Goal: Task Accomplishment & Management: Complete application form

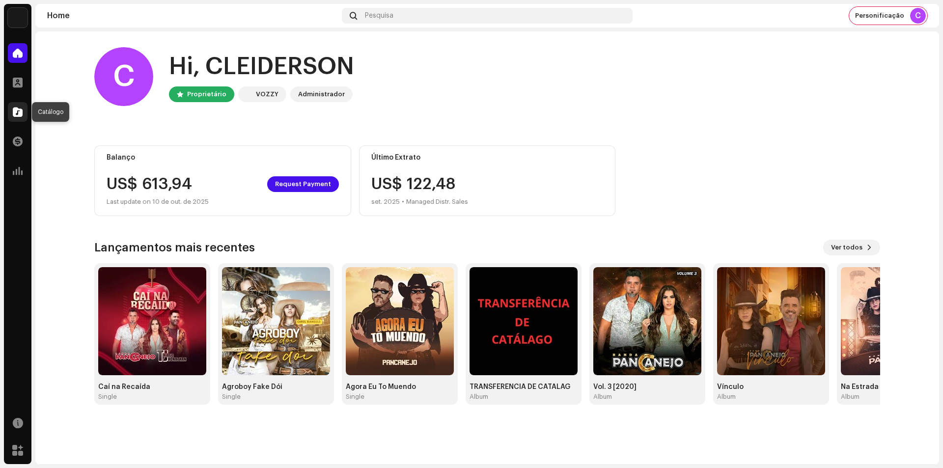
click at [12, 118] on div at bounding box center [18, 112] width 20 height 20
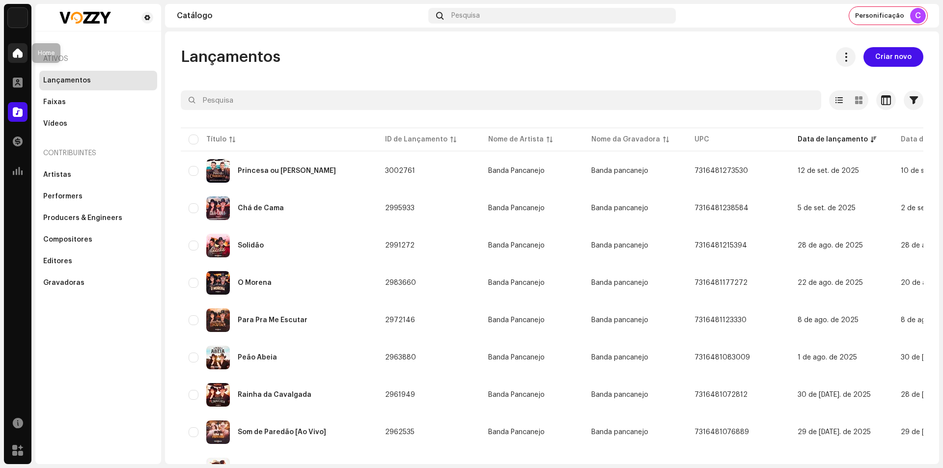
click at [25, 53] on div at bounding box center [18, 53] width 20 height 20
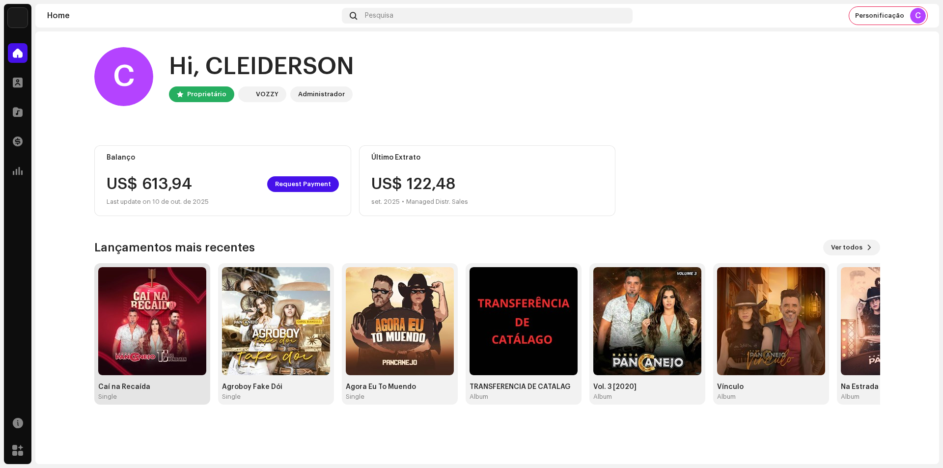
click at [132, 387] on div "Caí na Recaída" at bounding box center [152, 387] width 108 height 8
click at [135, 390] on div "Caí na Recaída" at bounding box center [152, 387] width 108 height 8
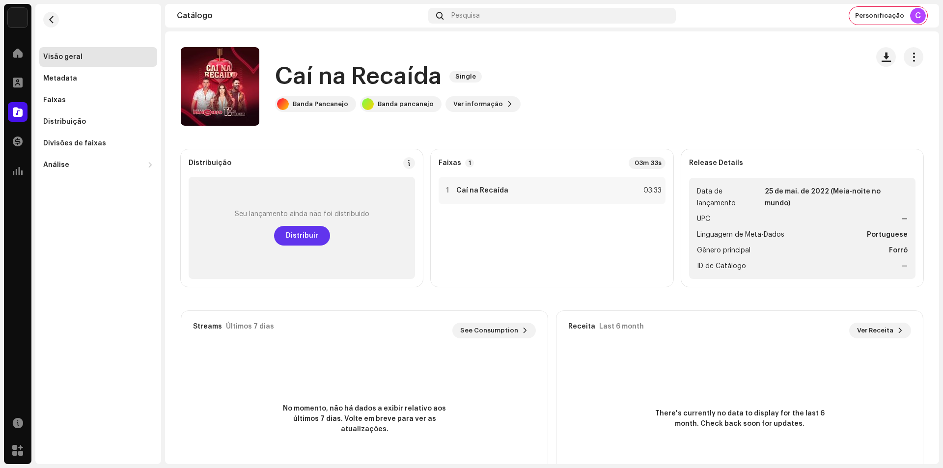
click at [321, 226] on button "Distribuir" at bounding box center [302, 236] width 56 height 20
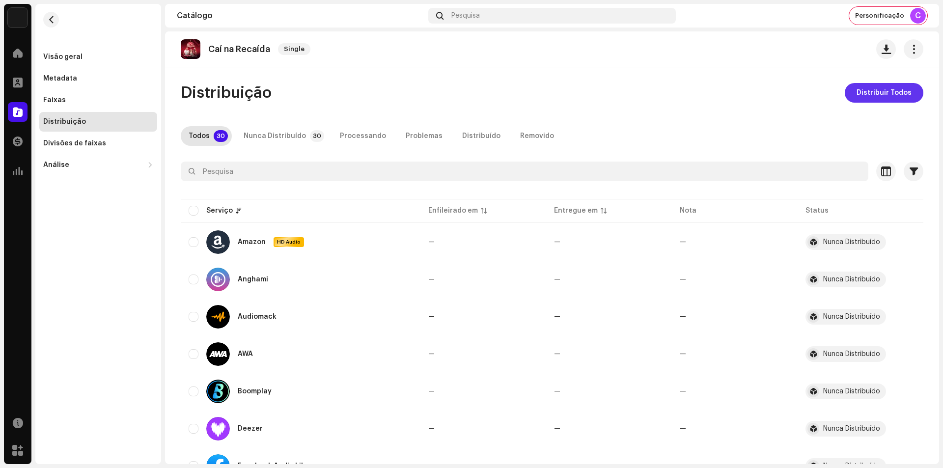
click at [852, 87] on button "Distribuir Todos" at bounding box center [883, 93] width 79 height 20
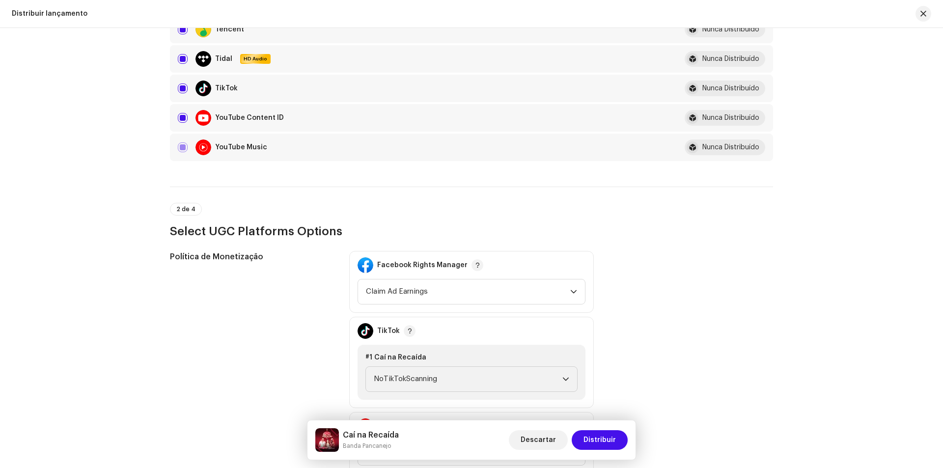
scroll to position [1178, 0]
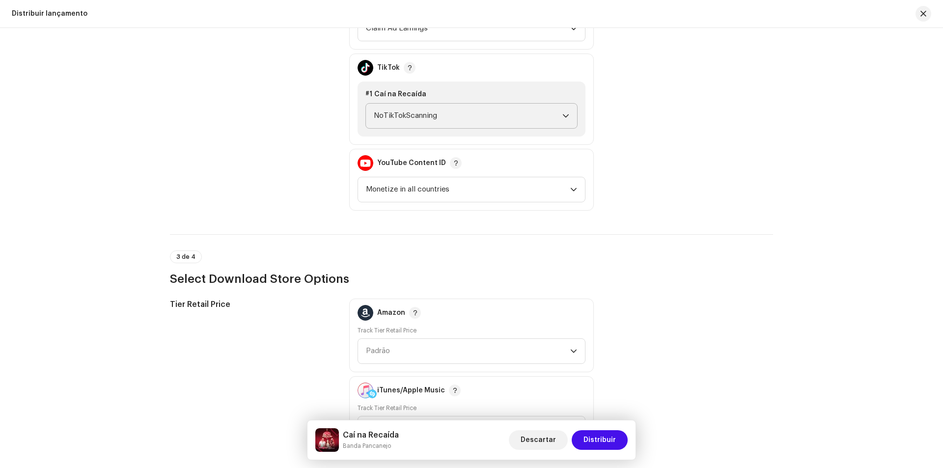
click at [474, 123] on span "NoTikTokScanning" at bounding box center [468, 116] width 189 height 25
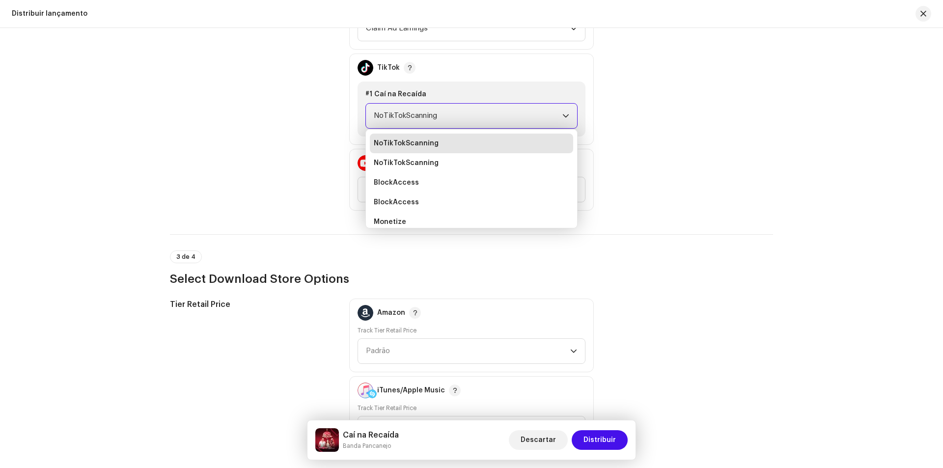
scroll to position [4, 0]
click at [427, 218] on li "Monetize" at bounding box center [471, 218] width 203 height 20
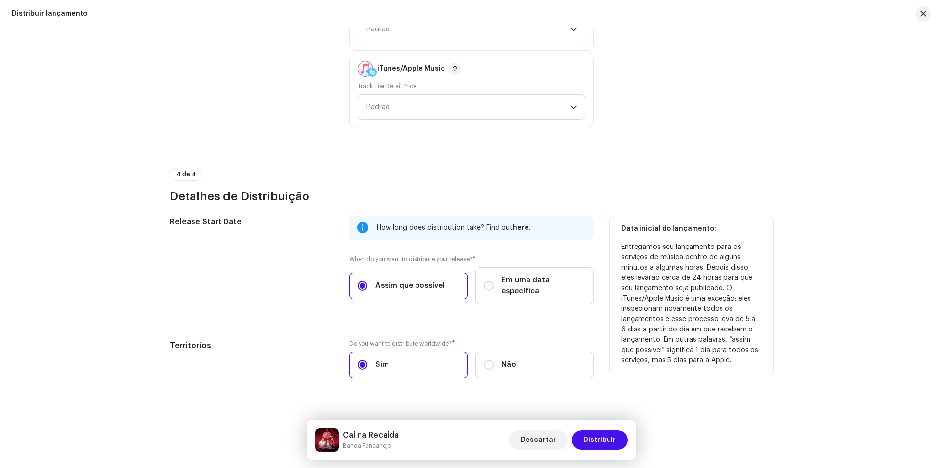
scroll to position [1505, 0]
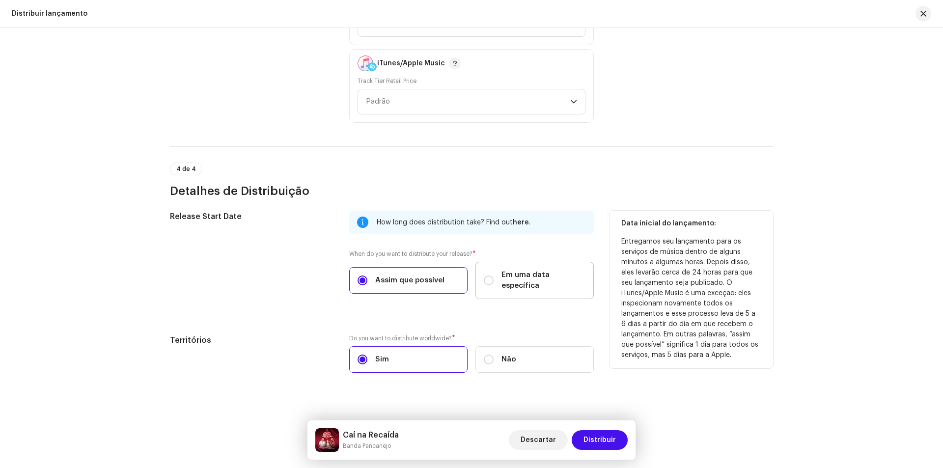
click at [508, 271] on span "Em uma data específica" at bounding box center [543, 281] width 84 height 22
click at [510, 274] on span "Em uma data específica" at bounding box center [543, 281] width 84 height 22
click at [493, 275] on input "Em uma data específica" at bounding box center [489, 280] width 10 height 10
radio input "true"
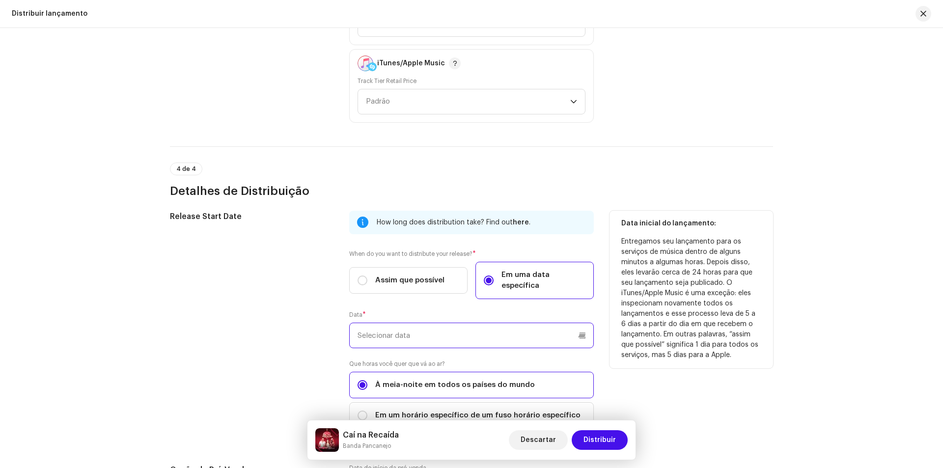
click at [464, 323] on input "text" at bounding box center [471, 336] width 244 height 26
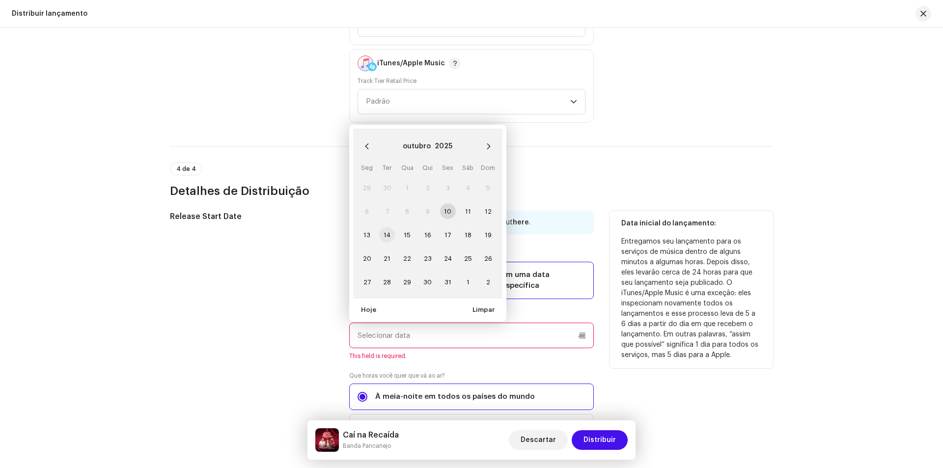
click at [384, 227] on span "14" at bounding box center [387, 235] width 16 height 16
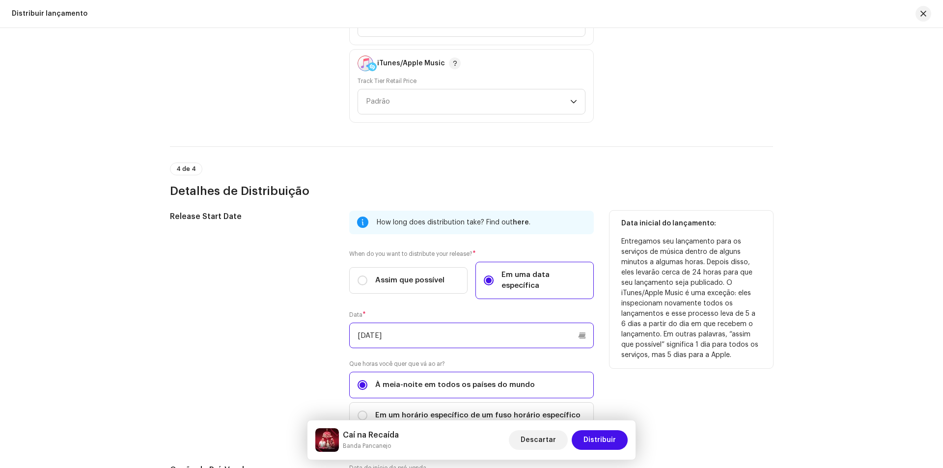
click at [398, 330] on input "14/10/2025" at bounding box center [471, 336] width 244 height 26
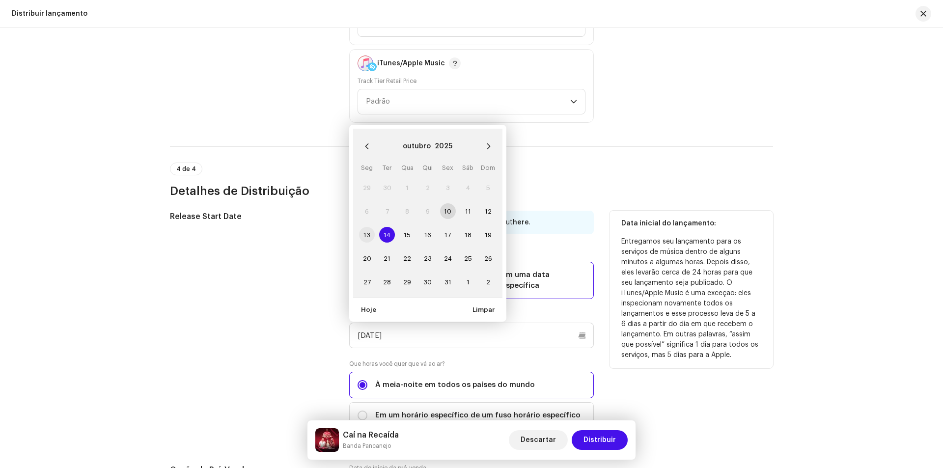
click at [365, 228] on span "13" at bounding box center [367, 235] width 16 height 16
type input "13/10/2025"
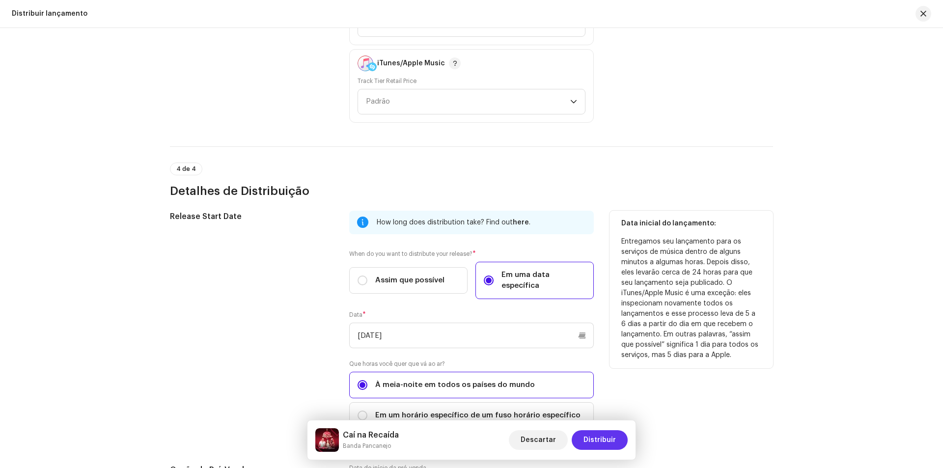
click at [596, 433] on span "Distribuir" at bounding box center [599, 440] width 32 height 20
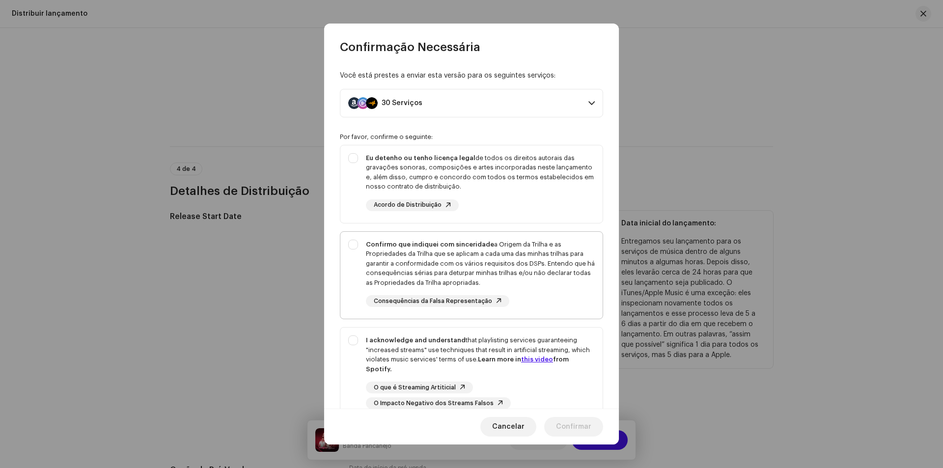
drag, startPoint x: 471, startPoint y: 169, endPoint x: 471, endPoint y: 240, distance: 71.2
click at [471, 170] on div "Eu detenho ou tenho licença legal de todos os direitos autorais das gravações s…" at bounding box center [480, 172] width 229 height 38
checkbox input "true"
click at [471, 261] on div "Confirmo que indiquei com sinceridade a Origem da Trilha e as Propriedades da T…" at bounding box center [480, 264] width 229 height 48
checkbox input "true"
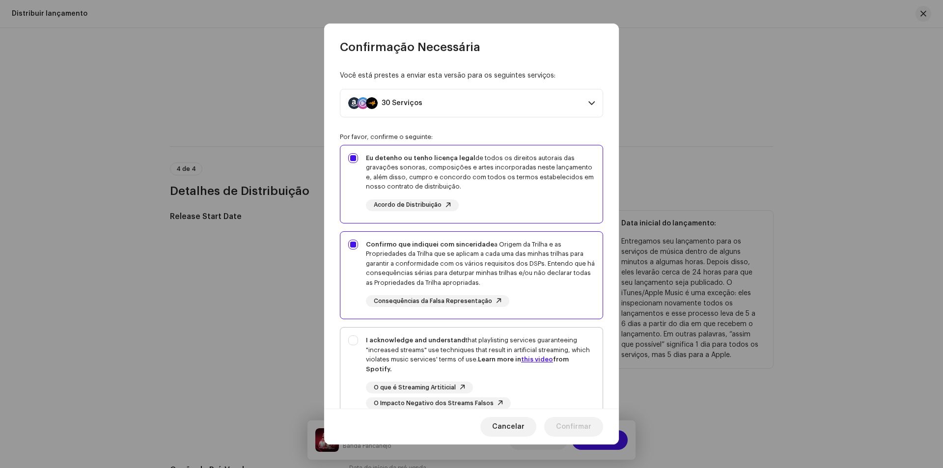
click at [441, 349] on div "I acknowledge and understand that playlisting services guaranteeing "increased …" at bounding box center [480, 354] width 229 height 38
checkbox input "true"
click at [563, 422] on span "Confirmar" at bounding box center [573, 427] width 35 height 20
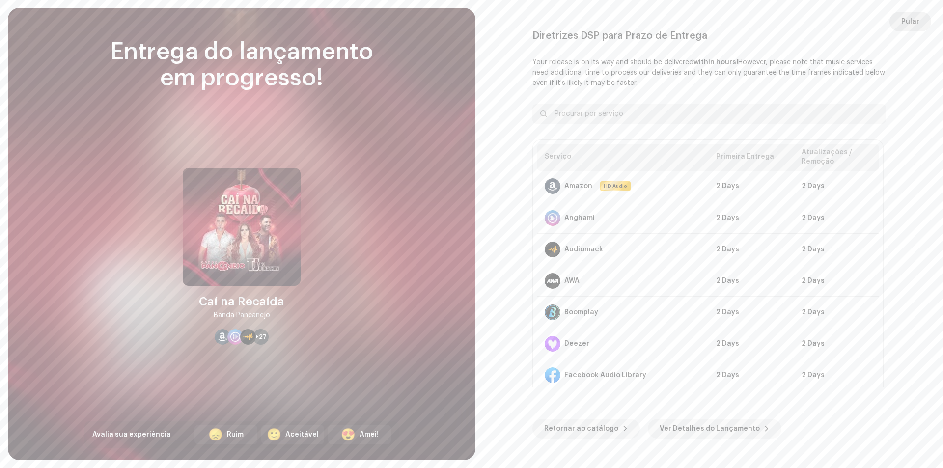
click at [908, 18] on span "Pular" at bounding box center [910, 22] width 18 height 20
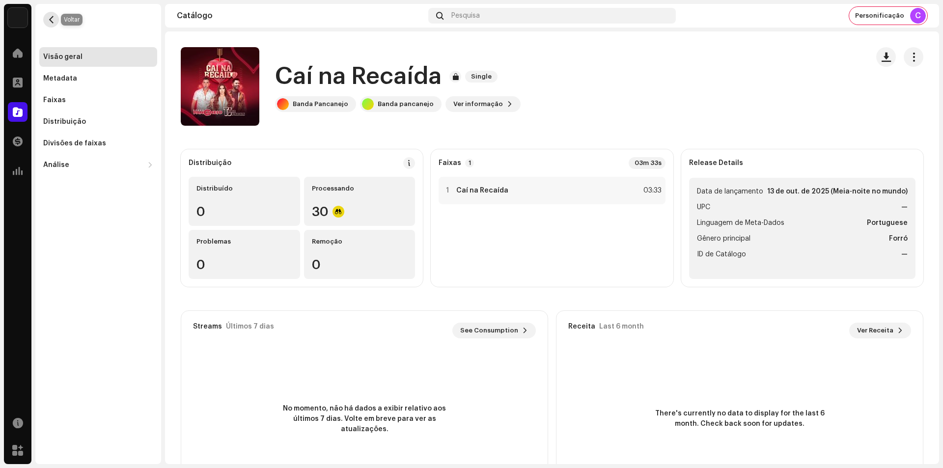
click at [52, 20] on span "button" at bounding box center [51, 20] width 7 height 8
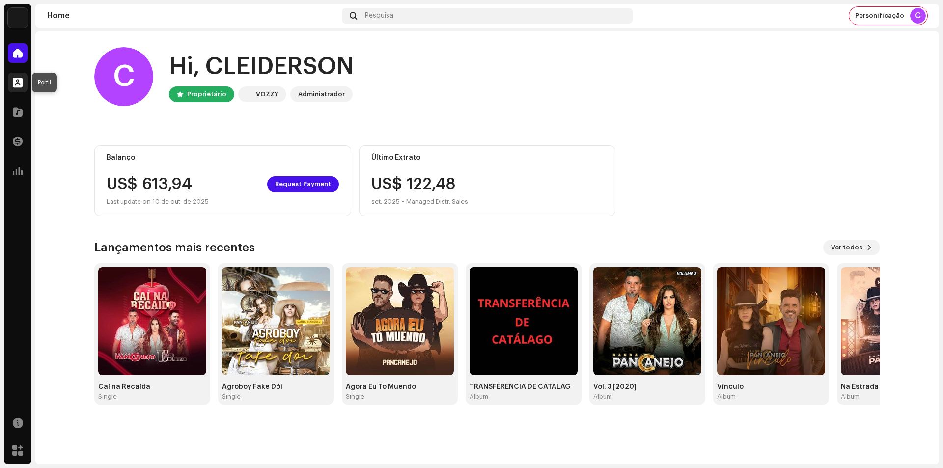
click at [19, 87] on div at bounding box center [18, 83] width 20 height 20
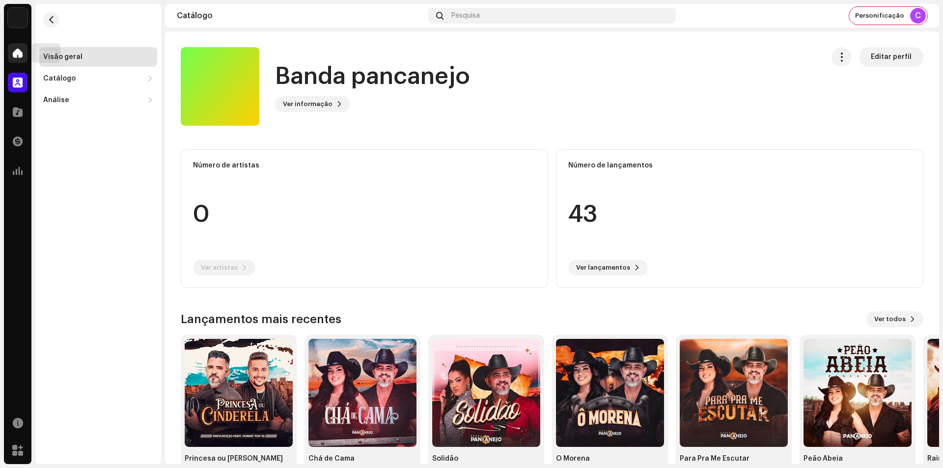
click at [27, 54] on div at bounding box center [18, 53] width 20 height 20
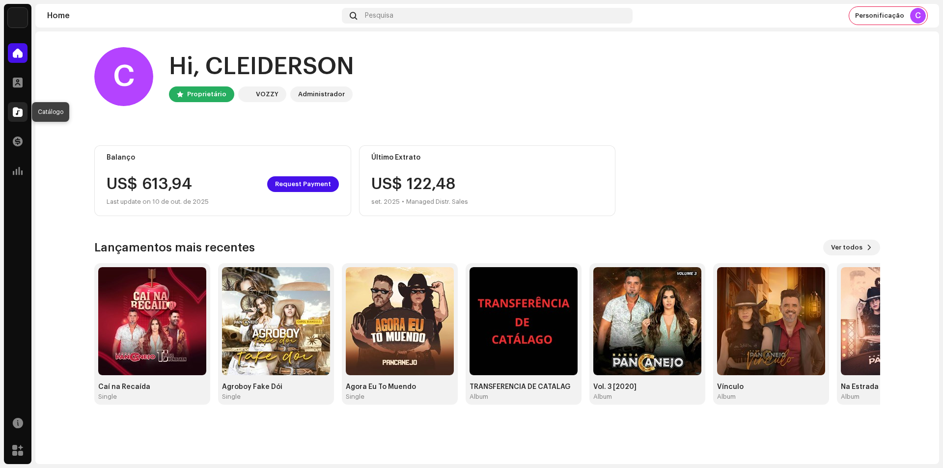
click at [21, 117] on div at bounding box center [18, 112] width 20 height 20
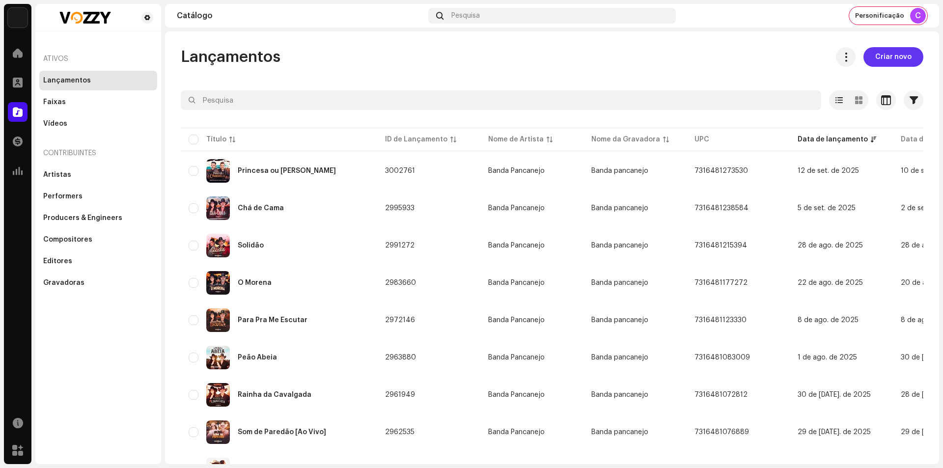
click at [888, 53] on span "Criar novo" at bounding box center [893, 57] width 36 height 20
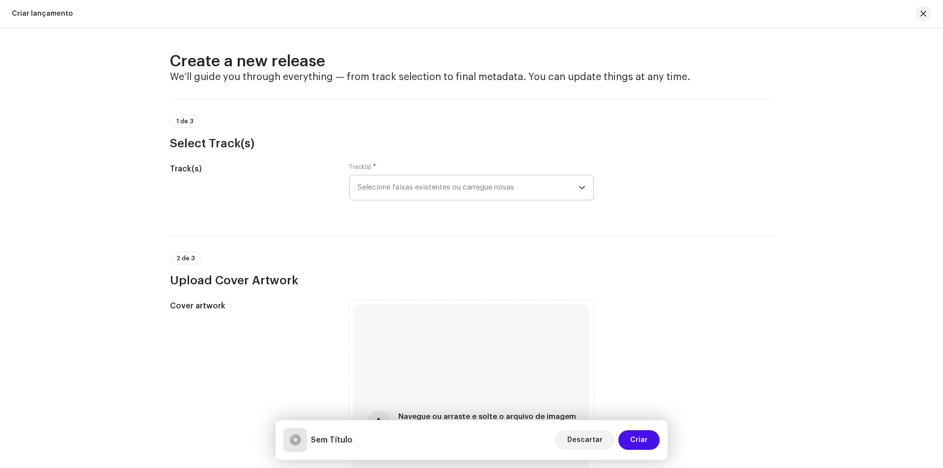
click at [407, 191] on span "Selecione faixas existentes ou carregue novas" at bounding box center [467, 187] width 221 height 25
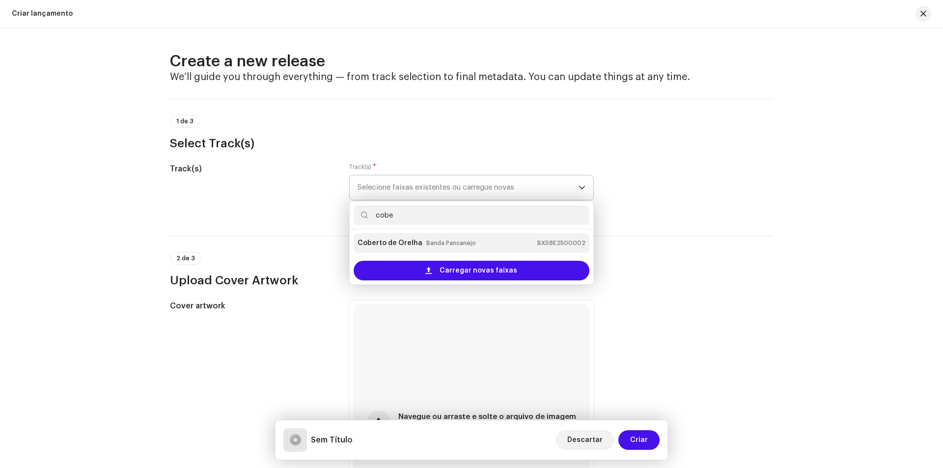
type input "cobe"
click at [428, 236] on div "Coberto de Orelha Banda Pancanejo BXS8E2500002" at bounding box center [471, 243] width 228 height 16
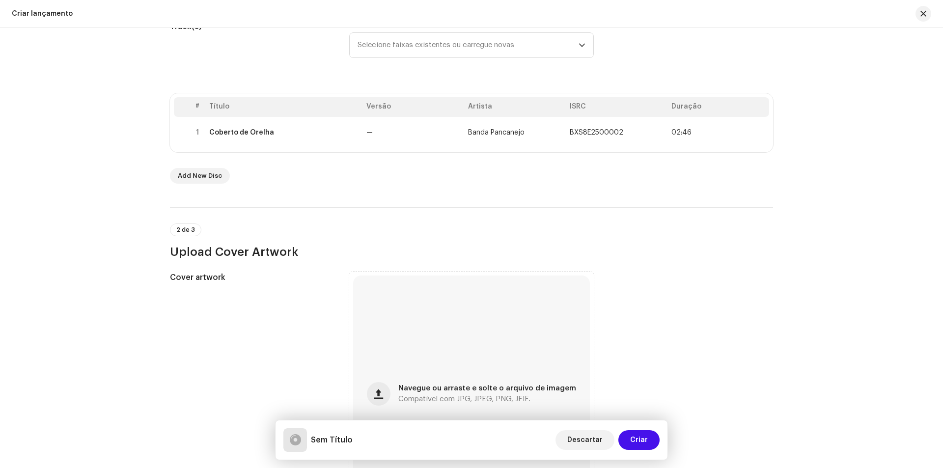
scroll to position [147, 0]
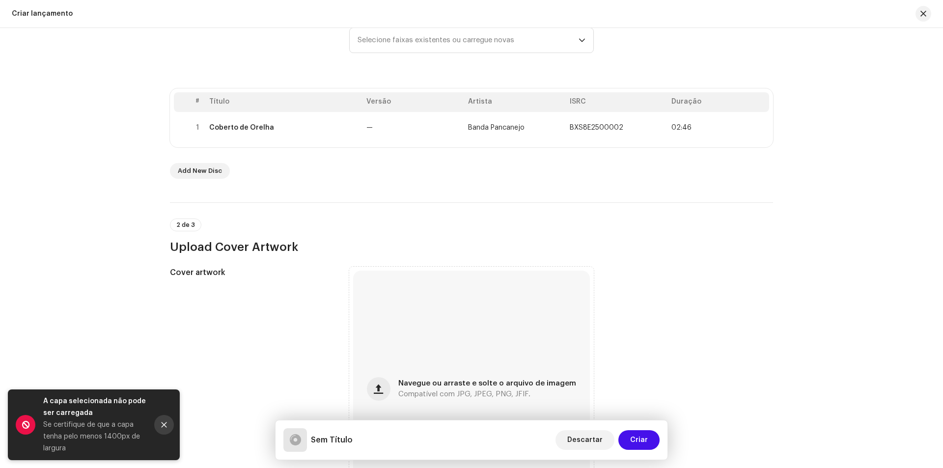
click at [160, 422] on button "Close" at bounding box center [164, 425] width 20 height 20
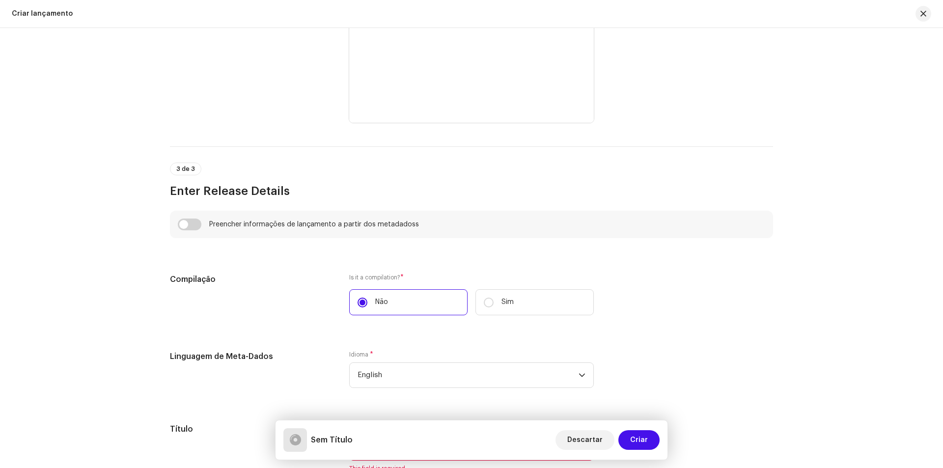
scroll to position [540, 0]
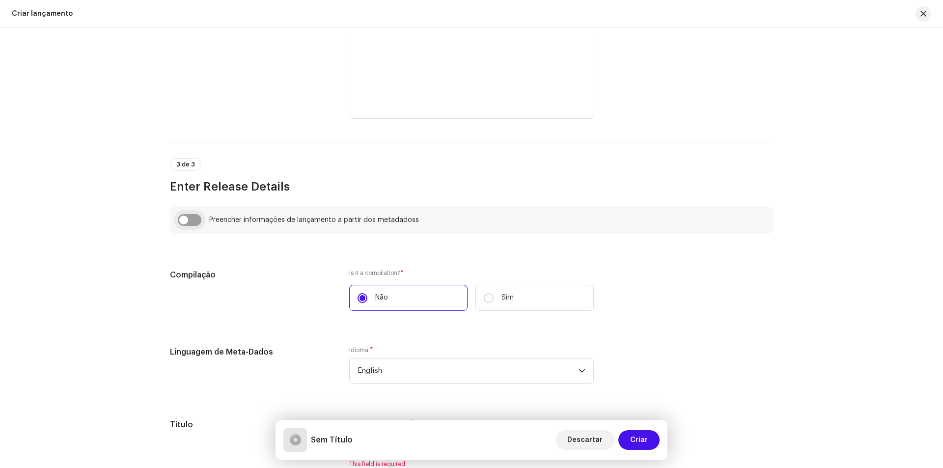
click at [181, 219] on input "checkbox" at bounding box center [190, 220] width 24 height 12
checkbox input "true"
type input "Coberto de Orelha"
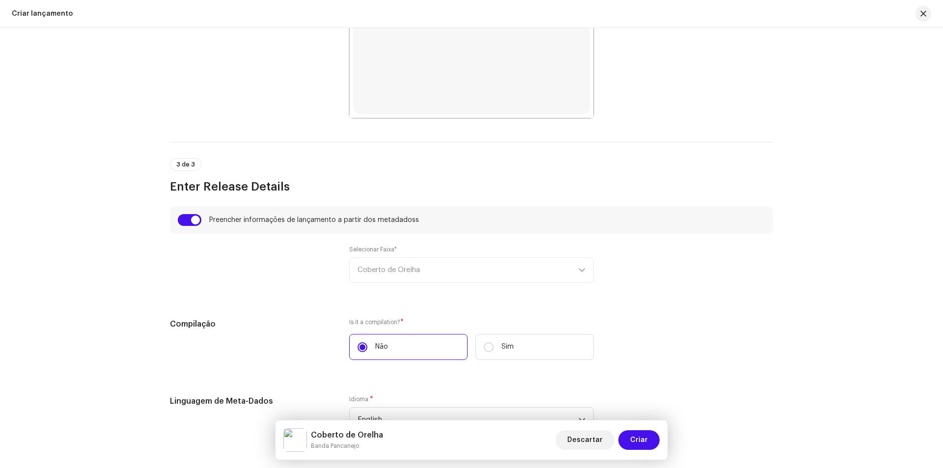
click at [406, 264] on div "Selecionar Faixa* Coberto de Orelha" at bounding box center [471, 263] width 244 height 37
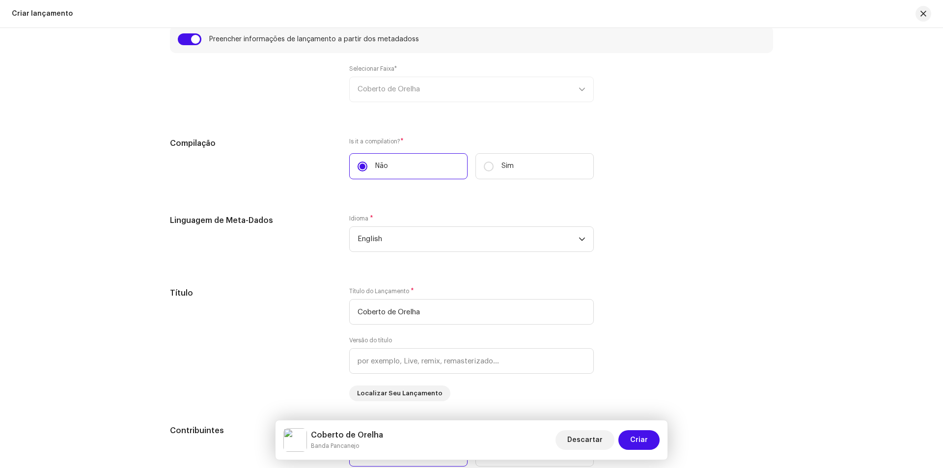
scroll to position [736, 0]
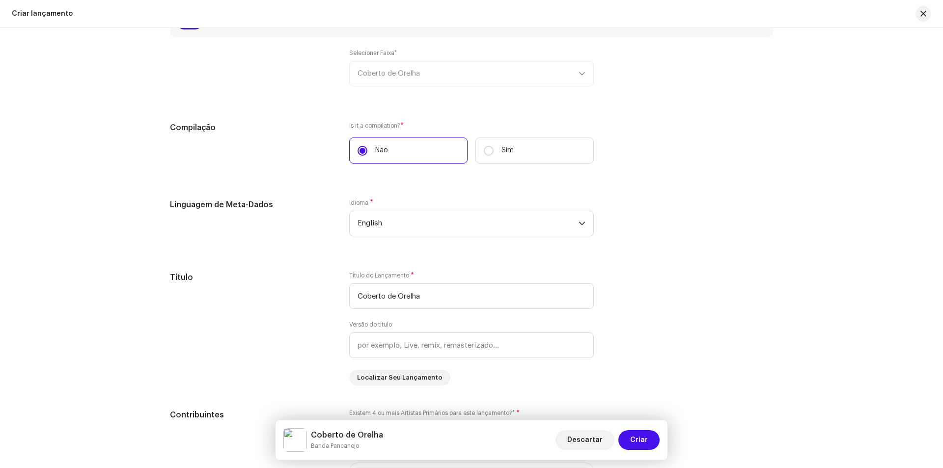
click at [464, 240] on div "Idioma * English" at bounding box center [471, 223] width 244 height 49
click at [466, 229] on span "English" at bounding box center [467, 223] width 221 height 25
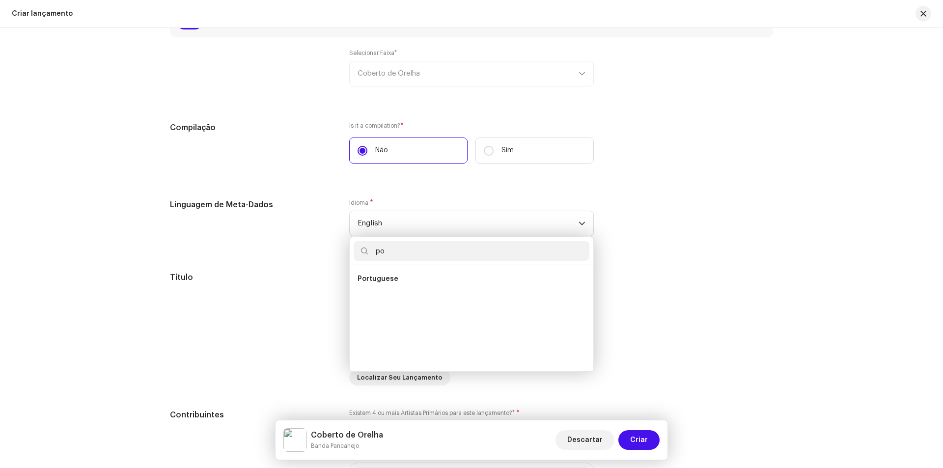
scroll to position [0, 0]
type input "po"
click at [430, 299] on li "Portuguese" at bounding box center [471, 299] width 236 height 20
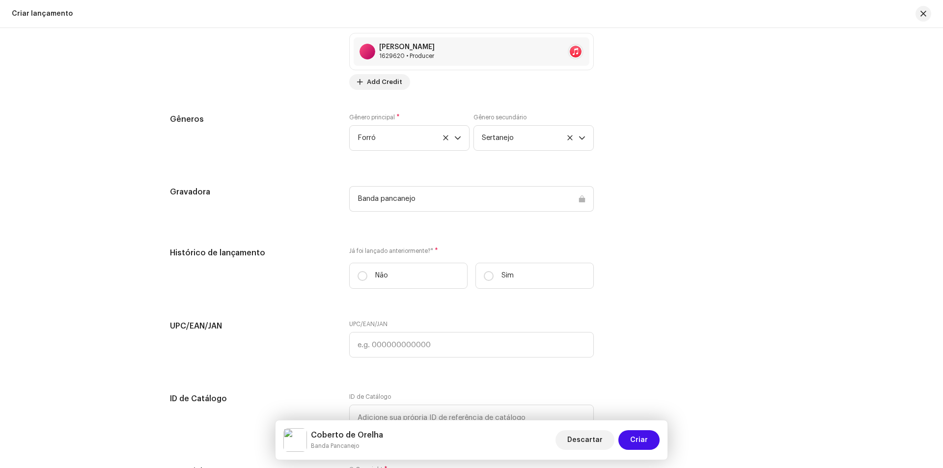
scroll to position [1326, 0]
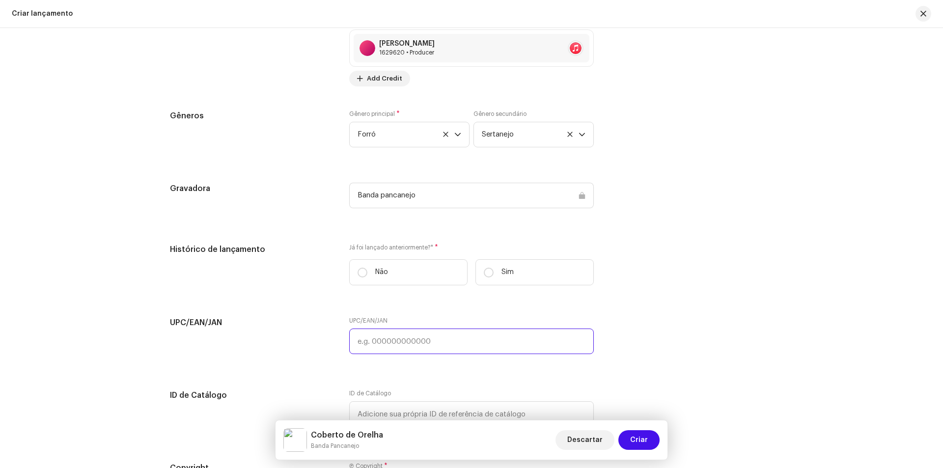
click at [374, 343] on input "text" at bounding box center [471, 341] width 244 height 26
paste input "8445824560224"
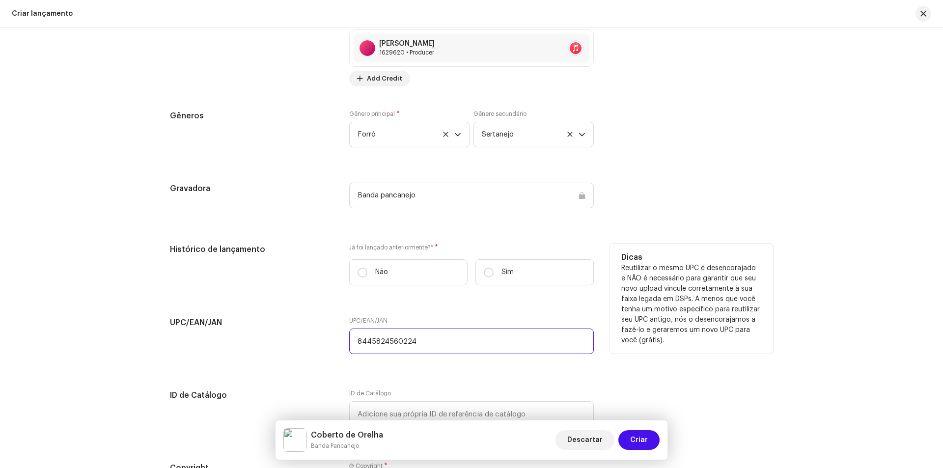
type input "8445824560224"
click at [511, 256] on div "Já foi lançado anteriormente?* * Não Sim" at bounding box center [471, 269] width 244 height 50
click at [504, 274] on p "Sim" at bounding box center [507, 272] width 12 height 10
click at [493, 274] on input "Sim" at bounding box center [489, 273] width 10 height 10
radio input "true"
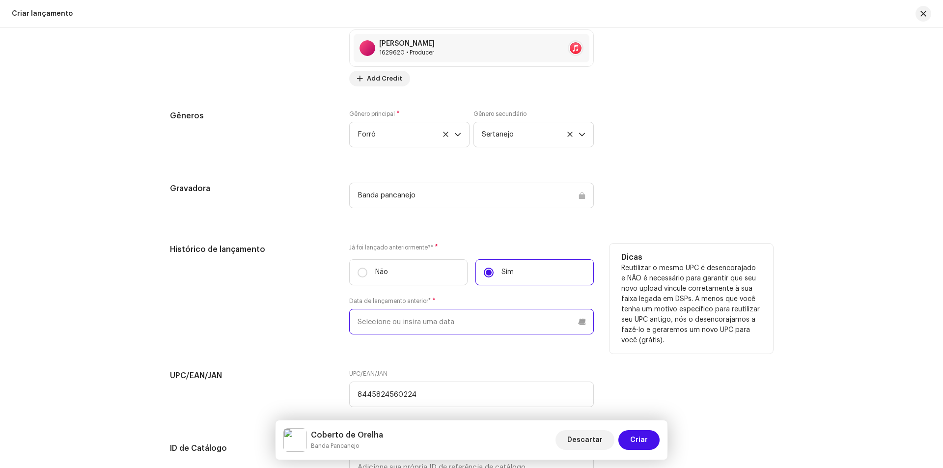
click at [441, 319] on input "text" at bounding box center [471, 322] width 244 height 26
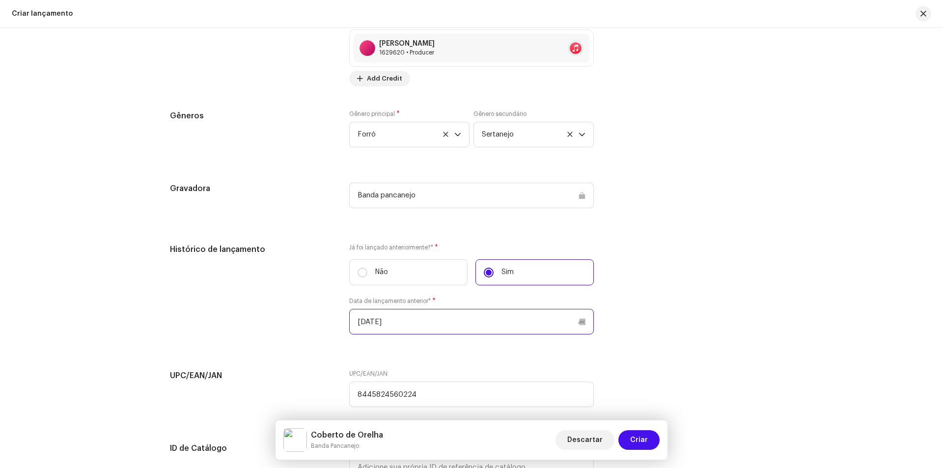
type input "10/02/2025"
click at [537, 350] on div "Preencher informações de lançamento a partir dos metadadoss Selecionar Faixa* C…" at bounding box center [471, 17] width 603 height 1193
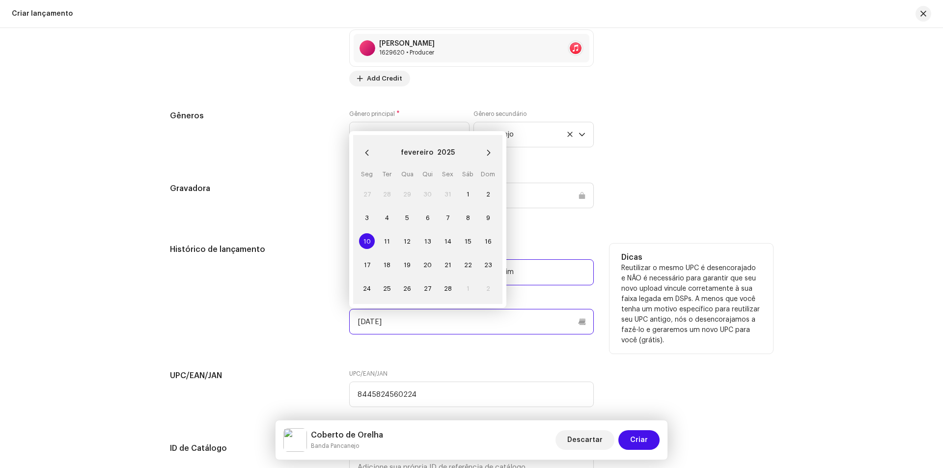
click at [402, 323] on input "10/02/2025" at bounding box center [471, 322] width 244 height 26
click at [362, 236] on span "10" at bounding box center [367, 241] width 16 height 16
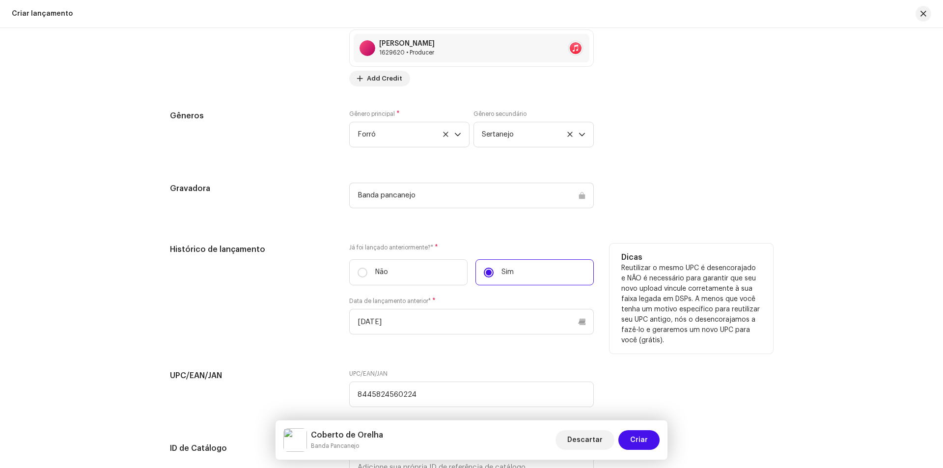
click at [433, 336] on div "Já foi lançado anteriormente?* * Não Sim Data de lançamento anterior* * 10/02/2…" at bounding box center [471, 295] width 244 height 103
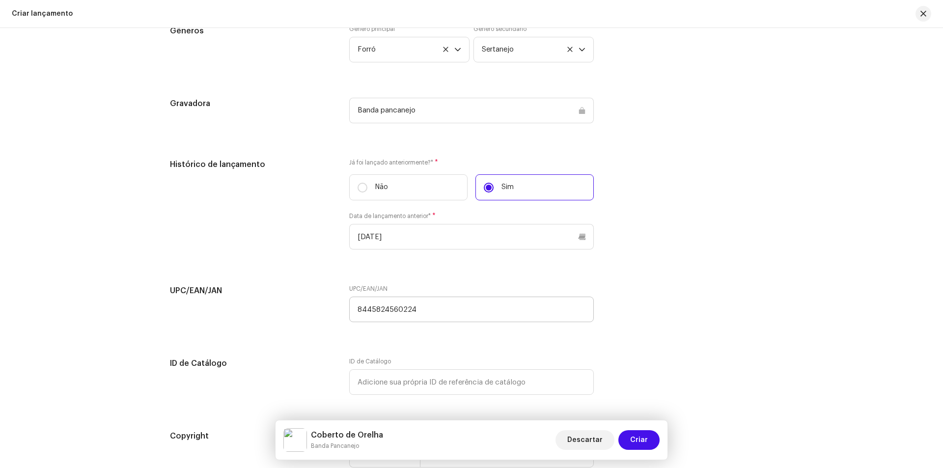
scroll to position [1565, 0]
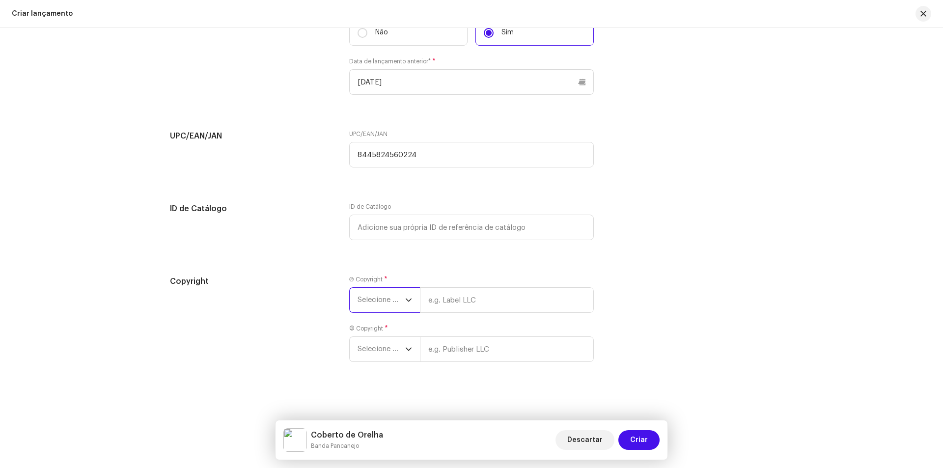
click at [381, 308] on span "Selecione o ano" at bounding box center [381, 300] width 48 height 25
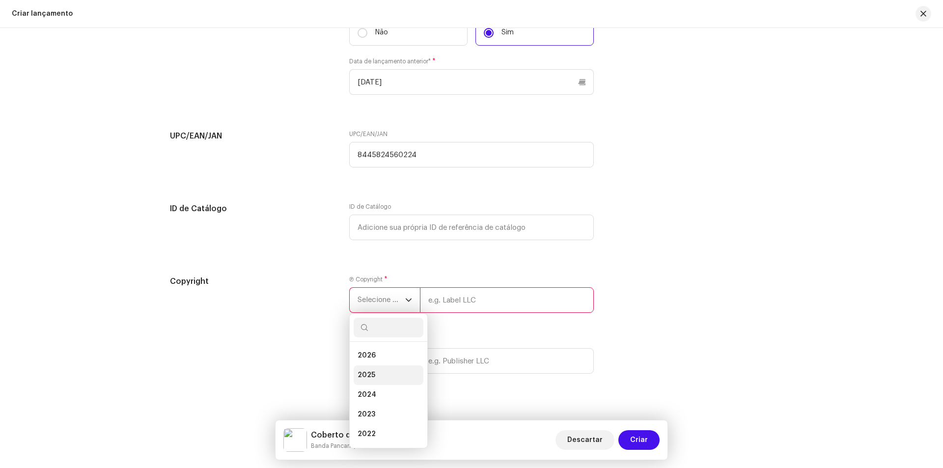
click at [380, 375] on li "2025" at bounding box center [388, 375] width 70 height 20
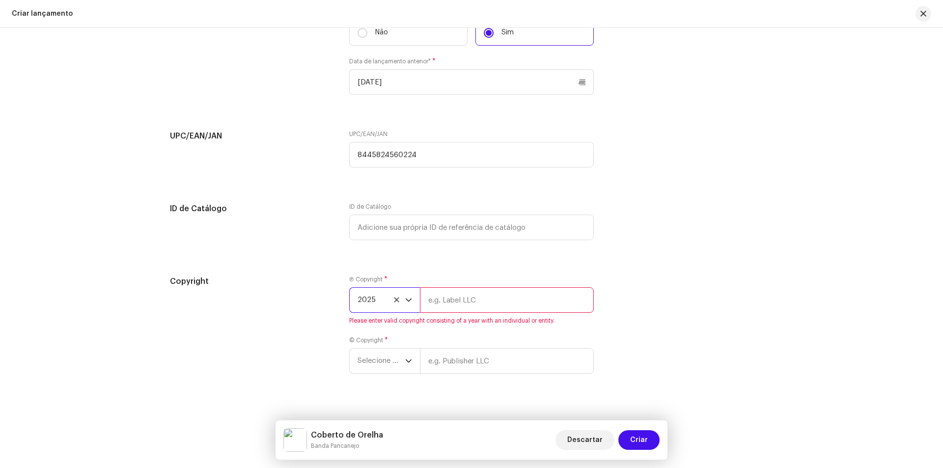
click at [436, 309] on input "text" at bounding box center [507, 300] width 174 height 26
click at [360, 297] on span "2025" at bounding box center [381, 300] width 48 height 25
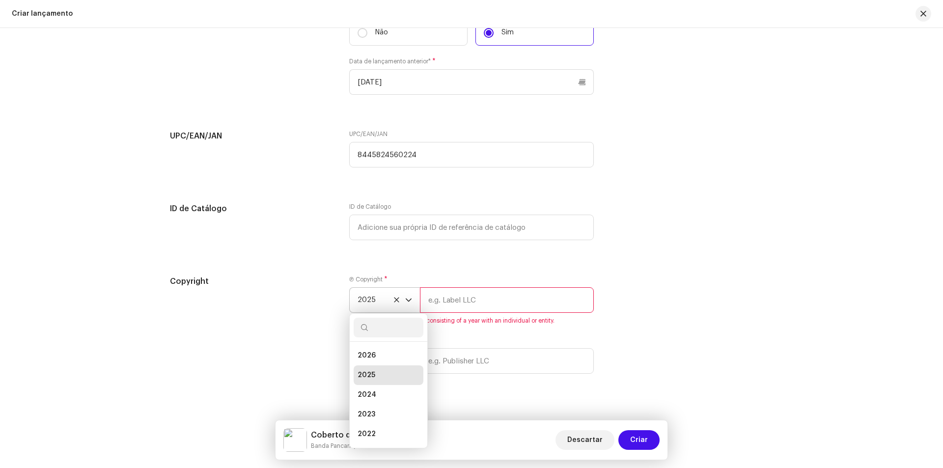
scroll to position [4, 0]
click at [496, 309] on input "text" at bounding box center [507, 300] width 174 height 26
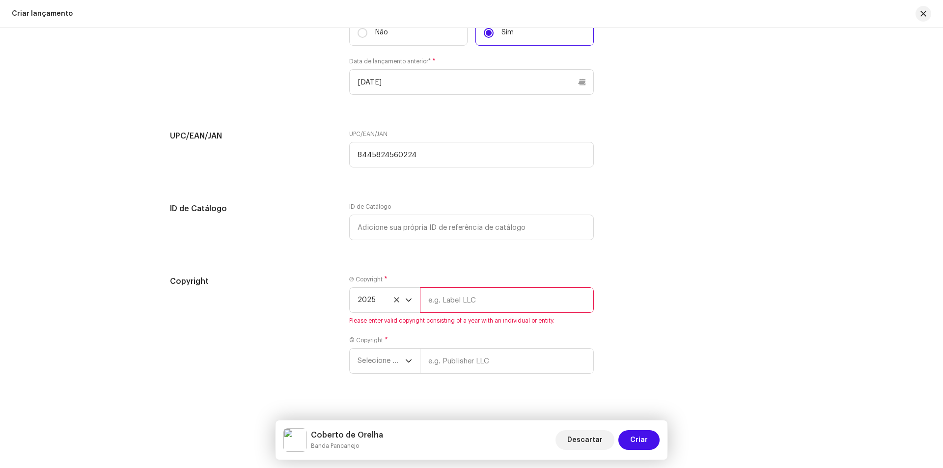
type input "Banda Pancanejo"
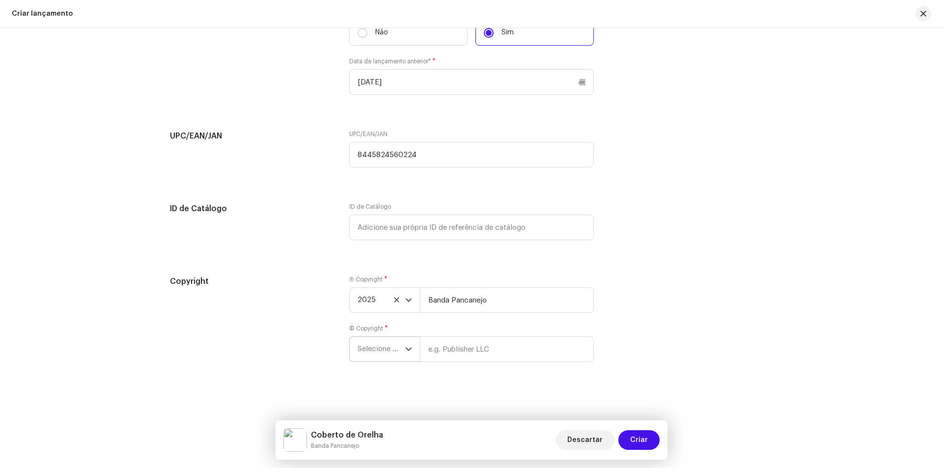
click at [370, 354] on span "Selecione o ano" at bounding box center [381, 349] width 48 height 25
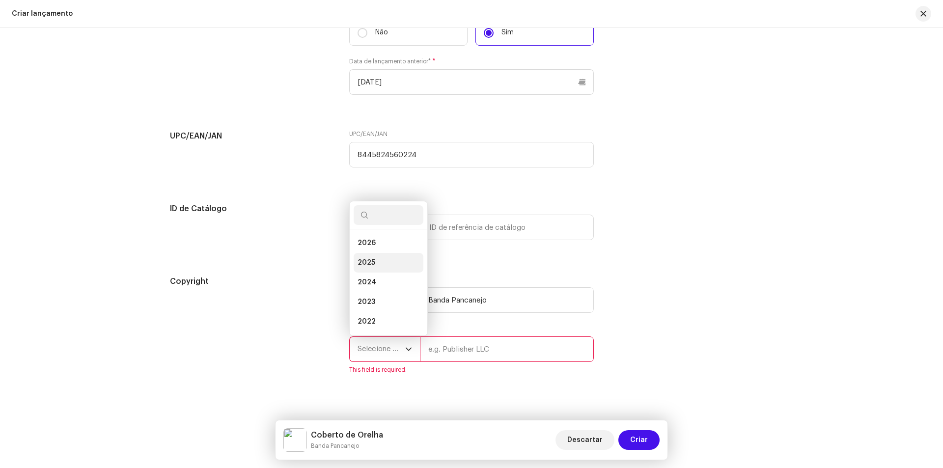
click at [388, 257] on li "2025" at bounding box center [388, 263] width 70 height 20
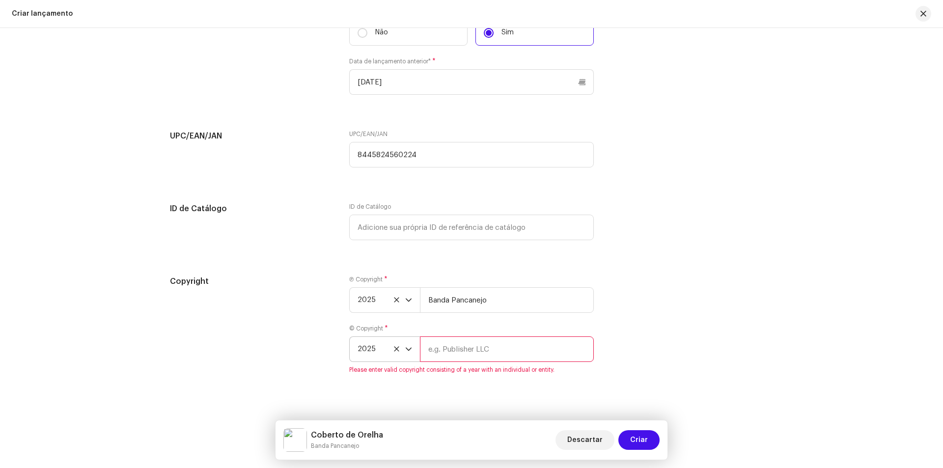
click at [449, 358] on input "text" at bounding box center [507, 349] width 174 height 26
type input "Banda Pancanejo"
click at [655, 347] on div "Copyright Ⓟ Copyright * 2025 Banda Pancanejo © Copyright * 2025 Banda Pancanejo" at bounding box center [471, 324] width 603 height 98
click at [648, 440] on button "Criar" at bounding box center [638, 440] width 41 height 20
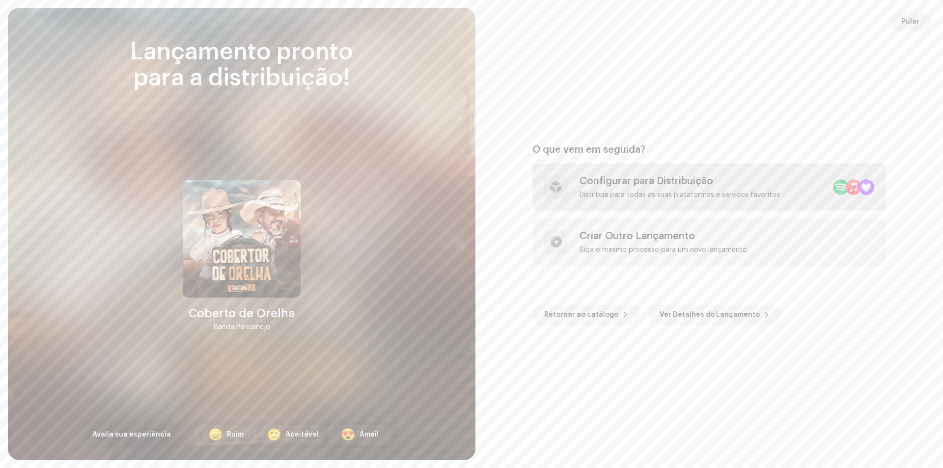
click at [633, 185] on div "Configurar para Distribuição" at bounding box center [679, 181] width 200 height 12
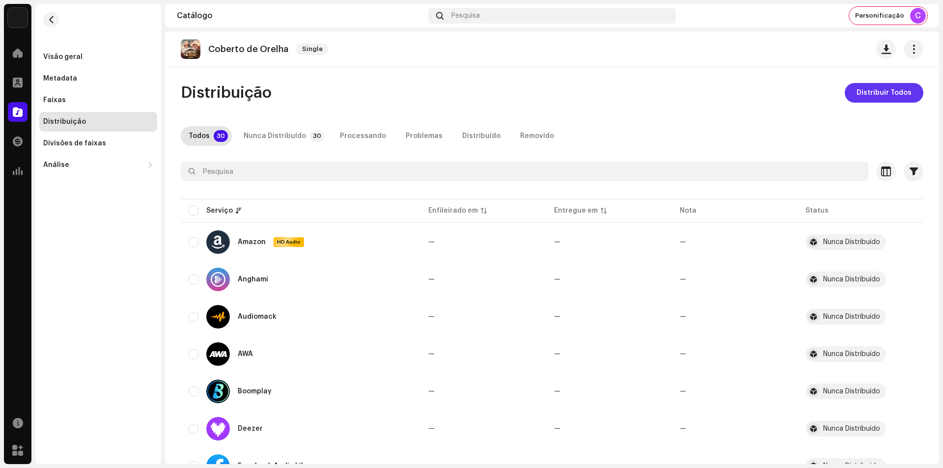
click at [866, 95] on span "Distribuir Todos" at bounding box center [883, 93] width 55 height 20
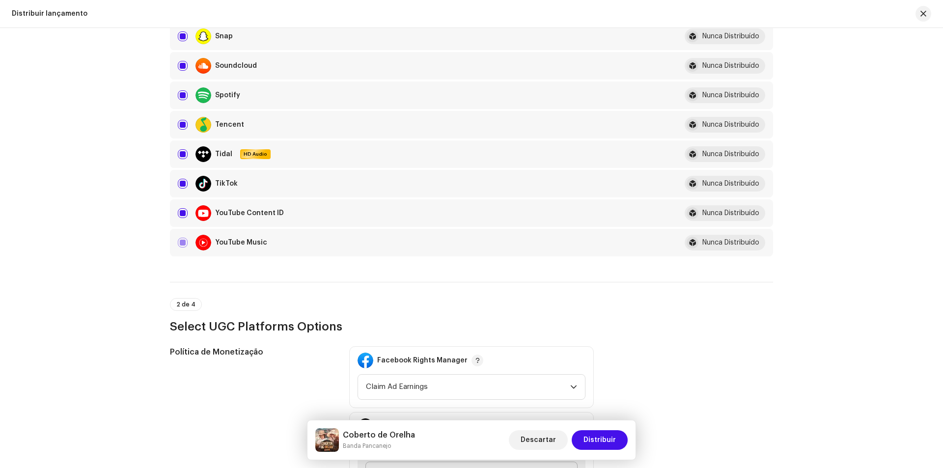
scroll to position [1031, 0]
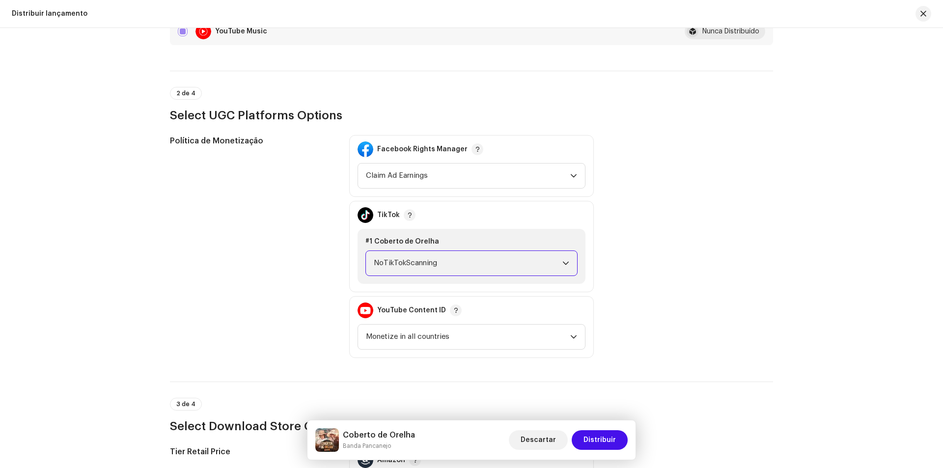
click at [475, 265] on span "NoTikTokScanning" at bounding box center [468, 263] width 189 height 25
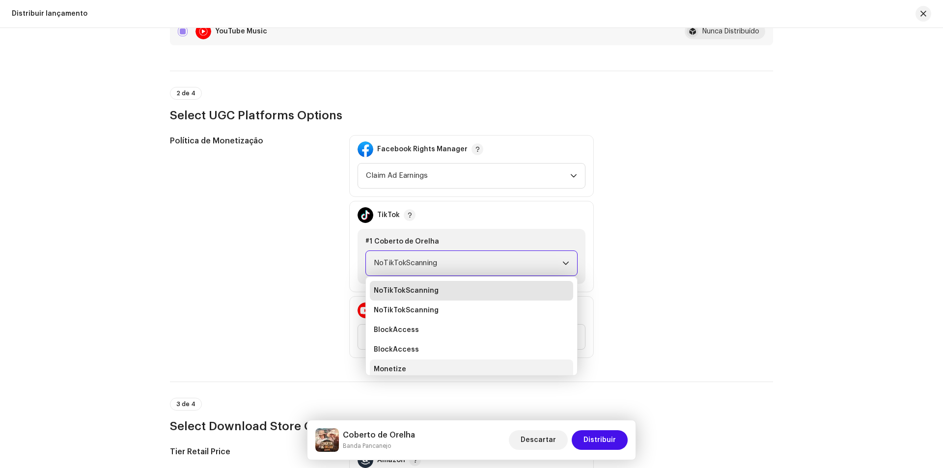
scroll to position [4, 0]
click at [415, 362] on li "Monetize" at bounding box center [471, 365] width 203 height 20
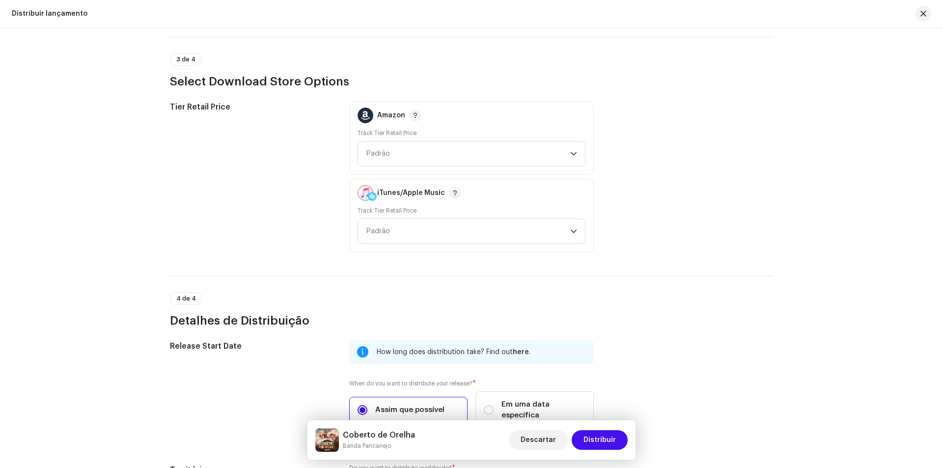
scroll to position [1505, 0]
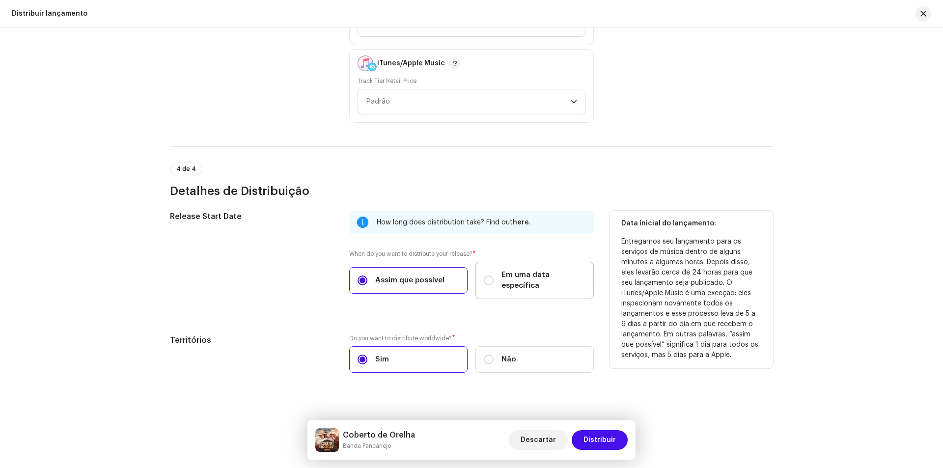
click at [495, 273] on div "Em uma data específica" at bounding box center [535, 281] width 102 height 22
click at [493, 275] on input "Em uma data específica" at bounding box center [489, 280] width 10 height 10
radio input "true"
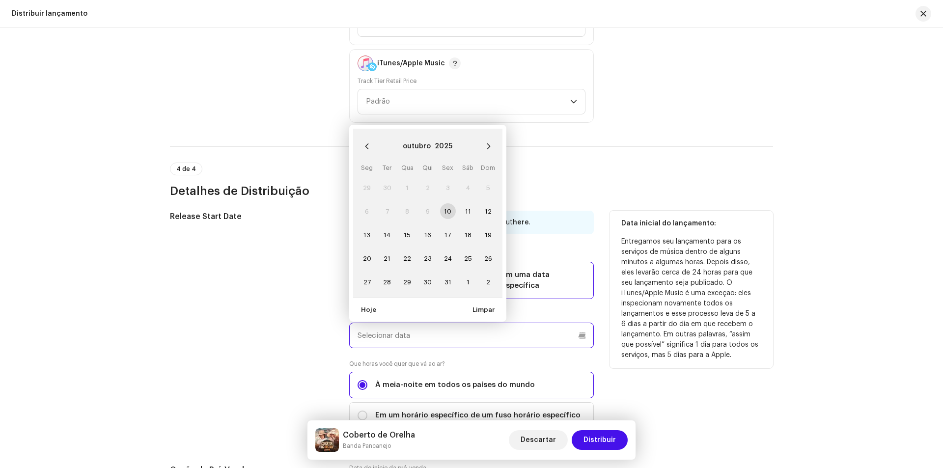
click at [458, 323] on input "text" at bounding box center [471, 336] width 244 height 26
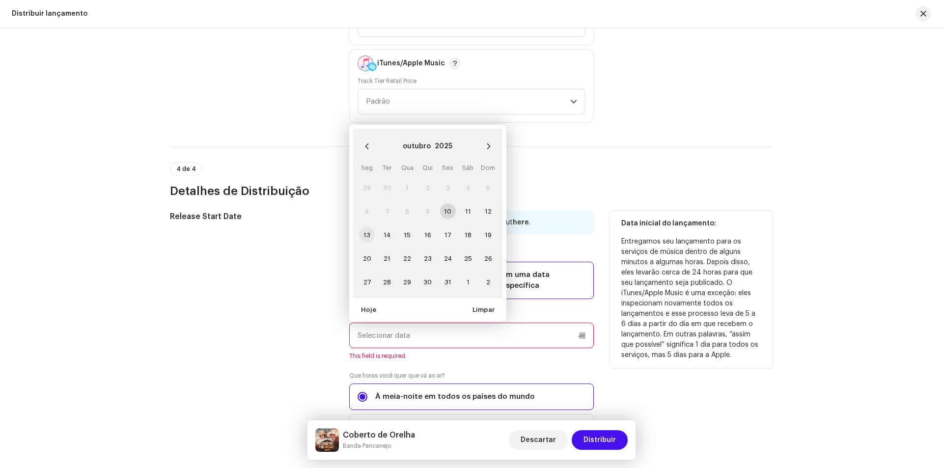
click at [371, 227] on span "13" at bounding box center [367, 235] width 16 height 16
type input "13/10/2025"
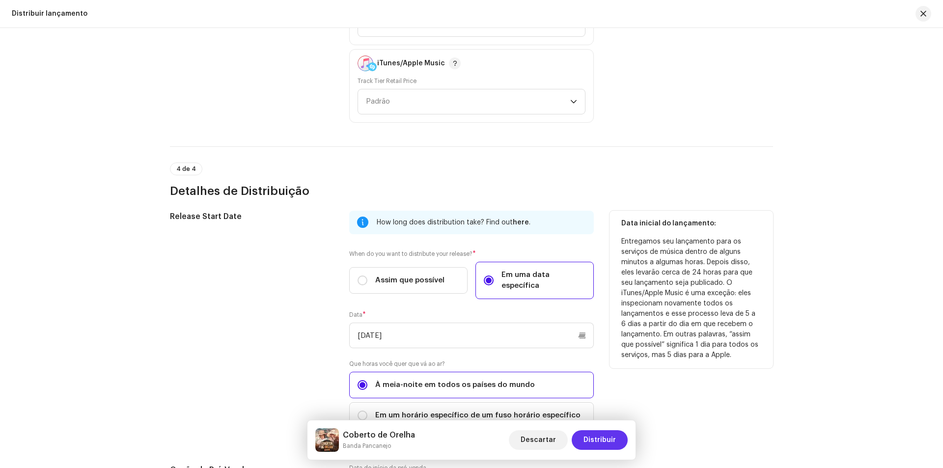
click at [597, 437] on span "Distribuir" at bounding box center [599, 440] width 32 height 20
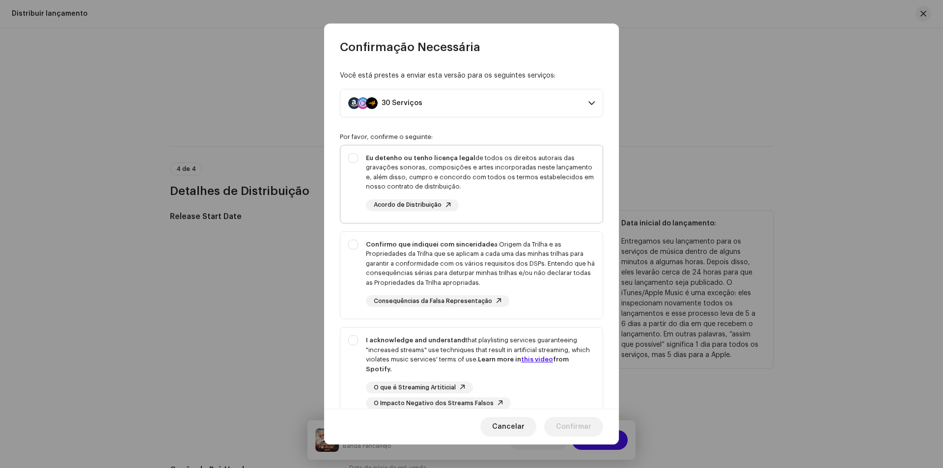
click at [552, 190] on div "Eu detenho ou tenho licença legal de todos os direitos autorais das gravações s…" at bounding box center [480, 172] width 229 height 38
checkbox input "true"
click at [533, 256] on div "Confirmo que indiquei com sinceridade a Origem da Trilha e as Propriedades da T…" at bounding box center [480, 264] width 229 height 48
checkbox input "true"
click at [441, 340] on strong "I acknowledge and understand" at bounding box center [416, 340] width 100 height 6
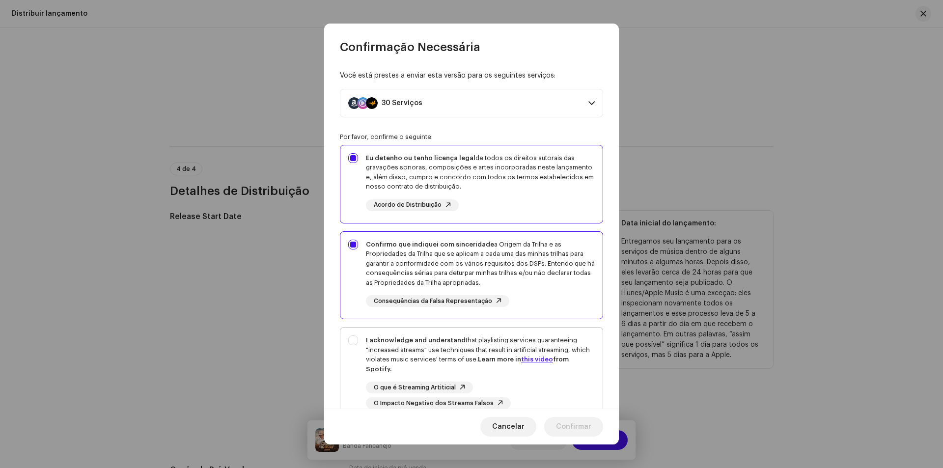
checkbox input "true"
click at [588, 428] on span "Confirmar" at bounding box center [573, 427] width 35 height 20
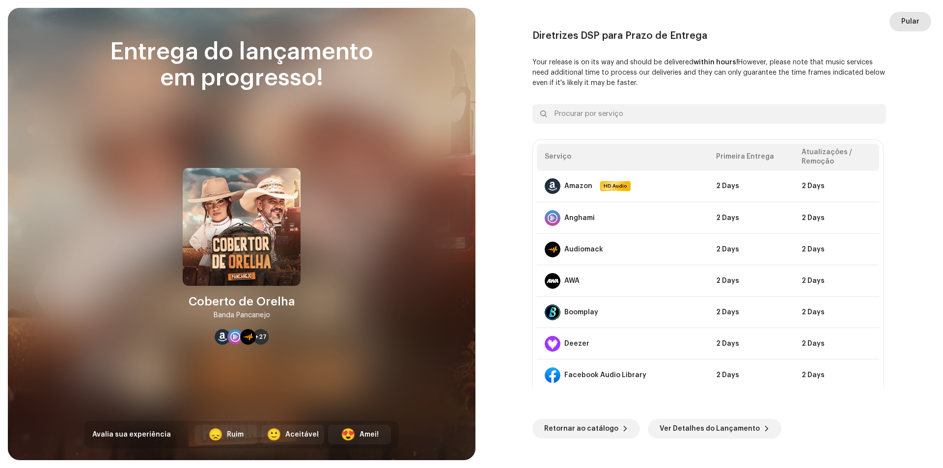
click at [914, 15] on span "Pular" at bounding box center [910, 22] width 18 height 20
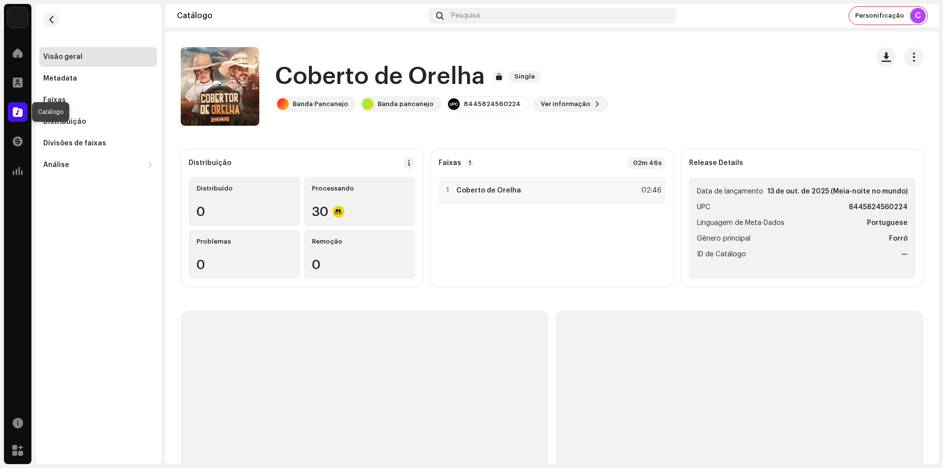
click at [13, 115] on span at bounding box center [18, 112] width 10 height 8
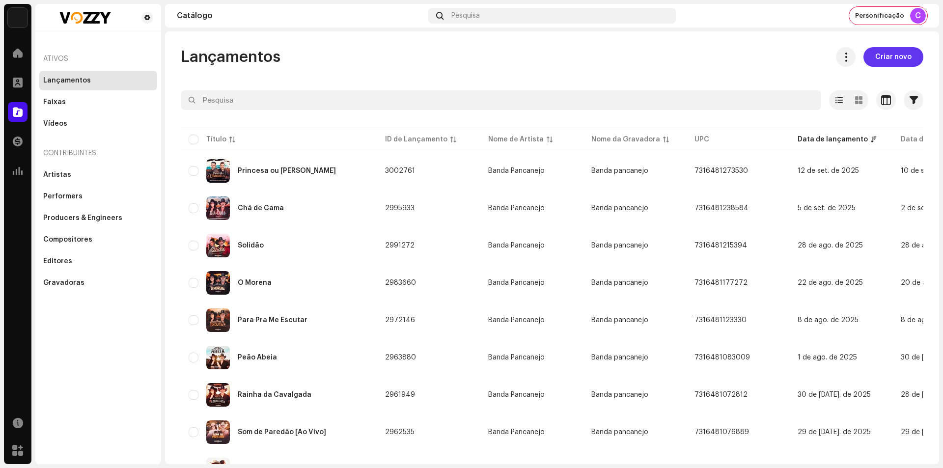
click at [875, 54] on span "Criar novo" at bounding box center [893, 57] width 36 height 20
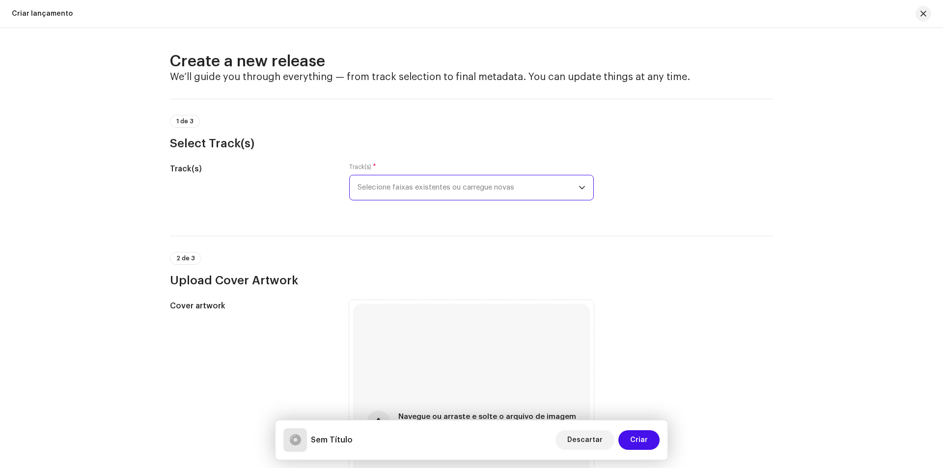
click at [434, 189] on span "Selecione faixas existentes ou carregue novas" at bounding box center [467, 187] width 221 height 25
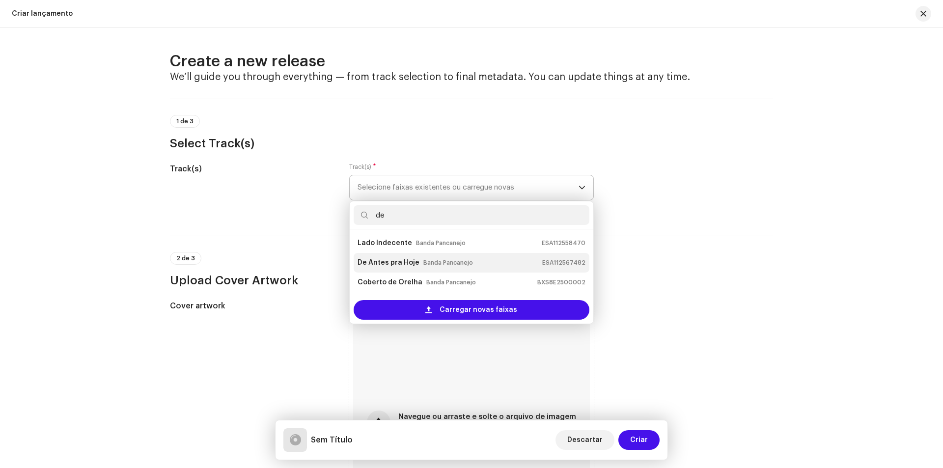
type input "de"
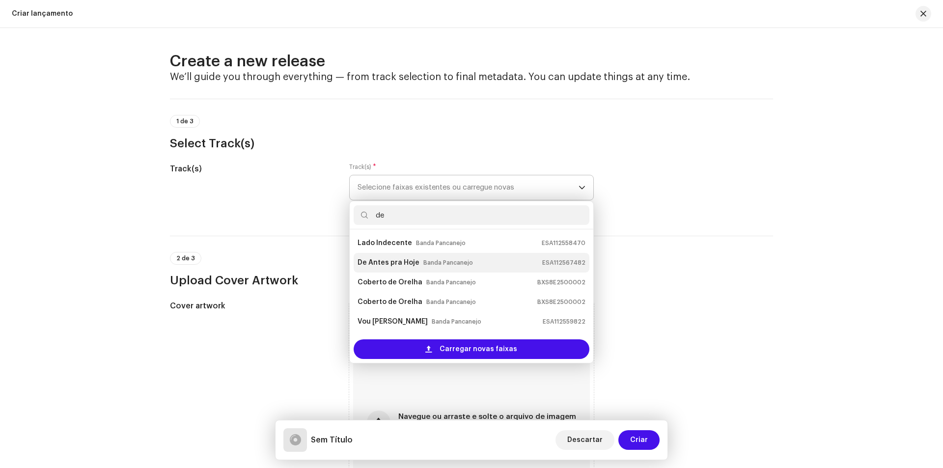
click at [425, 259] on small "Banda Pancanejo" at bounding box center [448, 263] width 50 height 10
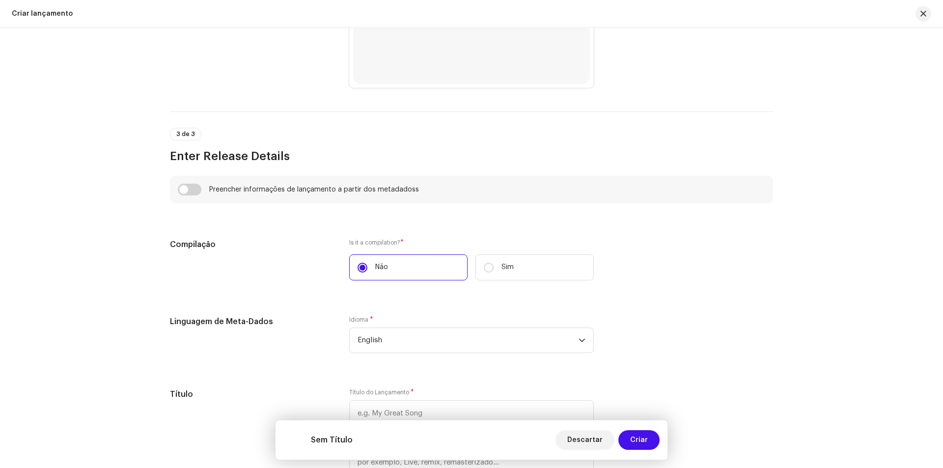
scroll to position [589, 0]
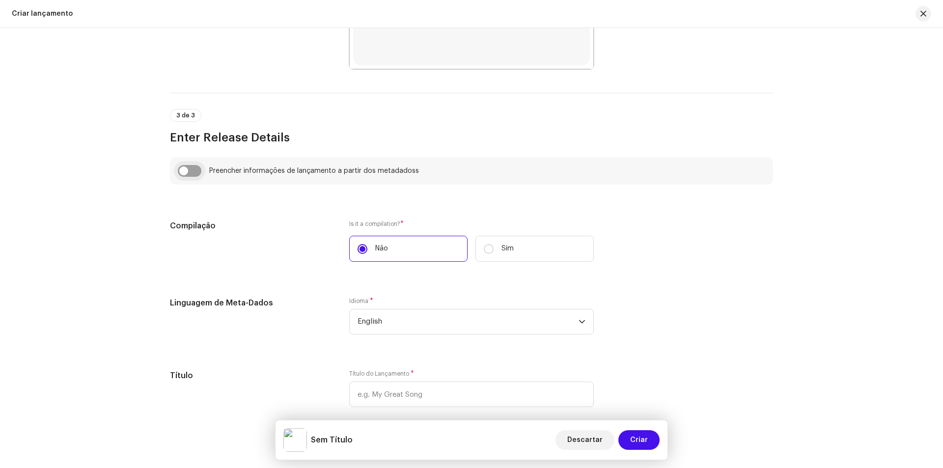
click at [185, 169] on input "checkbox" at bounding box center [190, 171] width 24 height 12
checkbox input "true"
type input "De Antes pra Hoje"
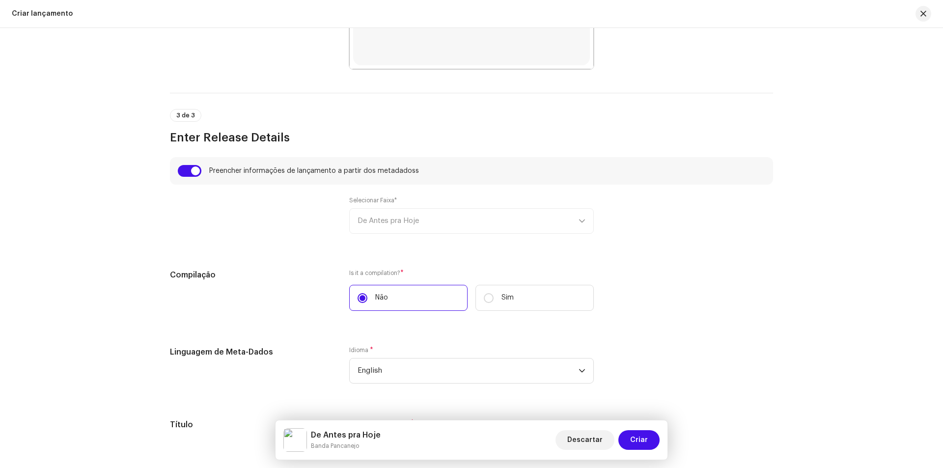
click at [402, 217] on div "Selecionar Faixa* De Antes pra Hoje" at bounding box center [471, 214] width 244 height 37
click at [397, 296] on label "Não" at bounding box center [408, 298] width 118 height 26
click at [367, 296] on input "Não" at bounding box center [362, 298] width 10 height 10
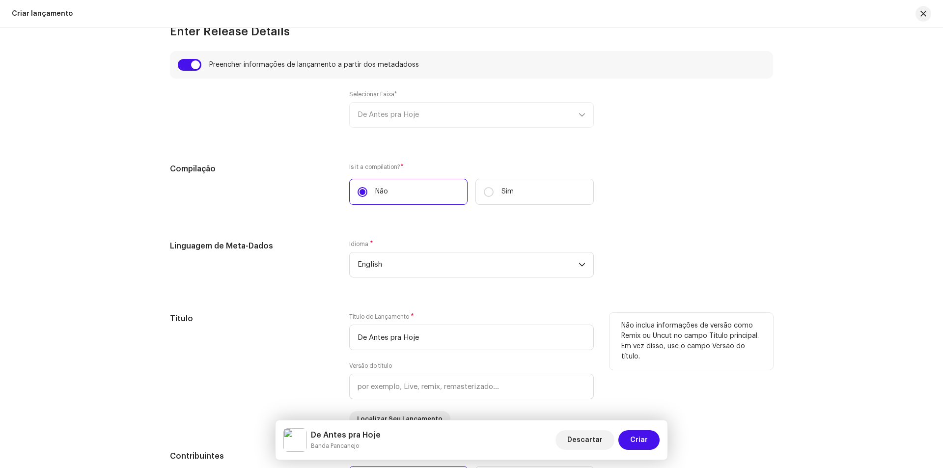
scroll to position [736, 0]
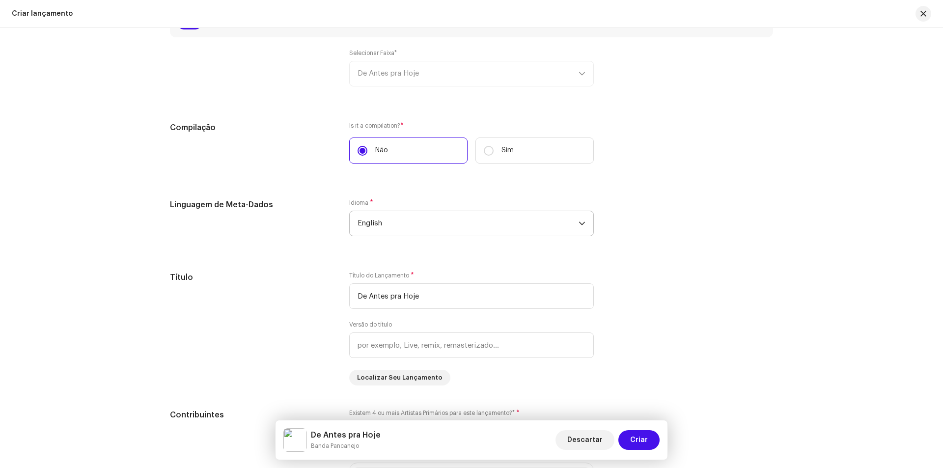
click at [424, 223] on span "English" at bounding box center [467, 223] width 221 height 25
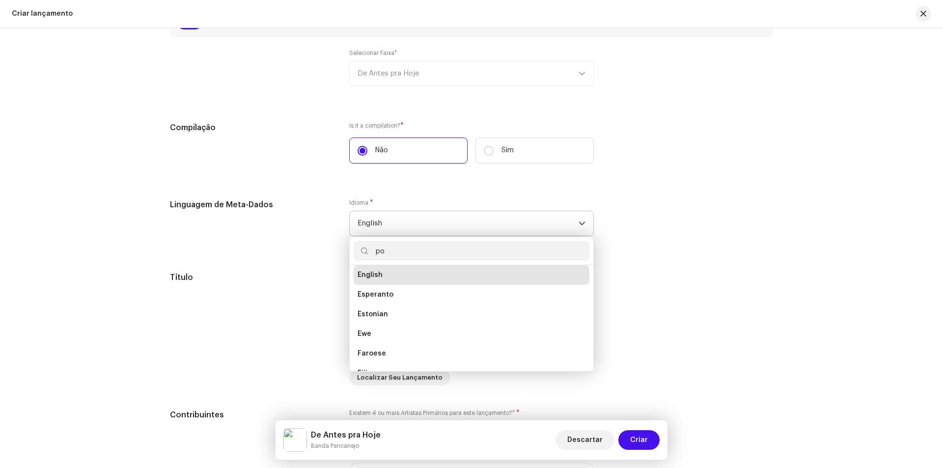
scroll to position [0, 0]
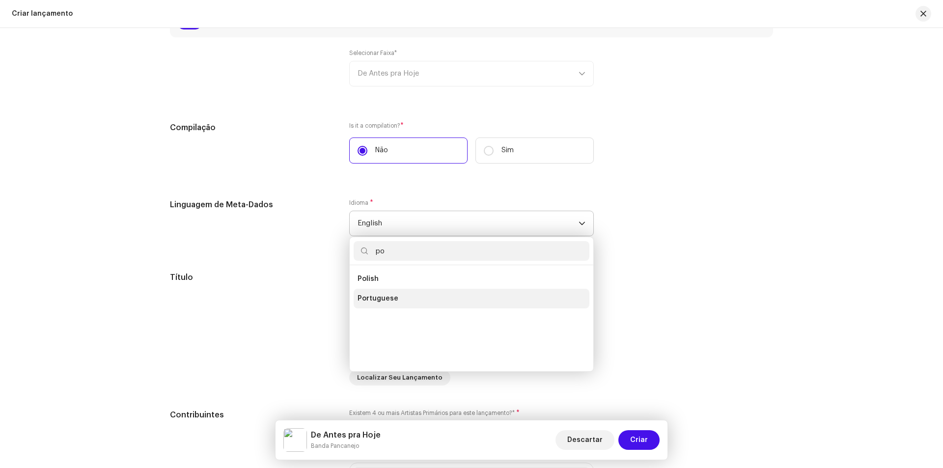
type input "po"
click at [396, 298] on li "Portuguese" at bounding box center [471, 299] width 236 height 20
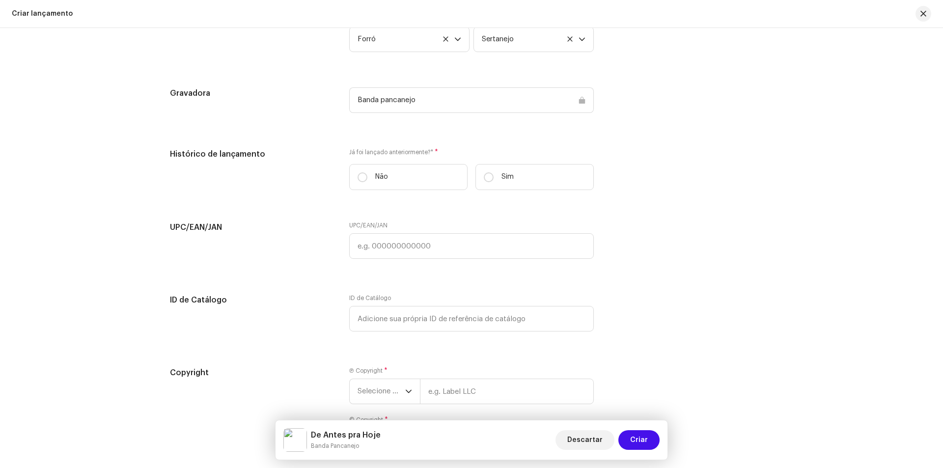
scroll to position [1424, 0]
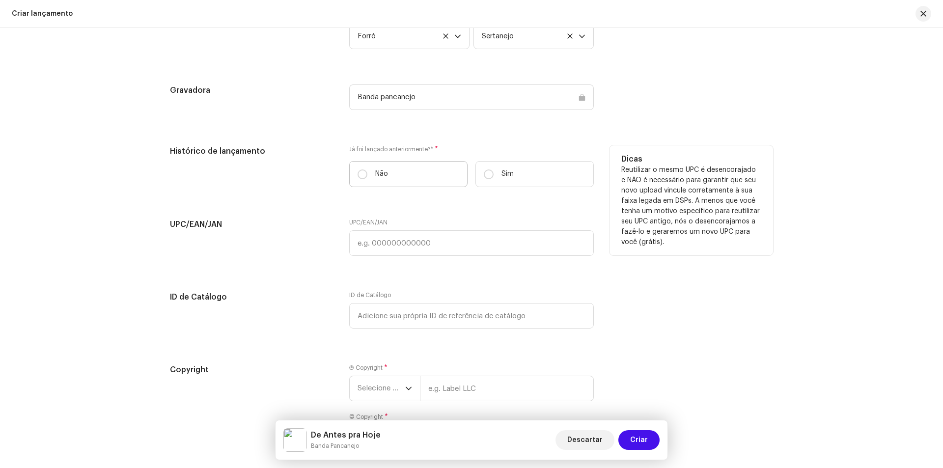
click at [410, 176] on label "Não" at bounding box center [408, 174] width 118 height 26
click at [367, 176] on input "Não" at bounding box center [362, 174] width 10 height 10
radio input "true"
click at [478, 169] on label "Sim" at bounding box center [534, 174] width 118 height 26
click at [484, 169] on input "Sim" at bounding box center [489, 174] width 10 height 10
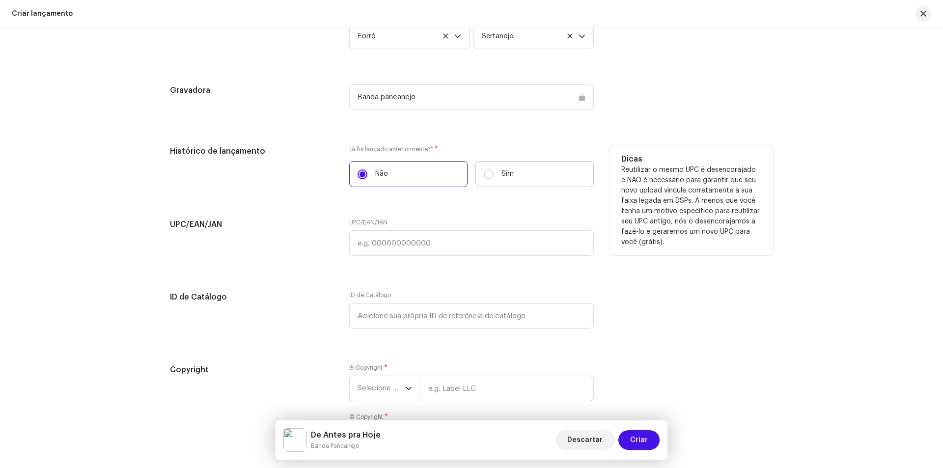
radio input "true"
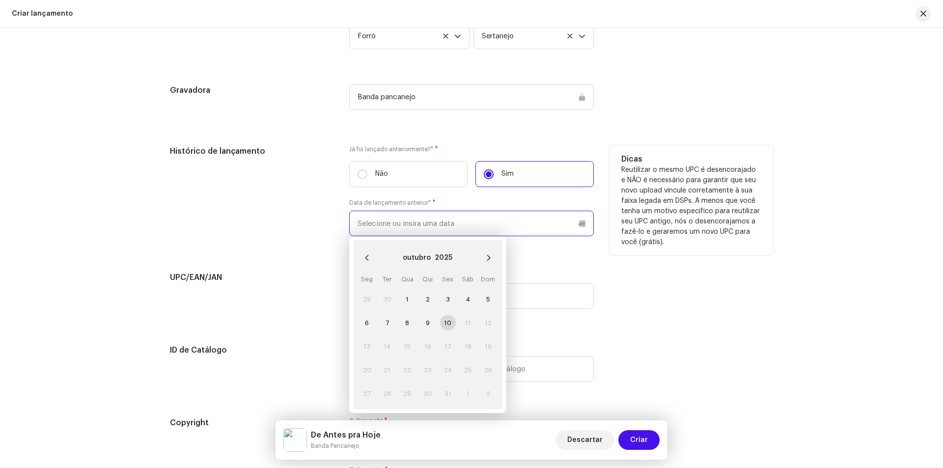
click at [372, 235] on input "text" at bounding box center [471, 224] width 244 height 26
paste input "11/04/2025"
type input "11/04/2025"
click at [442, 322] on span "11" at bounding box center [448, 323] width 16 height 16
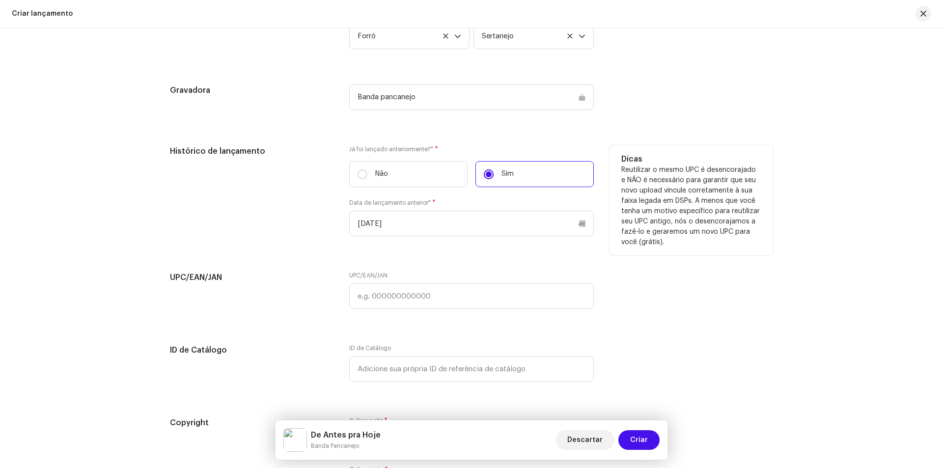
click at [278, 238] on div "Histórico de lançamento" at bounding box center [251, 196] width 163 height 103
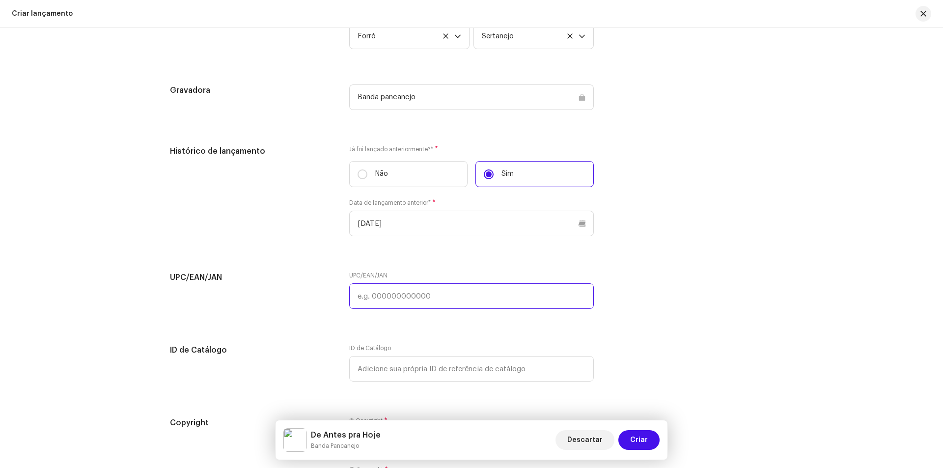
click at [461, 290] on input "text" at bounding box center [471, 296] width 244 height 26
paste input "8445824609954"
type input "8445824609954"
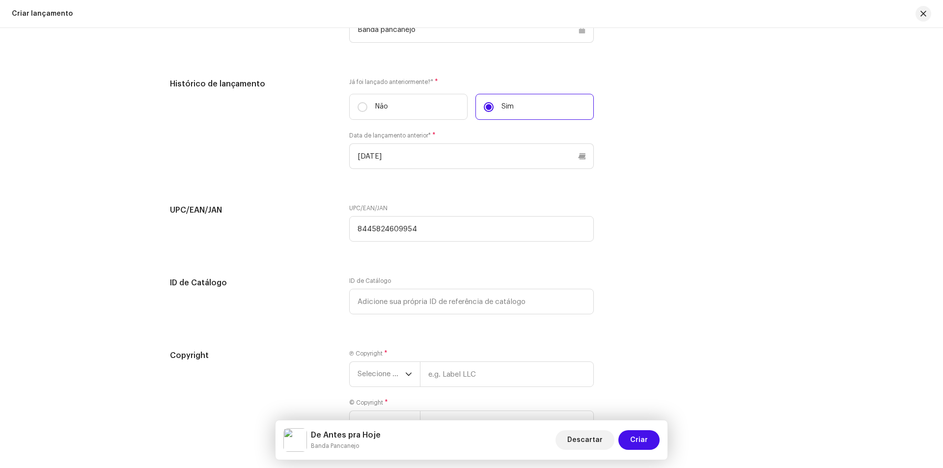
scroll to position [1565, 0]
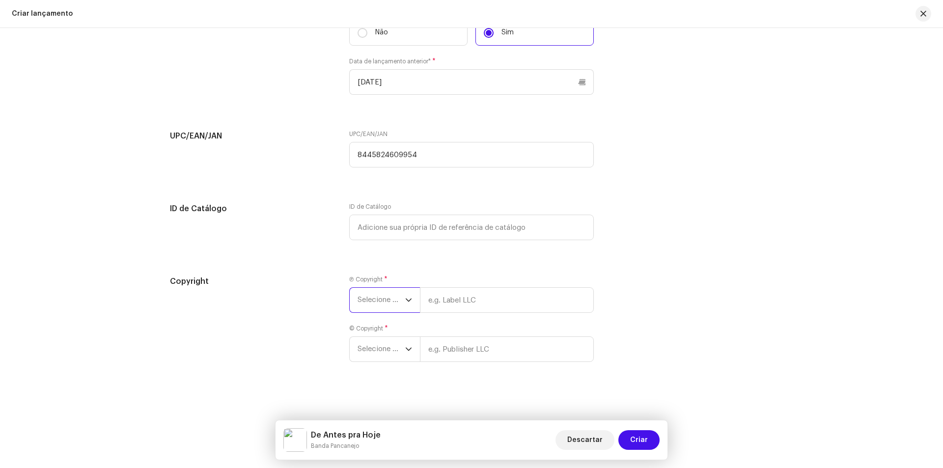
click at [363, 299] on span "Selecione o ano" at bounding box center [381, 300] width 48 height 25
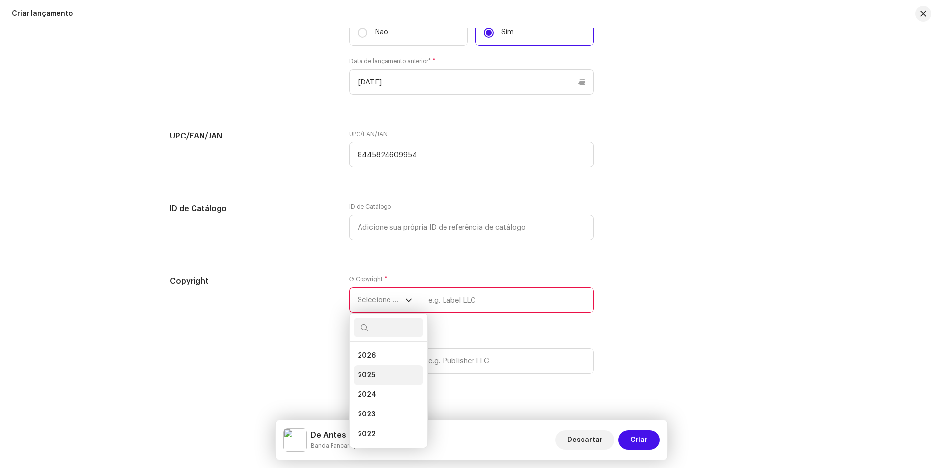
click at [368, 372] on span "2025" at bounding box center [366, 375] width 18 height 10
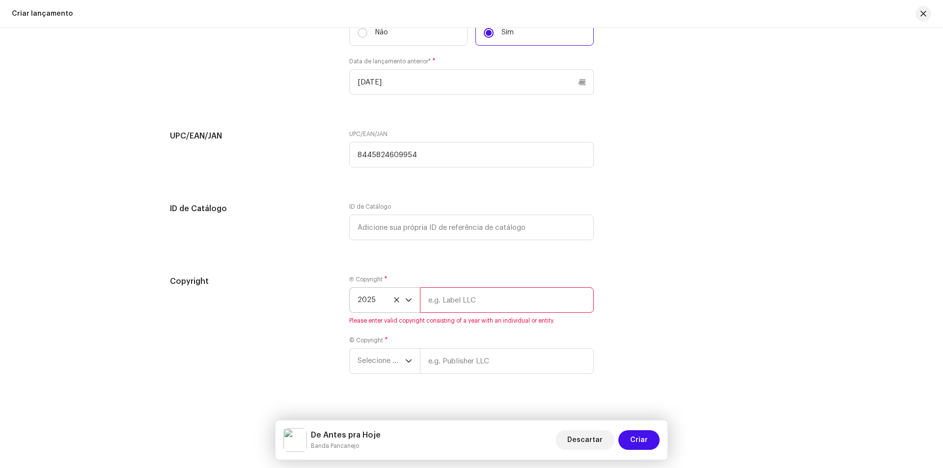
click at [507, 311] on input "text" at bounding box center [507, 300] width 174 height 26
type input "Banda Pancanejo"
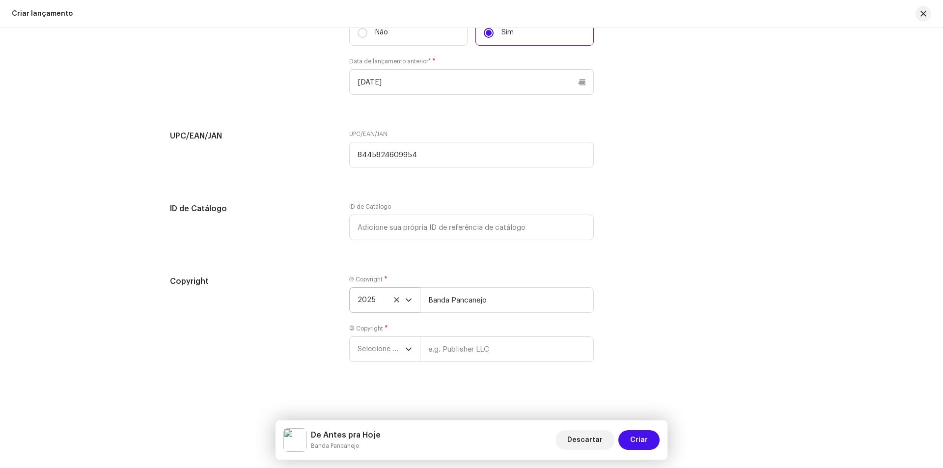
click at [345, 350] on div "Copyright Ⓟ Copyright * 2025 Banda Pancanejo © Copyright * Selecione o ano" at bounding box center [471, 324] width 603 height 98
click at [376, 351] on span "Selecione o ano" at bounding box center [381, 349] width 48 height 25
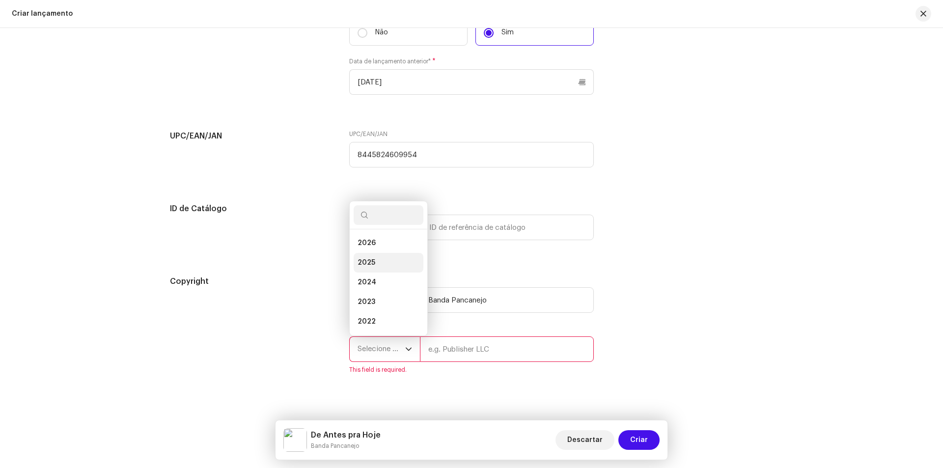
click at [393, 258] on li "2025" at bounding box center [388, 263] width 70 height 20
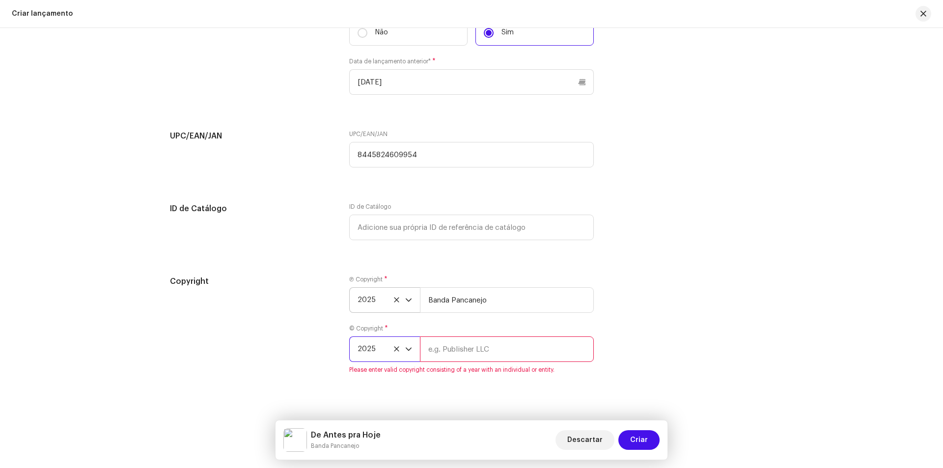
click at [454, 347] on input "text" at bounding box center [507, 349] width 174 height 26
type input "Banda Pancanejo"
click at [634, 438] on span "Criar" at bounding box center [639, 440] width 18 height 20
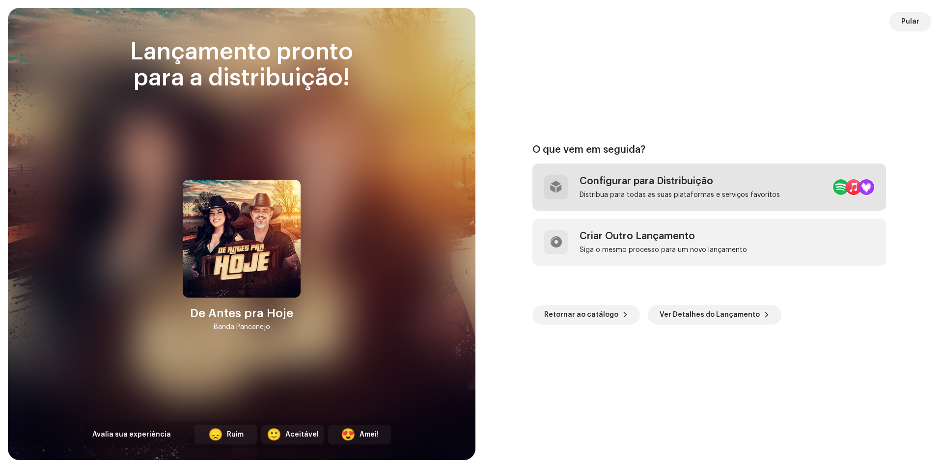
click at [667, 183] on div "Configurar para Distribuição" at bounding box center [679, 181] width 200 height 12
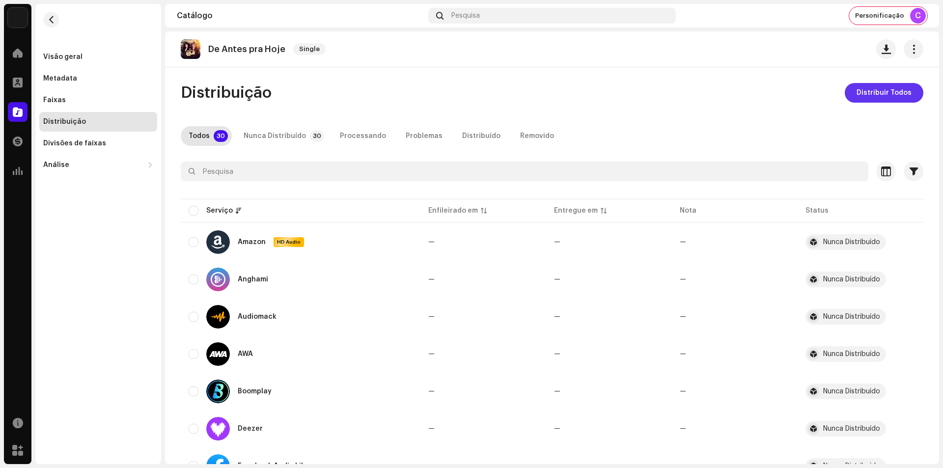
click at [868, 95] on span "Distribuir Todos" at bounding box center [883, 93] width 55 height 20
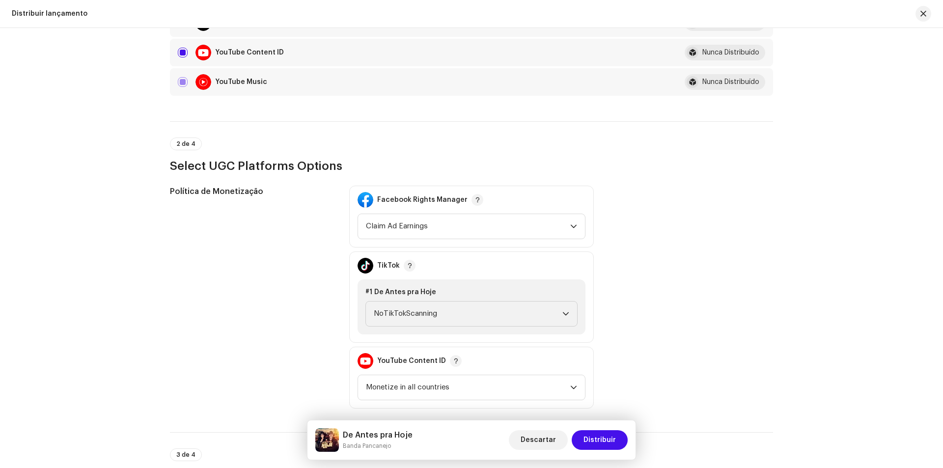
scroll to position [1129, 0]
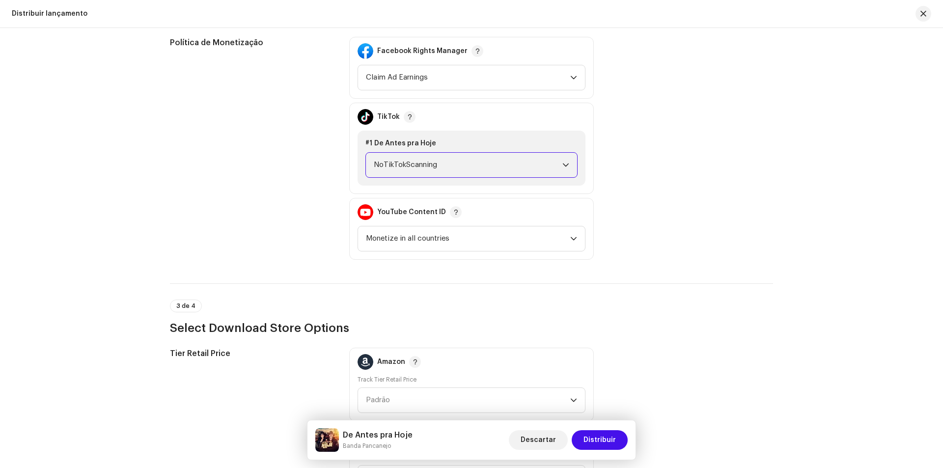
click at [462, 163] on span "NoTikTokScanning" at bounding box center [468, 165] width 189 height 25
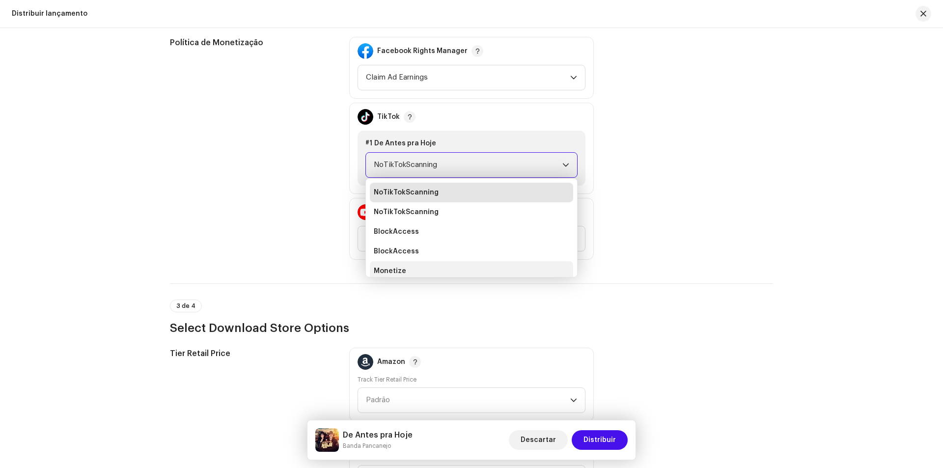
scroll to position [4, 0]
click at [473, 263] on li "Monetize" at bounding box center [471, 267] width 203 height 20
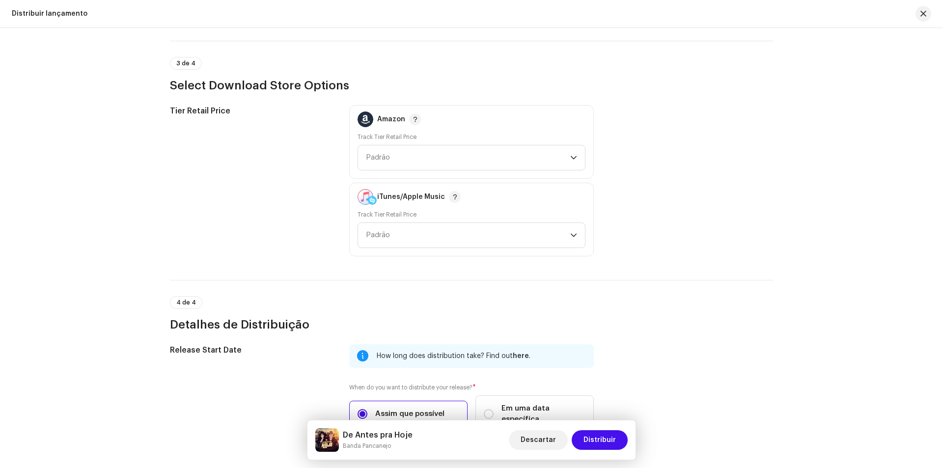
scroll to position [1424, 0]
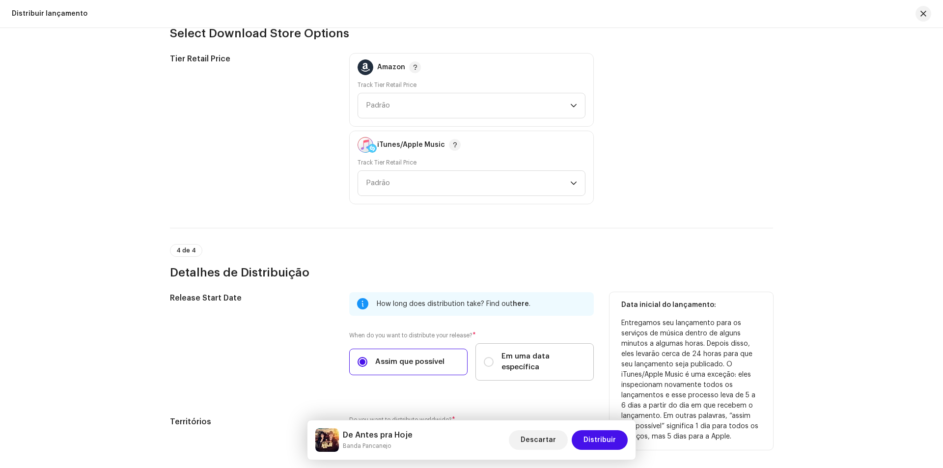
click at [528, 354] on span "Em uma data específica" at bounding box center [543, 362] width 84 height 22
click at [493, 357] on input "Em uma data específica" at bounding box center [489, 362] width 10 height 10
radio input "true"
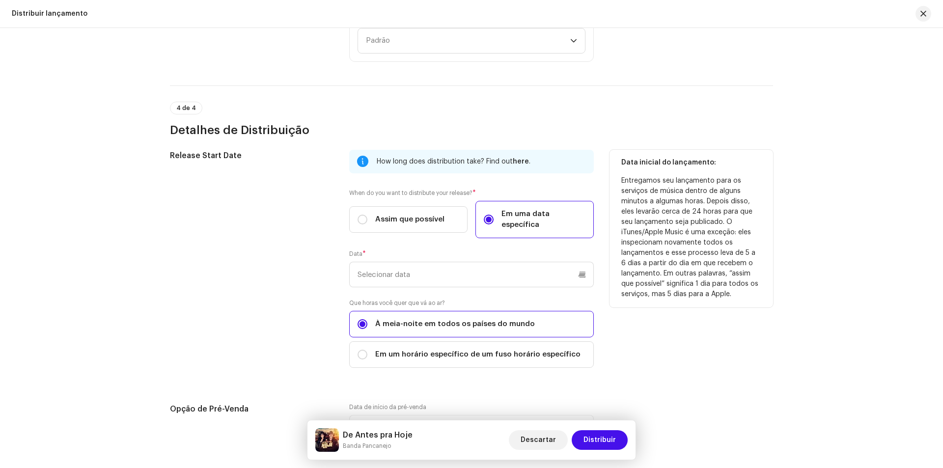
scroll to position [1571, 0]
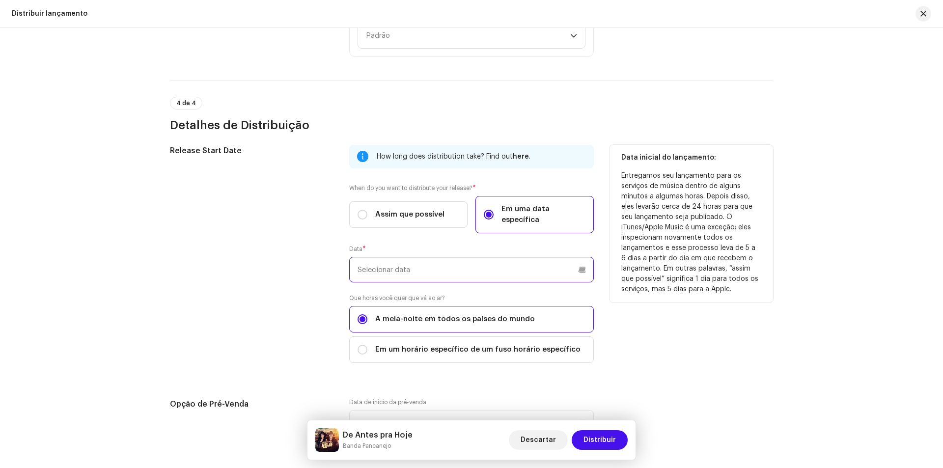
click at [411, 265] on input "text" at bounding box center [471, 270] width 244 height 26
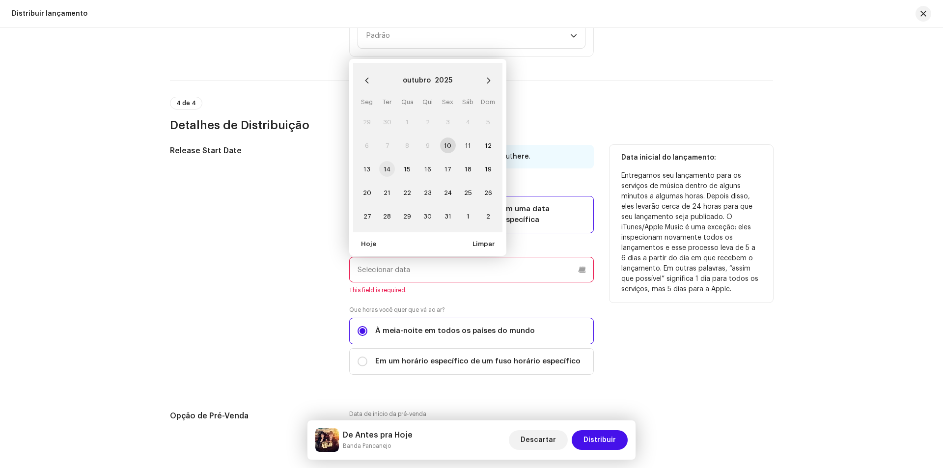
click at [383, 161] on span "14" at bounding box center [387, 169] width 16 height 16
type input "14/10/2025"
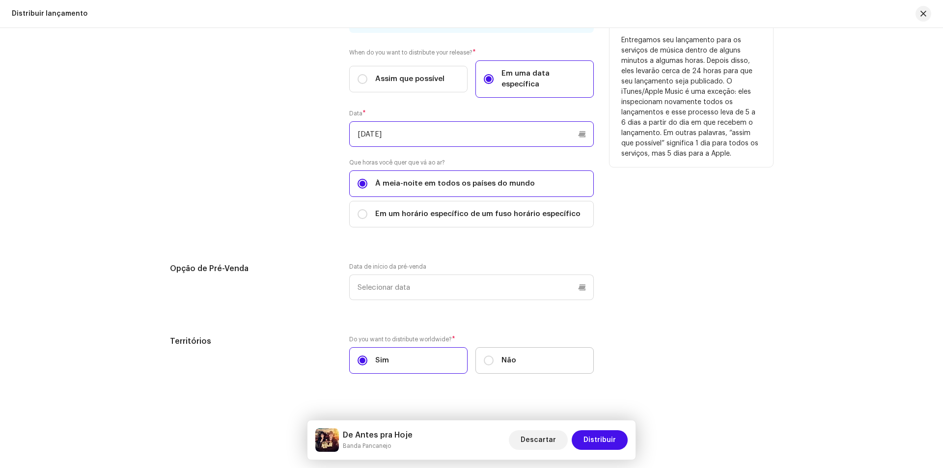
scroll to position [1708, 0]
click at [603, 441] on span "Distribuir" at bounding box center [599, 440] width 32 height 20
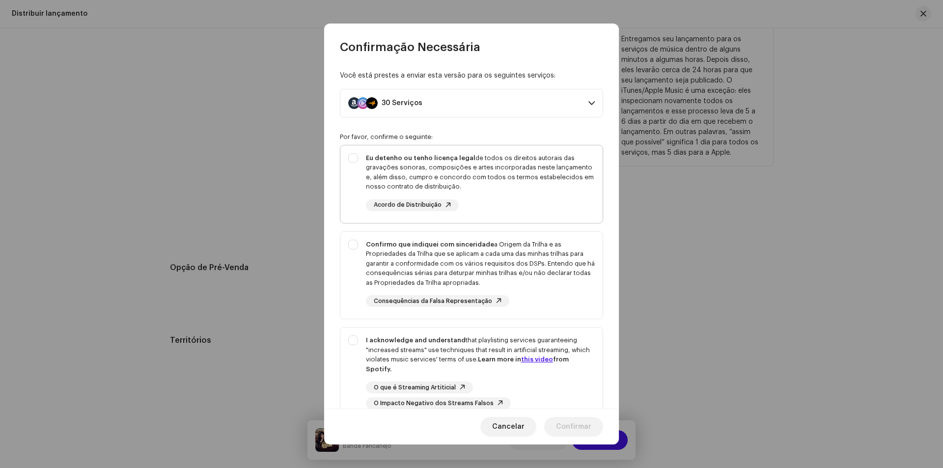
drag, startPoint x: 529, startPoint y: 180, endPoint x: 532, endPoint y: 191, distance: 11.2
click at [529, 183] on div "Eu detenho ou tenho licença legal de todos os direitos autorais das gravações s…" at bounding box center [480, 172] width 229 height 38
checkbox input "true"
click at [514, 255] on div "Confirmo que indiquei com sinceridade a Origem da Trilha e as Propriedades da T…" at bounding box center [480, 264] width 229 height 48
checkbox input "true"
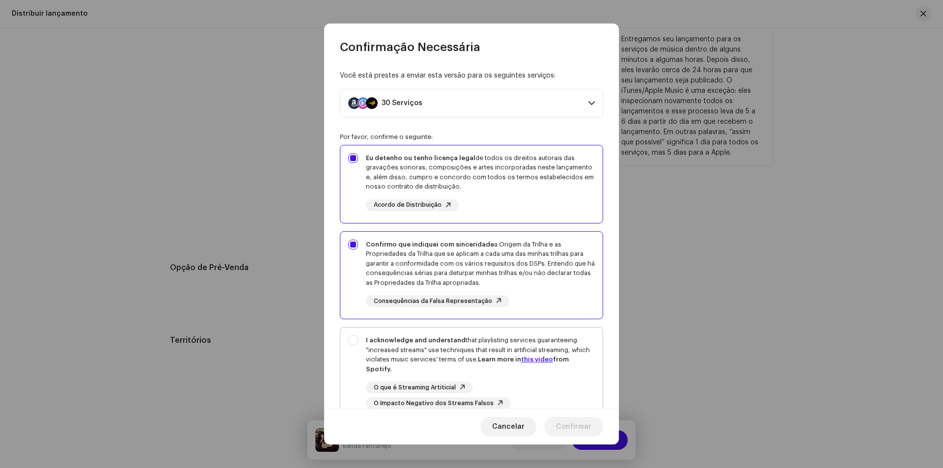
click at [490, 348] on div "I acknowledge and understand that playlisting services guaranteeing "increased …" at bounding box center [480, 354] width 229 height 38
checkbox input "true"
click at [580, 431] on span "Confirmar" at bounding box center [573, 427] width 35 height 20
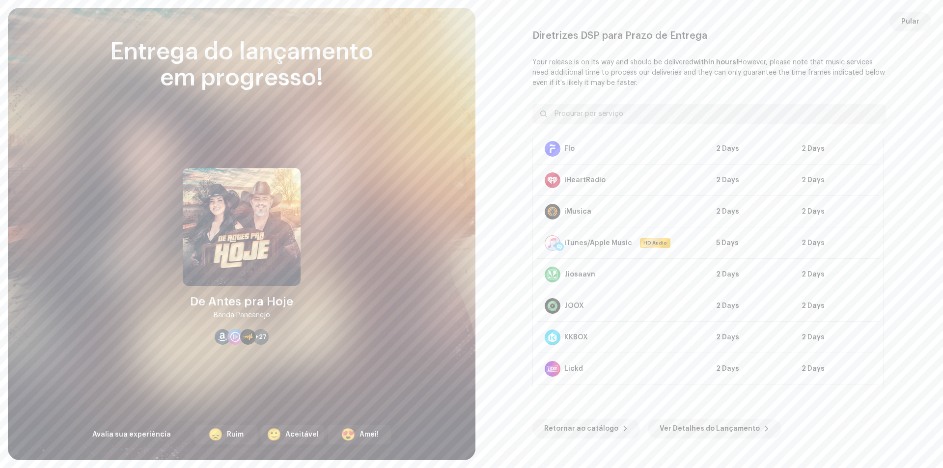
scroll to position [295, 0]
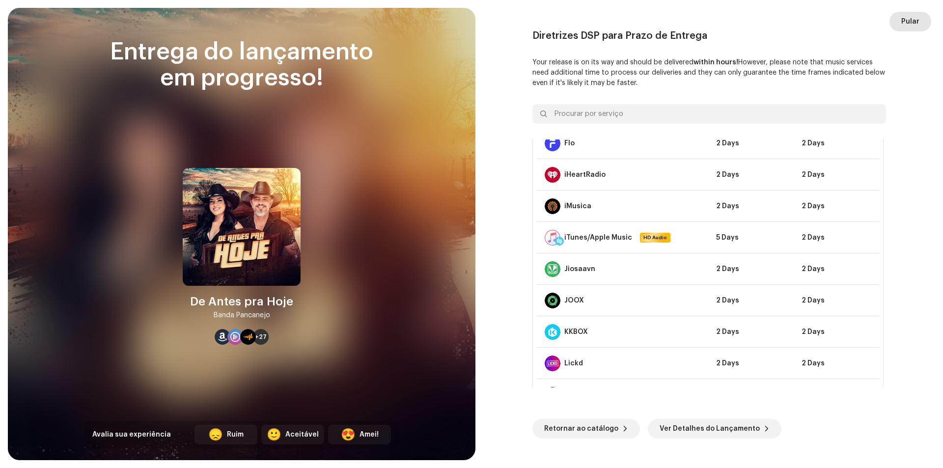
click at [921, 27] on button "Pular" at bounding box center [910, 22] width 42 height 20
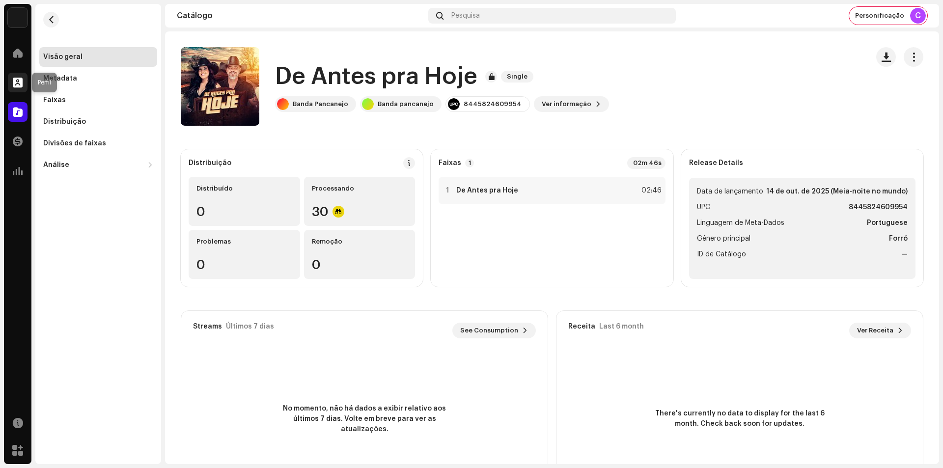
click at [20, 86] on span at bounding box center [18, 83] width 10 height 8
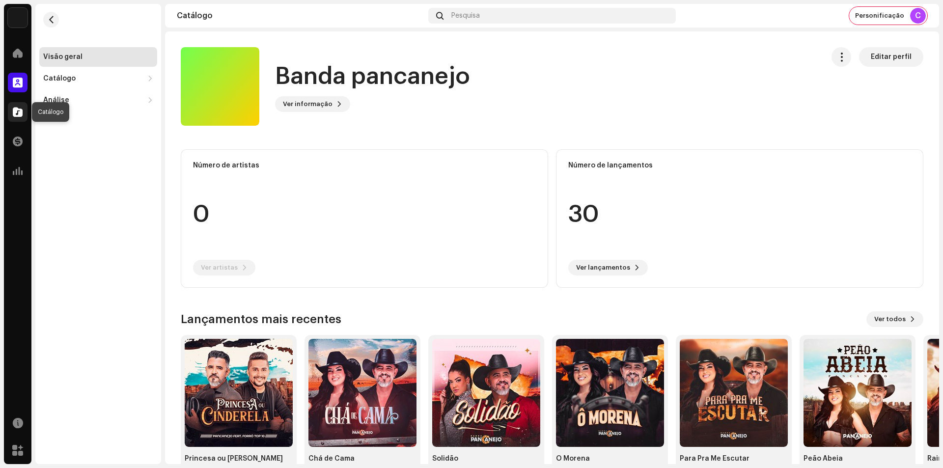
click at [19, 112] on span at bounding box center [18, 112] width 10 height 8
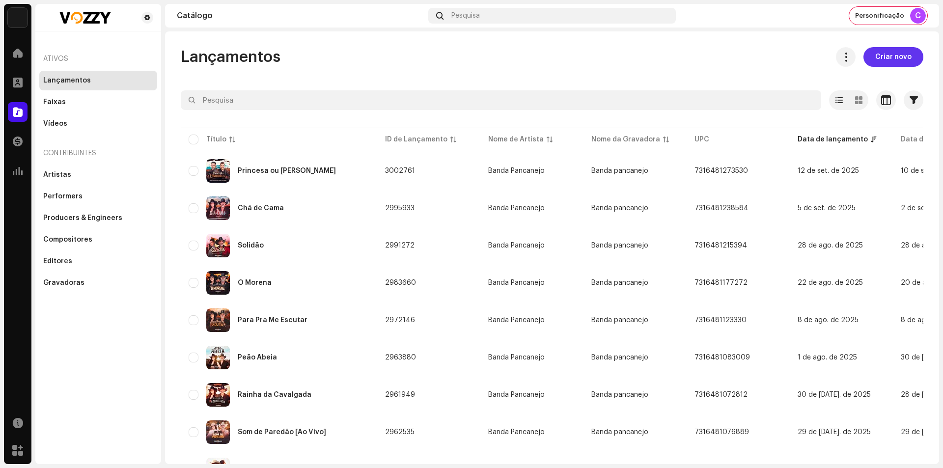
click at [885, 60] on span "Criar novo" at bounding box center [893, 57] width 36 height 20
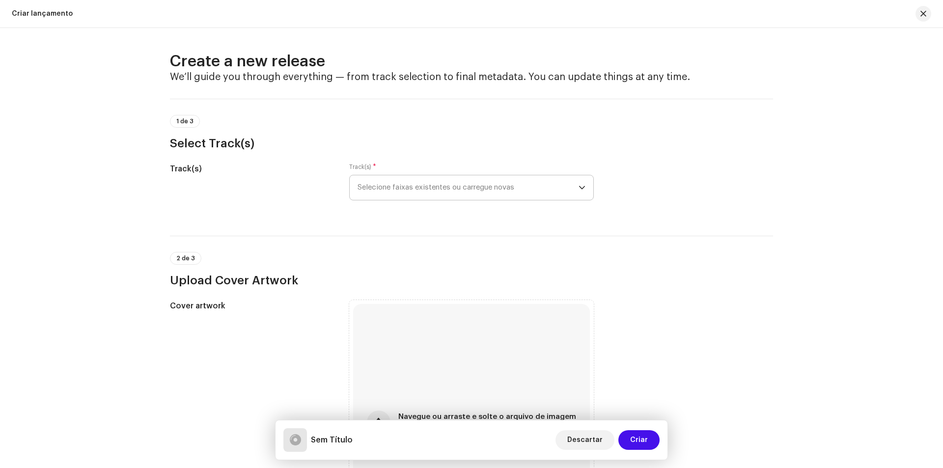
click at [520, 188] on span "Selecione faixas existentes ou carregue novas" at bounding box center [467, 187] width 221 height 25
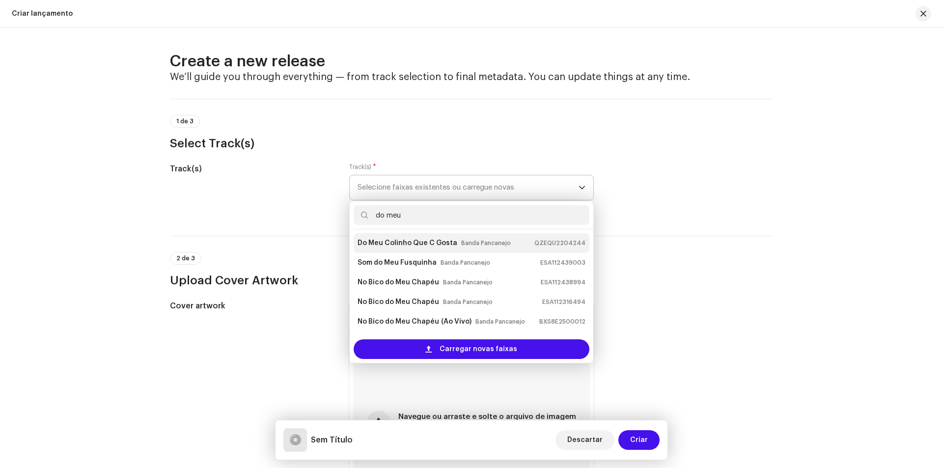
type input "do meu"
click at [515, 243] on div "Do Meu Colinho Que C Gosta Banda Pancanejo QZEQU2204244" at bounding box center [471, 243] width 228 height 16
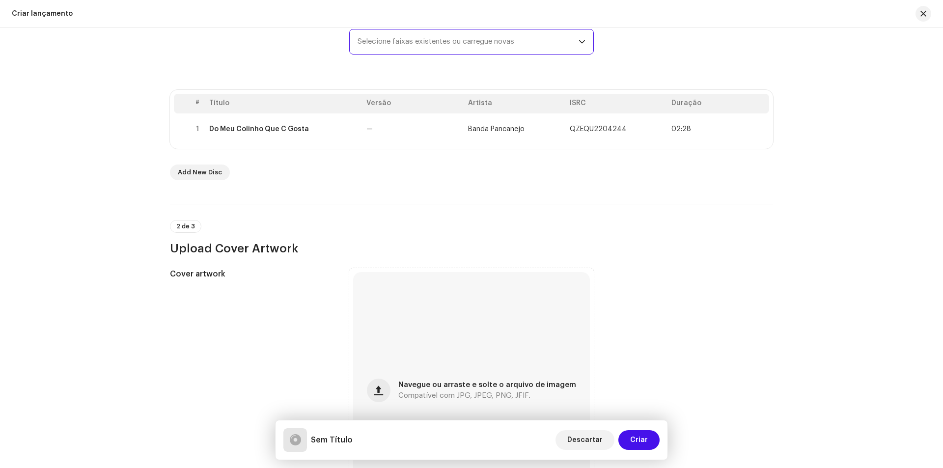
scroll to position [147, 0]
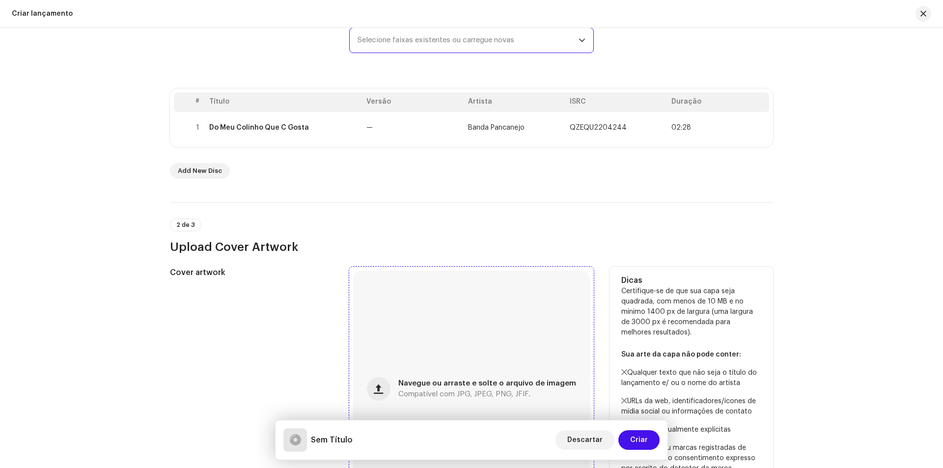
click at [412, 308] on div "Navegue ou arraste e solte o arquivo de imagem Compatível com JPG, JPEG, PNG, J…" at bounding box center [471, 389] width 237 height 237
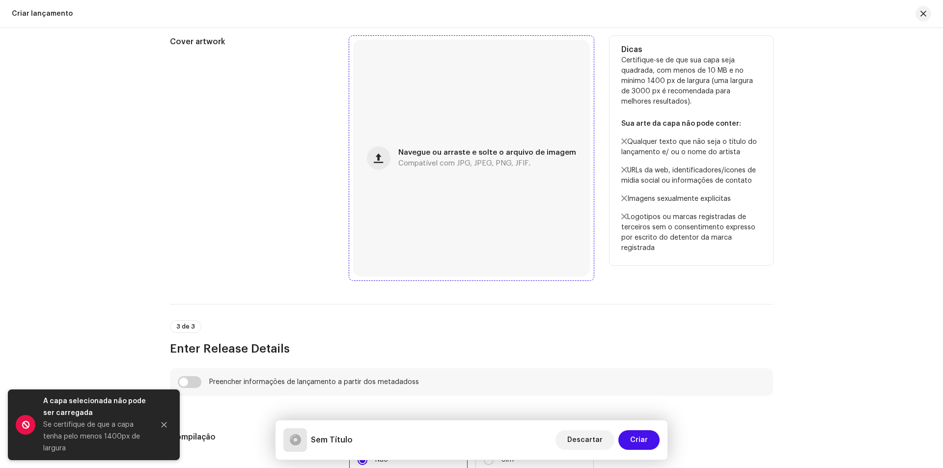
scroll to position [393, 0]
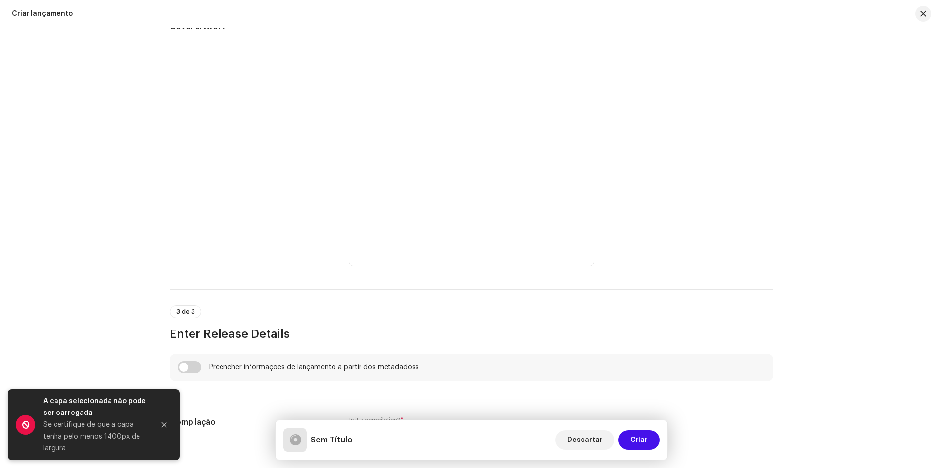
drag, startPoint x: 197, startPoint y: 366, endPoint x: 199, endPoint y: 374, distance: 7.8
click at [195, 366] on input "checkbox" at bounding box center [190, 367] width 24 height 12
checkbox input "true"
type input "Do Meu Colinho Que C Gosta"
click at [164, 423] on icon "Close" at bounding box center [164, 424] width 7 height 7
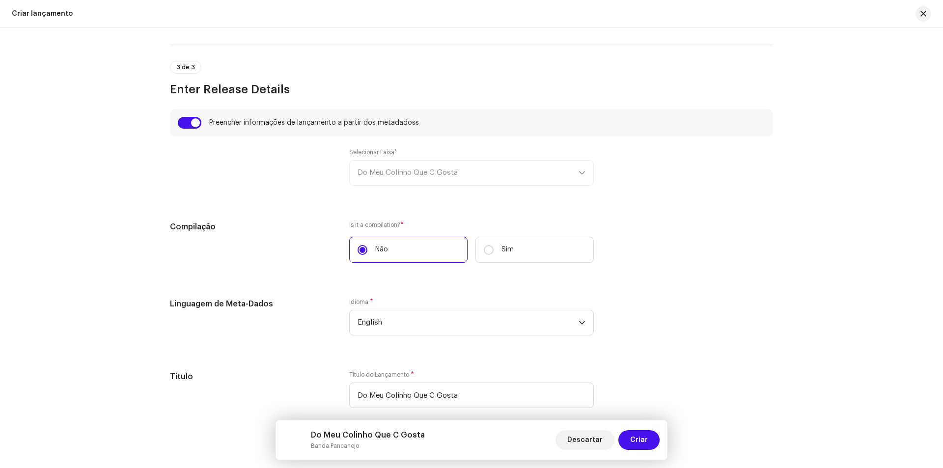
scroll to position [638, 0]
click at [427, 318] on span "English" at bounding box center [467, 321] width 221 height 25
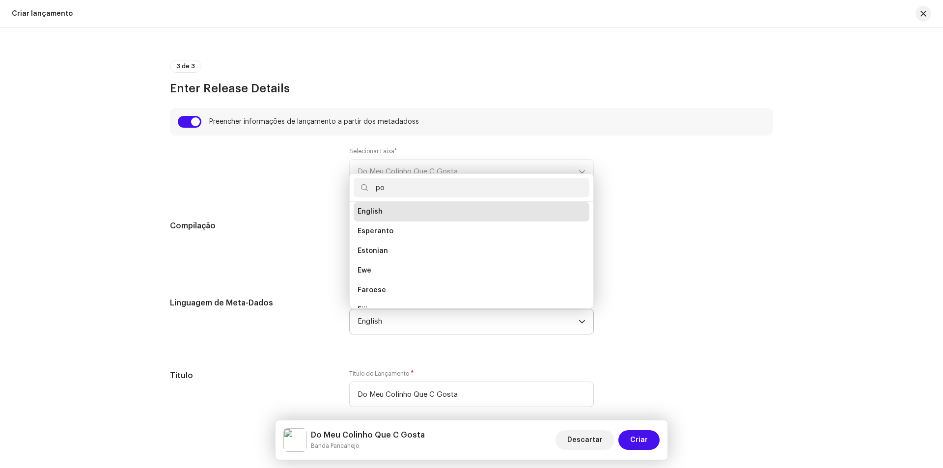
scroll to position [0, 0]
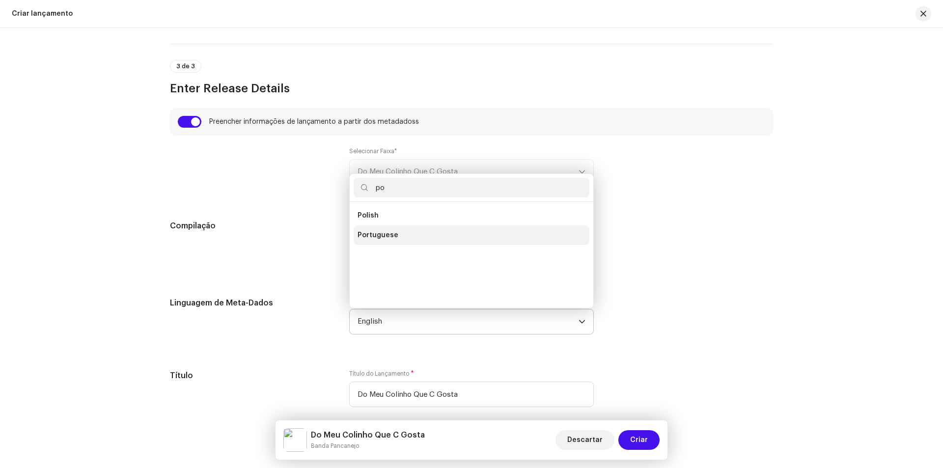
type input "po"
click at [426, 235] on li "Portuguese" at bounding box center [471, 235] width 236 height 20
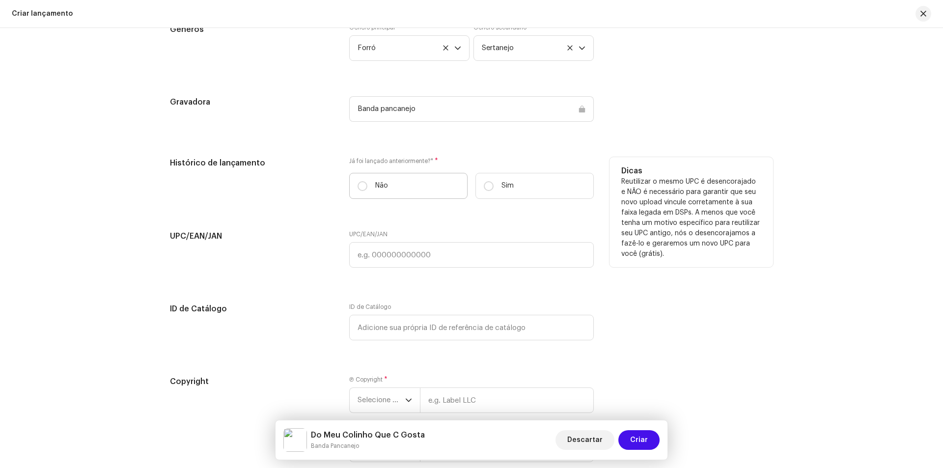
scroll to position [1424, 0]
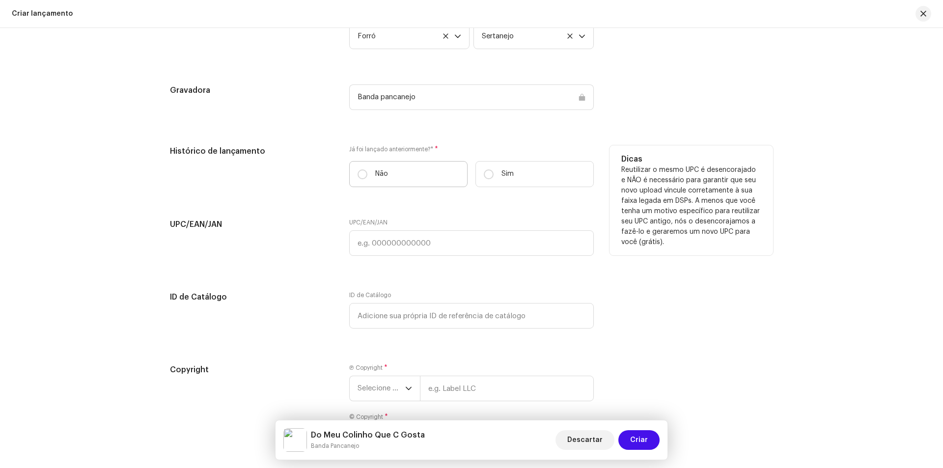
click at [392, 168] on label "Não" at bounding box center [408, 174] width 118 height 26
click at [367, 169] on input "Não" at bounding box center [362, 174] width 10 height 10
radio input "true"
drag, startPoint x: 517, startPoint y: 172, endPoint x: 510, endPoint y: 182, distance: 11.6
click at [517, 172] on label "Sim" at bounding box center [534, 174] width 118 height 26
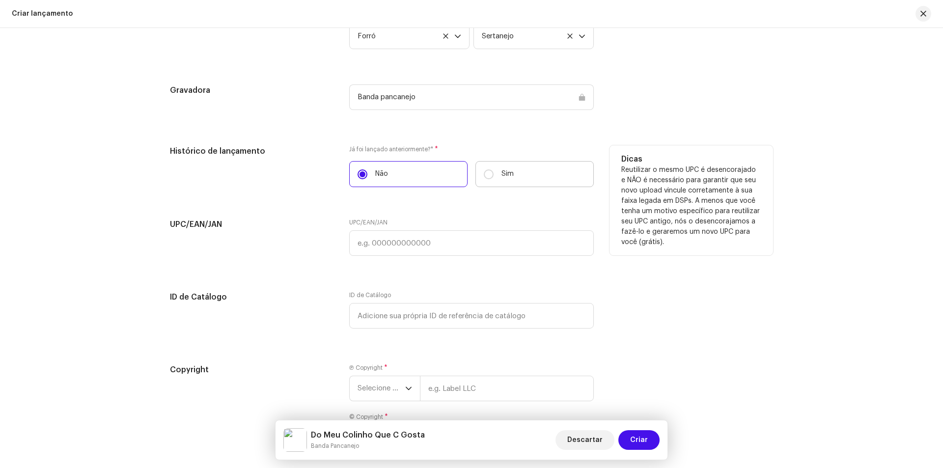
click at [493, 172] on input "Sim" at bounding box center [489, 174] width 10 height 10
radio input "true"
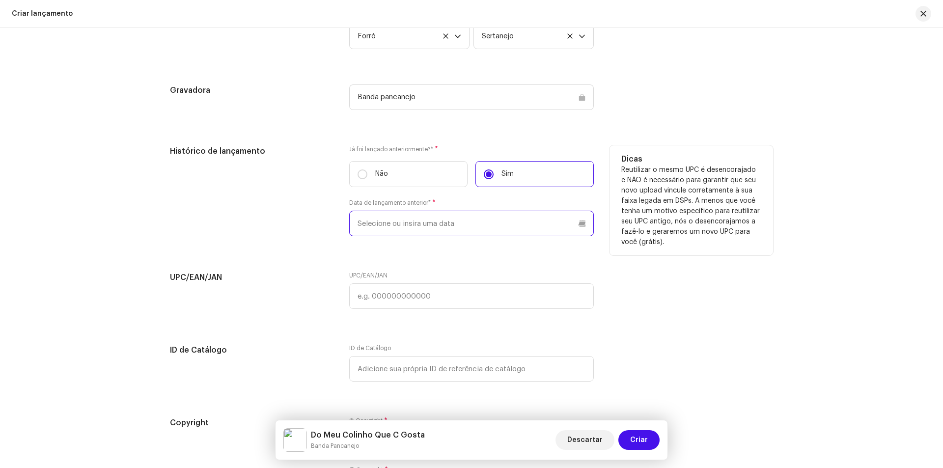
click at [475, 235] on input "text" at bounding box center [471, 224] width 244 height 26
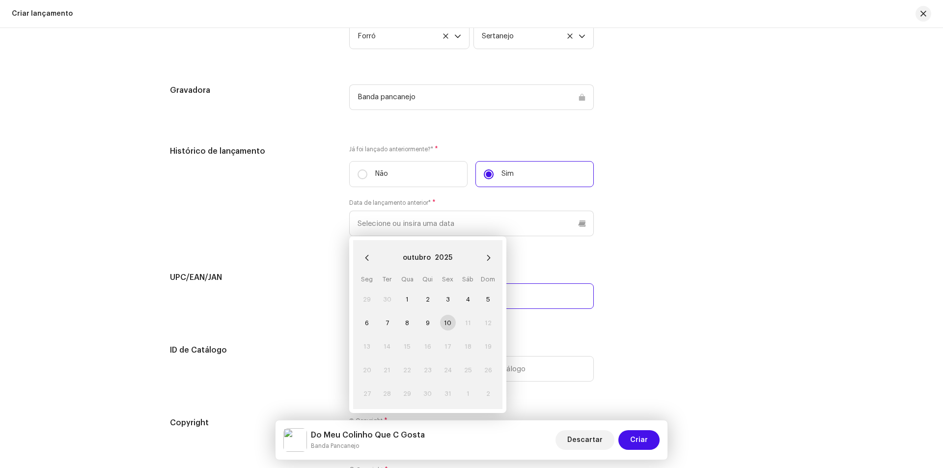
click at [540, 294] on div "UPC/EAN/JAN" at bounding box center [471, 289] width 244 height 37
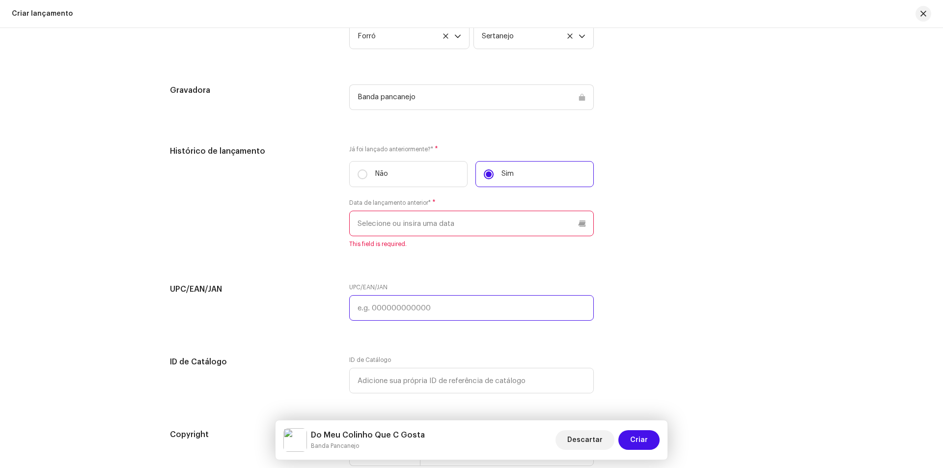
paste input "753459671337"
type input "753459671337"
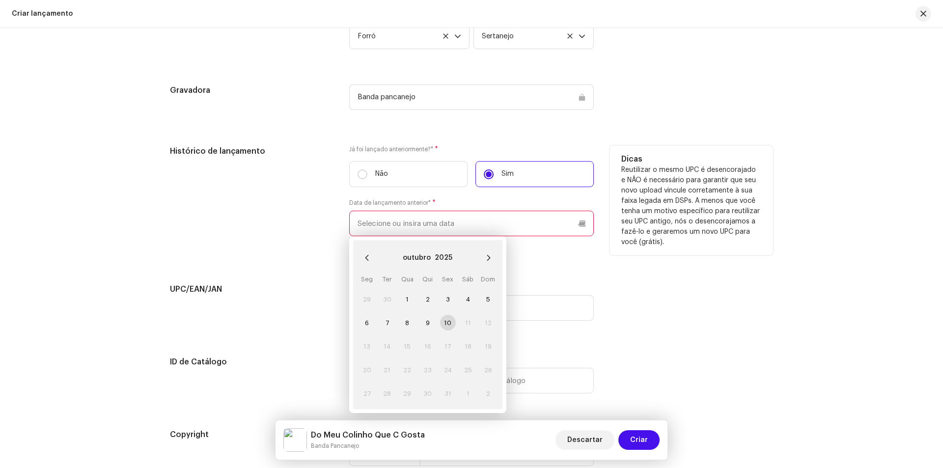
click at [464, 223] on input "text" at bounding box center [471, 224] width 244 height 26
paste input "09/02/2022"
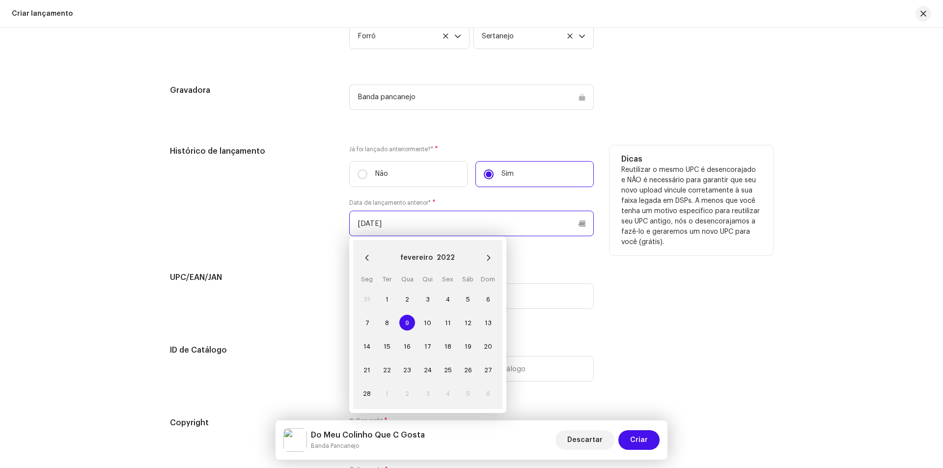
type input "09/02/2022"
click at [407, 323] on span "9" at bounding box center [407, 323] width 16 height 16
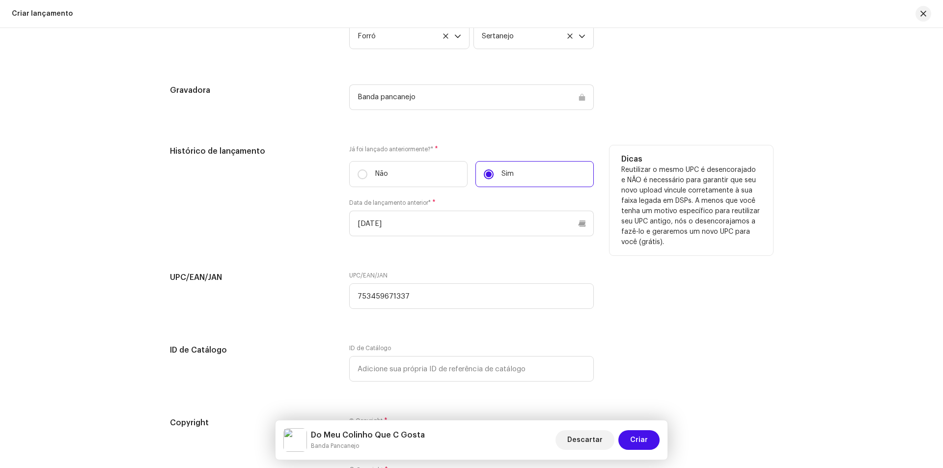
click at [299, 239] on div "Histórico de lançamento" at bounding box center [251, 196] width 163 height 103
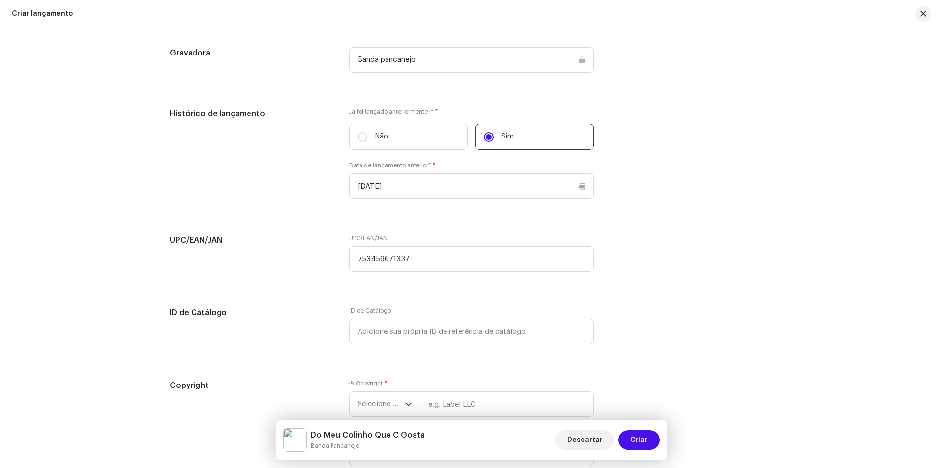
scroll to position [1565, 0]
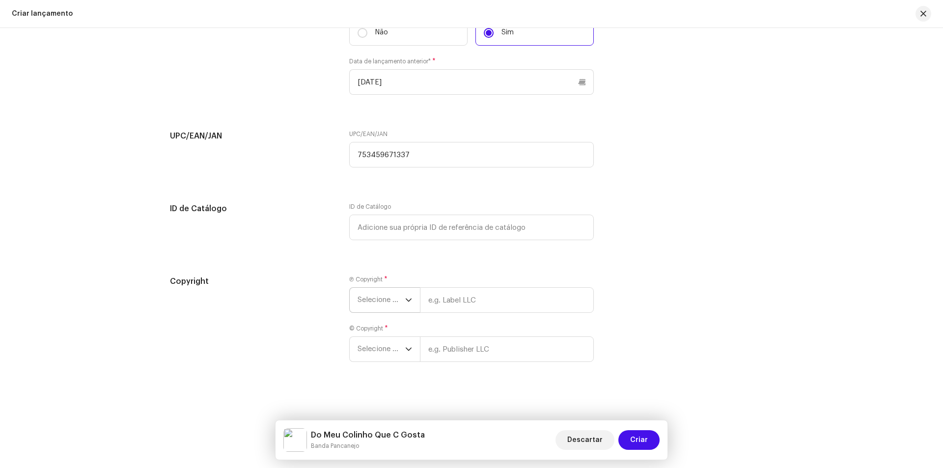
click at [392, 304] on span "Selecione o ano" at bounding box center [381, 300] width 48 height 25
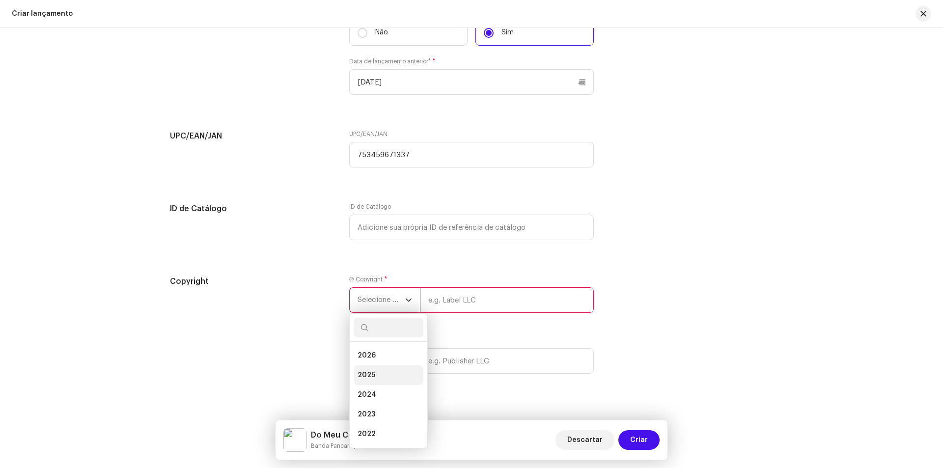
click at [371, 375] on span "2025" at bounding box center [366, 375] width 18 height 10
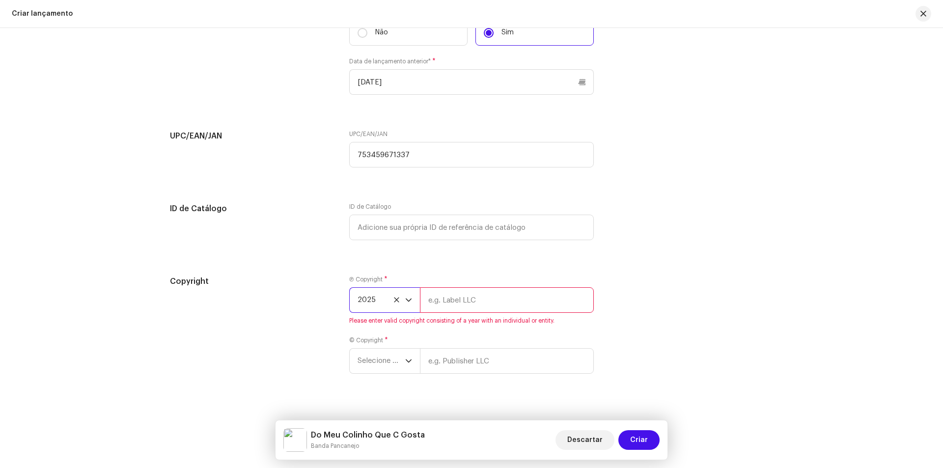
click at [473, 294] on input "text" at bounding box center [507, 300] width 174 height 26
type input "Banda Pancanejo"
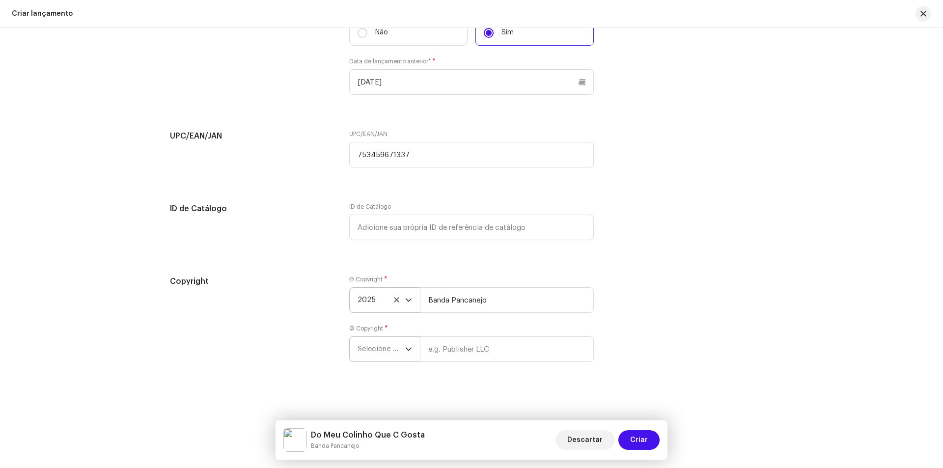
click at [372, 360] on span "Selecione o ano" at bounding box center [381, 349] width 48 height 25
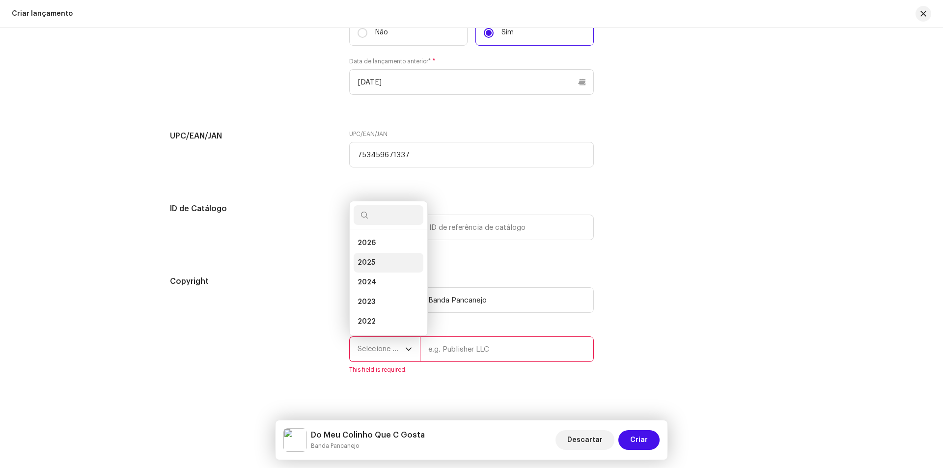
click at [379, 259] on li "2025" at bounding box center [388, 263] width 70 height 20
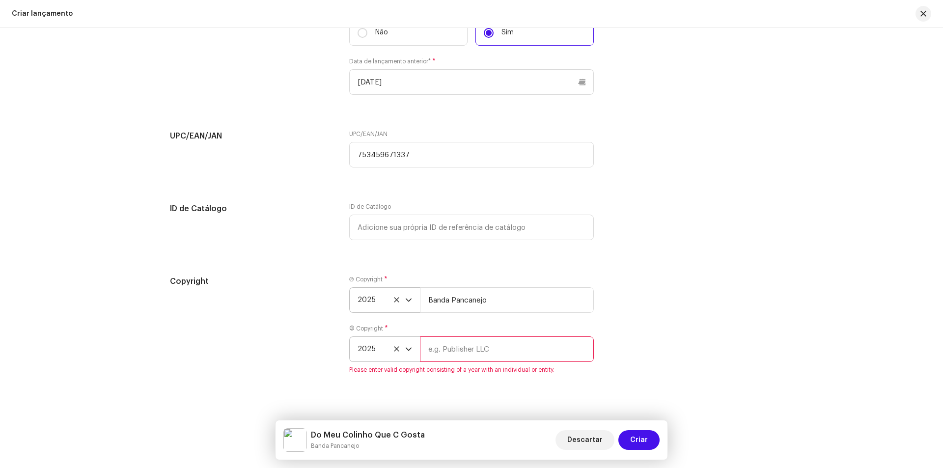
click at [431, 346] on input "text" at bounding box center [507, 349] width 174 height 26
type input "Banda Pancanejo"
click at [662, 163] on div "UPC/EAN/JAN UPC/EAN/JAN 753459671337" at bounding box center [471, 154] width 603 height 49
click at [642, 448] on span "Criar" at bounding box center [639, 440] width 18 height 20
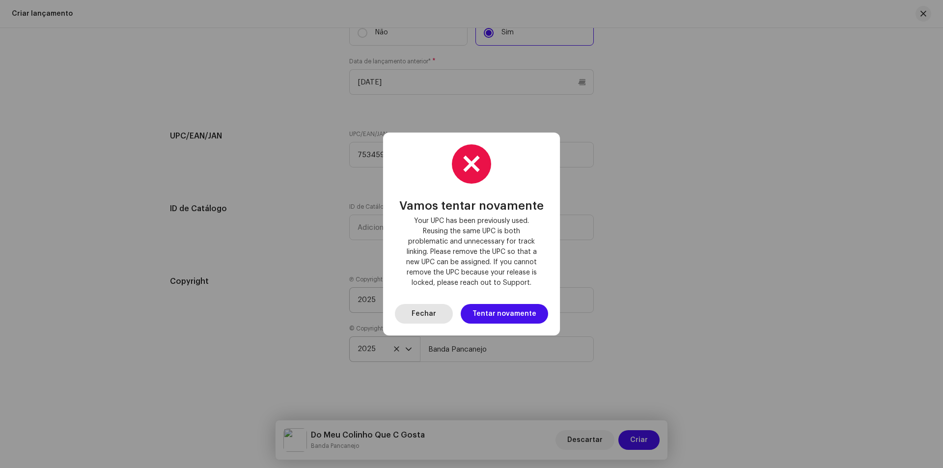
click at [410, 308] on button "Fechar" at bounding box center [424, 314] width 58 height 20
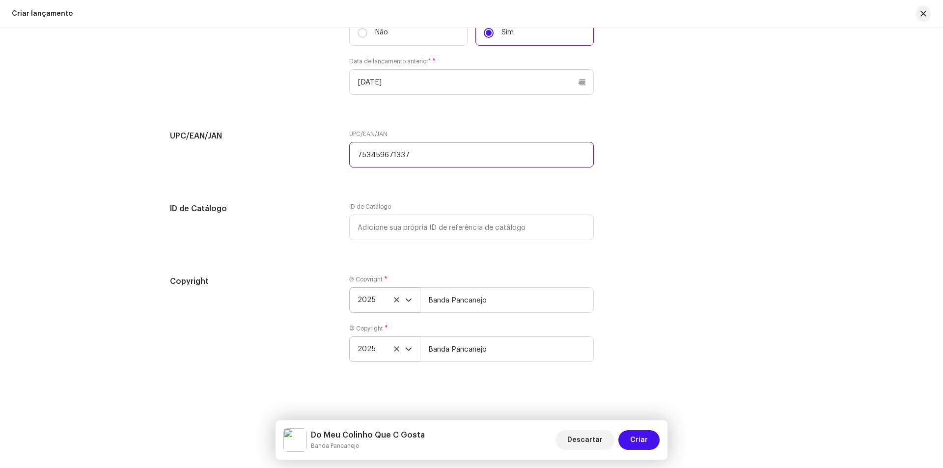
click at [366, 147] on input "753459671337" at bounding box center [471, 155] width 244 height 26
click at [636, 445] on span "Criar" at bounding box center [639, 440] width 18 height 20
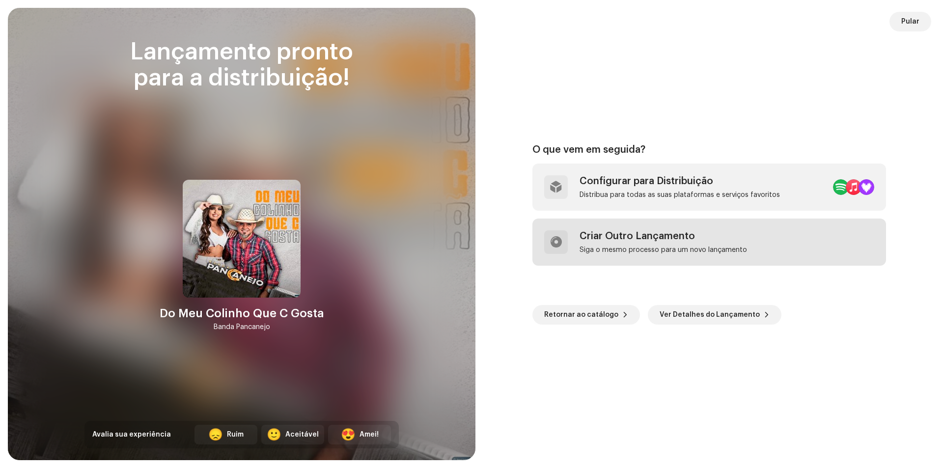
click at [626, 244] on div "Criar Outro Lançamento Siga o mesmo processo para um novo lançamento" at bounding box center [662, 242] width 167 height 24
checkbox input "false"
radio input "false"
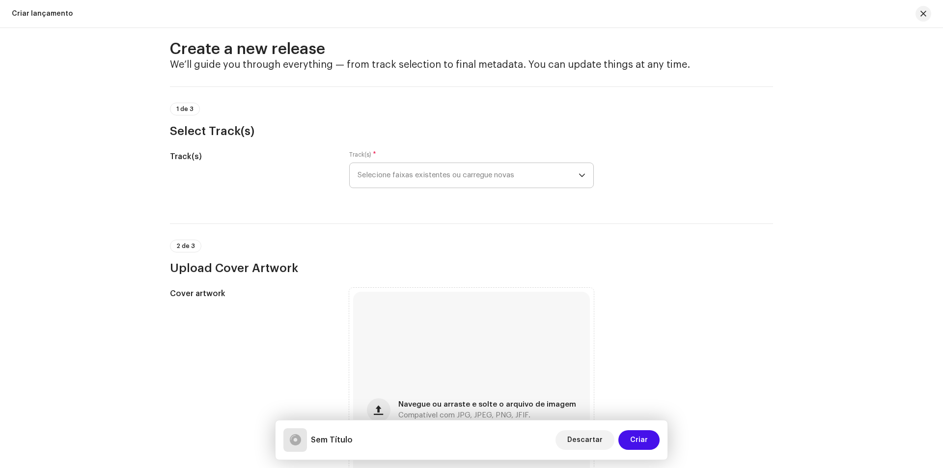
scroll to position [0, 0]
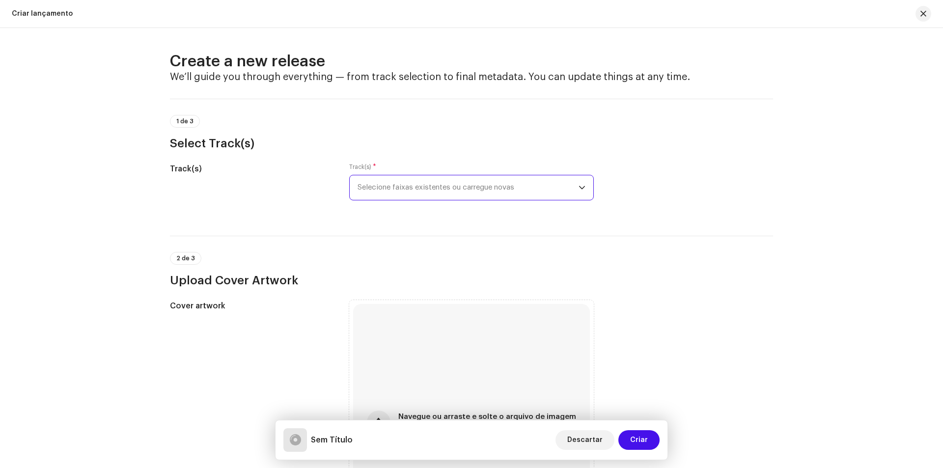
click at [480, 180] on span "Selecione faixas existentes ou carregue novas" at bounding box center [467, 187] width 221 height 25
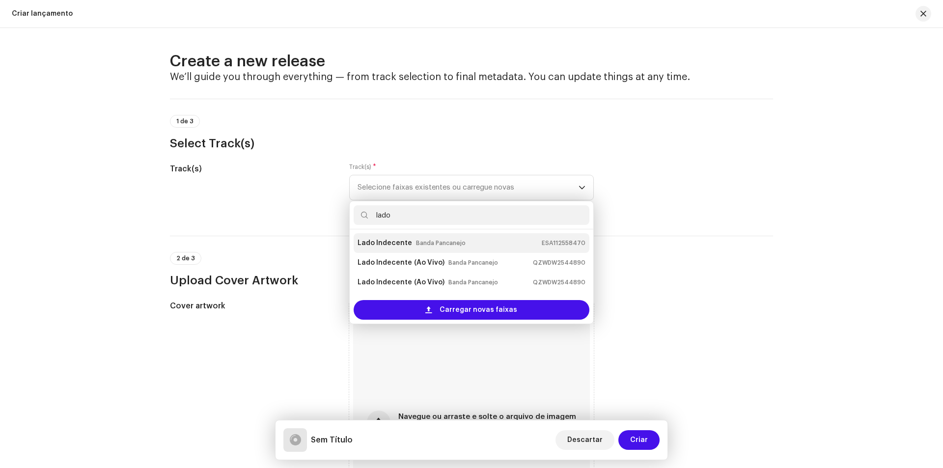
type input "lado"
click at [371, 242] on strong "Lado Indecente" at bounding box center [384, 243] width 54 height 16
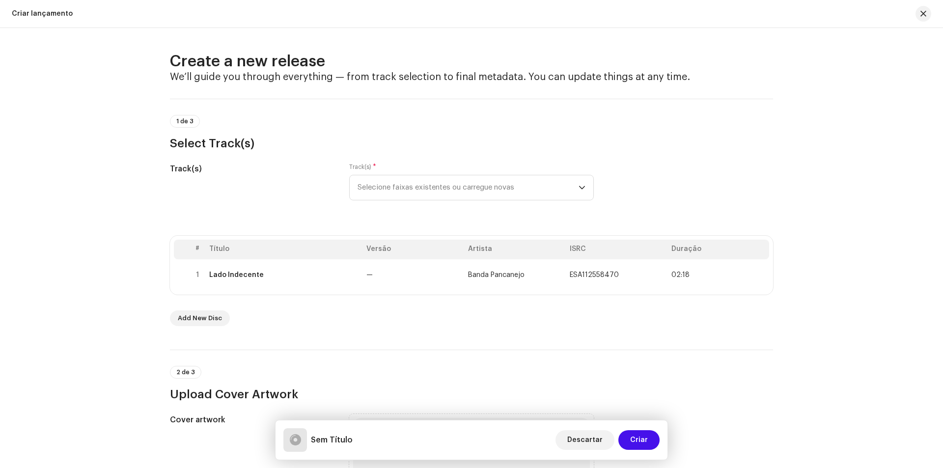
click at [416, 325] on div "Add New Disc" at bounding box center [471, 318] width 603 height 16
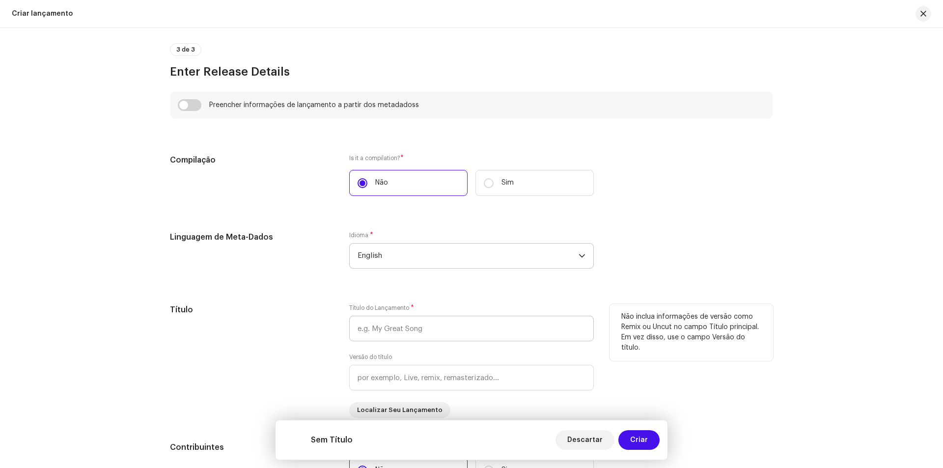
scroll to position [687, 0]
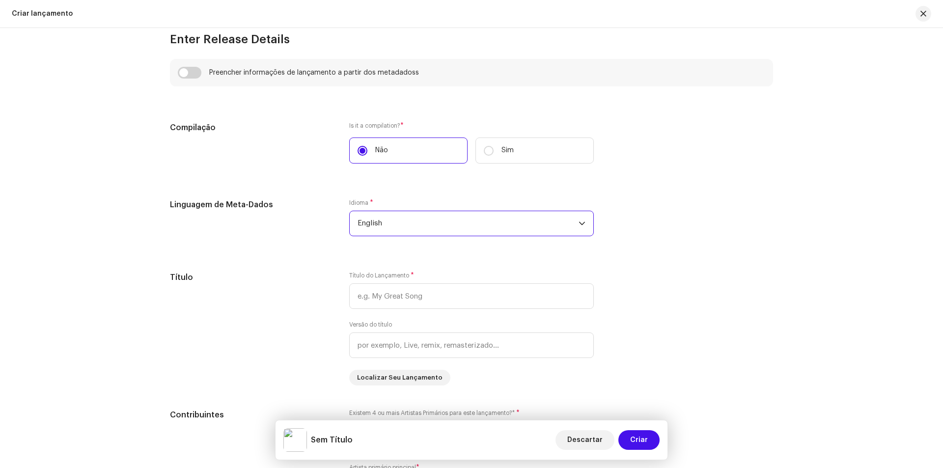
click at [412, 227] on span "English" at bounding box center [467, 223] width 221 height 25
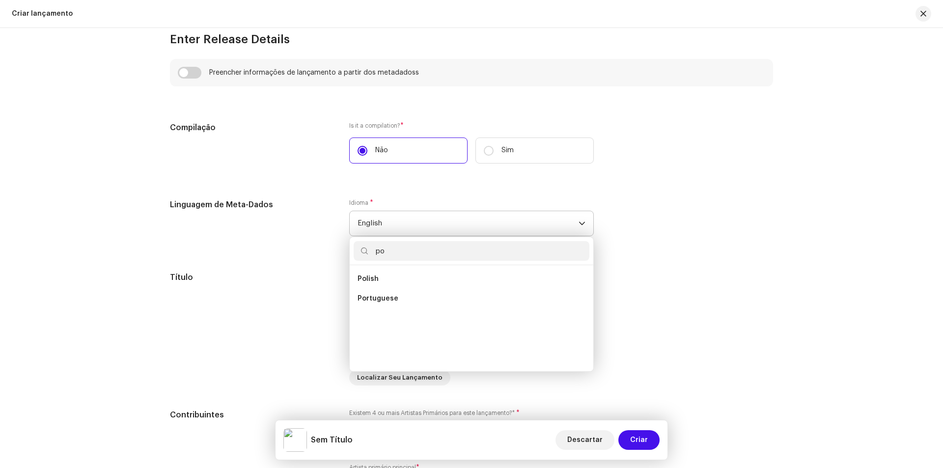
scroll to position [0, 0]
type input "po"
click at [393, 304] on li "Portuguese" at bounding box center [471, 299] width 236 height 20
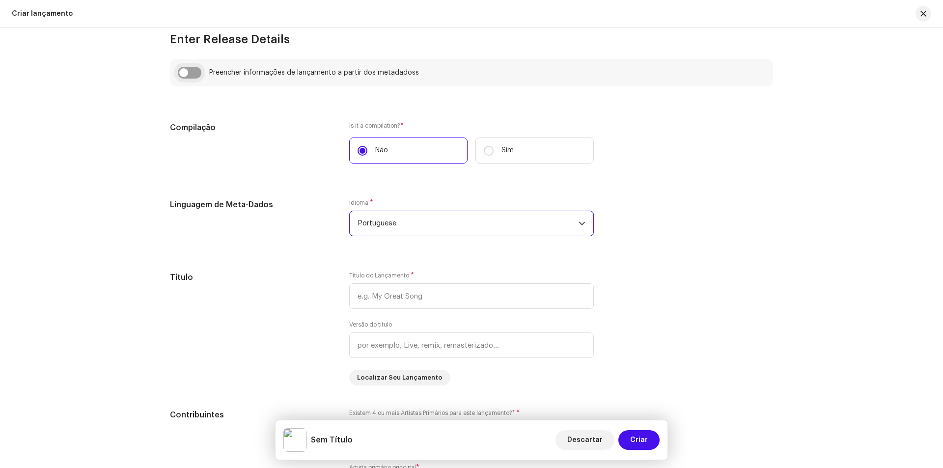
click at [189, 73] on input "checkbox" at bounding box center [190, 73] width 24 height 12
checkbox input "true"
type input "Lado Indecente"
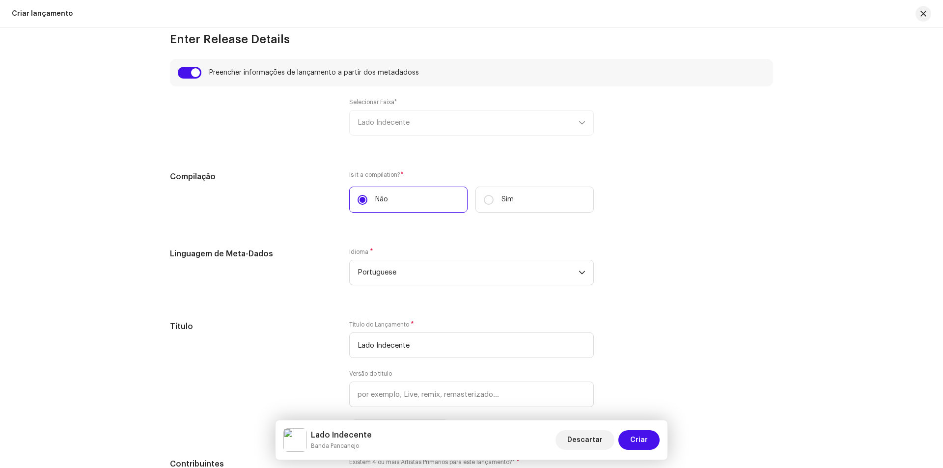
click at [395, 127] on div "Selecionar Faixa* Lado Indecente" at bounding box center [471, 116] width 244 height 37
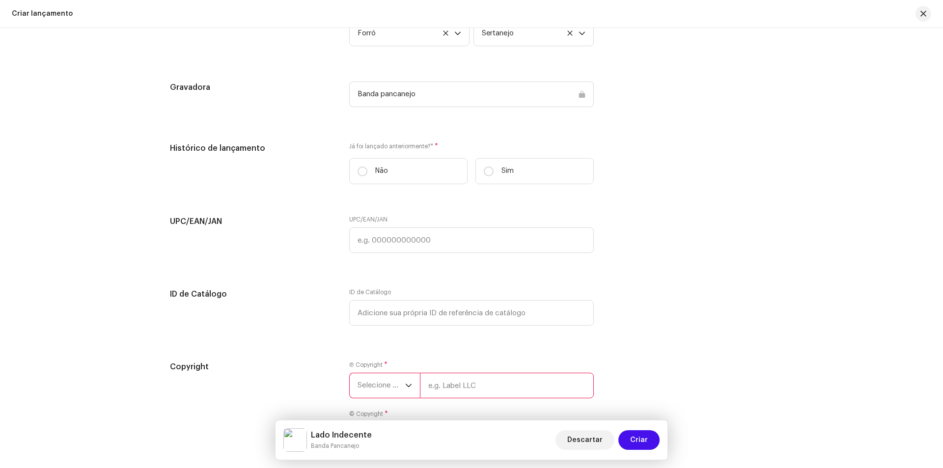
scroll to position [1473, 0]
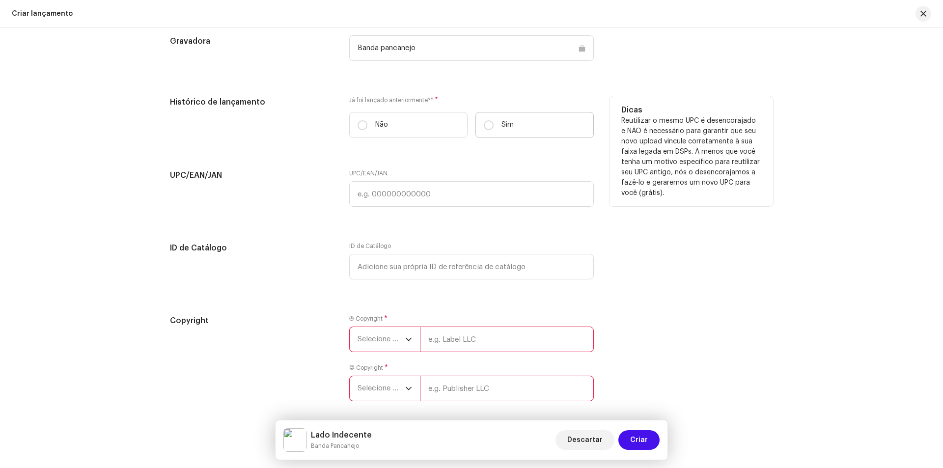
click at [505, 123] on p "Sim" at bounding box center [507, 125] width 12 height 10
click at [493, 123] on input "Sim" at bounding box center [489, 125] width 10 height 10
radio input "true"
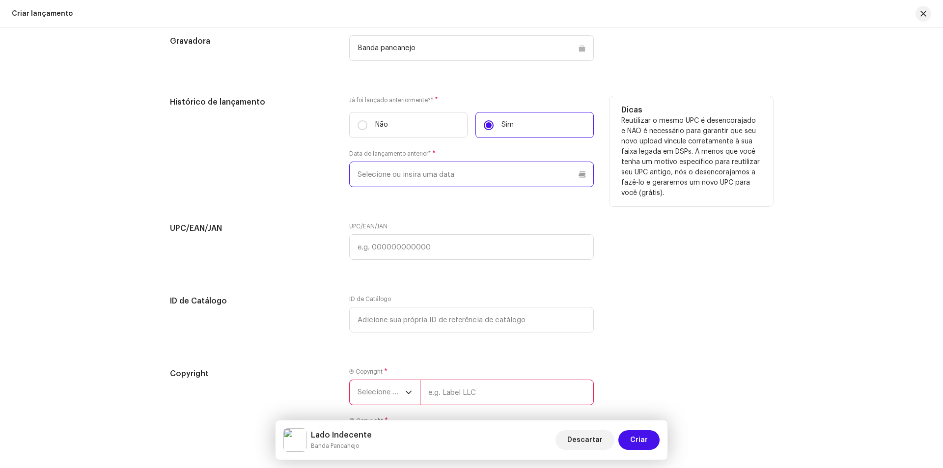
click at [412, 178] on input "text" at bounding box center [471, 175] width 244 height 26
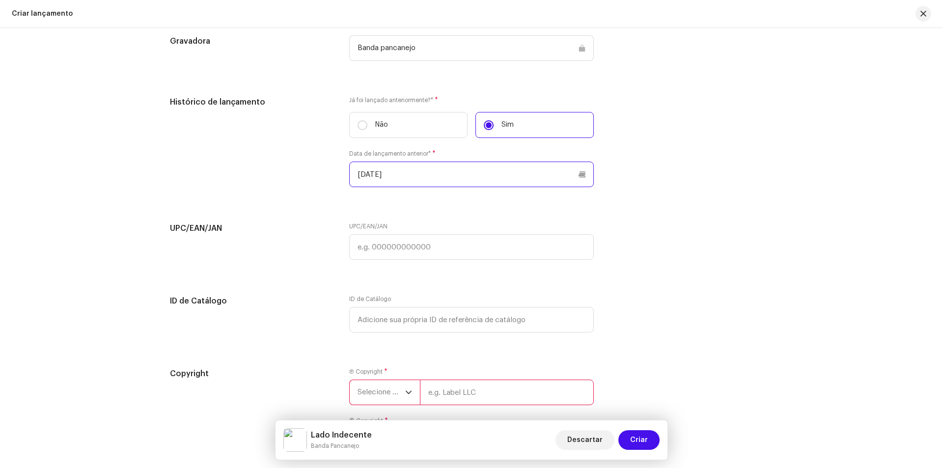
type input "[DATE]"
click at [376, 394] on span "Selecione o ano" at bounding box center [381, 392] width 48 height 25
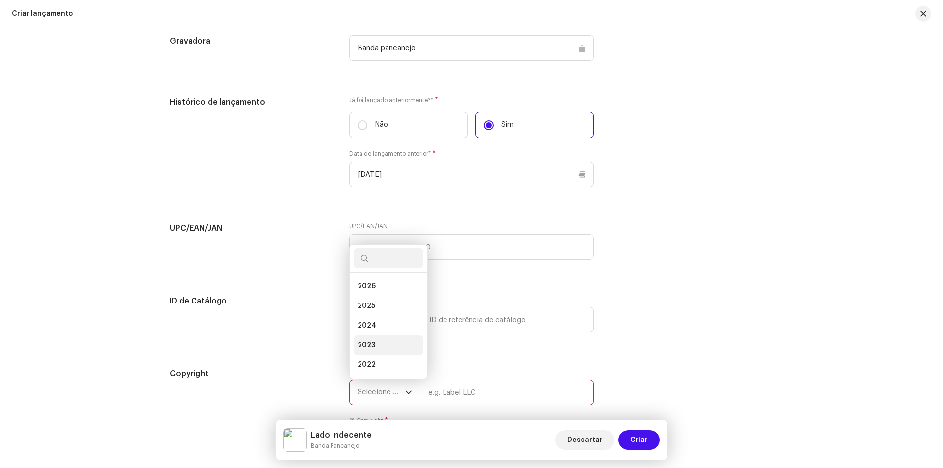
scroll to position [16, 0]
click at [381, 290] on li "2025" at bounding box center [388, 290] width 70 height 20
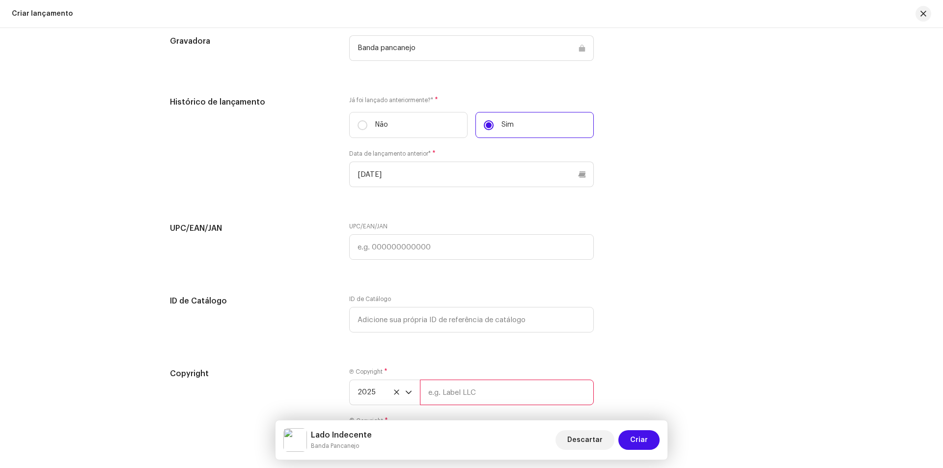
click at [436, 401] on input "text" at bounding box center [507, 393] width 174 height 26
type input "Banda Pancanejo"
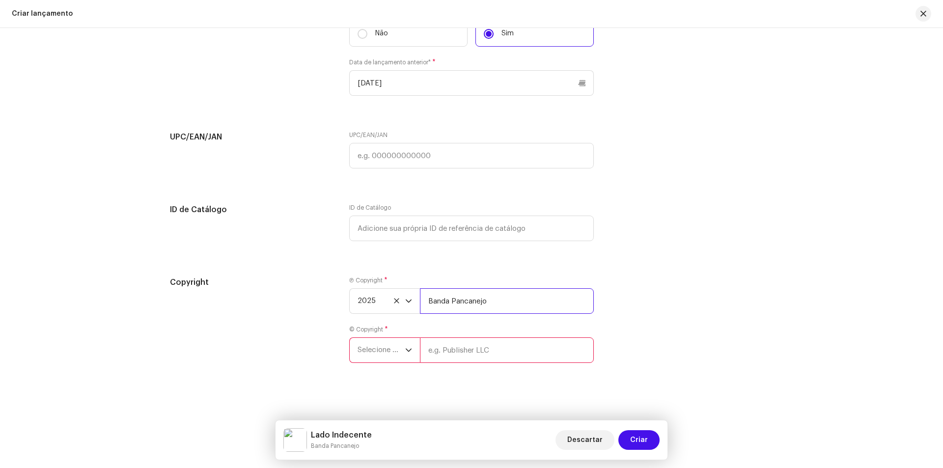
scroll to position [1565, 0]
click at [357, 361] on span "Selecione o ano" at bounding box center [381, 349] width 48 height 25
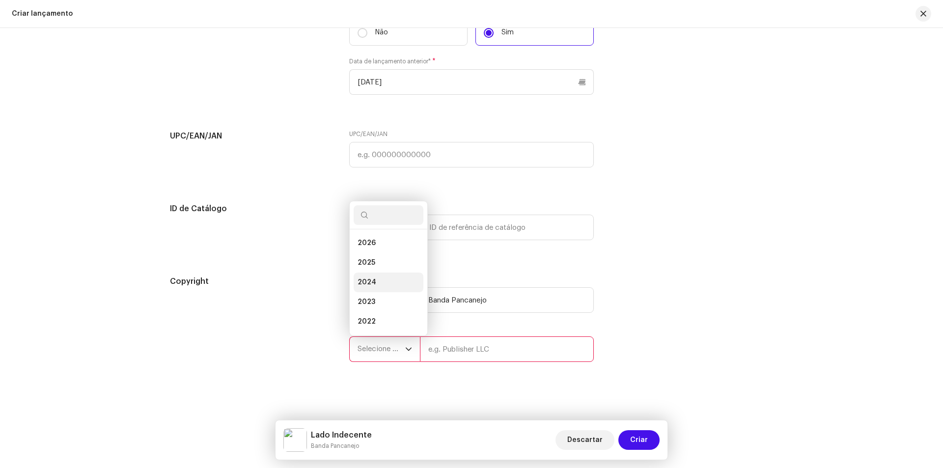
scroll to position [16, 0]
click at [386, 246] on li "2025" at bounding box center [388, 247] width 70 height 20
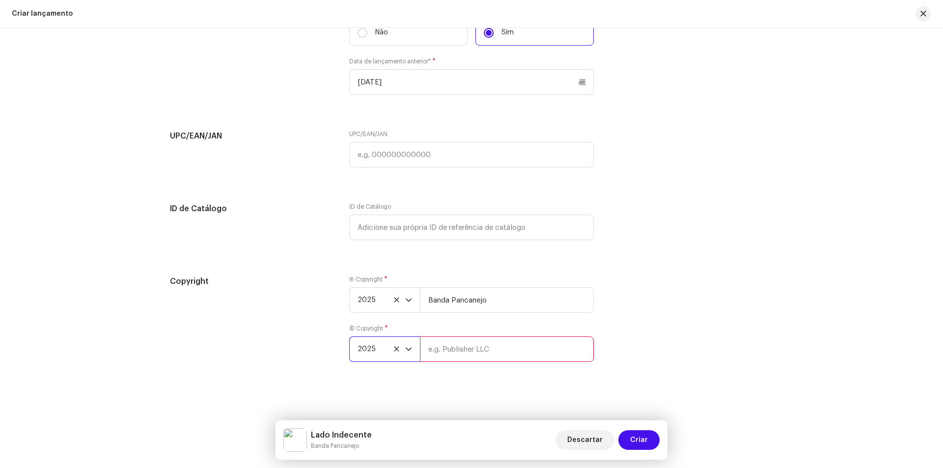
click at [438, 350] on input "text" at bounding box center [507, 349] width 174 height 26
type input "Banda Pancanejo"
click at [629, 422] on div "Lado Indecente Banda Pancanejo Descartar Criar" at bounding box center [471, 439] width 392 height 39
click at [629, 436] on button "Criar" at bounding box center [638, 440] width 41 height 20
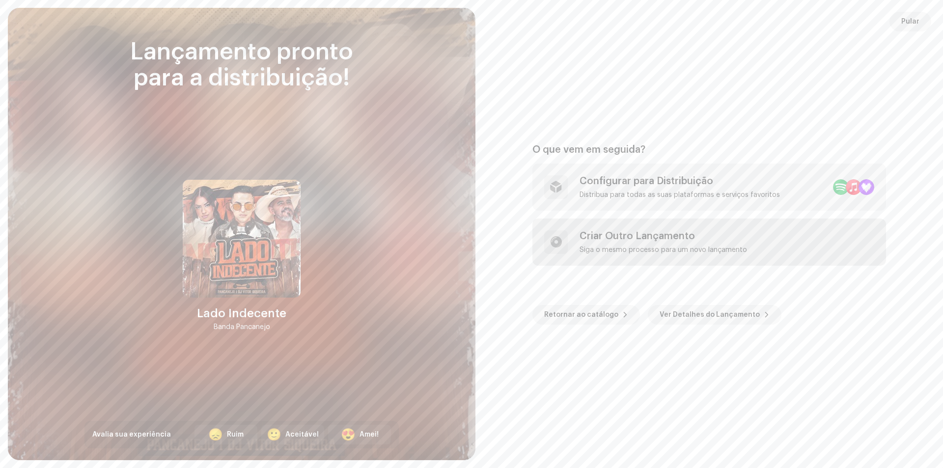
click at [655, 257] on div "Criar Outro Lançamento Siga o mesmo processo para um novo lançamento" at bounding box center [708, 241] width 353 height 47
checkbox input "false"
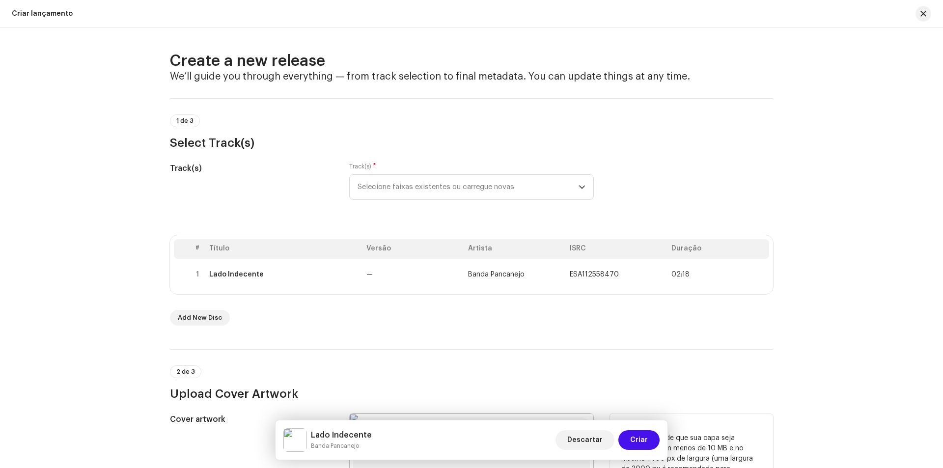
scroll to position [0, 0]
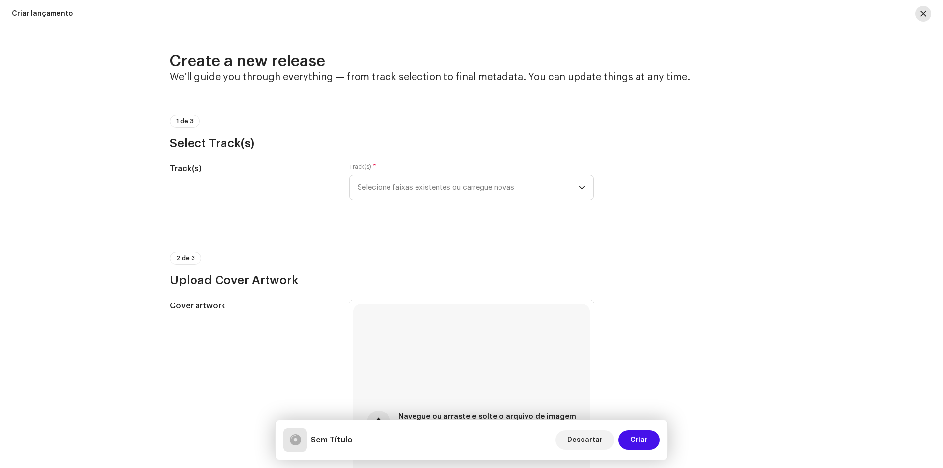
click at [923, 13] on span "button" at bounding box center [923, 14] width 6 height 8
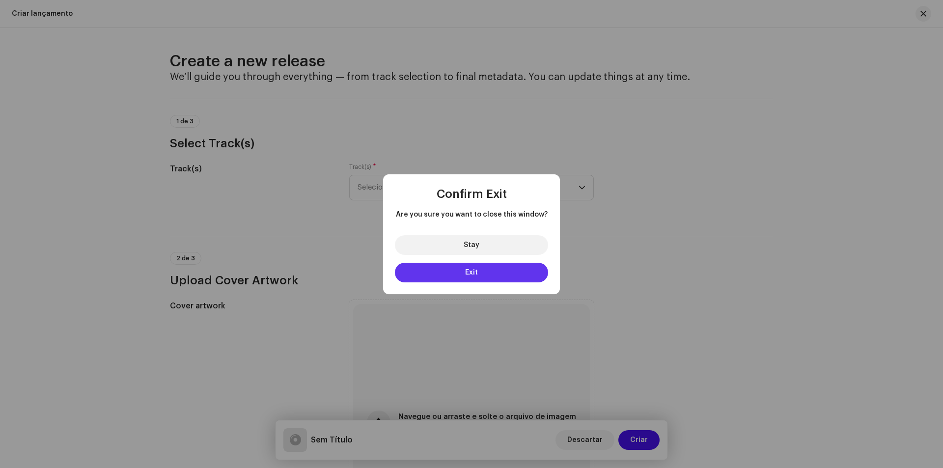
click at [453, 265] on button "Exit" at bounding box center [471, 273] width 153 height 20
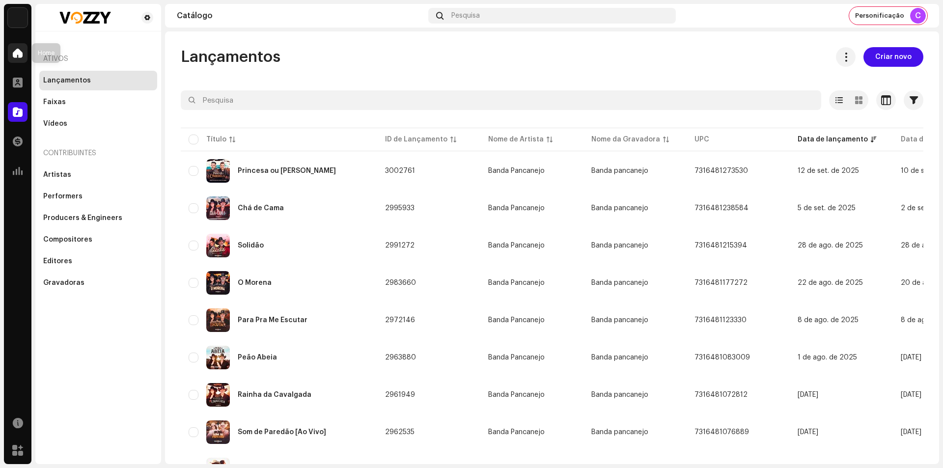
click at [24, 58] on div at bounding box center [18, 53] width 20 height 20
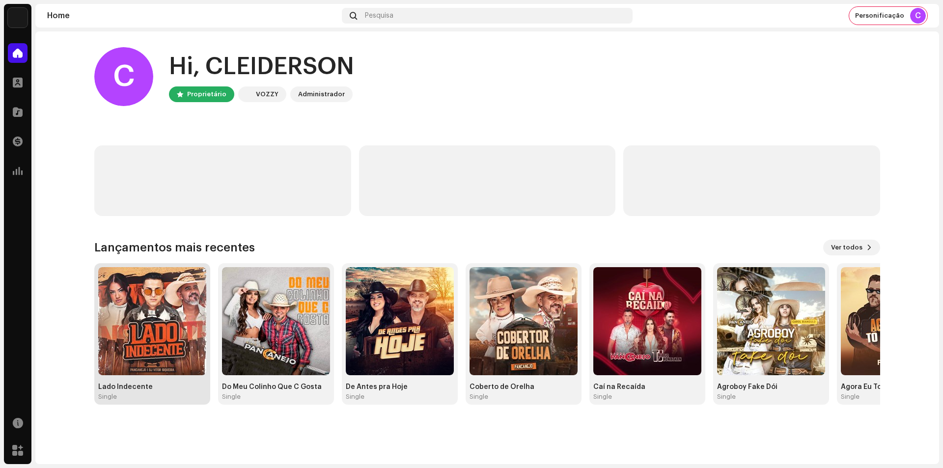
click at [151, 388] on div "Lado Indecente" at bounding box center [152, 387] width 108 height 8
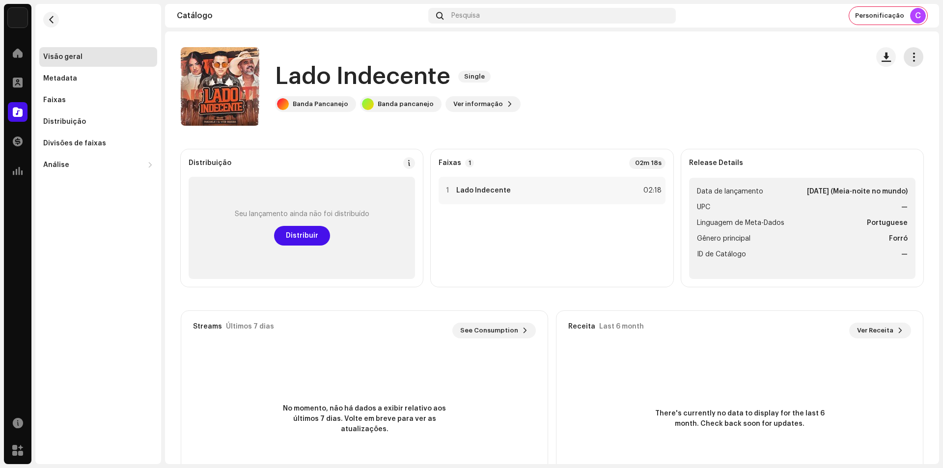
click at [909, 57] on span "button" at bounding box center [913, 57] width 9 height 8
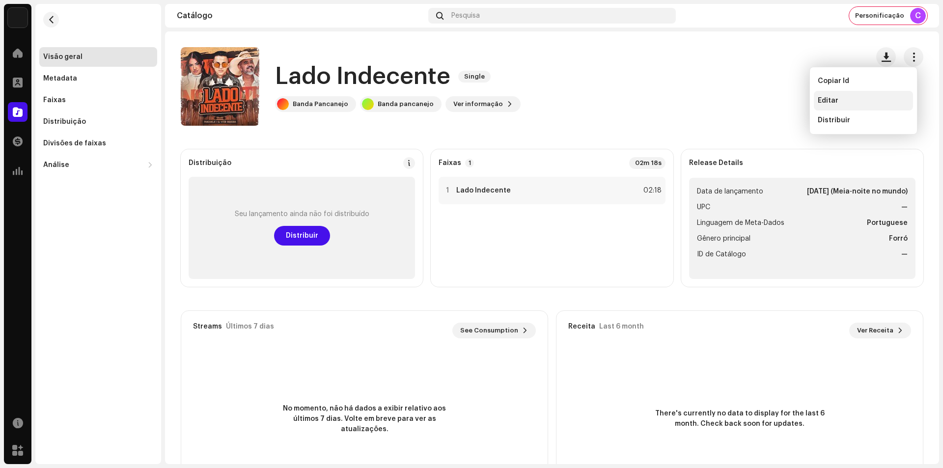
click at [847, 98] on div "Editar" at bounding box center [862, 101] width 91 height 8
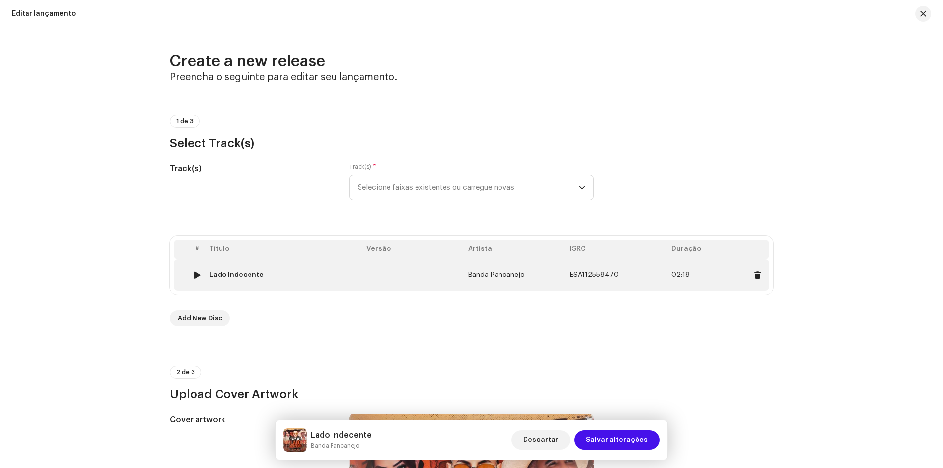
click at [378, 261] on td "—" at bounding box center [413, 274] width 102 height 31
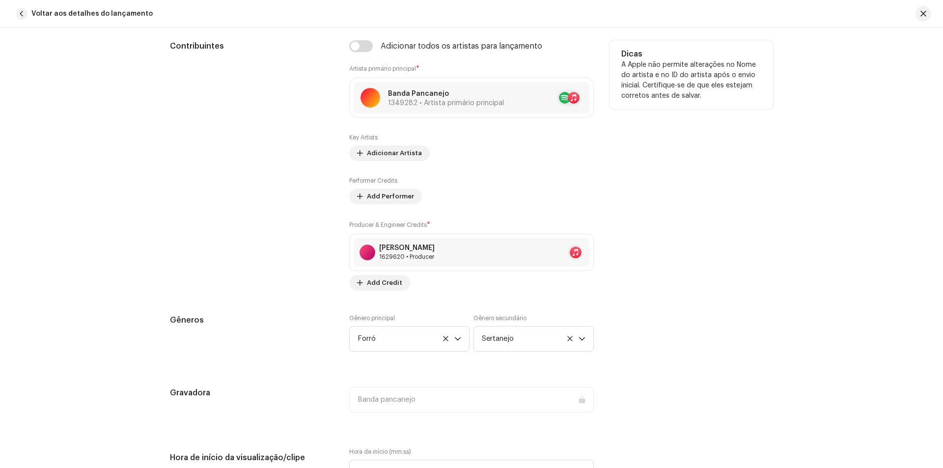
scroll to position [638, 0]
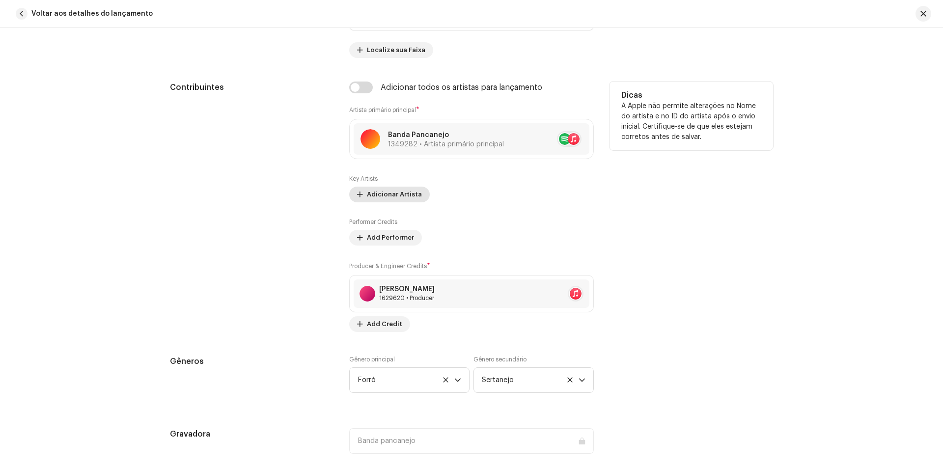
click at [393, 195] on span "Adicionar Artista" at bounding box center [394, 195] width 55 height 20
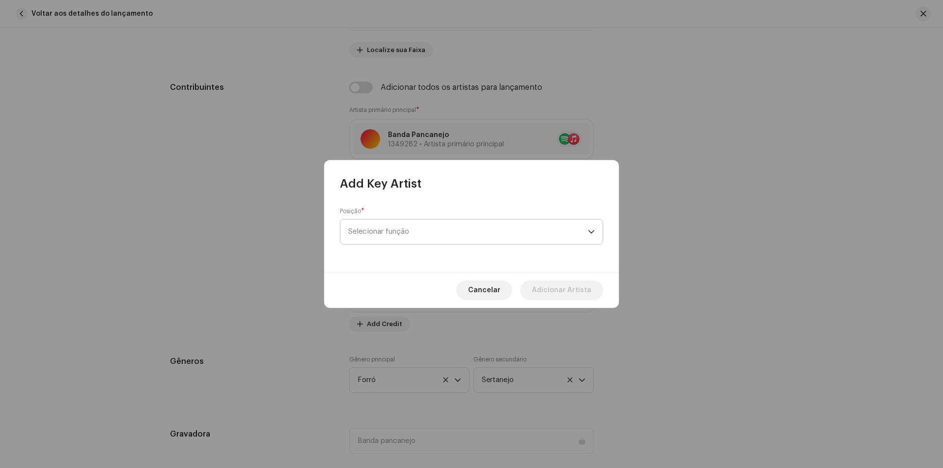
click at [378, 238] on span "Selecionar função" at bounding box center [468, 231] width 240 height 25
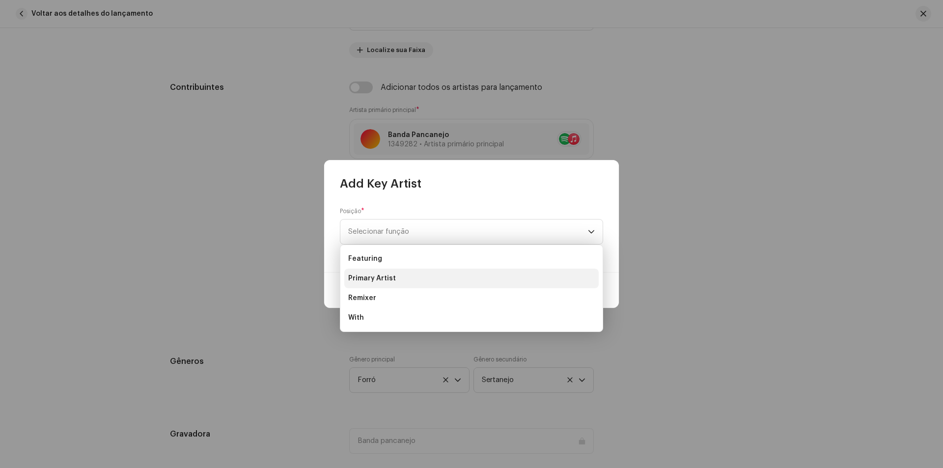
click at [423, 281] on li "Primary Artist" at bounding box center [471, 279] width 254 height 20
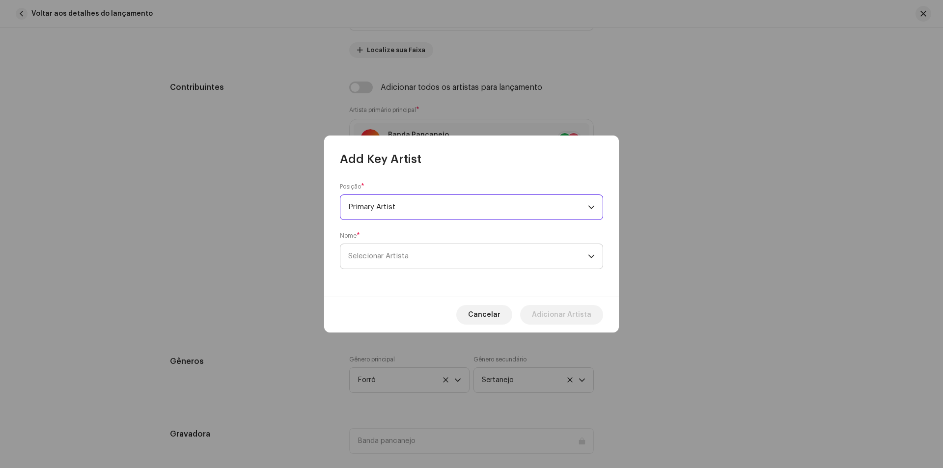
click at [508, 258] on span "Selecionar Artista" at bounding box center [468, 256] width 240 height 25
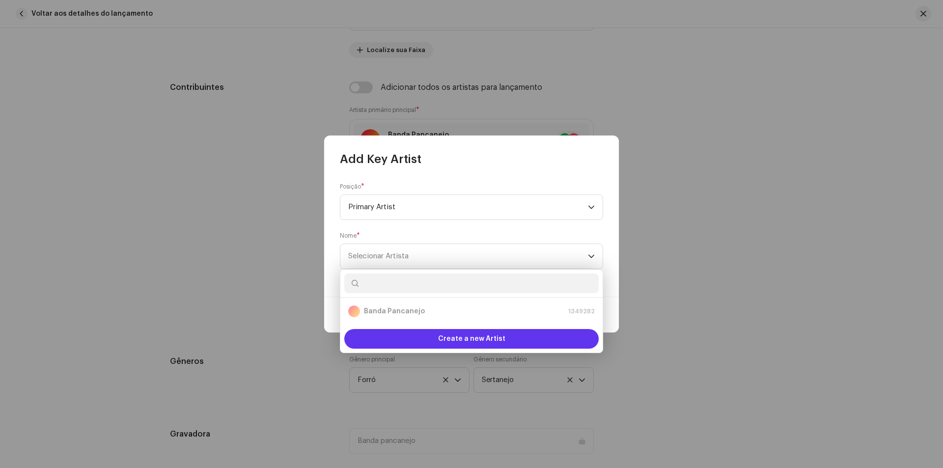
click at [508, 334] on div "Create a new Artist" at bounding box center [471, 339] width 254 height 20
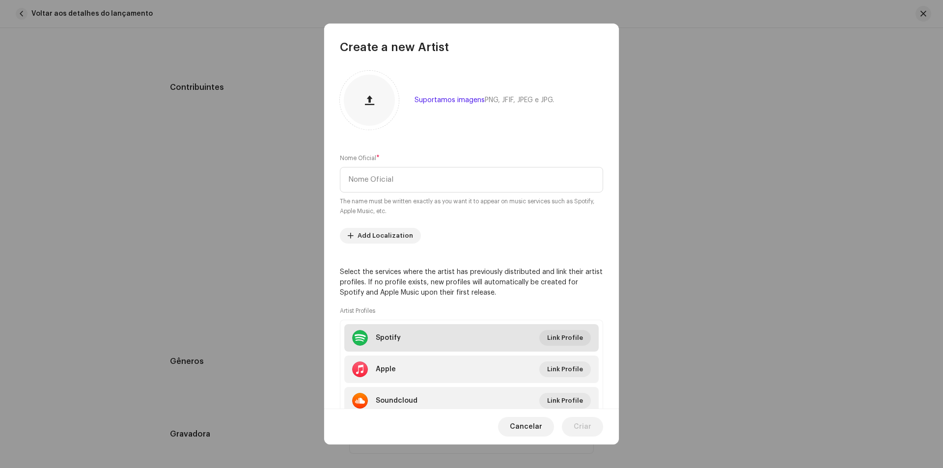
click at [452, 329] on li "Spotify Link Profile" at bounding box center [471, 337] width 254 height 27
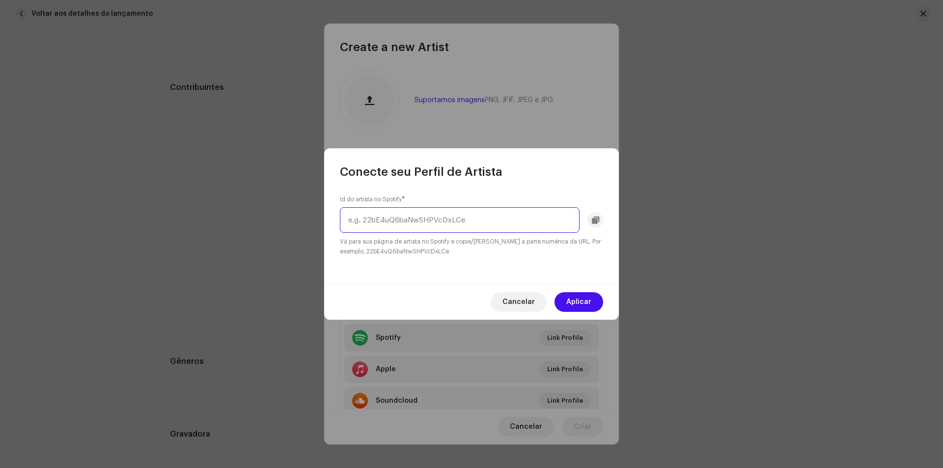
click at [374, 224] on input "text" at bounding box center [460, 220] width 240 height 26
paste input "6xRkcjvVnYRnmg8unK87cs"
type input "6xRkcjvVnYRnmg8unK87cs"
click at [584, 291] on div "Cancelar Aplicar" at bounding box center [471, 302] width 295 height 36
click at [579, 301] on span "Aplicar" at bounding box center [578, 302] width 25 height 20
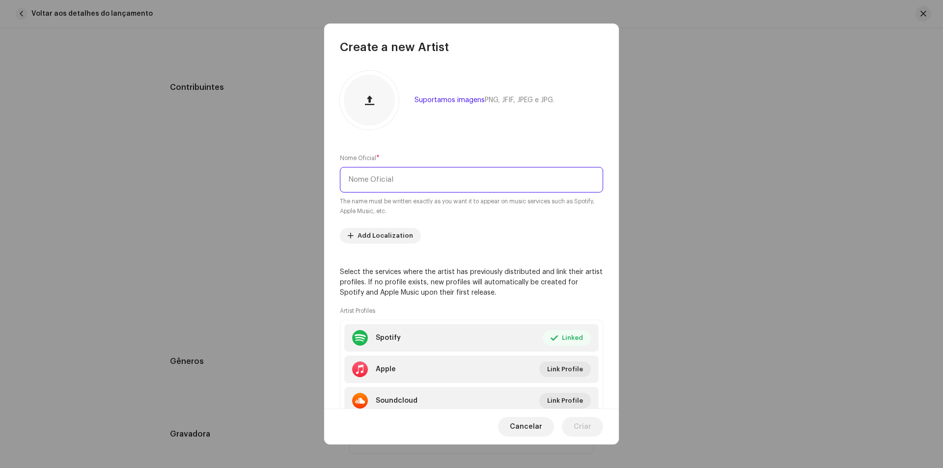
click at [402, 178] on input "text" at bounding box center [471, 180] width 263 height 26
type input "Dj [PERSON_NAME]"
click at [596, 426] on button "Criar" at bounding box center [582, 427] width 41 height 20
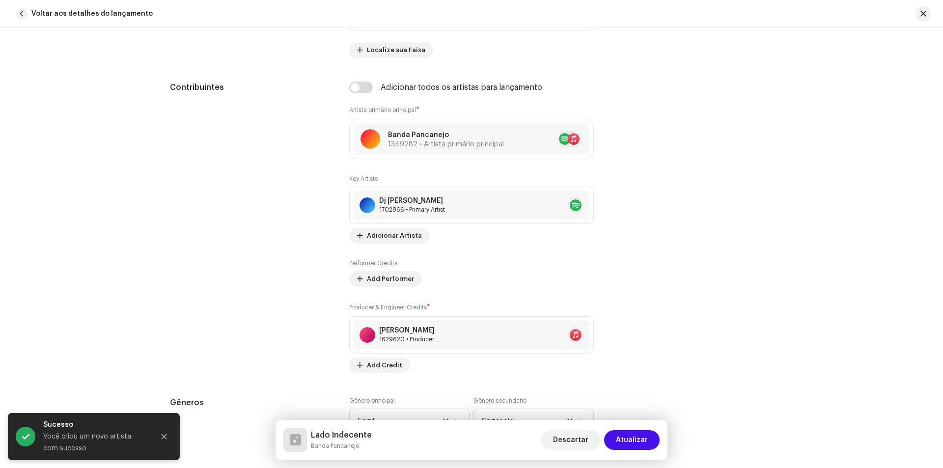
click at [643, 429] on div "Descartar Atualizar" at bounding box center [600, 440] width 118 height 24
click at [643, 434] on span "Atualizar" at bounding box center [632, 440] width 32 height 20
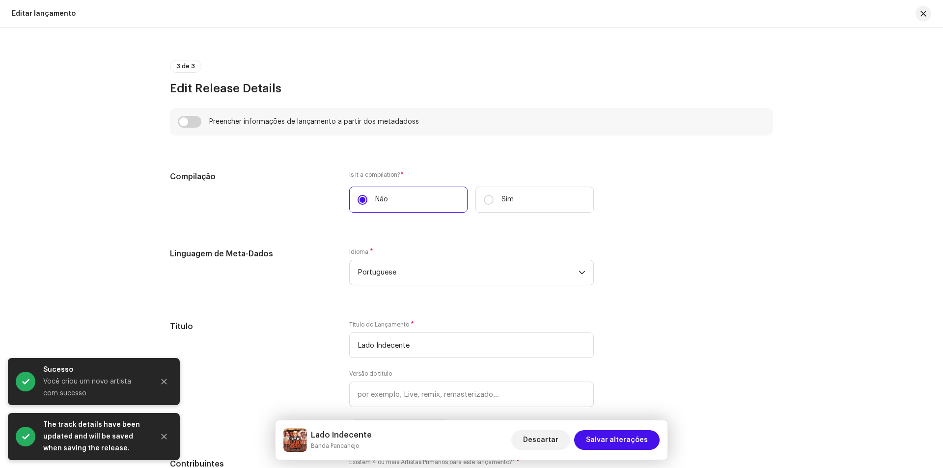
scroll to position [933, 0]
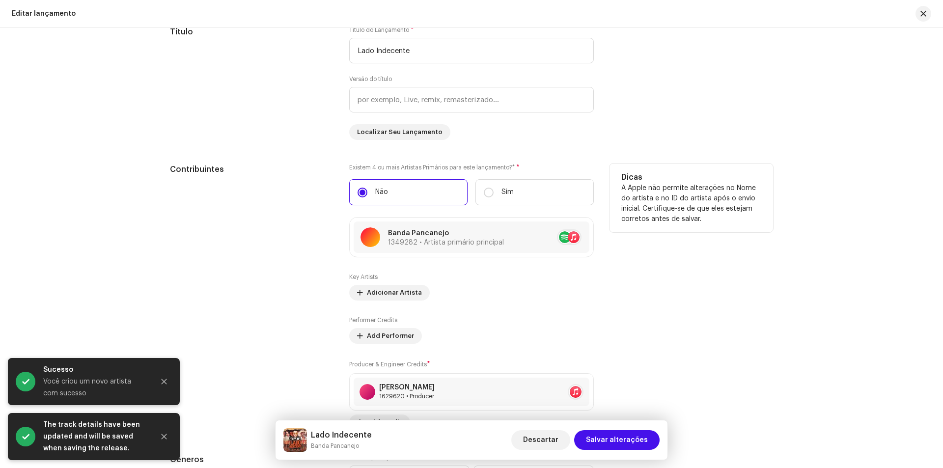
click at [431, 274] on div "Key Artists Adicionar Artista" at bounding box center [471, 286] width 244 height 27
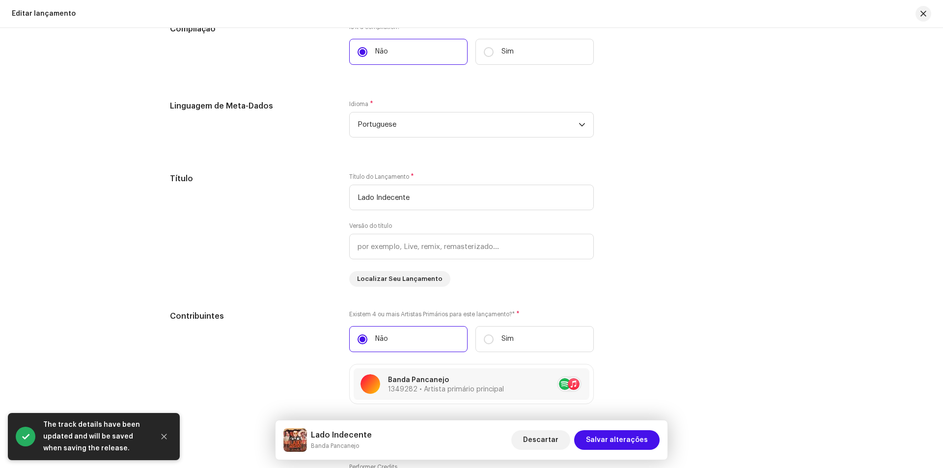
scroll to position [638, 0]
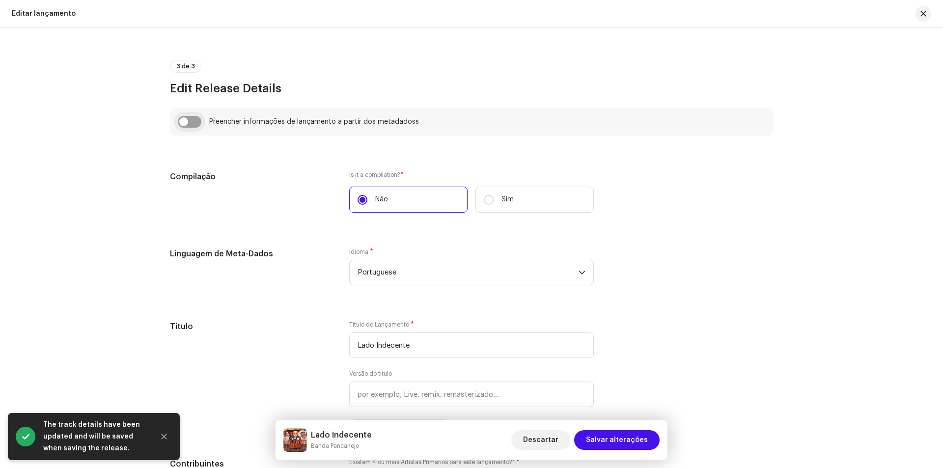
click at [187, 121] on input "checkbox" at bounding box center [190, 122] width 24 height 12
checkbox input "true"
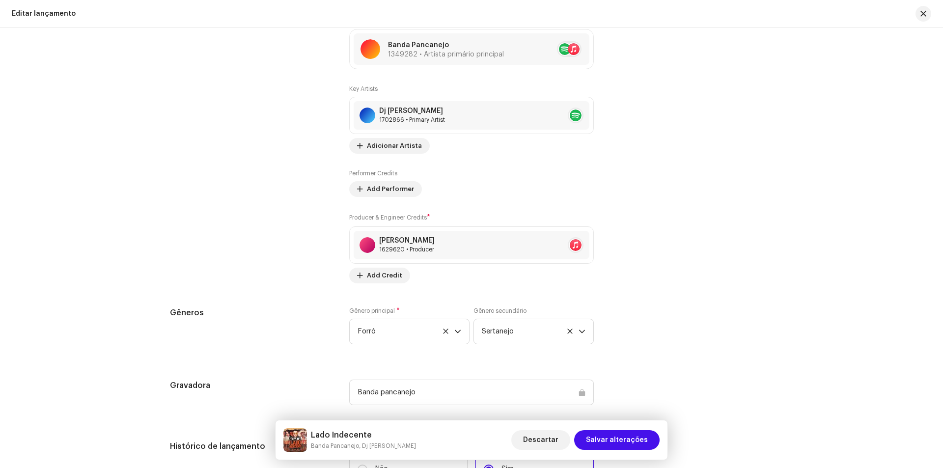
scroll to position [1375, 0]
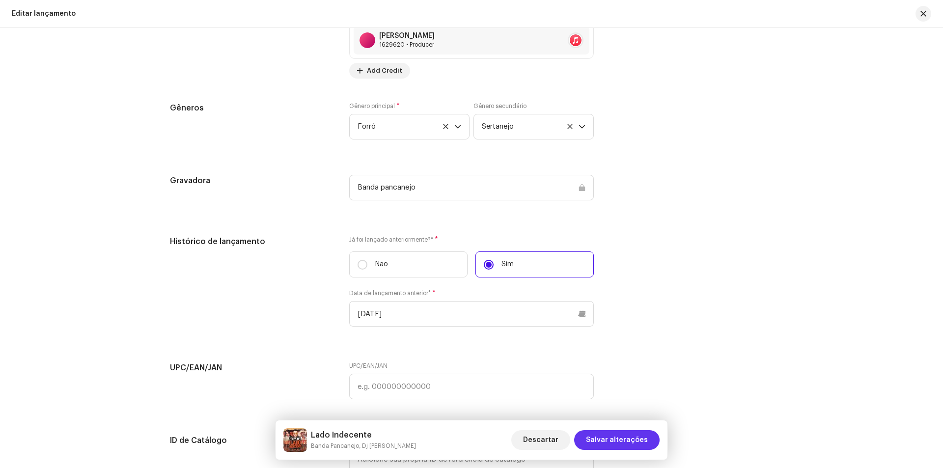
click at [620, 441] on span "Salvar alterações" at bounding box center [617, 440] width 62 height 20
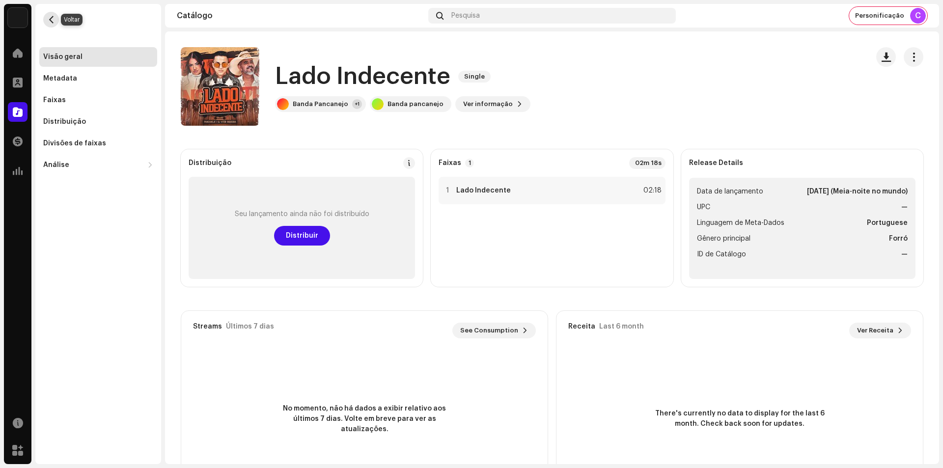
click at [47, 20] on button "button" at bounding box center [51, 20] width 16 height 16
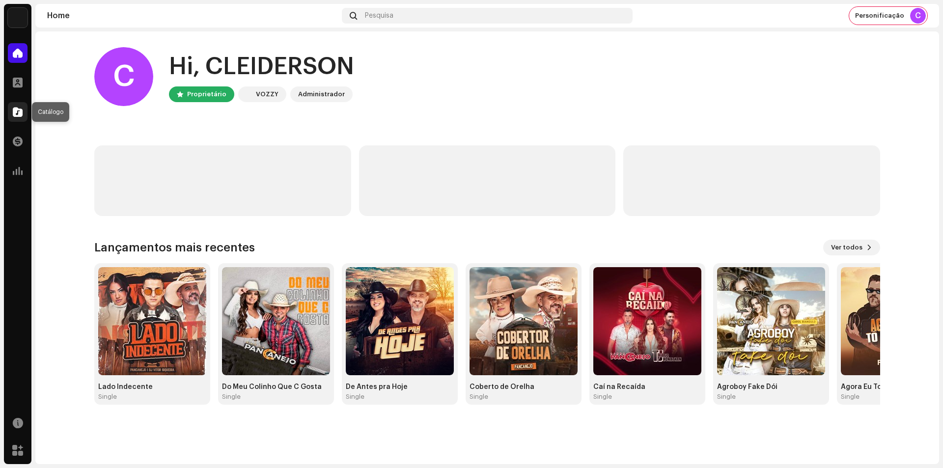
click at [19, 112] on span at bounding box center [18, 112] width 10 height 8
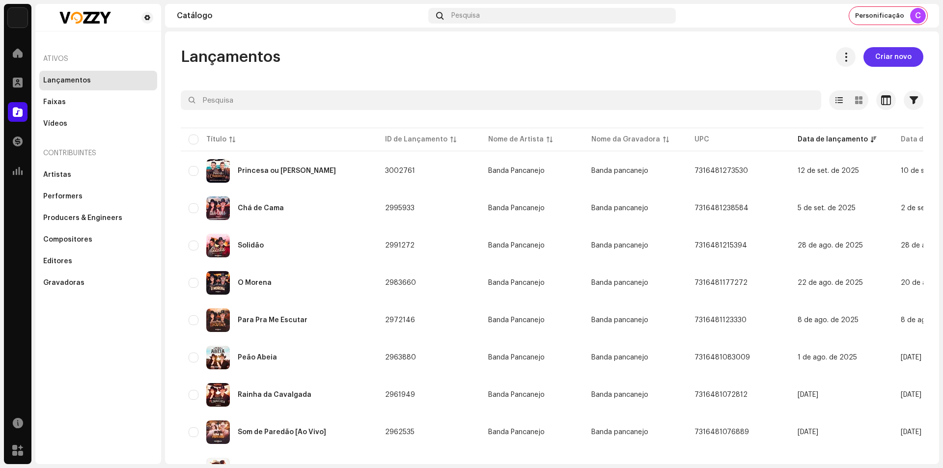
click at [896, 60] on span "Criar novo" at bounding box center [893, 57] width 36 height 20
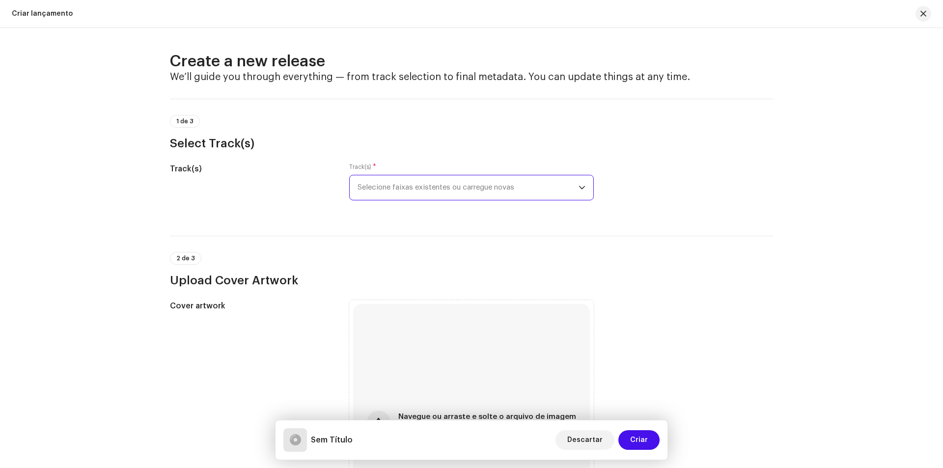
click at [449, 183] on span "Selecione faixas existentes ou carregue novas" at bounding box center [467, 187] width 221 height 25
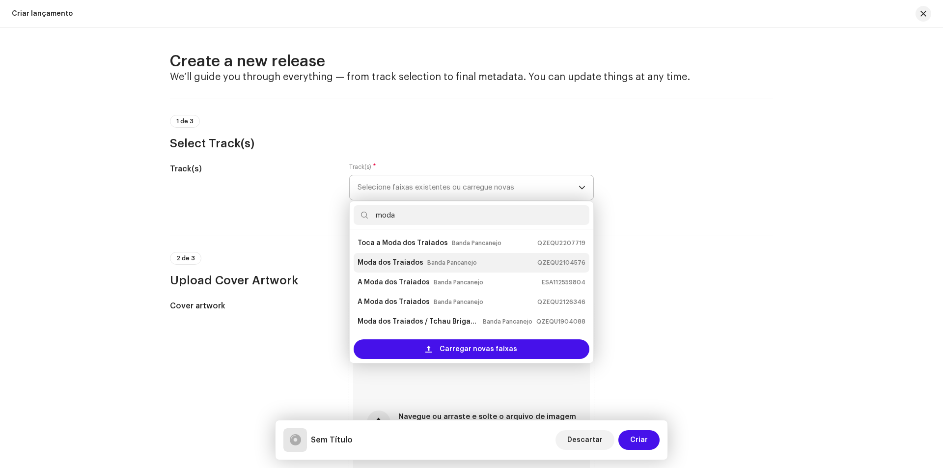
type input "moda"
click at [407, 261] on strong "Moda dos Traiados" at bounding box center [390, 263] width 66 height 16
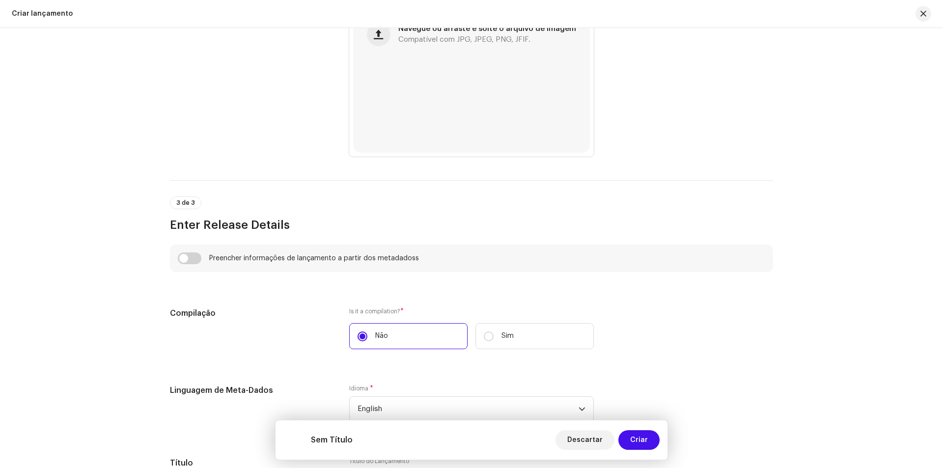
scroll to position [540, 0]
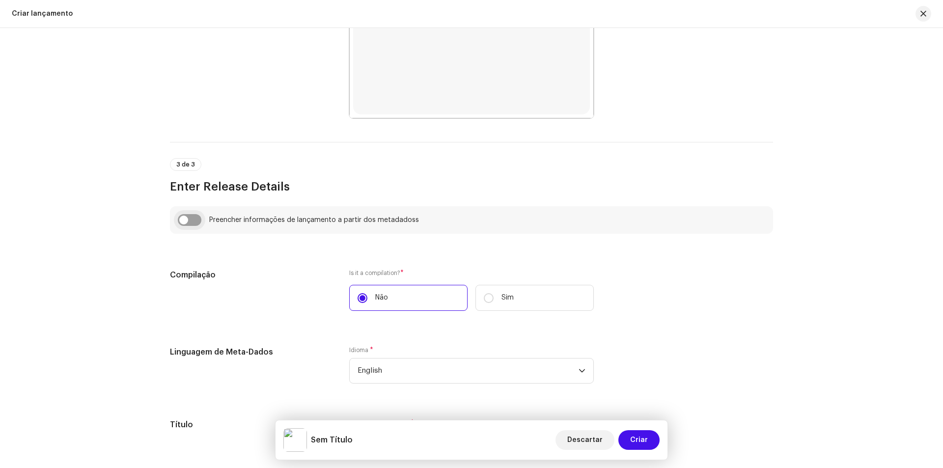
click at [186, 218] on input "checkbox" at bounding box center [190, 220] width 24 height 12
checkbox input "true"
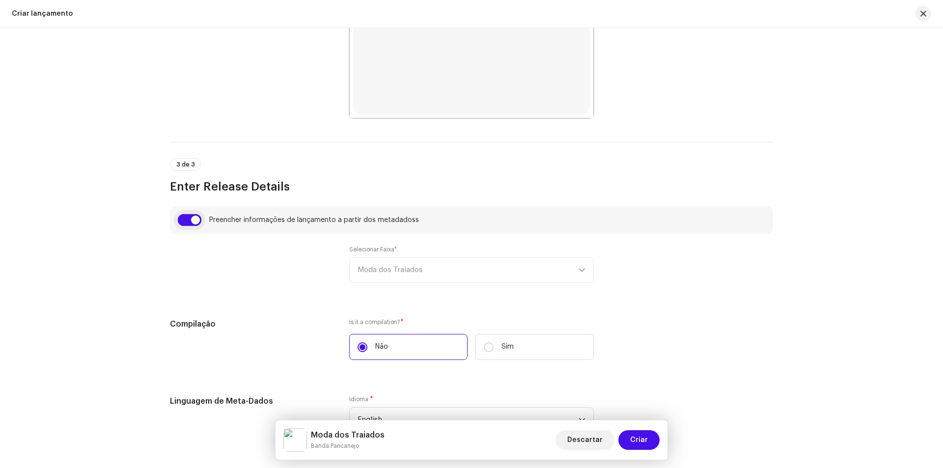
type input "Moda dos Traiados"
click at [360, 255] on div "Selecionar Faixa* Moda dos Traiados" at bounding box center [471, 263] width 244 height 37
click at [509, 355] on label "Sim" at bounding box center [534, 347] width 118 height 26
click at [493, 352] on input "Sim" at bounding box center [489, 347] width 10 height 10
radio input "true"
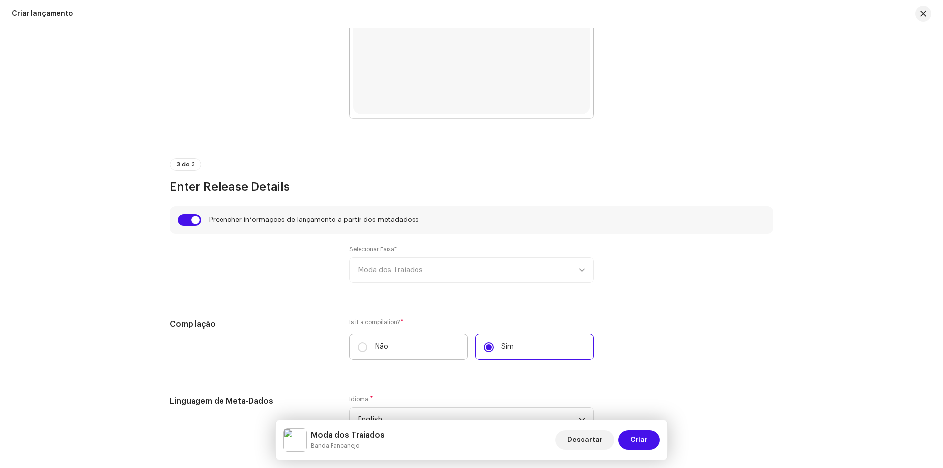
click at [418, 355] on label "Não" at bounding box center [408, 347] width 118 height 26
click at [367, 352] on input "Não" at bounding box center [362, 347] width 10 height 10
radio input "true"
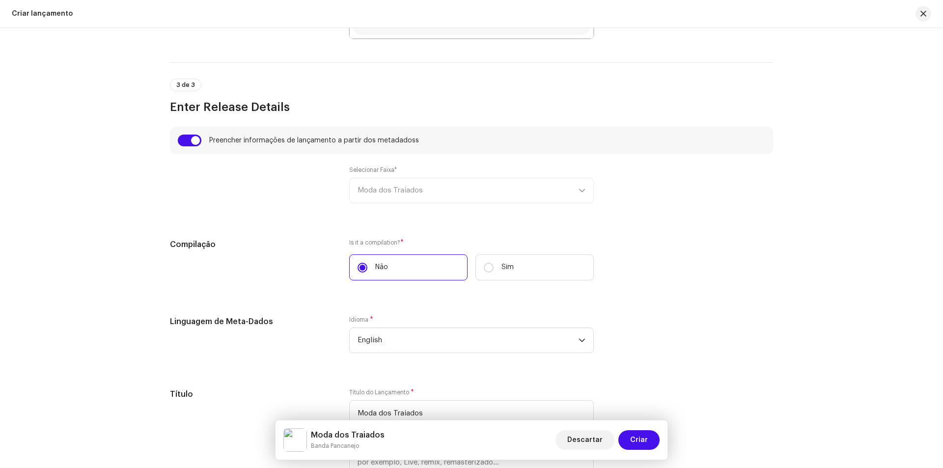
scroll to position [786, 0]
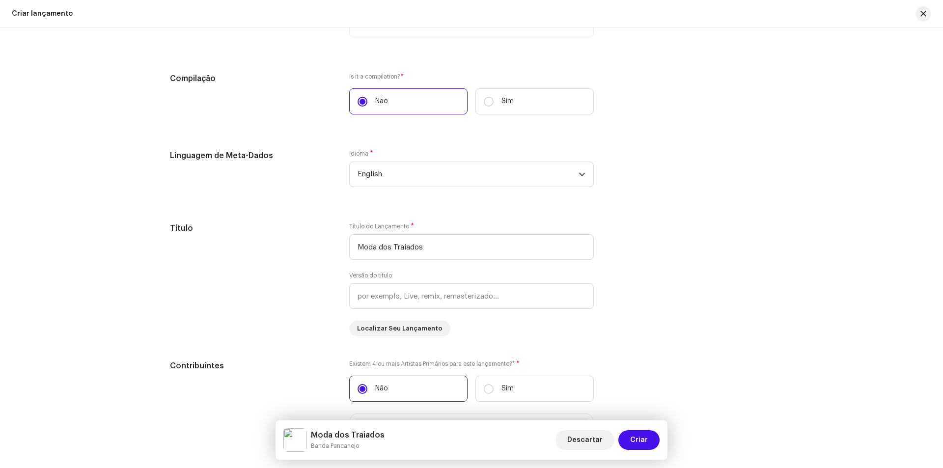
click at [388, 160] on div "Idioma * English" at bounding box center [471, 168] width 244 height 37
click at [387, 167] on span "English" at bounding box center [467, 174] width 221 height 25
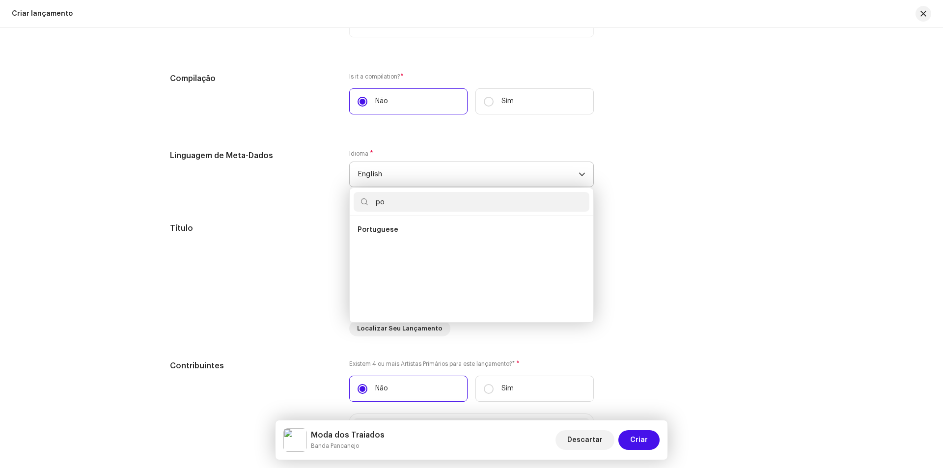
scroll to position [0, 0]
type input "por"
click at [369, 233] on span "Portuguese" at bounding box center [377, 230] width 41 height 10
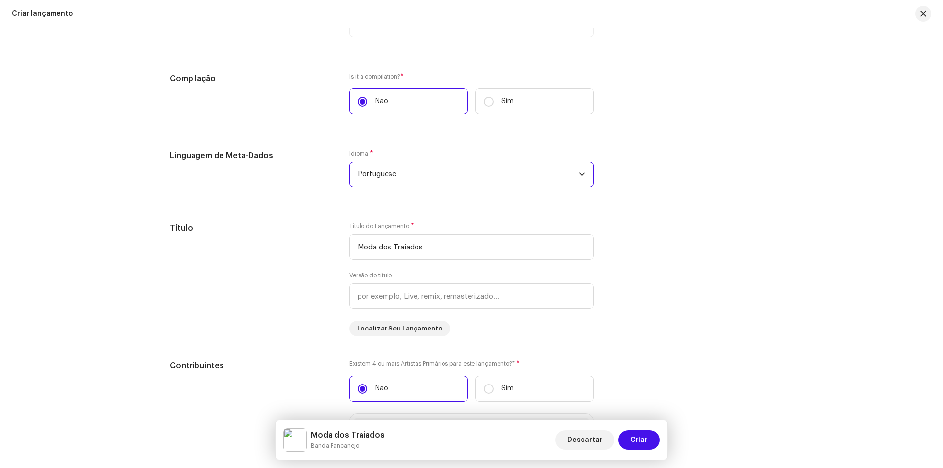
click at [400, 75] on span "*" at bounding box center [401, 76] width 3 height 7
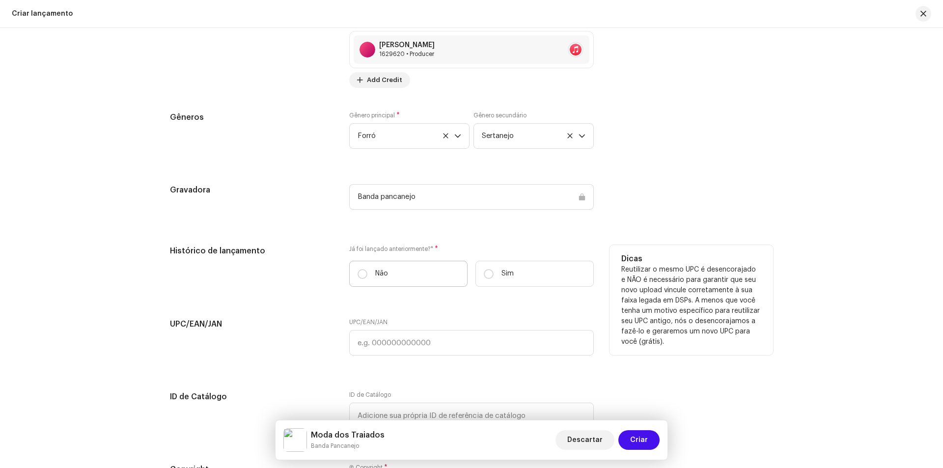
scroll to position [1326, 0]
click at [510, 271] on p "Sim" at bounding box center [507, 272] width 12 height 10
click at [493, 271] on input "Sim" at bounding box center [489, 273] width 10 height 10
radio input "true"
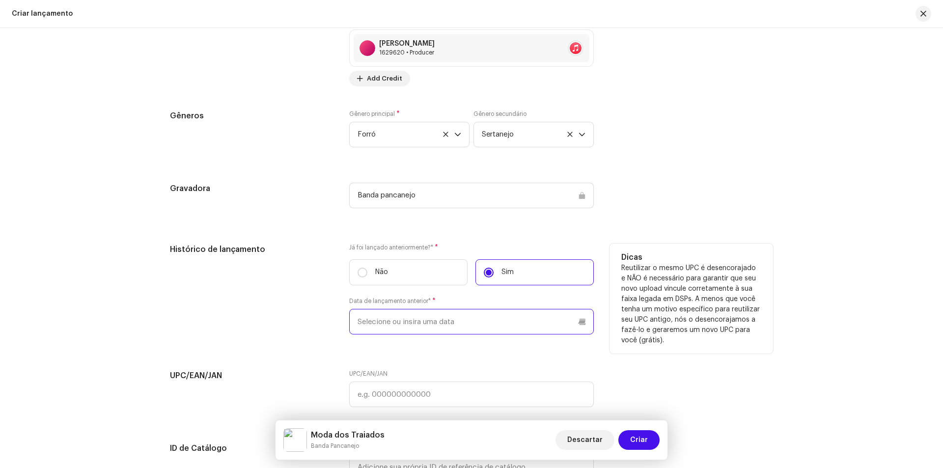
click at [475, 318] on input "text" at bounding box center [471, 322] width 244 height 26
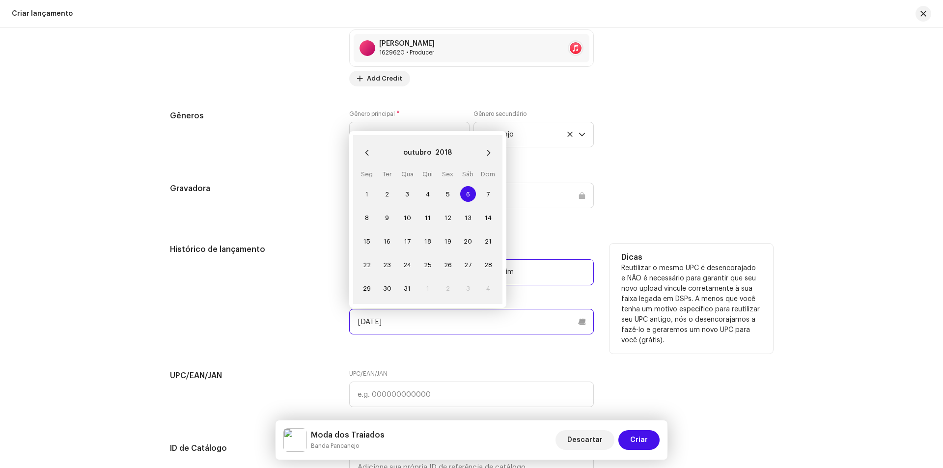
type input "[DATE]"
click at [468, 193] on span "6" at bounding box center [468, 194] width 16 height 16
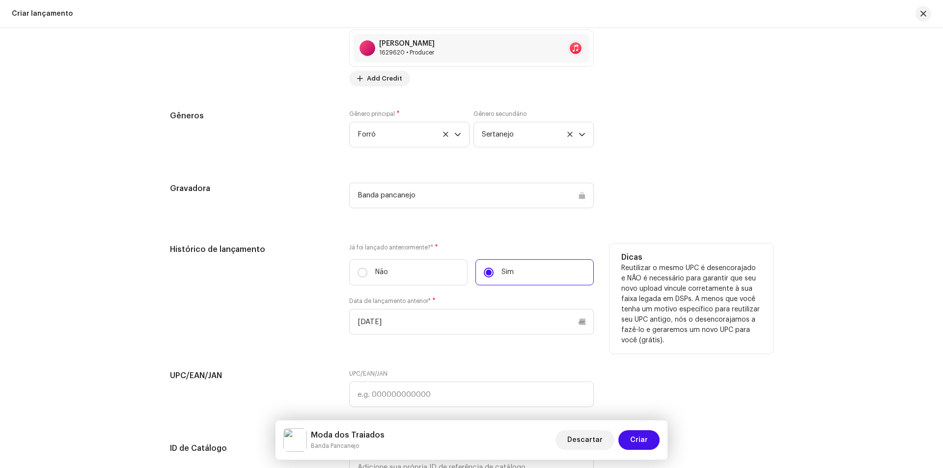
click at [486, 369] on div "Preencher informações de lançamento a partir dos metadadoss Selecionar Faixa* M…" at bounding box center [471, 17] width 603 height 1193
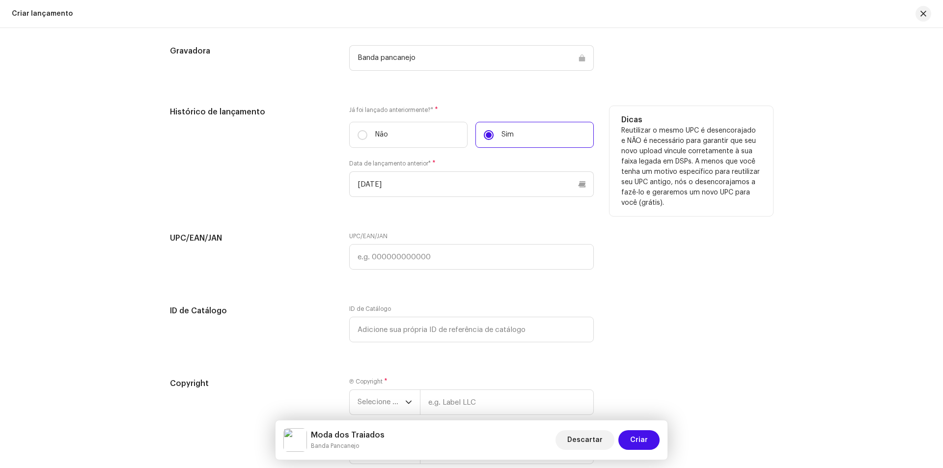
scroll to position [1473, 0]
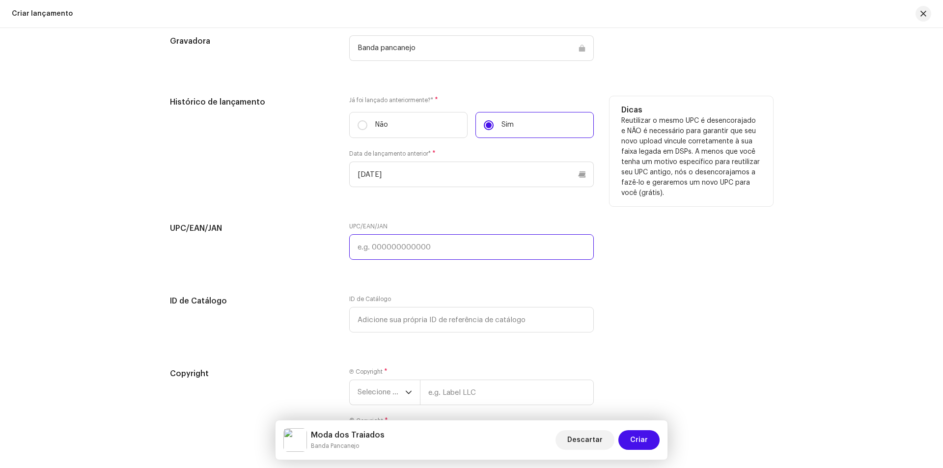
click at [387, 253] on input "text" at bounding box center [471, 247] width 244 height 26
click at [406, 250] on input "text" at bounding box center [471, 247] width 244 height 26
paste input "808857354877"
type input "808857354877"
click at [369, 403] on span "Selecione o ano" at bounding box center [381, 392] width 48 height 25
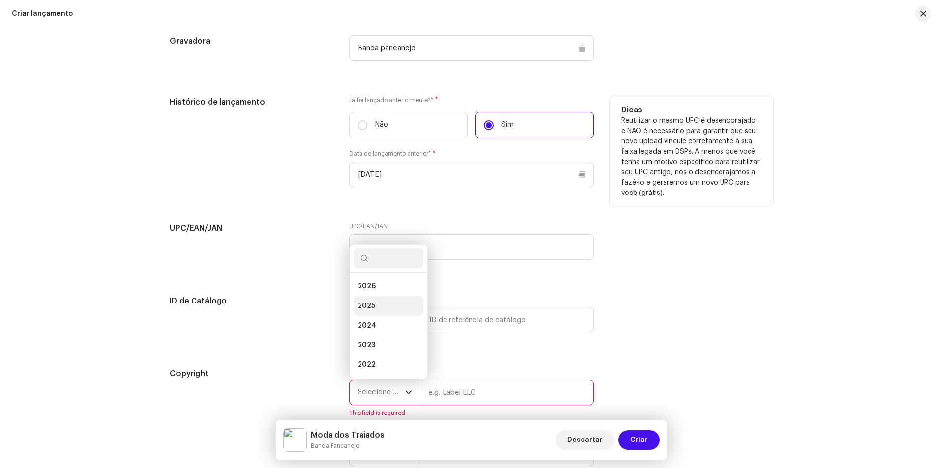
scroll to position [16, 0]
click at [370, 307] on span "2024" at bounding box center [366, 310] width 19 height 10
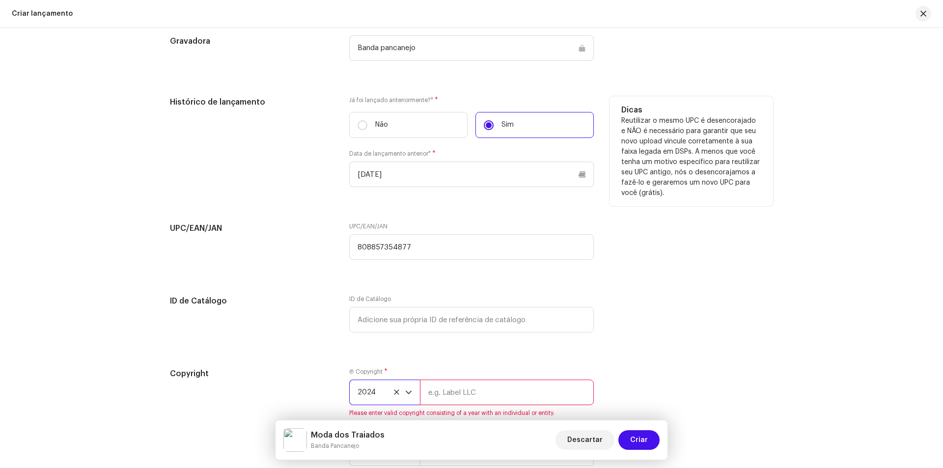
drag, startPoint x: 364, startPoint y: 397, endPoint x: 367, endPoint y: 392, distance: 5.7
click at [364, 395] on span "2024" at bounding box center [381, 392] width 48 height 25
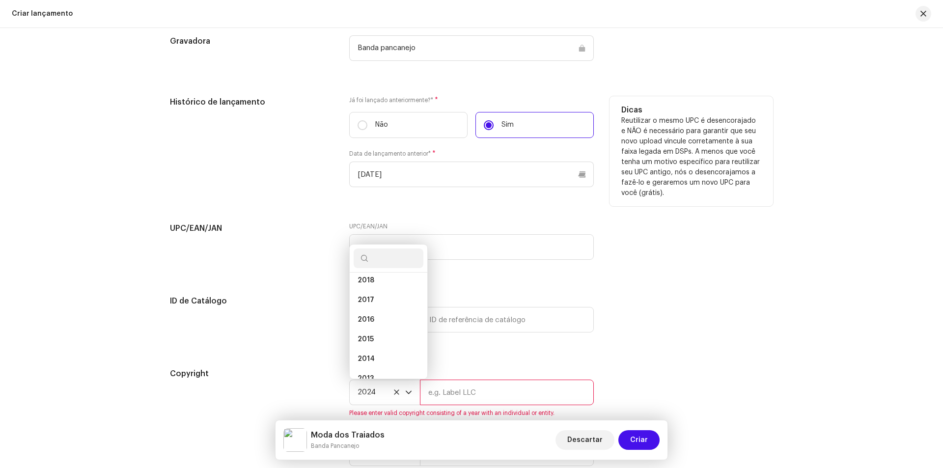
scroll to position [114, 0]
drag, startPoint x: 370, startPoint y: 325, endPoint x: 423, endPoint y: 348, distance: 57.8
click at [370, 324] on li "2018" at bounding box center [388, 330] width 70 height 20
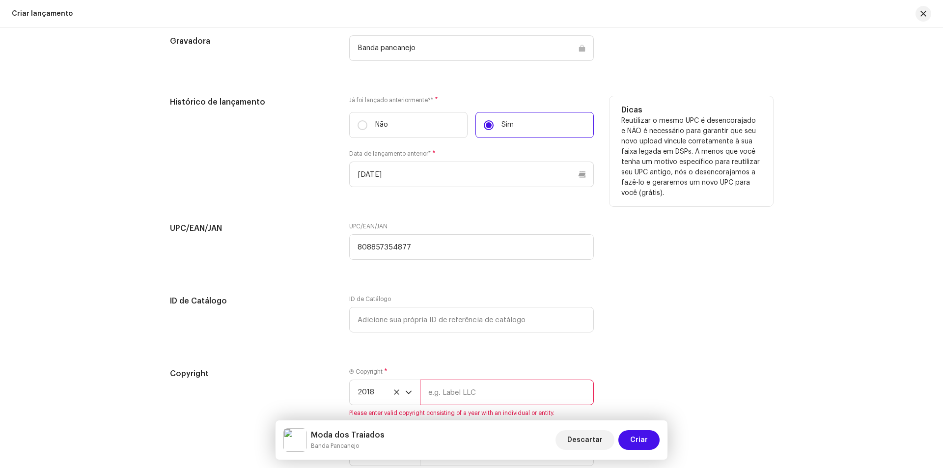
click at [440, 386] on input "text" at bounding box center [507, 393] width 174 height 26
type input "Banda Pancanejo"
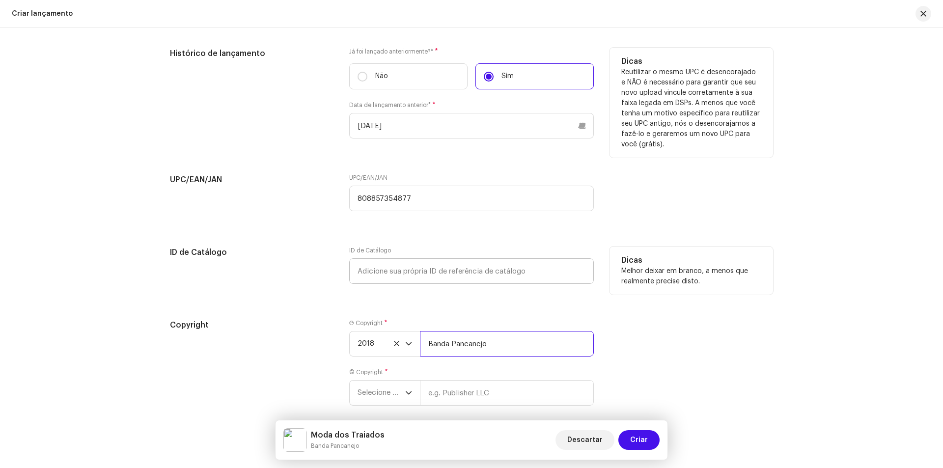
scroll to position [1565, 0]
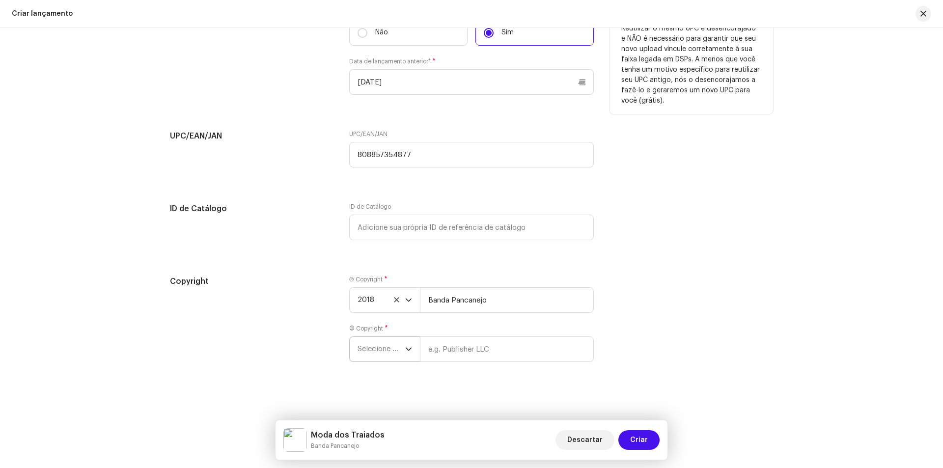
click at [365, 353] on span "Selecione o ano" at bounding box center [381, 349] width 48 height 25
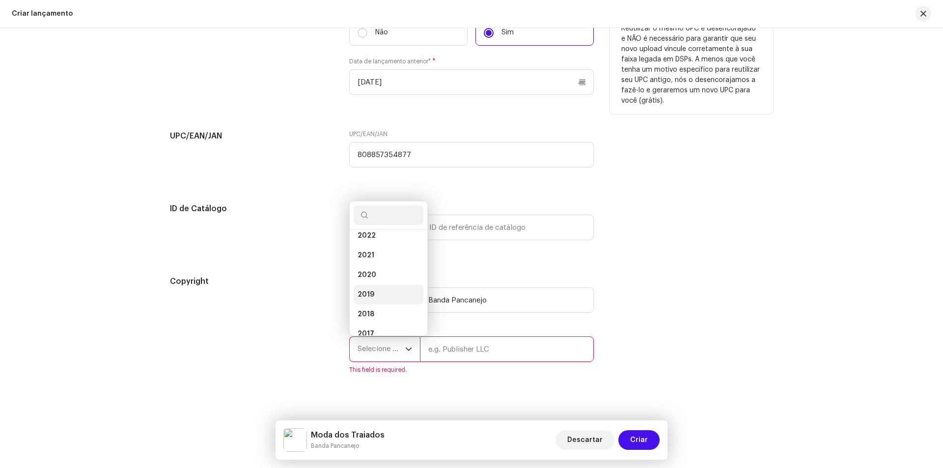
scroll to position [98, 0]
click at [383, 300] on li "2018" at bounding box center [388, 302] width 70 height 20
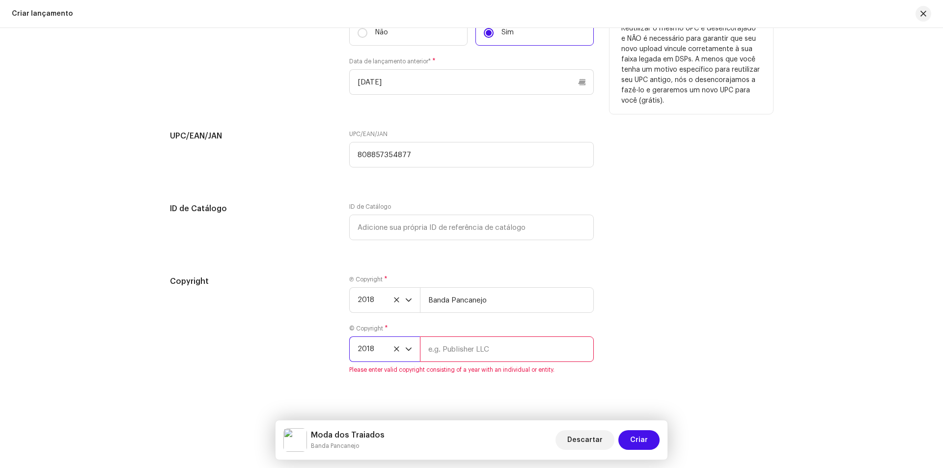
click at [545, 345] on input "text" at bounding box center [507, 349] width 174 height 26
type input "Banda Pancanejo"
click at [535, 406] on div "Create a new release We’ll guide you through everything — from track selection …" at bounding box center [471, 248] width 943 height 440
click at [638, 440] on span "Criar" at bounding box center [639, 440] width 18 height 20
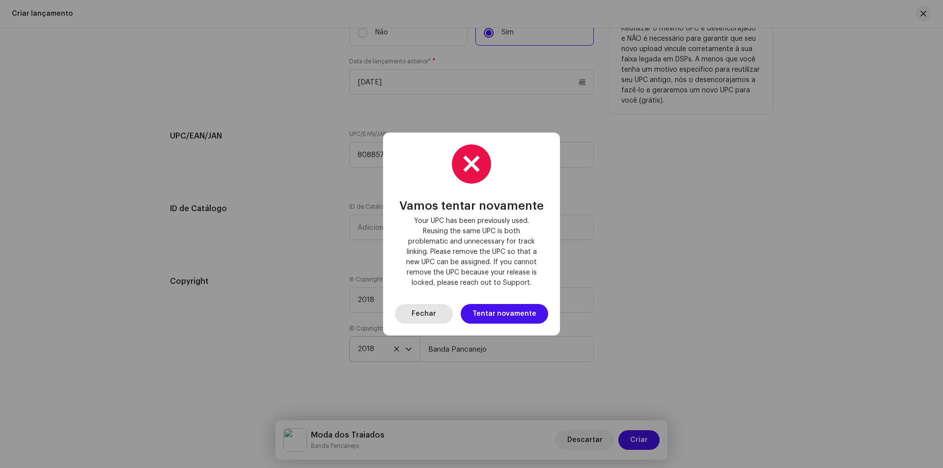
click at [423, 313] on span "Fechar" at bounding box center [423, 314] width 25 height 20
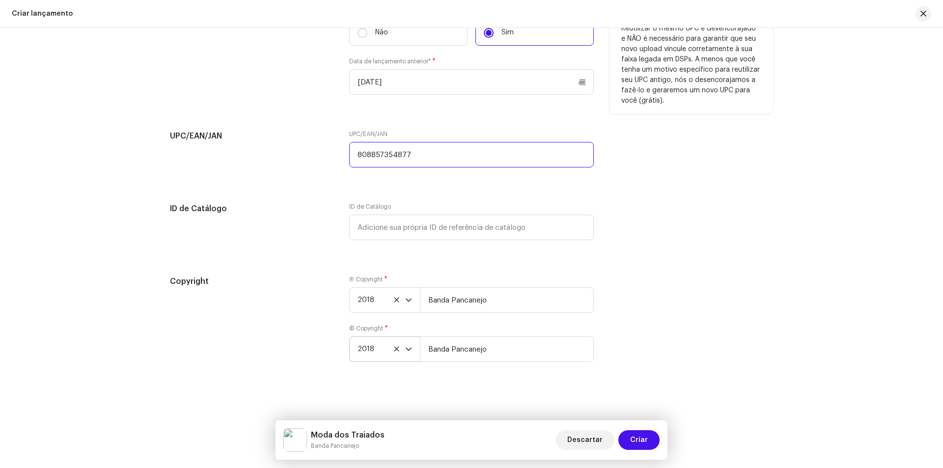
click at [376, 148] on input "808857354877" at bounding box center [471, 155] width 244 height 26
click at [647, 446] on span "Criar" at bounding box center [639, 440] width 18 height 20
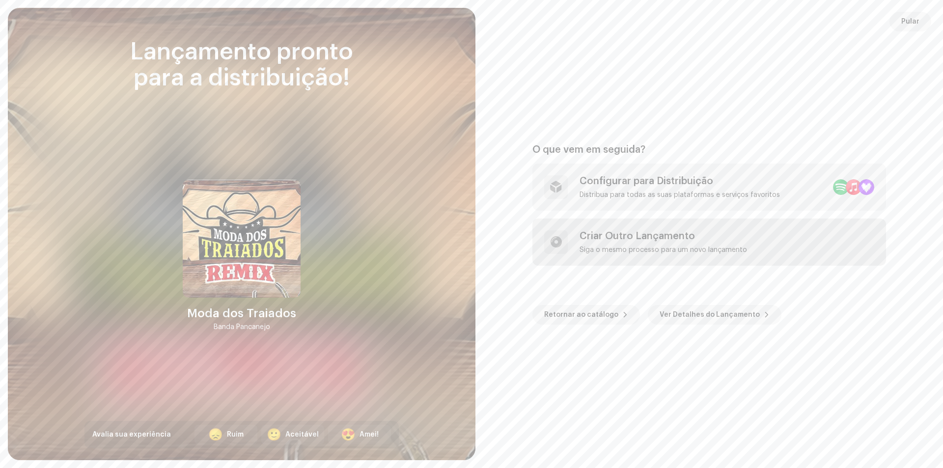
click at [643, 228] on div "Criar Outro Lançamento Siga o mesmo processo para um novo lançamento" at bounding box center [708, 241] width 353 height 47
checkbox input "false"
radio input "false"
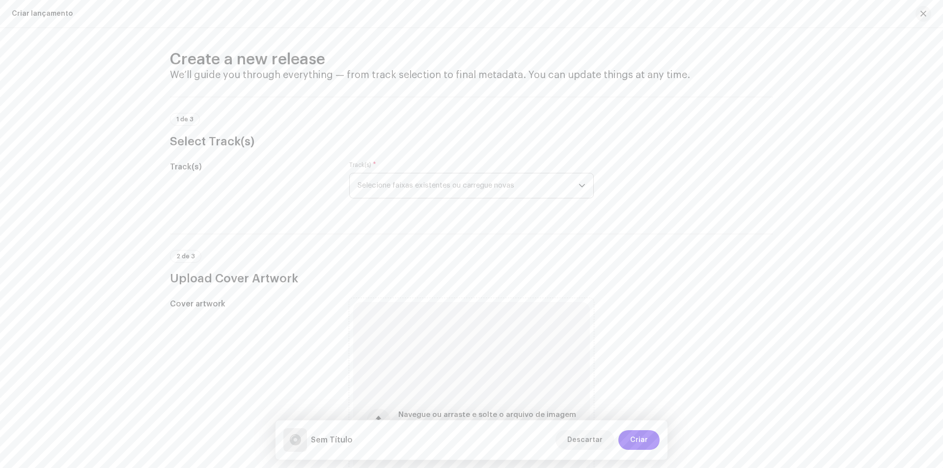
scroll to position [0, 0]
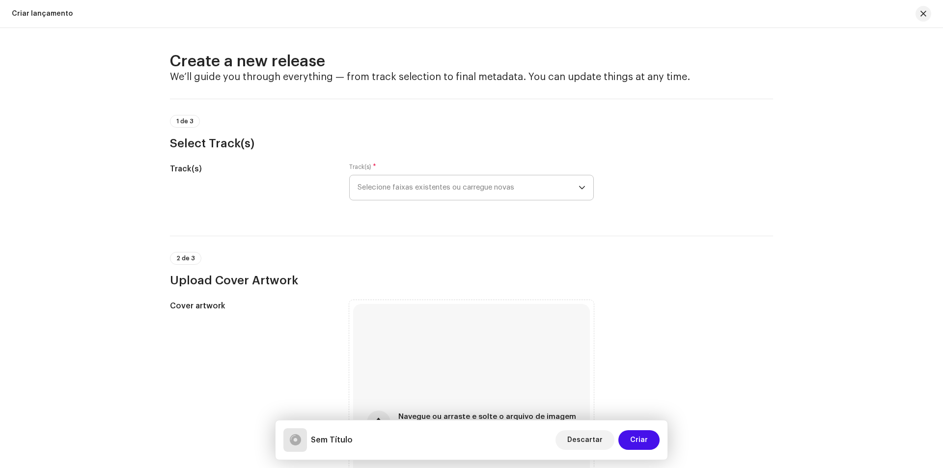
click at [465, 182] on span "Selecione faixas existentes ou carregue novas" at bounding box center [467, 187] width 221 height 25
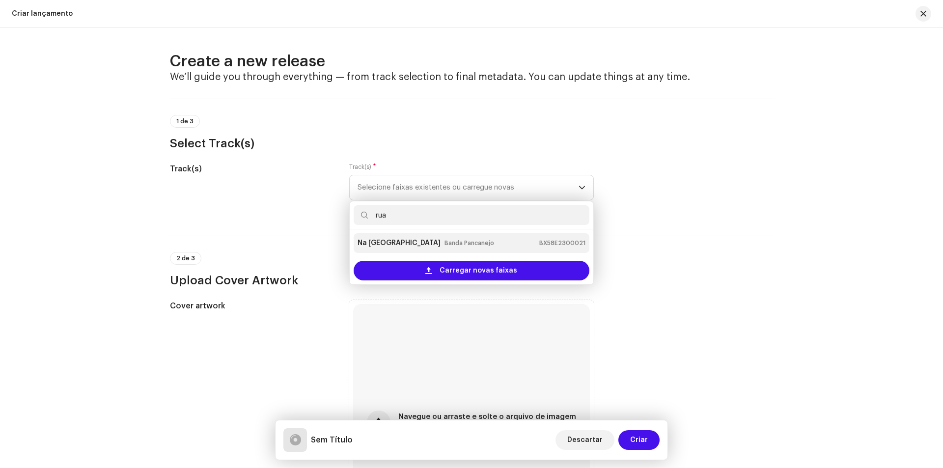
type input "rua"
click at [444, 246] on small "Banda Pancanejo" at bounding box center [469, 243] width 50 height 10
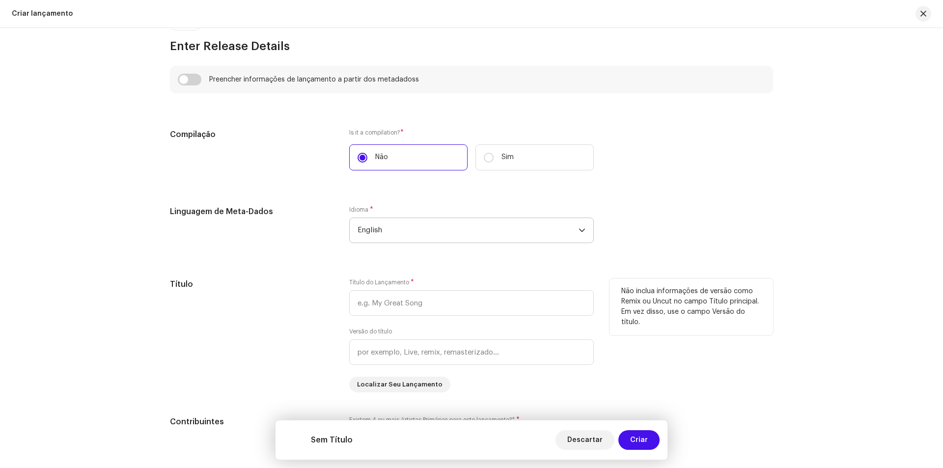
scroll to position [687, 0]
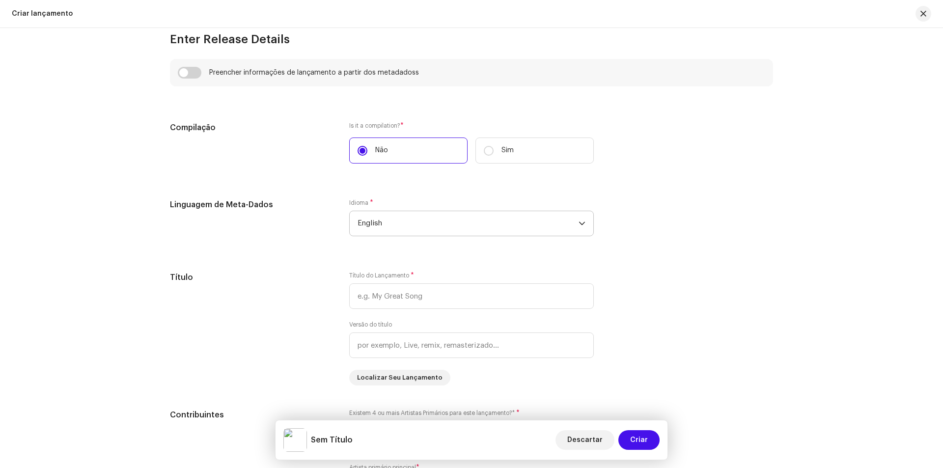
click at [414, 224] on span "English" at bounding box center [467, 223] width 221 height 25
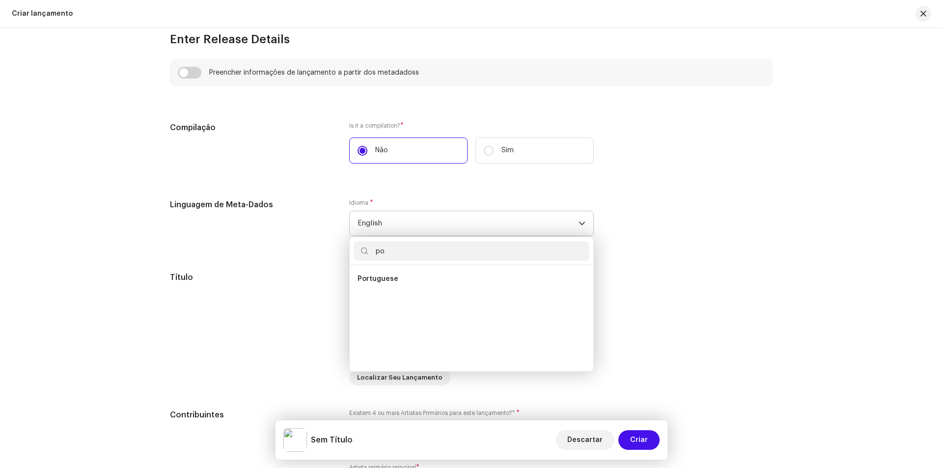
scroll to position [0, 0]
type input "por"
click at [393, 276] on span "Portuguese" at bounding box center [377, 279] width 41 height 10
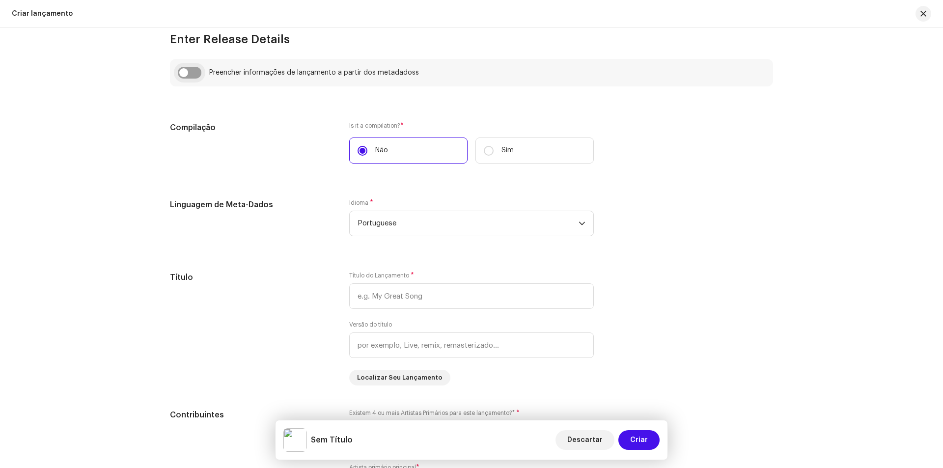
click at [178, 69] on input "checkbox" at bounding box center [190, 73] width 24 height 12
checkbox input "true"
type input "Na [GEOGRAPHIC_DATA]"
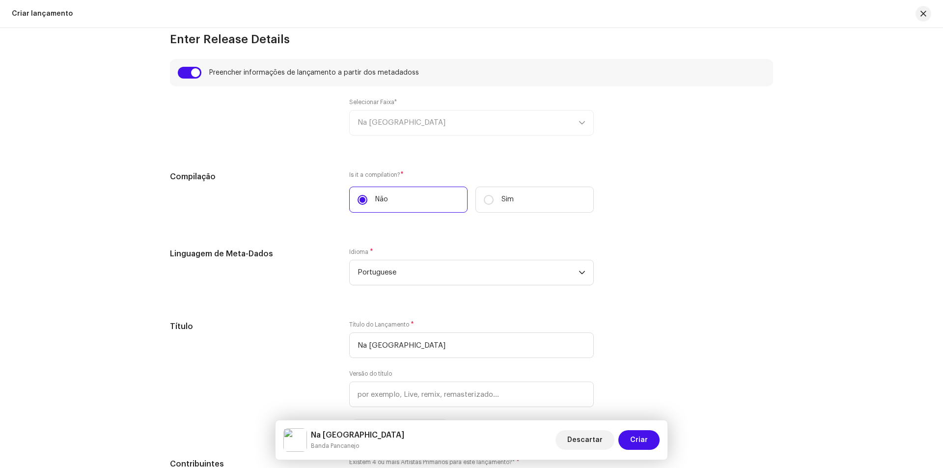
click at [374, 121] on div "Selecionar Faixa* Na [GEOGRAPHIC_DATA]" at bounding box center [471, 116] width 244 height 37
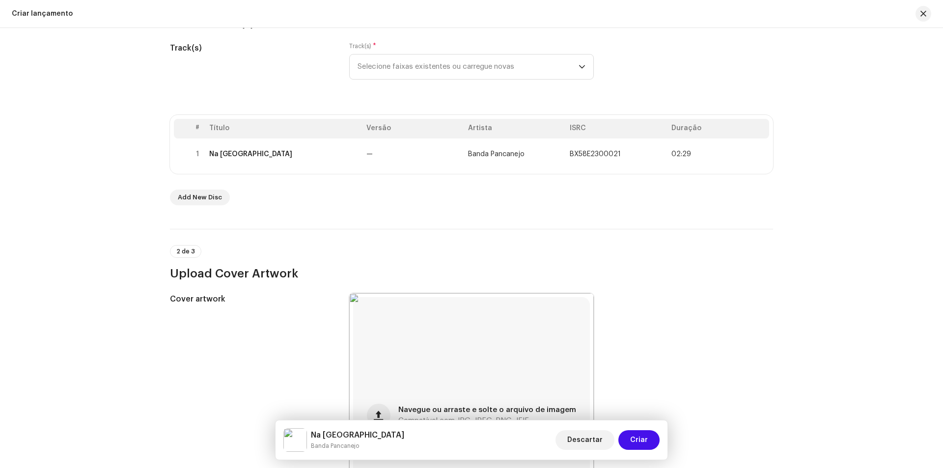
scroll to position [49, 0]
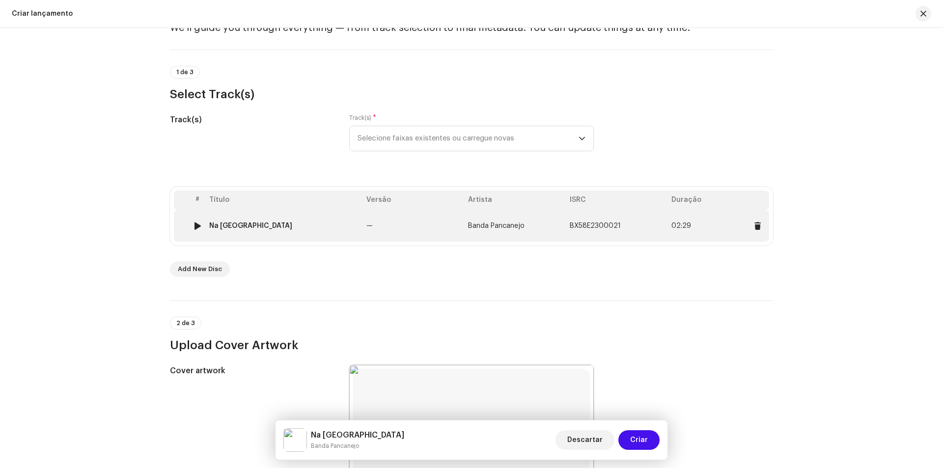
click at [351, 233] on td "Na [GEOGRAPHIC_DATA]" at bounding box center [283, 225] width 157 height 31
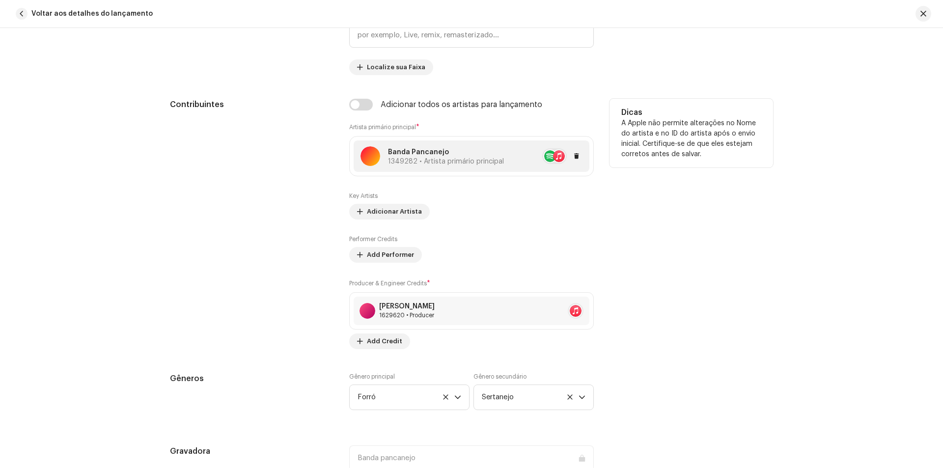
scroll to position [491, 0]
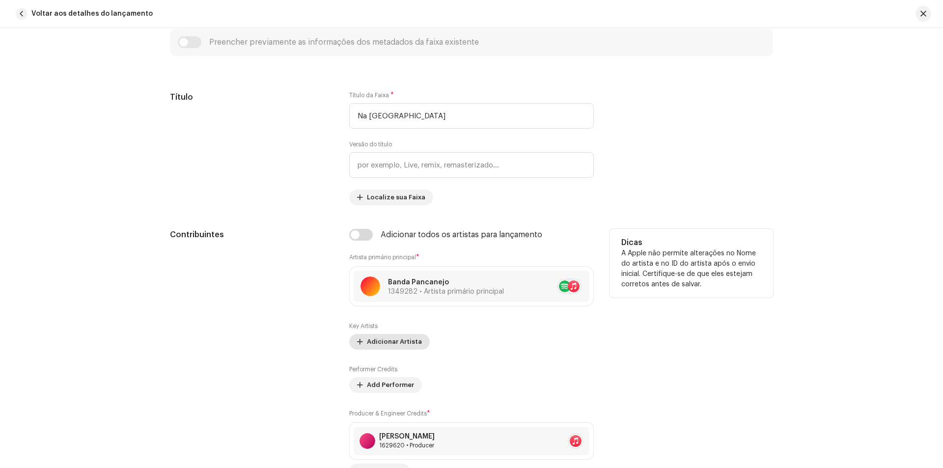
click at [394, 339] on span "Adicionar Artista" at bounding box center [394, 342] width 55 height 20
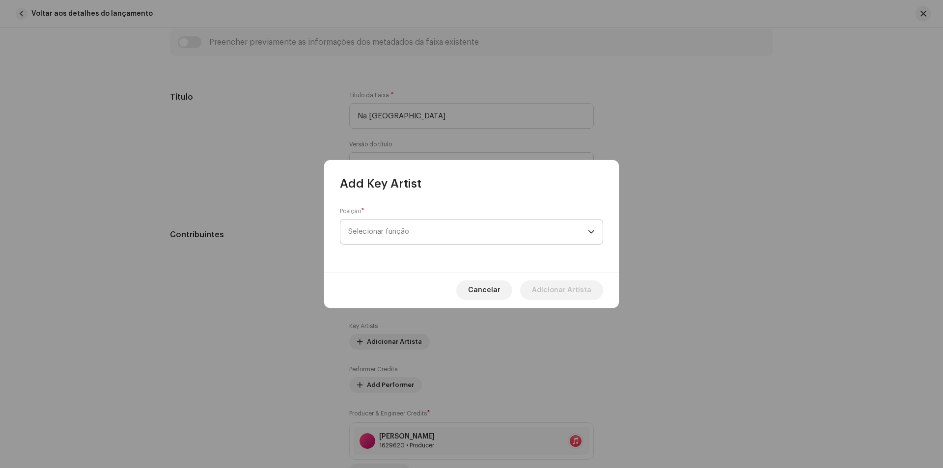
click at [408, 237] on span "Selecionar função" at bounding box center [468, 231] width 240 height 25
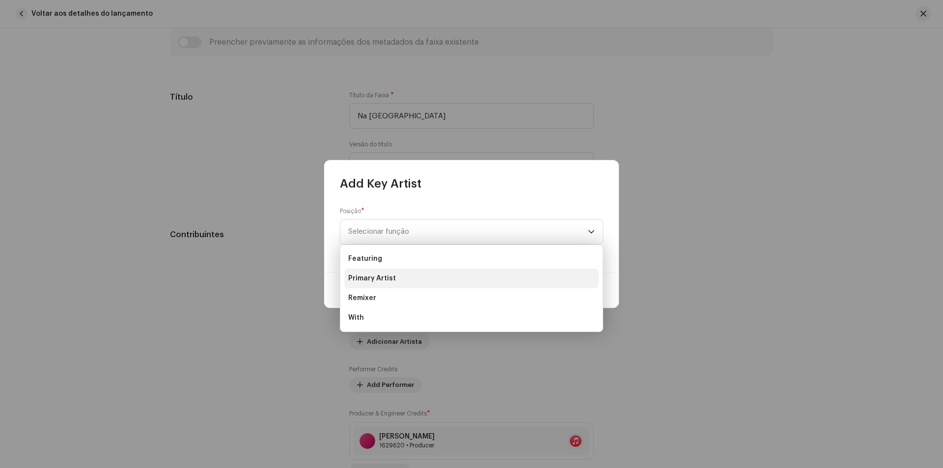
click at [405, 281] on li "Primary Artist" at bounding box center [471, 279] width 254 height 20
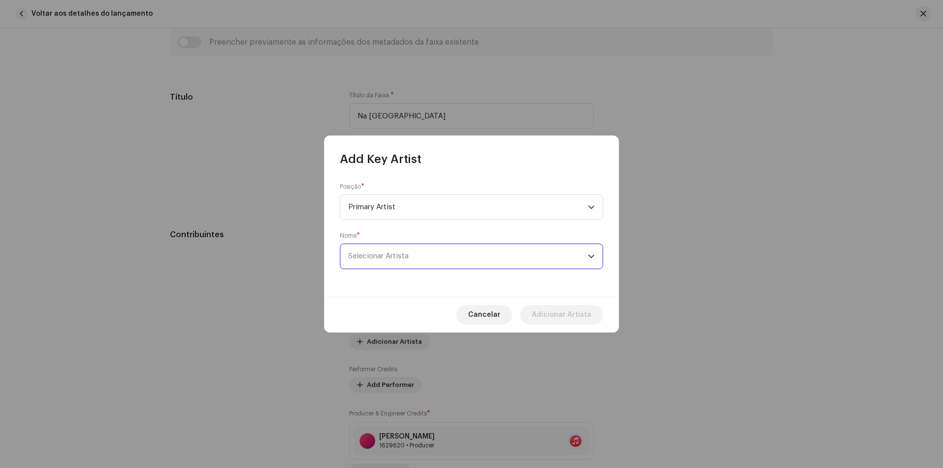
click at [444, 256] on span "Selecionar Artista" at bounding box center [468, 256] width 240 height 25
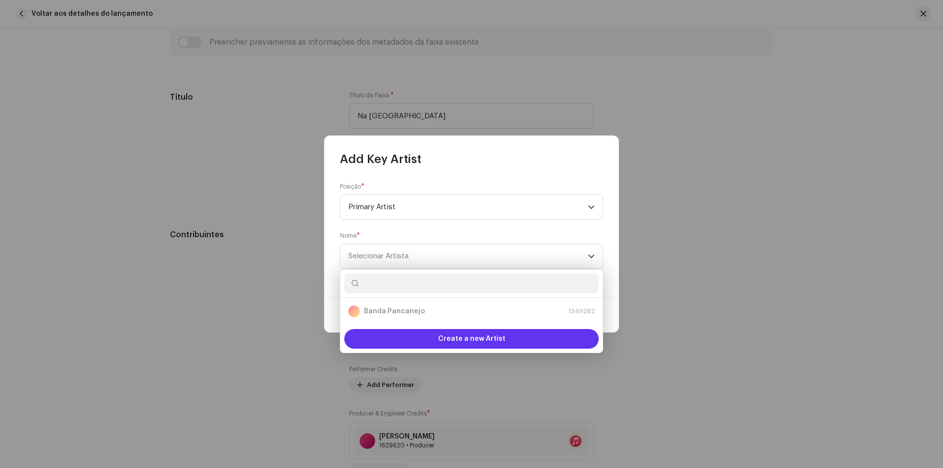
click at [437, 340] on div "Create a new Artist" at bounding box center [471, 339] width 254 height 20
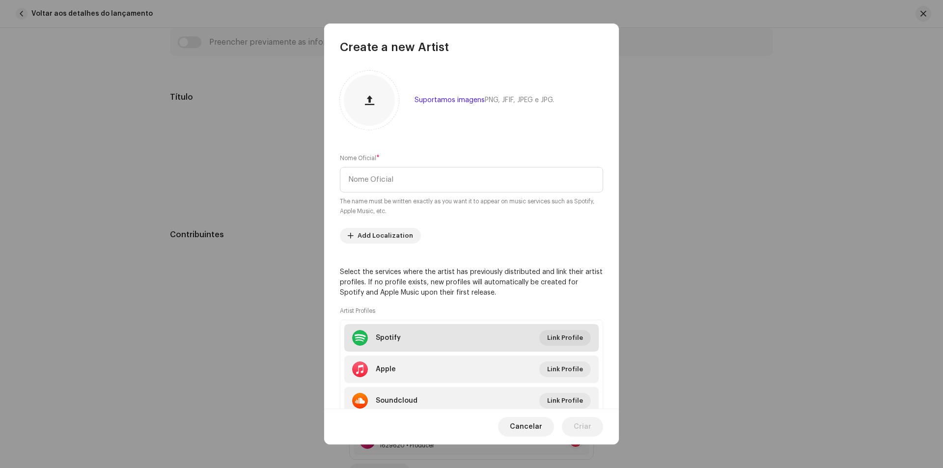
click at [417, 341] on li "Spotify Link Profile" at bounding box center [471, 337] width 254 height 27
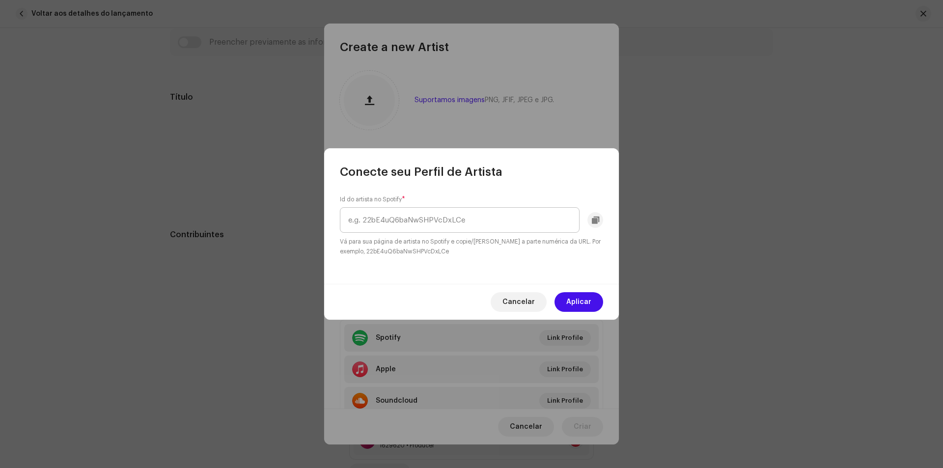
click at [448, 223] on input "text" at bounding box center [460, 220] width 240 height 26
type input "0ga39iuVvywmu57DDuLv10"
drag, startPoint x: 571, startPoint y: 298, endPoint x: 565, endPoint y: 296, distance: 6.8
click at [570, 299] on span "Aplicar" at bounding box center [578, 302] width 25 height 20
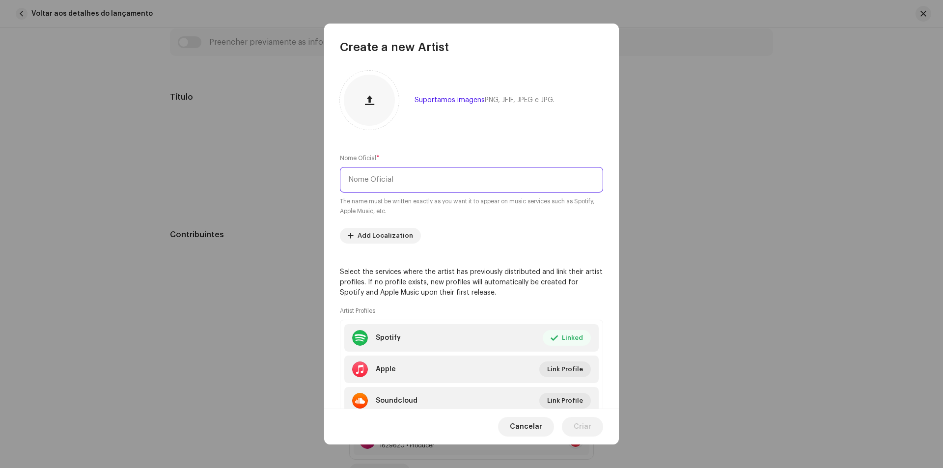
click at [402, 177] on input "text" at bounding box center [471, 180] width 263 height 26
type input "Forró Perfeito"
click at [577, 423] on span "Criar" at bounding box center [582, 427] width 18 height 20
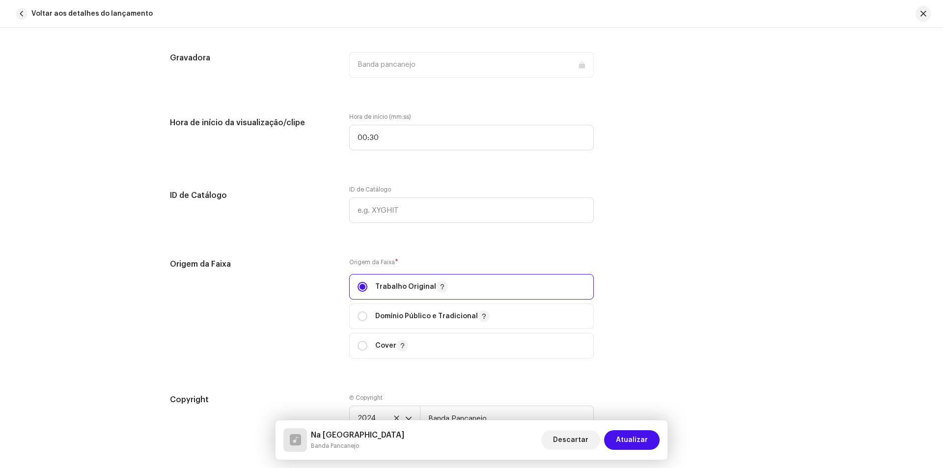
scroll to position [1129, 0]
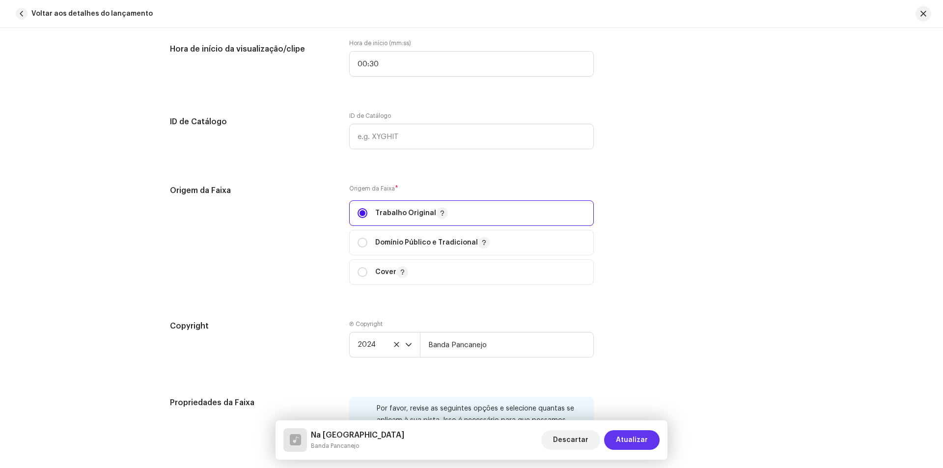
click at [652, 444] on button "Atualizar" at bounding box center [631, 440] width 55 height 20
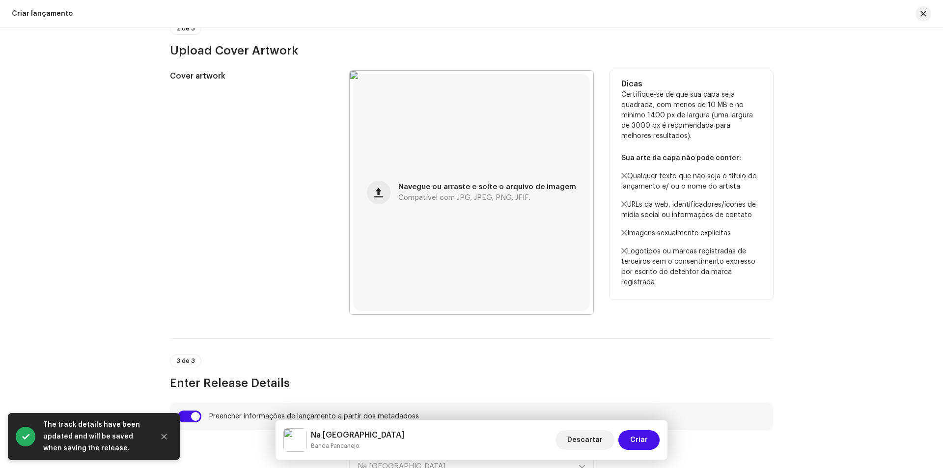
scroll to position [589, 0]
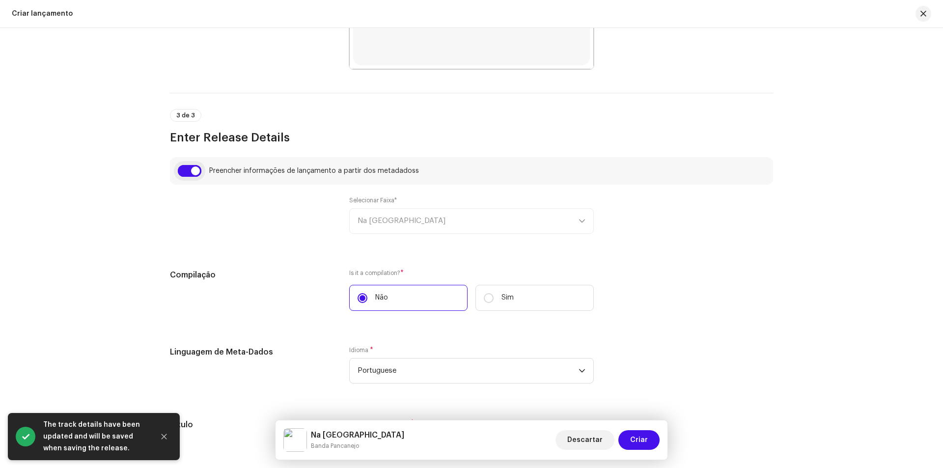
click at [189, 173] on input "checkbox" at bounding box center [190, 171] width 24 height 12
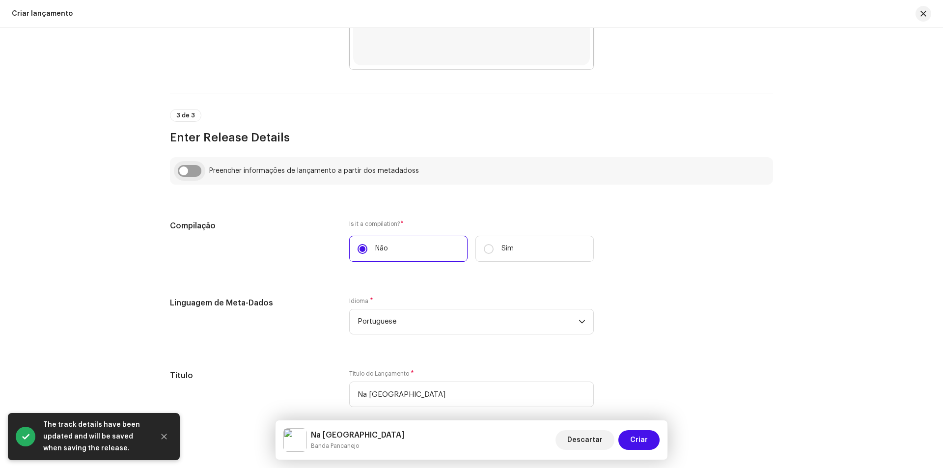
click at [188, 173] on input "checkbox" at bounding box center [190, 171] width 24 height 12
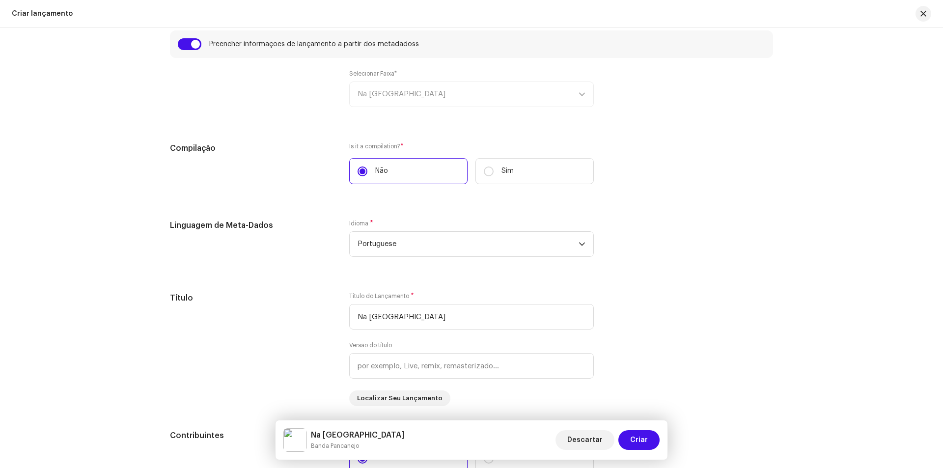
scroll to position [540, 0]
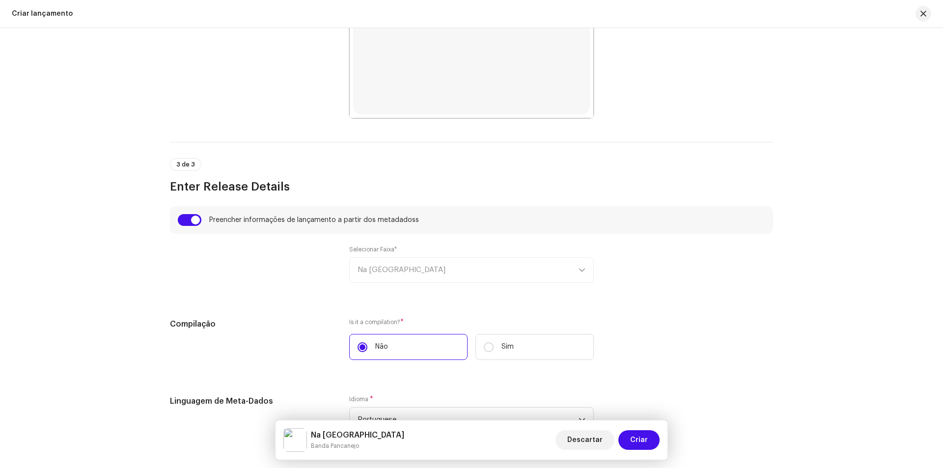
drag, startPoint x: 410, startPoint y: 265, endPoint x: 389, endPoint y: 263, distance: 21.2
click at [410, 265] on div "Selecionar Faixa* Na [GEOGRAPHIC_DATA]" at bounding box center [471, 263] width 244 height 37
click at [198, 219] on input "checkbox" at bounding box center [190, 220] width 24 height 12
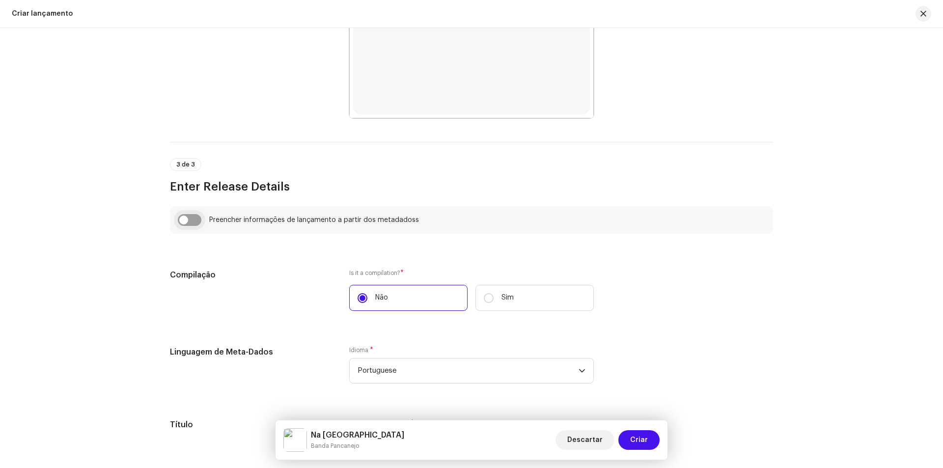
click at [181, 219] on input "checkbox" at bounding box center [190, 220] width 24 height 12
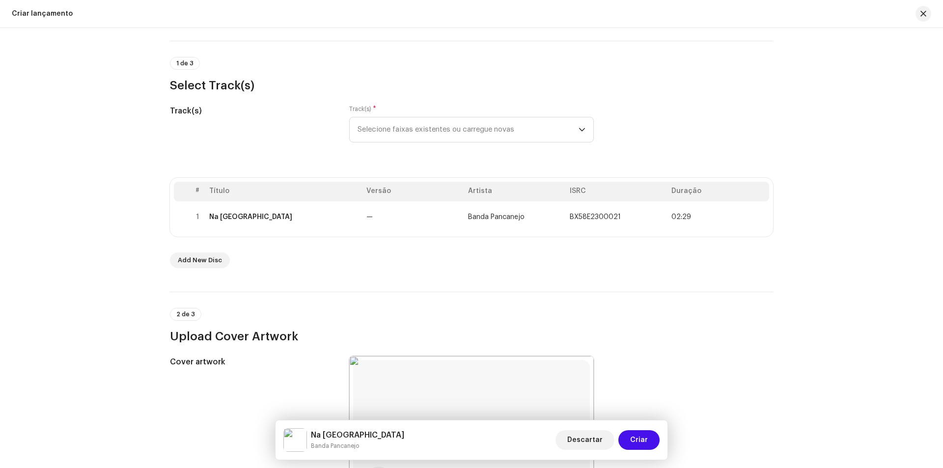
scroll to position [49, 0]
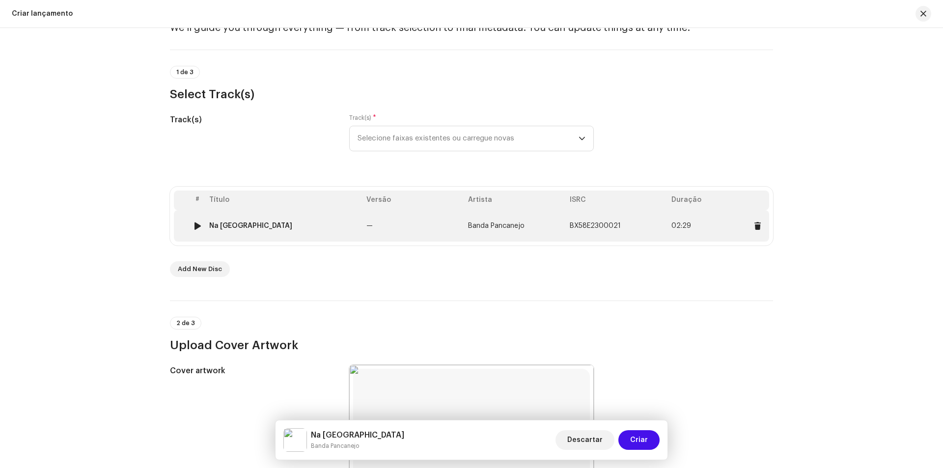
click at [305, 226] on div "Na [GEOGRAPHIC_DATA]" at bounding box center [283, 226] width 149 height 8
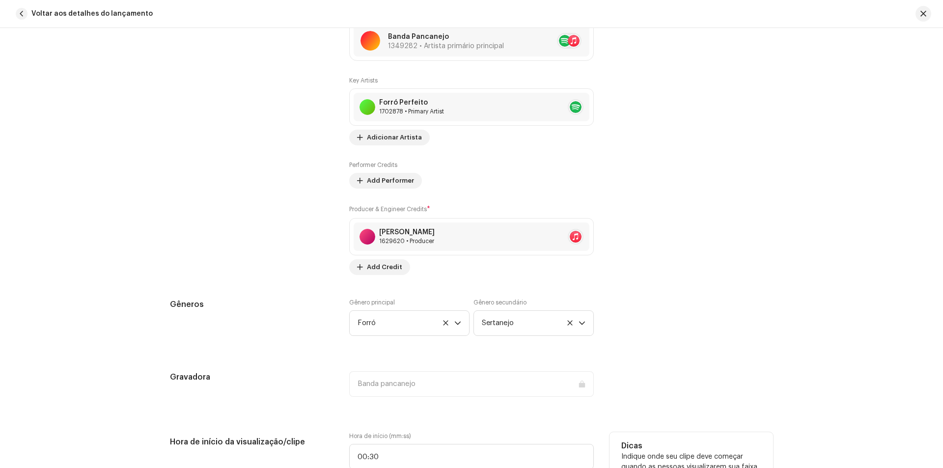
scroll to position [884, 0]
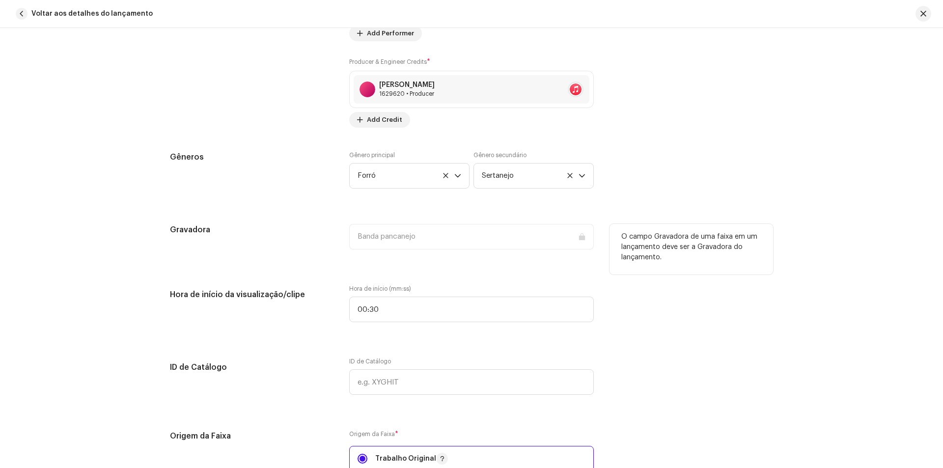
drag, startPoint x: 715, startPoint y: 272, endPoint x: 733, endPoint y: 234, distance: 42.4
click at [715, 271] on div "Detalhes da faixa Complete o seguinte para finalizar sua faixa. 1 de 3 Adiciona…" at bounding box center [471, 300] width 634 height 2264
click at [922, 14] on span "button" at bounding box center [923, 14] width 6 height 8
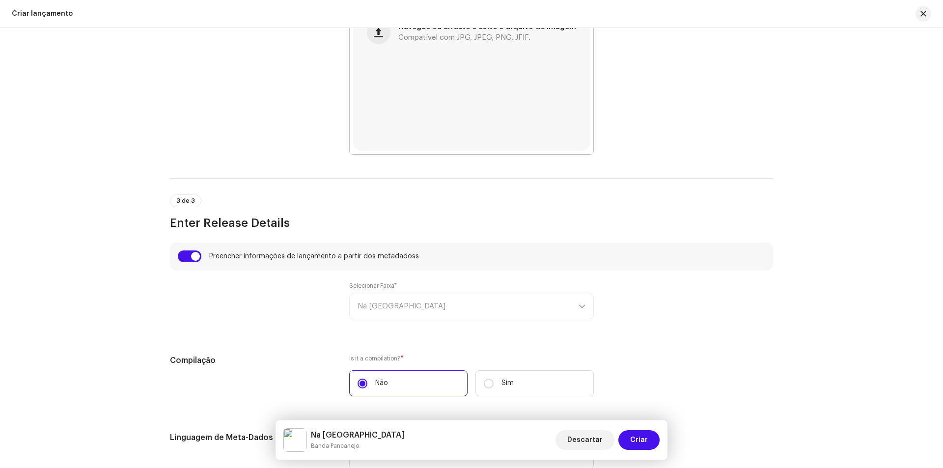
scroll to position [638, 0]
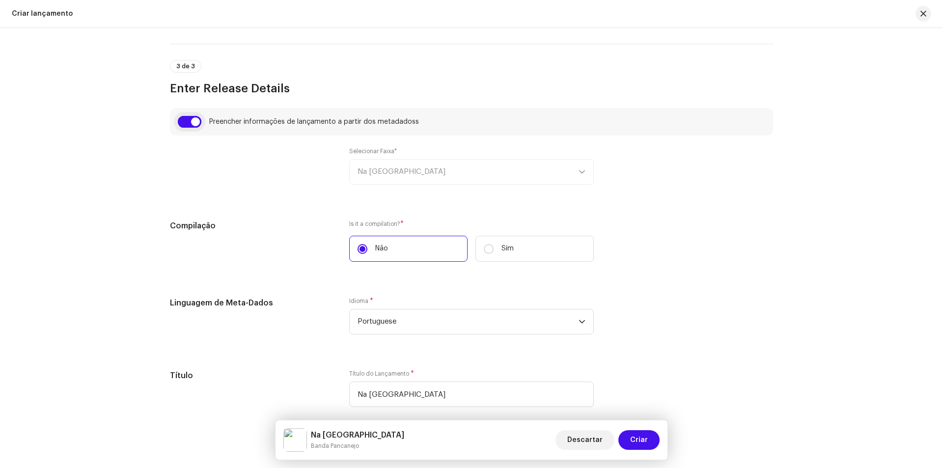
click at [188, 123] on input "checkbox" at bounding box center [190, 122] width 24 height 12
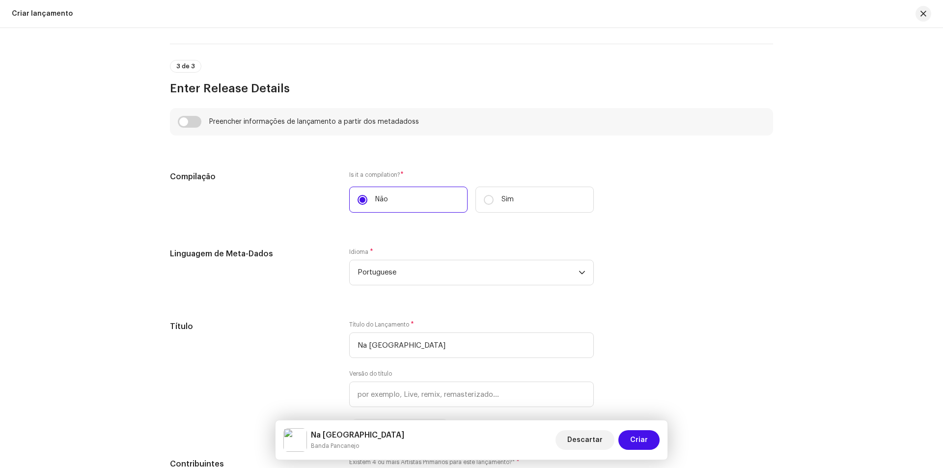
click at [192, 128] on div "Preencher informações de lançamento a partir dos metadadoss" at bounding box center [471, 121] width 603 height 27
click at [195, 120] on input "checkbox" at bounding box center [190, 122] width 24 height 12
checkbox input "true"
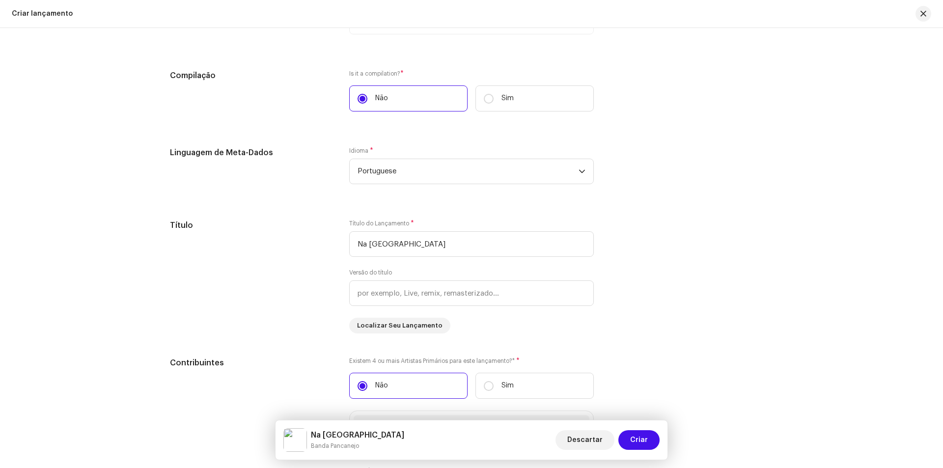
scroll to position [933, 0]
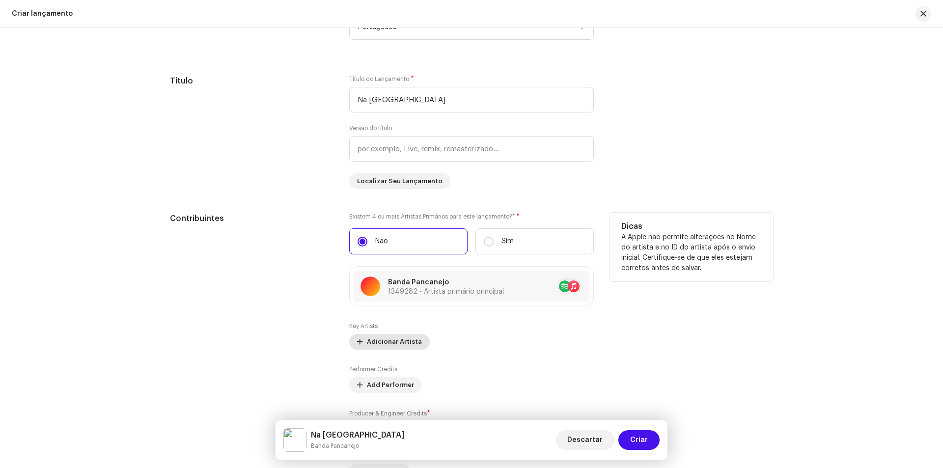
click at [407, 339] on span "Adicionar Artista" at bounding box center [394, 342] width 55 height 20
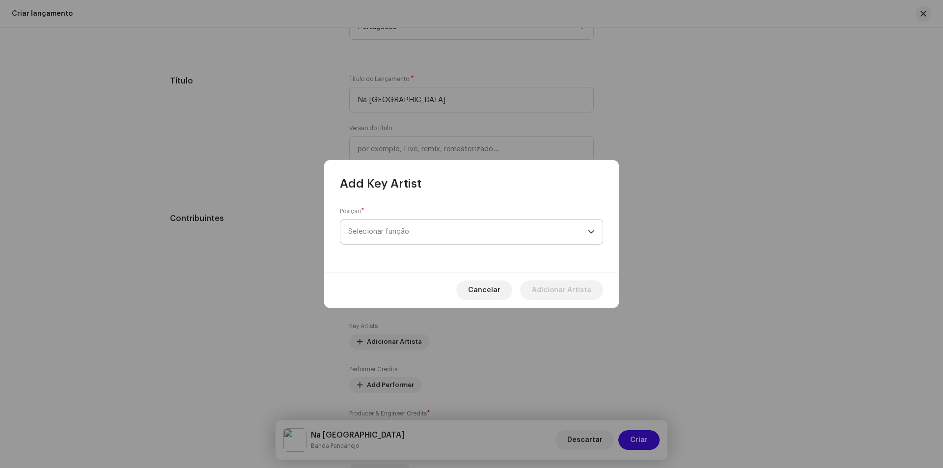
click at [422, 243] on div "Posição * Selecionar função" at bounding box center [471, 225] width 263 height 37
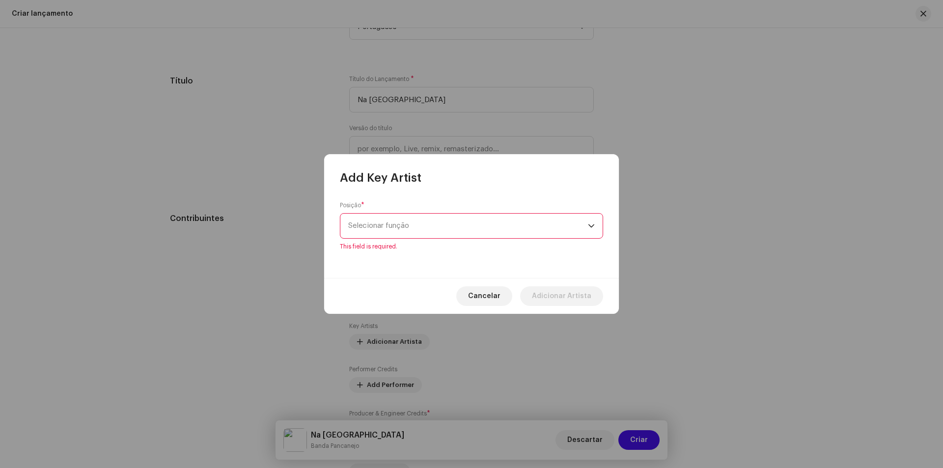
click at [427, 229] on span "Selecionar função" at bounding box center [468, 226] width 240 height 25
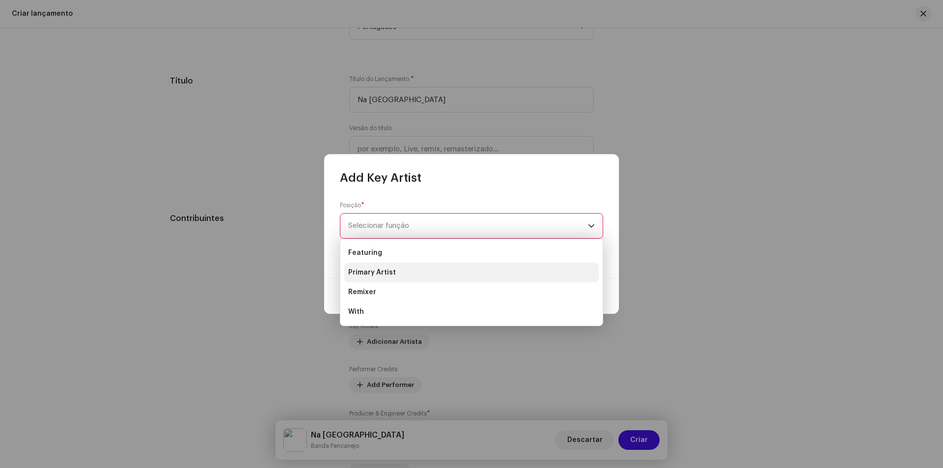
click at [406, 271] on li "Primary Artist" at bounding box center [471, 273] width 254 height 20
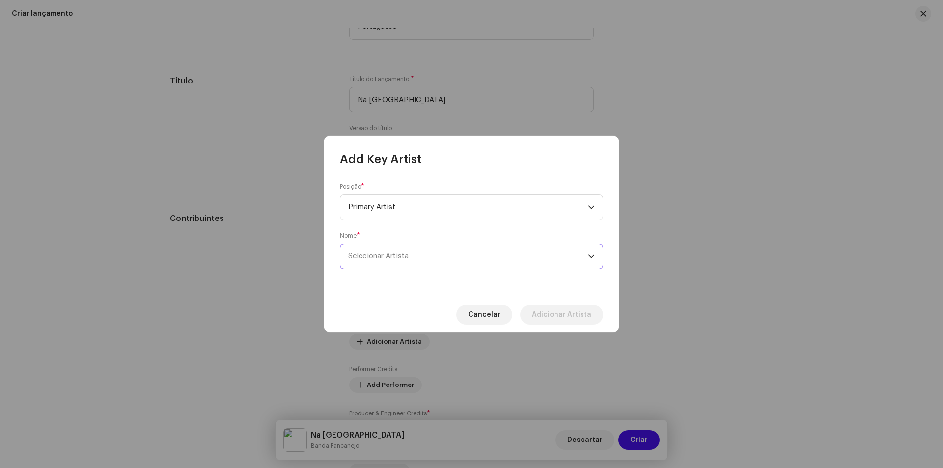
click at [407, 259] on span "Selecionar Artista" at bounding box center [378, 255] width 60 height 7
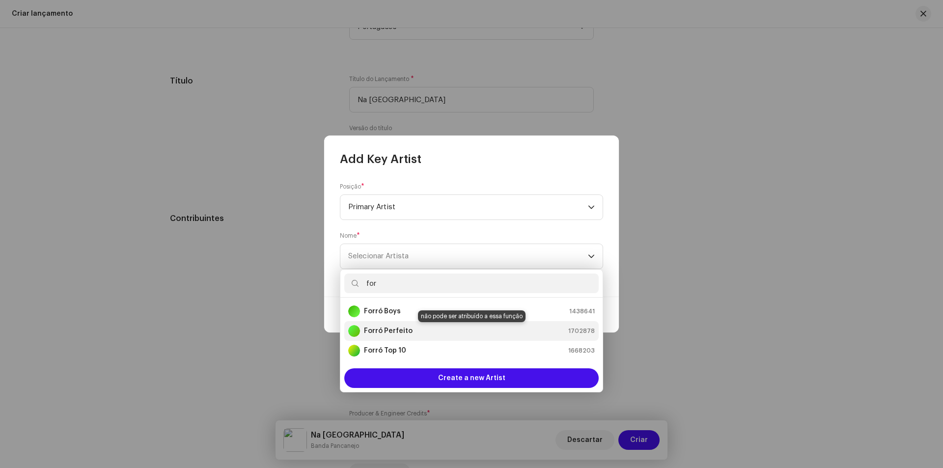
type input "for"
click at [389, 331] on strong "Forró Perfeito" at bounding box center [388, 331] width 49 height 10
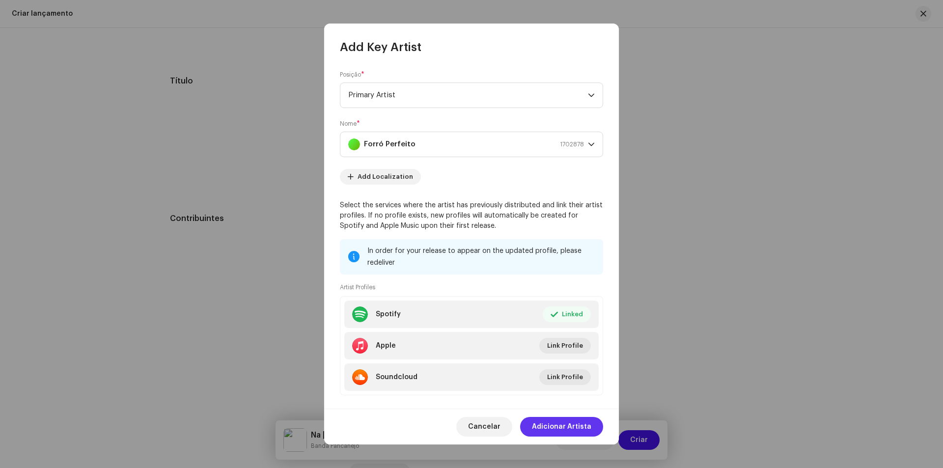
click at [583, 430] on span "Adicionar Artista" at bounding box center [561, 427] width 59 height 20
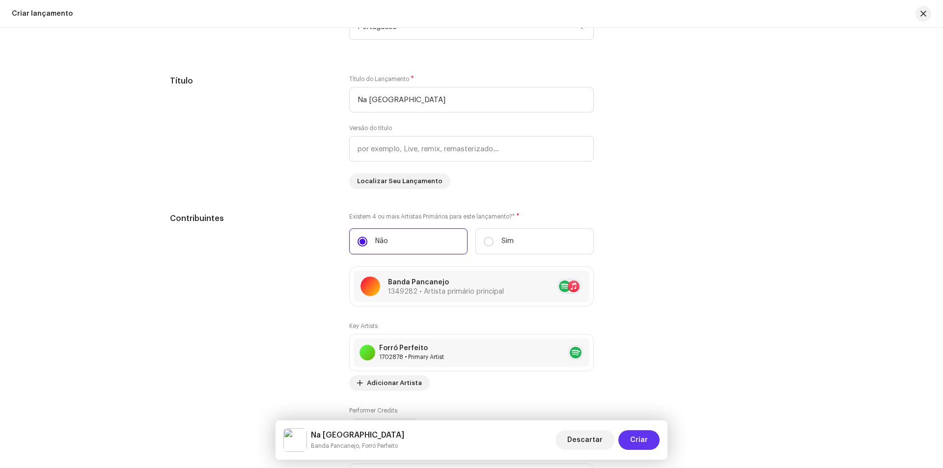
click at [638, 442] on span "Criar" at bounding box center [639, 440] width 18 height 20
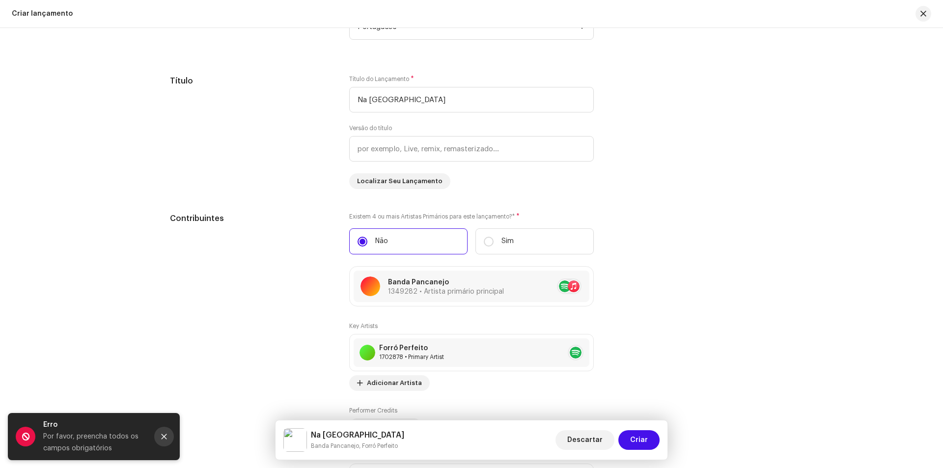
click at [163, 434] on icon "Close" at bounding box center [164, 436] width 7 height 7
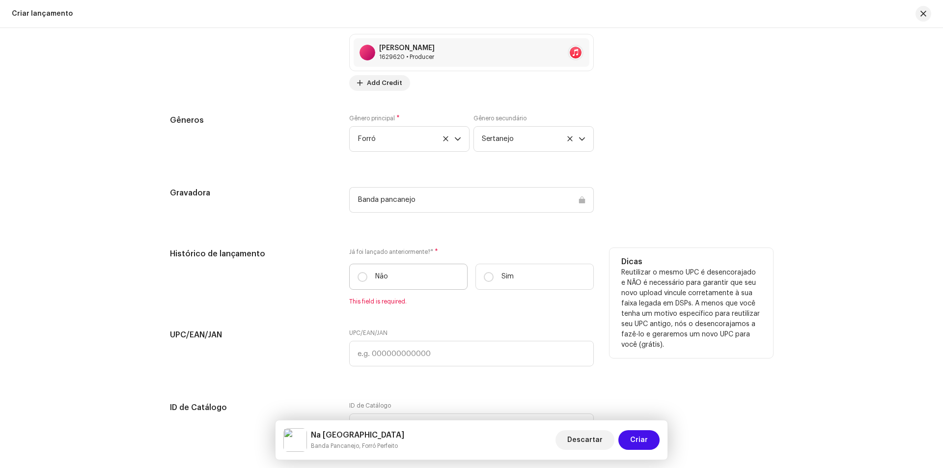
scroll to position [1375, 0]
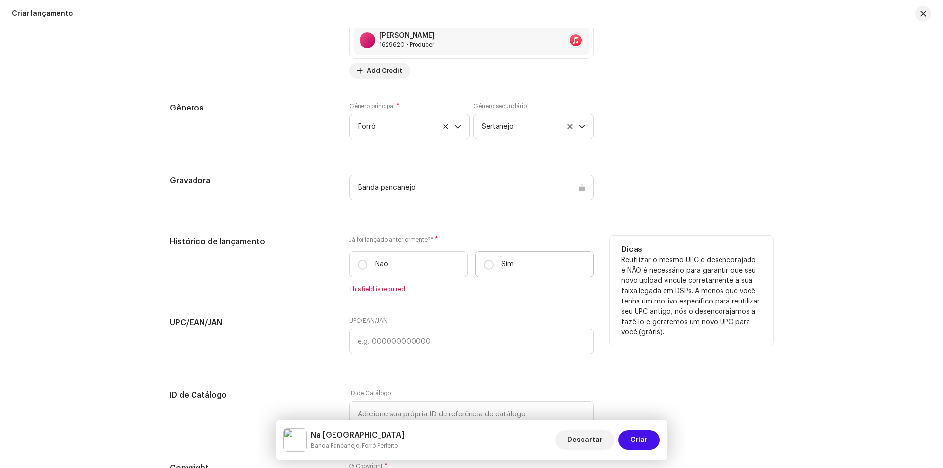
click at [554, 268] on label "Sim" at bounding box center [534, 264] width 118 height 26
click at [493, 268] on input "Sim" at bounding box center [489, 265] width 10 height 10
radio input "true"
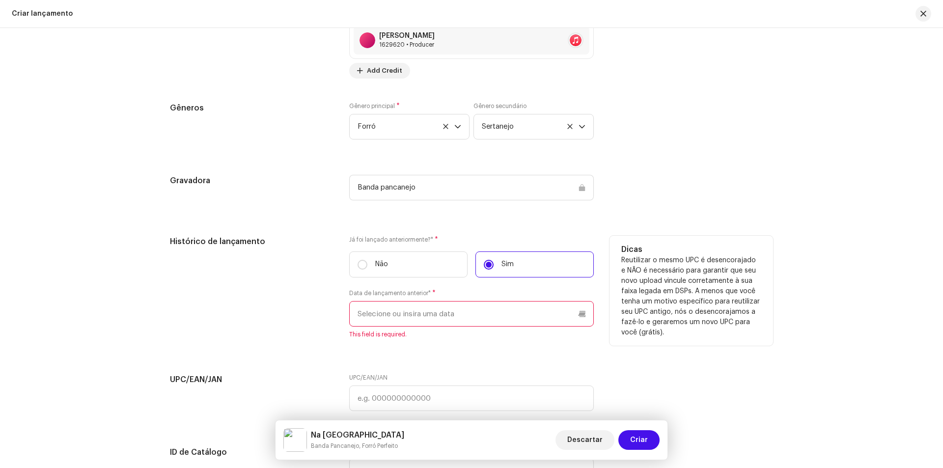
click at [489, 322] on input "text" at bounding box center [471, 314] width 244 height 26
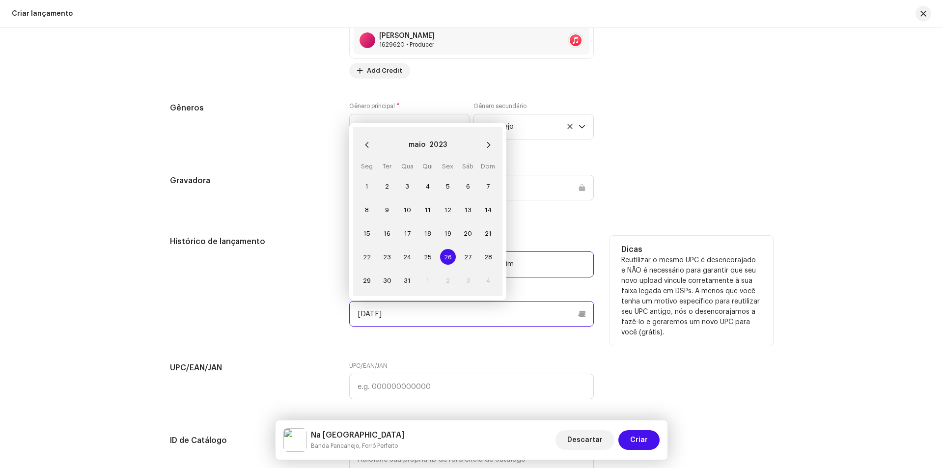
type input "[DATE]"
click at [449, 255] on span "26" at bounding box center [448, 257] width 16 height 16
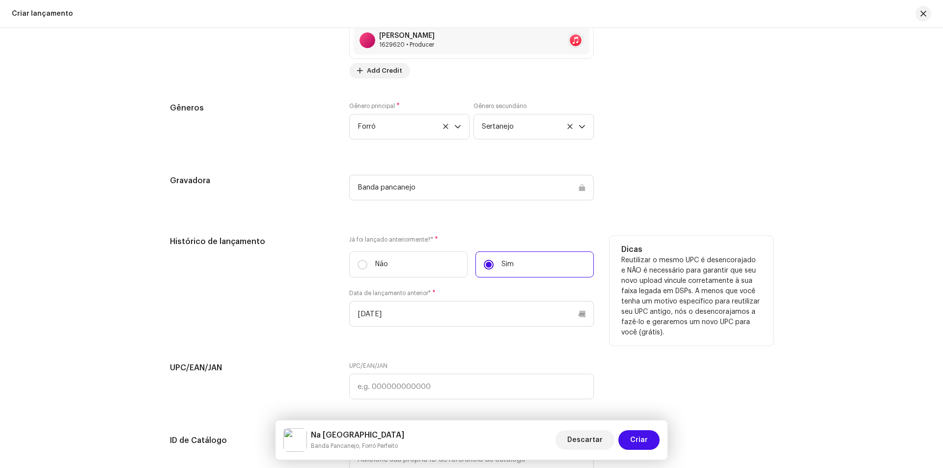
click at [422, 358] on div "Preencher informações de lançamento a partir dos metadadoss Selecionar Faixa* N…" at bounding box center [471, 0] width 603 height 1257
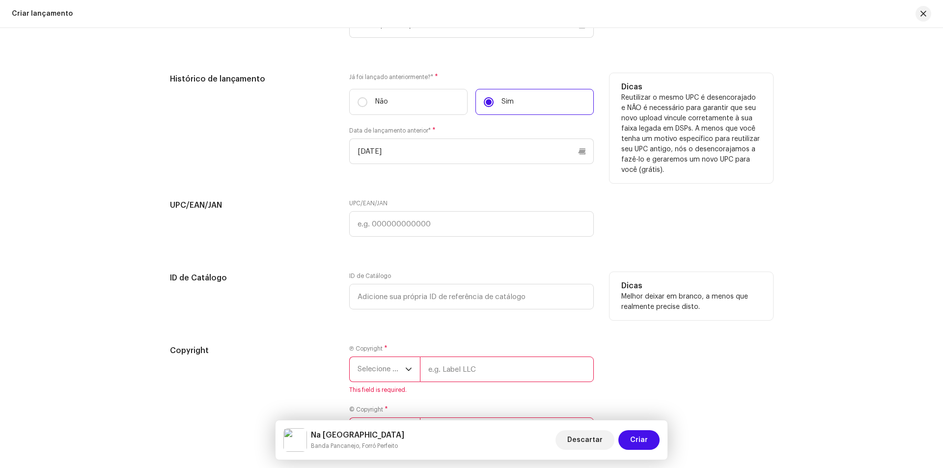
scroll to position [1620, 0]
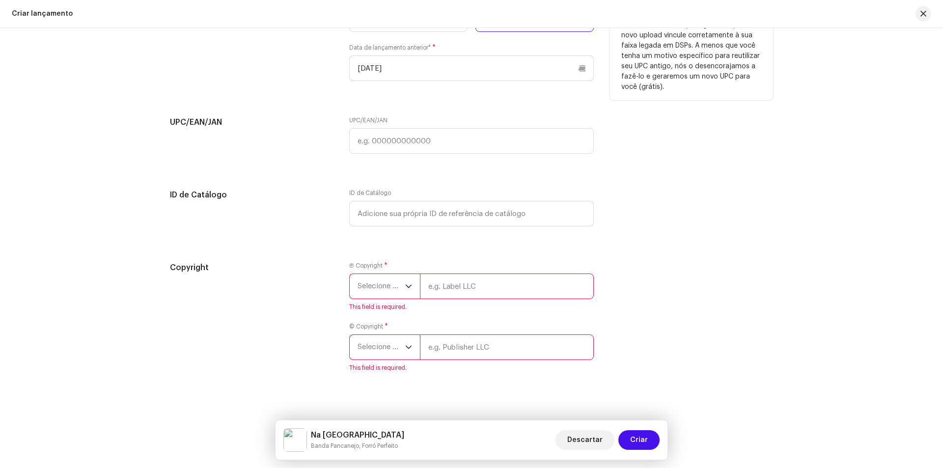
click at [393, 286] on span "Selecione o ano" at bounding box center [381, 286] width 48 height 25
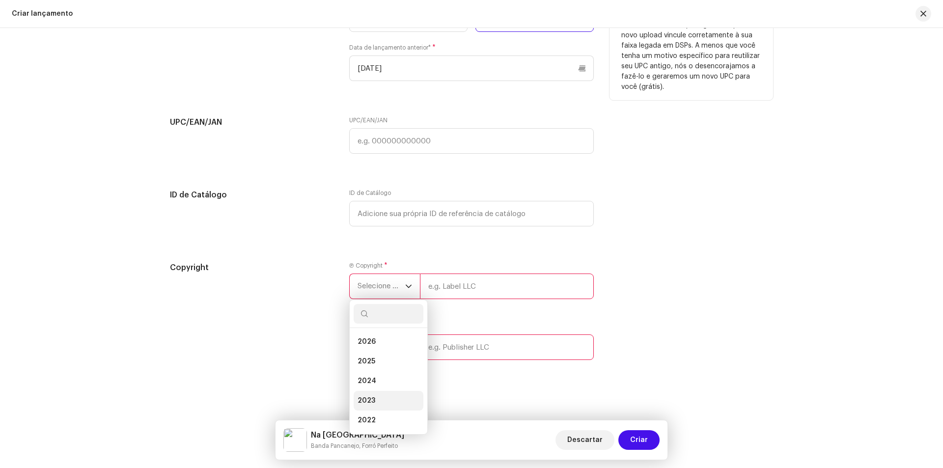
click at [380, 405] on li "2023" at bounding box center [388, 401] width 70 height 20
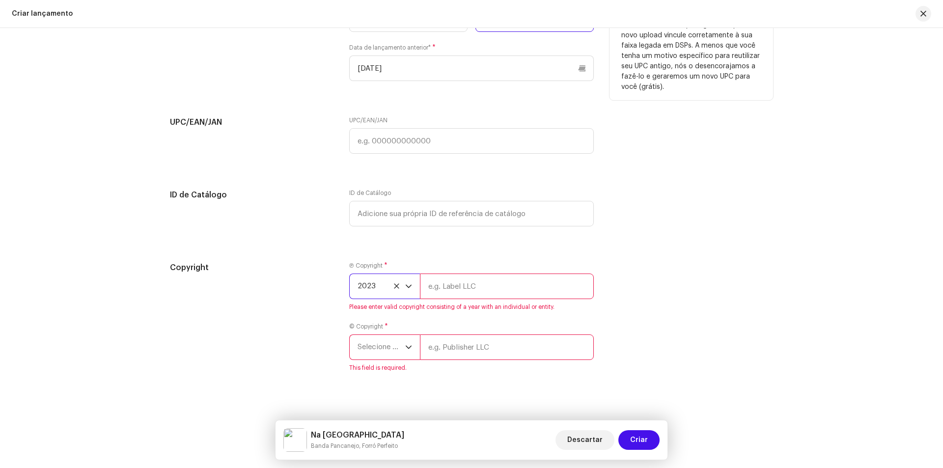
click at [461, 290] on input "text" at bounding box center [507, 286] width 174 height 26
type input "Banda Pancanejo"
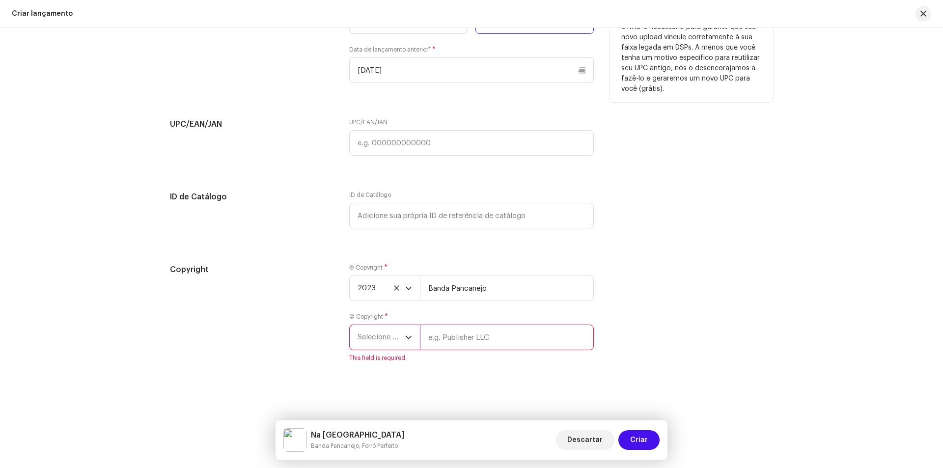
click at [375, 337] on span "Selecione o ano" at bounding box center [381, 337] width 48 height 25
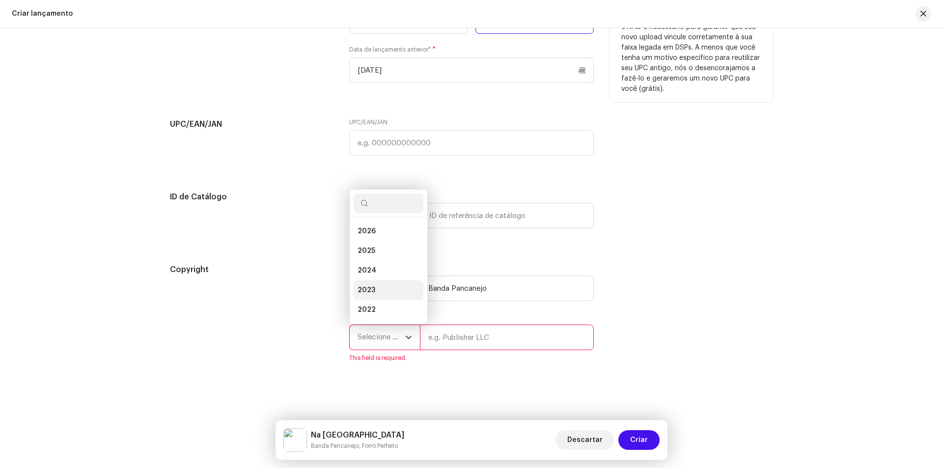
click at [376, 298] on li "2023" at bounding box center [388, 290] width 70 height 20
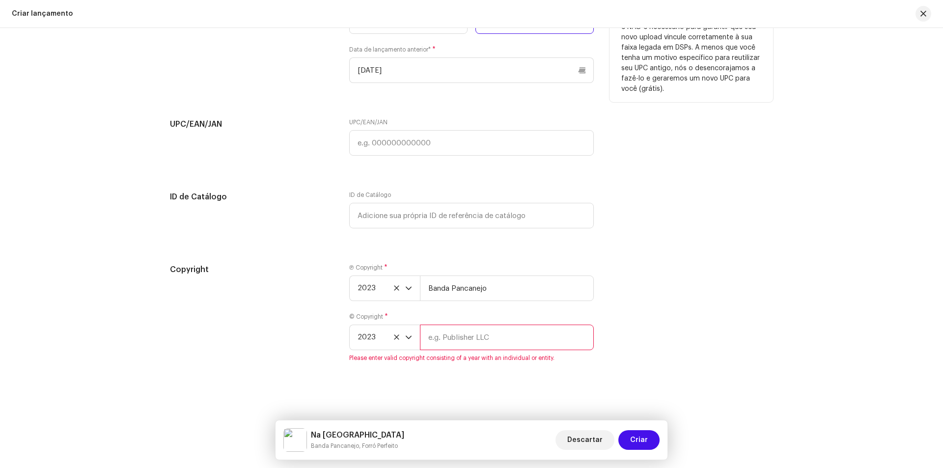
click at [457, 331] on input "text" at bounding box center [507, 338] width 174 height 26
type input "Banda Pancanejo"
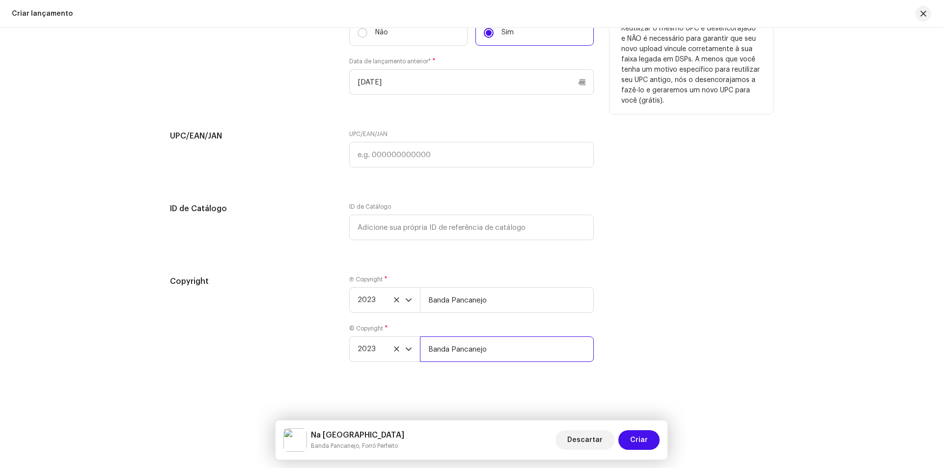
scroll to position [1606, 0]
drag, startPoint x: 489, startPoint y: 380, endPoint x: 532, endPoint y: 389, distance: 43.2
click at [489, 380] on div "Create a new release We’ll guide you through everything — from track selection …" at bounding box center [471, 248] width 943 height 440
click at [645, 437] on span "Criar" at bounding box center [639, 440] width 18 height 20
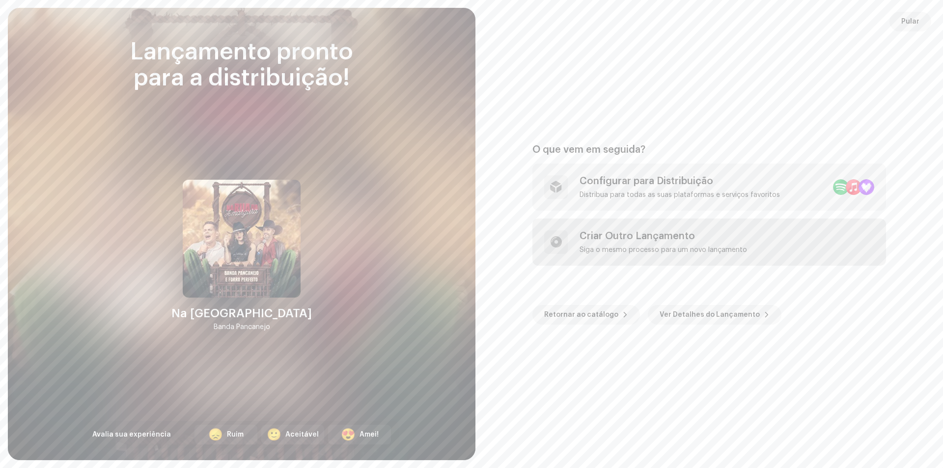
click at [670, 243] on div "Criar Outro Lançamento Siga o mesmo processo para um novo lançamento" at bounding box center [662, 242] width 167 height 24
checkbox input "false"
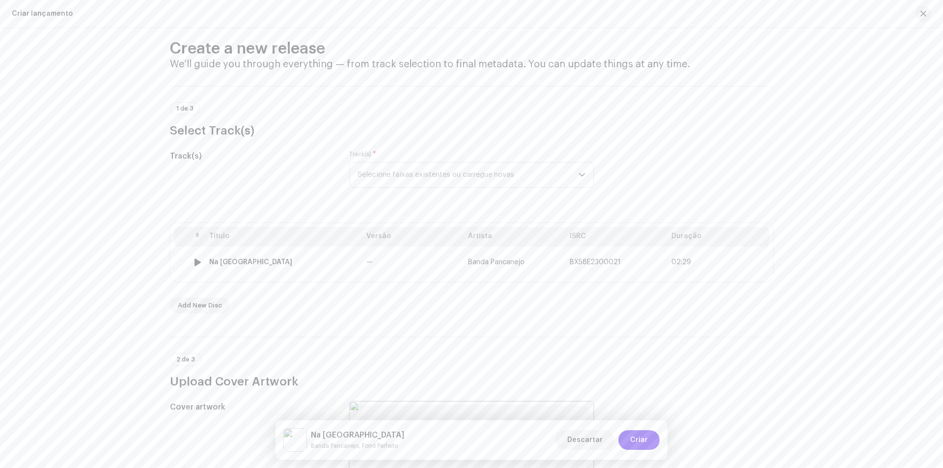
scroll to position [0, 0]
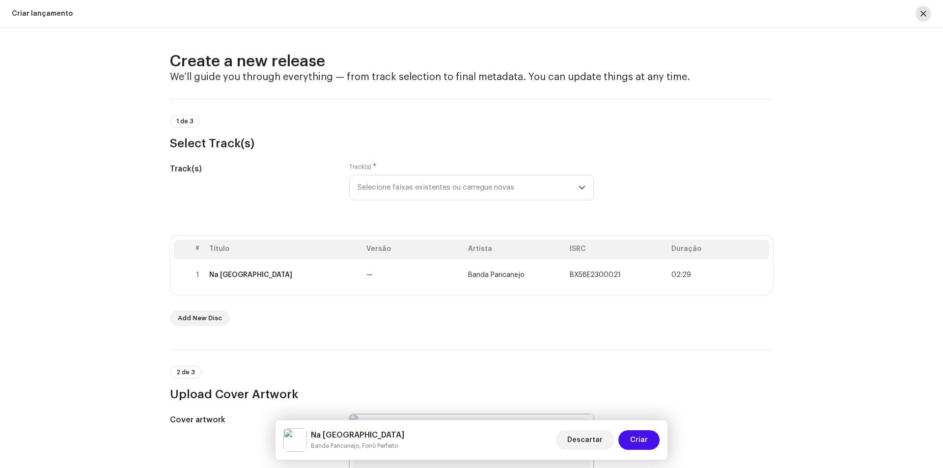
click at [920, 19] on button "button" at bounding box center [923, 14] width 16 height 16
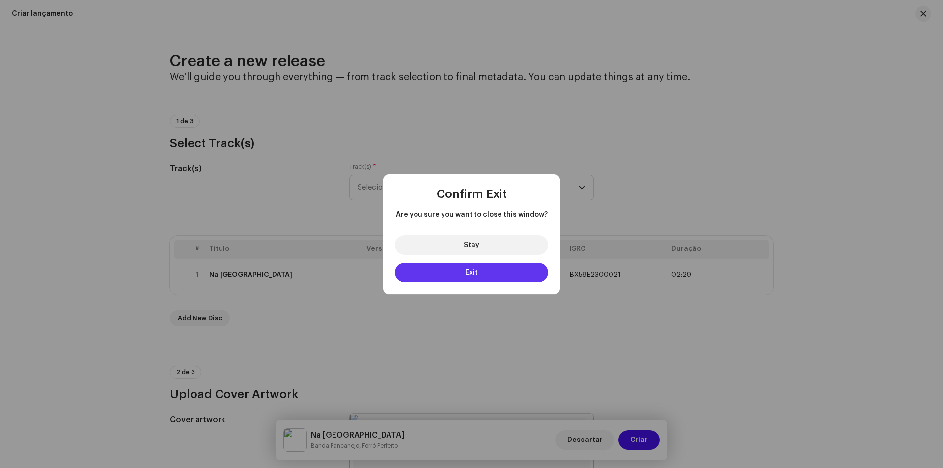
click at [498, 267] on button "Exit" at bounding box center [471, 273] width 153 height 20
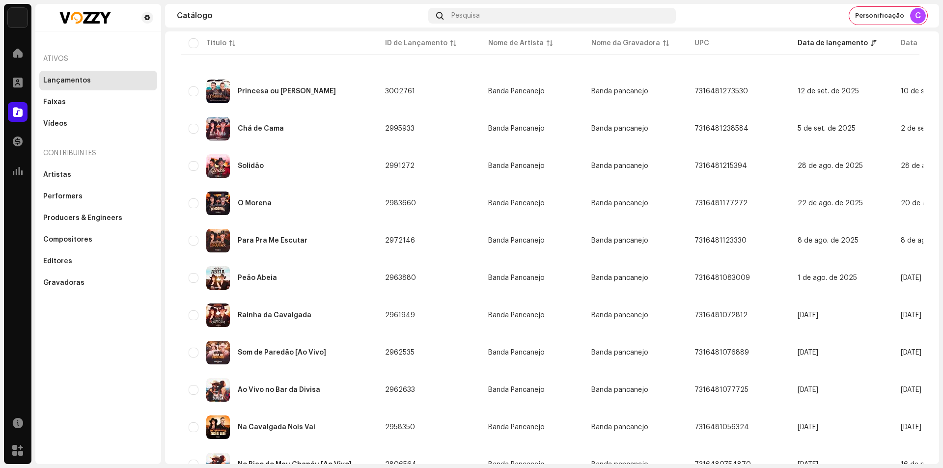
scroll to position [98, 0]
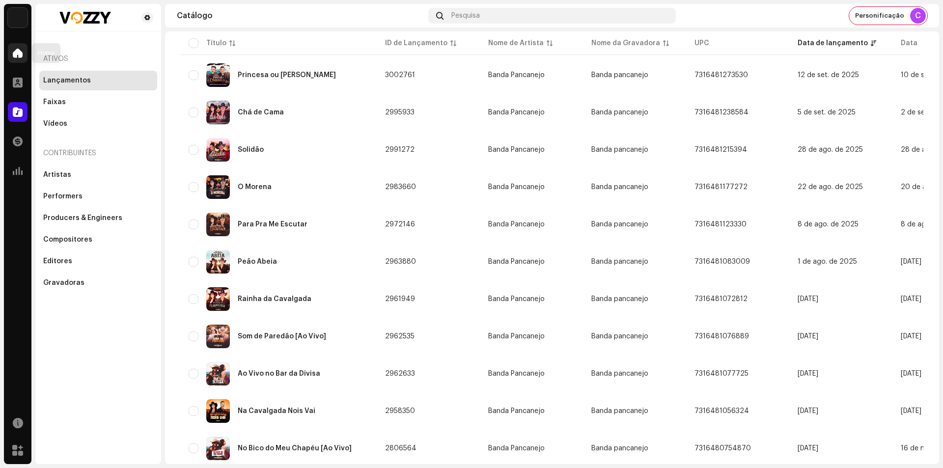
click at [21, 52] on span at bounding box center [18, 53] width 10 height 8
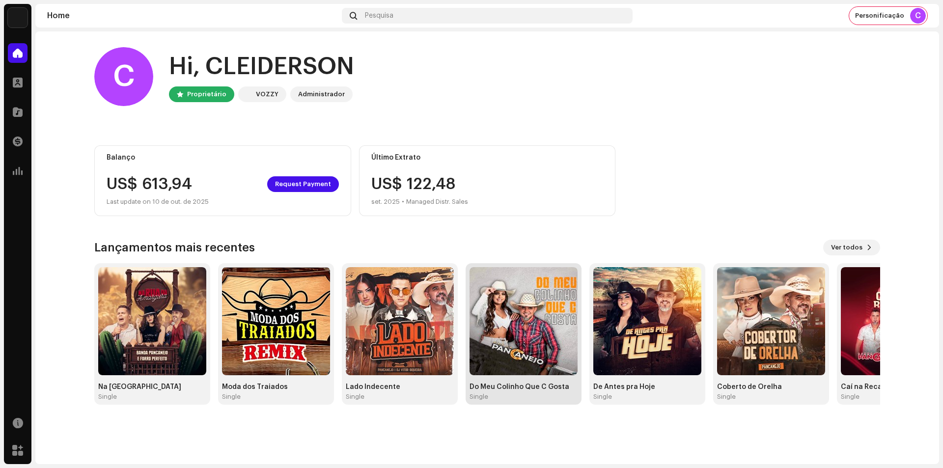
click at [503, 385] on div "Do Meu Colinho Que C Gosta" at bounding box center [523, 387] width 108 height 8
drag, startPoint x: 526, startPoint y: 342, endPoint x: 484, endPoint y: 401, distance: 72.6
click at [484, 401] on div "Do Meu Colinho Que C Gosta Single" at bounding box center [523, 333] width 116 height 141
click at [489, 398] on div "Single" at bounding box center [523, 397] width 108 height 8
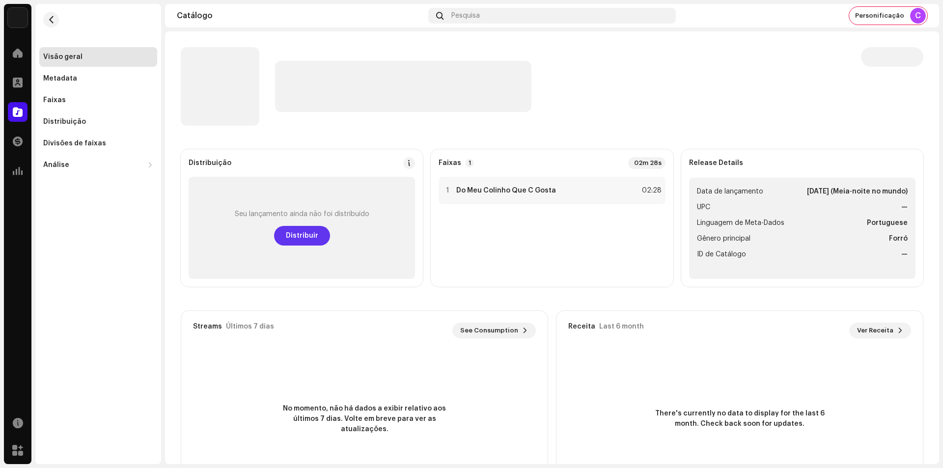
click at [307, 236] on span "Distribuir" at bounding box center [302, 236] width 32 height 20
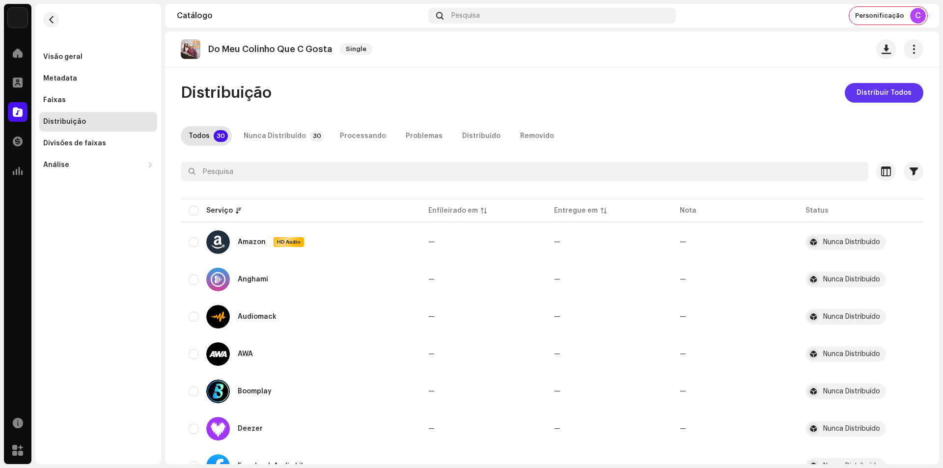
click at [880, 90] on span "Distribuir Todos" at bounding box center [883, 93] width 55 height 20
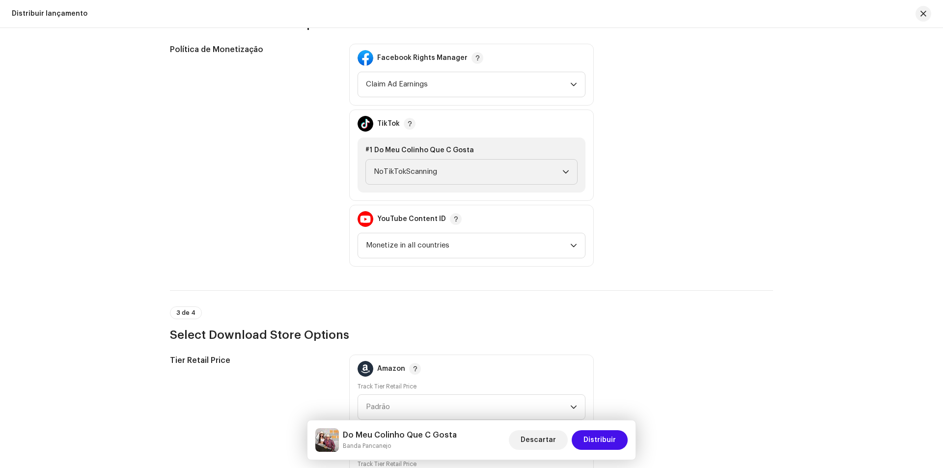
scroll to position [982, 0]
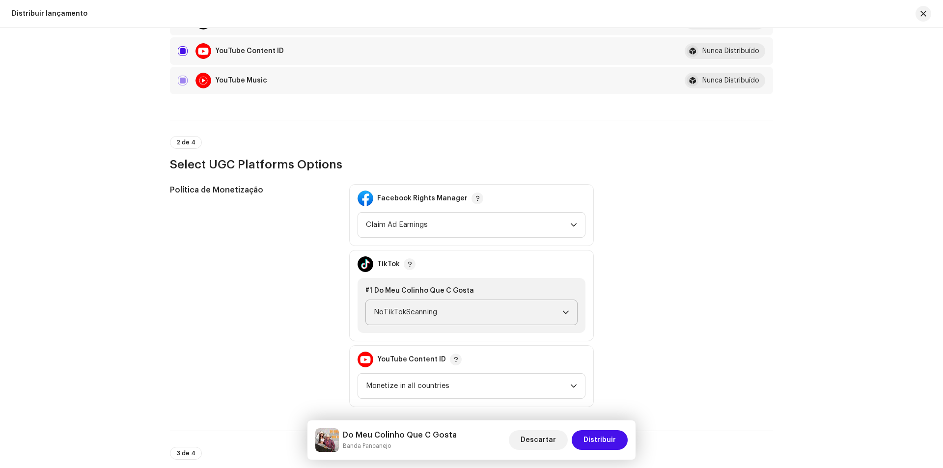
click at [420, 310] on span "NoTikTokScanning" at bounding box center [468, 312] width 189 height 25
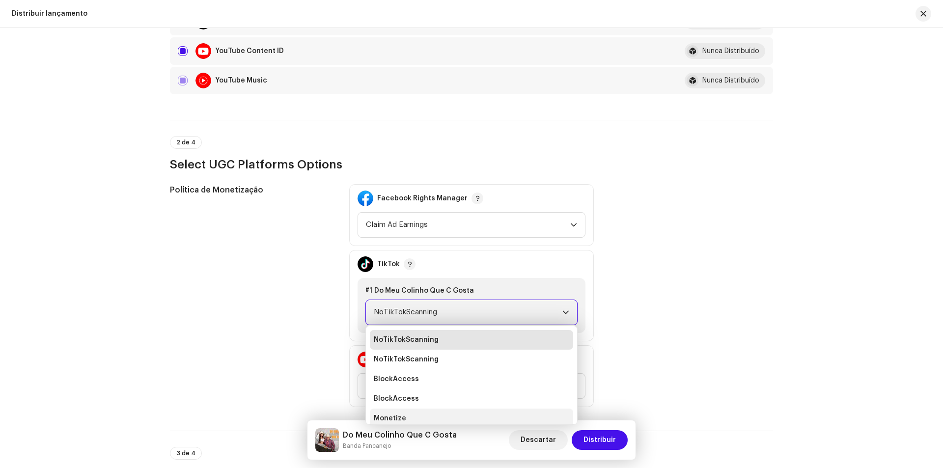
scroll to position [4, 0]
click at [408, 409] on li "Monetize" at bounding box center [471, 415] width 203 height 20
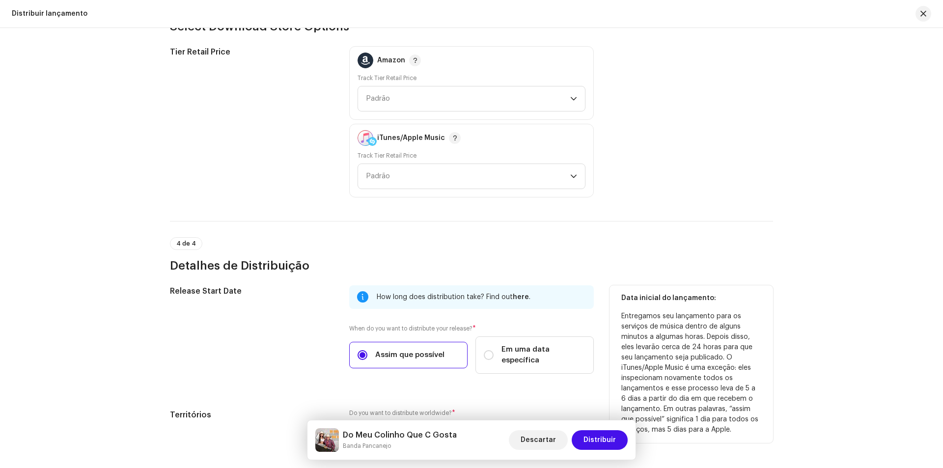
scroll to position [1505, 0]
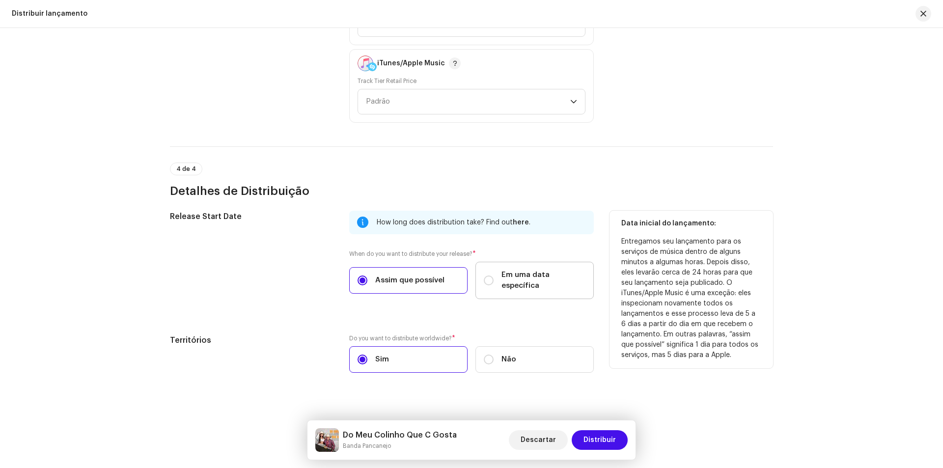
click at [547, 289] on div "How long does distribution take? Find out here . When do you want to distribute…" at bounding box center [471, 261] width 244 height 100
click at [550, 278] on span "Em uma data específica" at bounding box center [543, 281] width 84 height 22
click at [493, 278] on input "Em uma data específica" at bounding box center [489, 280] width 10 height 10
radio input "true"
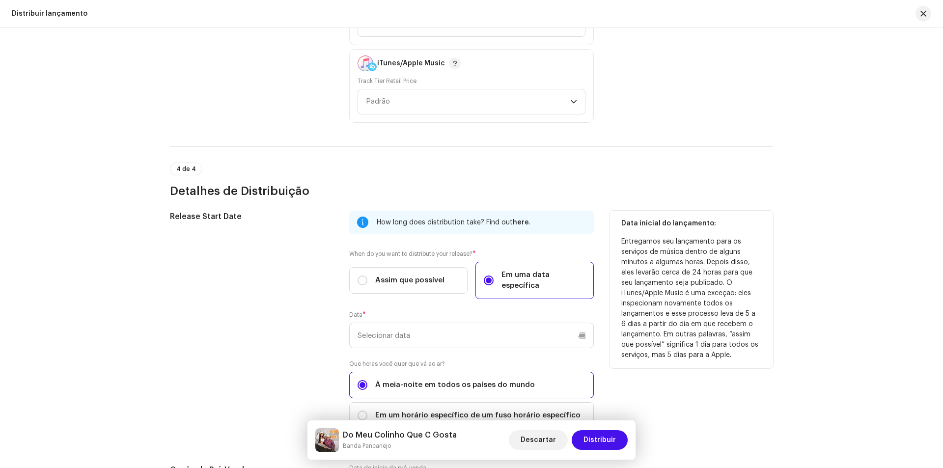
click at [544, 272] on span "Em uma data específica" at bounding box center [543, 281] width 84 height 22
click at [493, 275] on input "Em uma data específica" at bounding box center [489, 280] width 10 height 10
click at [470, 323] on input "text" at bounding box center [471, 336] width 244 height 26
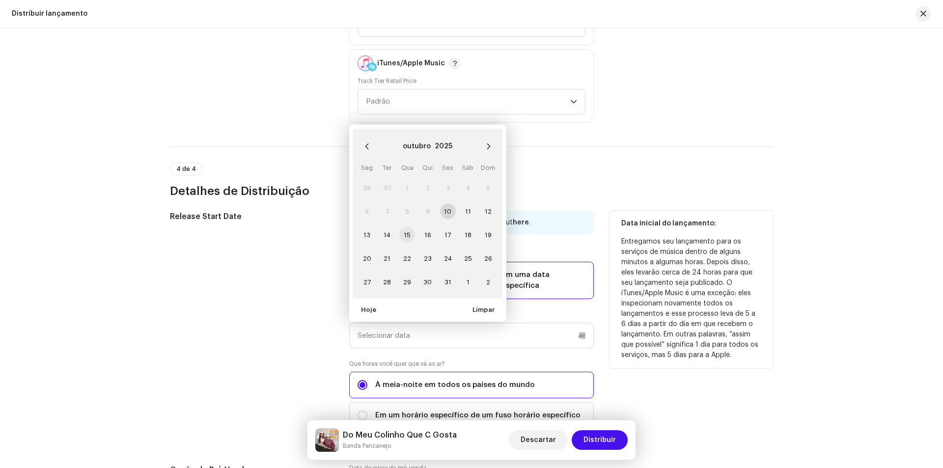
click at [404, 227] on span "15" at bounding box center [407, 235] width 16 height 16
type input "[DATE]"
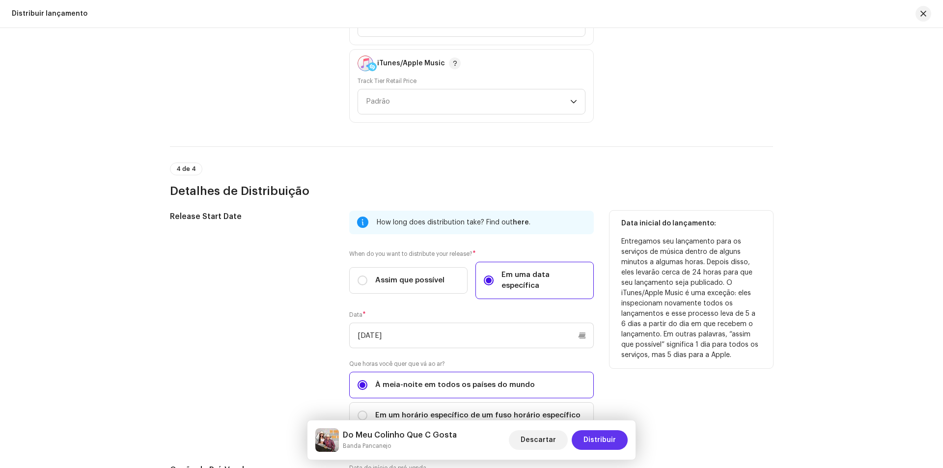
click at [583, 436] on button "Distribuir" at bounding box center [599, 440] width 56 height 20
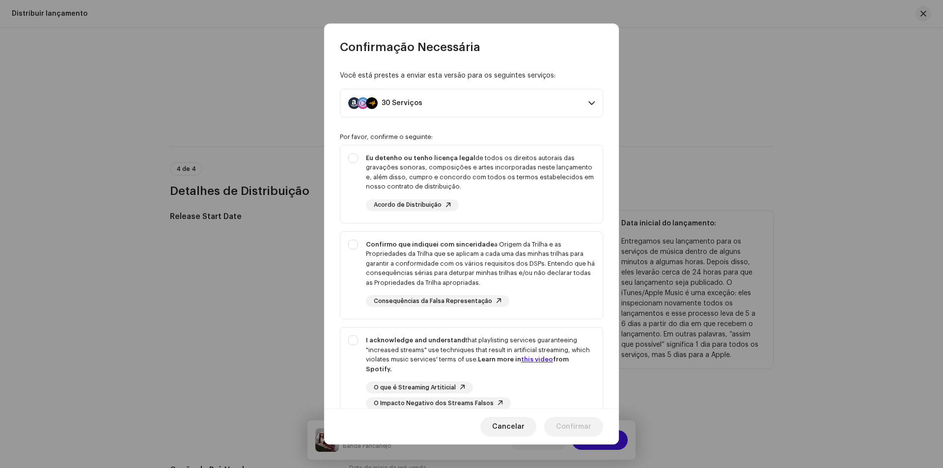
click at [629, 191] on div "Confirmação Necessária Você está prestes a enviar esta versão para os seguintes…" at bounding box center [471, 234] width 943 height 468
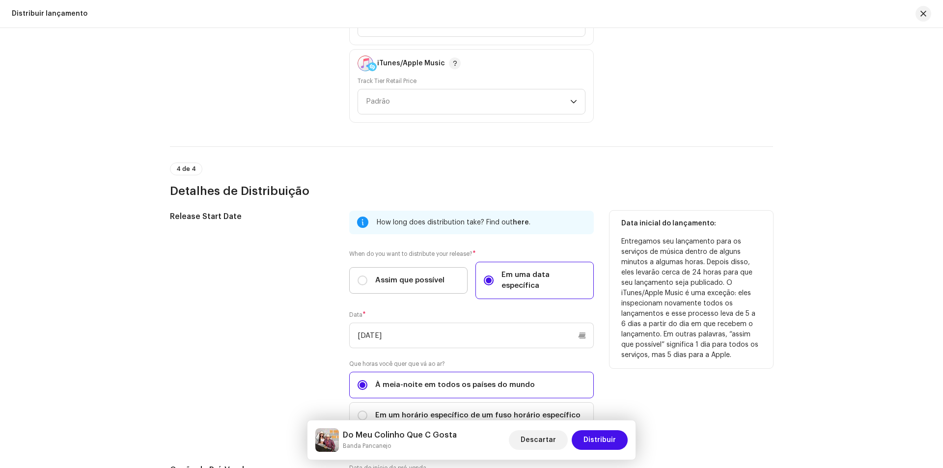
click at [382, 275] on span "Assim que possível" at bounding box center [409, 280] width 69 height 11
click at [367, 275] on input "Assim que possível" at bounding box center [362, 280] width 10 height 10
radio input "true"
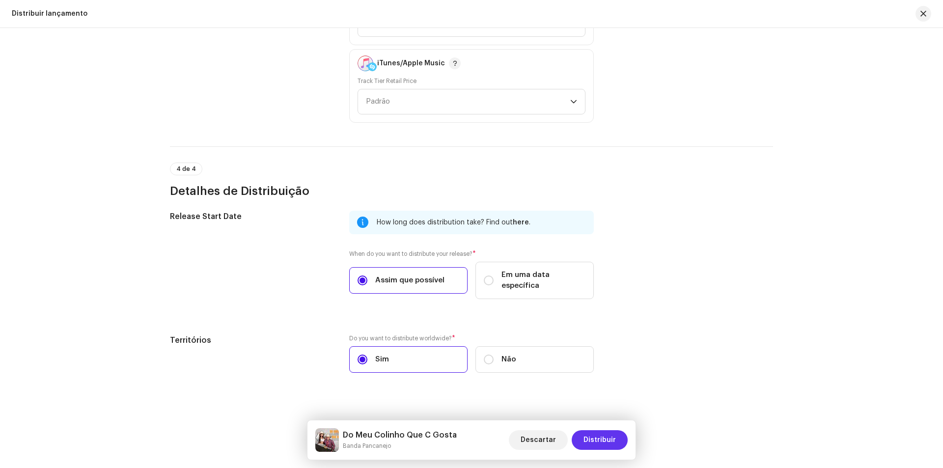
click at [596, 438] on span "Distribuir" at bounding box center [599, 440] width 32 height 20
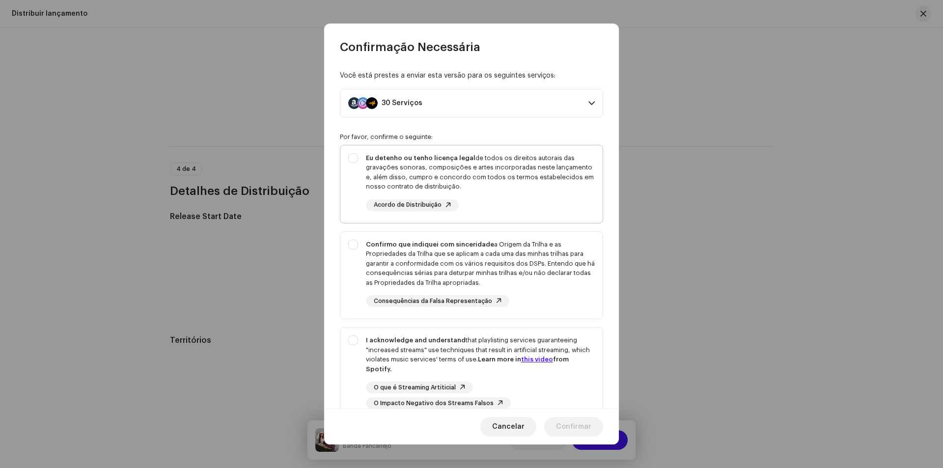
click at [508, 156] on div "Eu detenho ou tenho licença legal de todos os direitos autorais das gravações s…" at bounding box center [480, 172] width 229 height 38
checkbox input "true"
click at [470, 261] on div "Confirmo que indiquei com sinceridade a Origem da Trilha e as Propriedades da T…" at bounding box center [480, 264] width 229 height 48
checkbox input "true"
click at [442, 351] on div "I acknowledge and understand that playlisting services guaranteeing "increased …" at bounding box center [480, 354] width 229 height 38
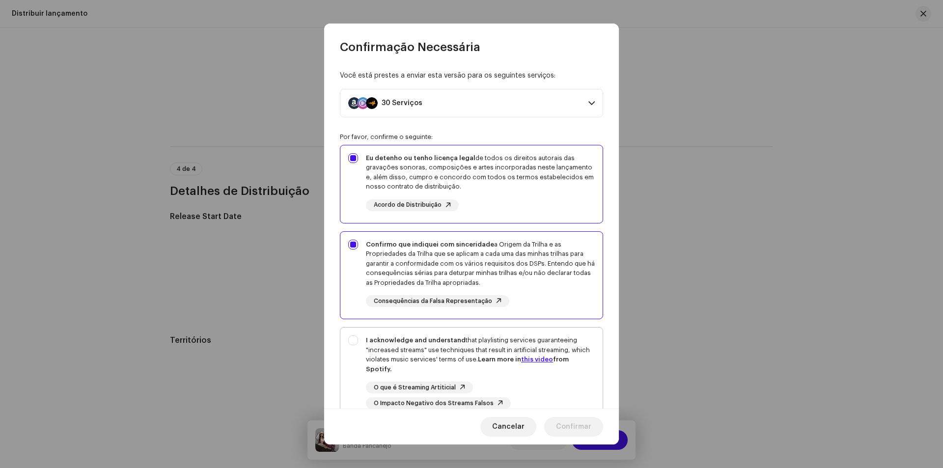
checkbox input "true"
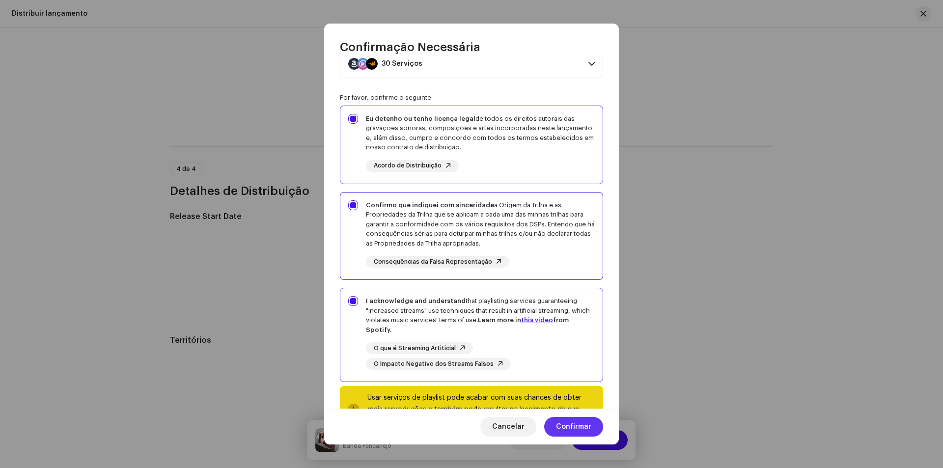
scroll to position [80, 0]
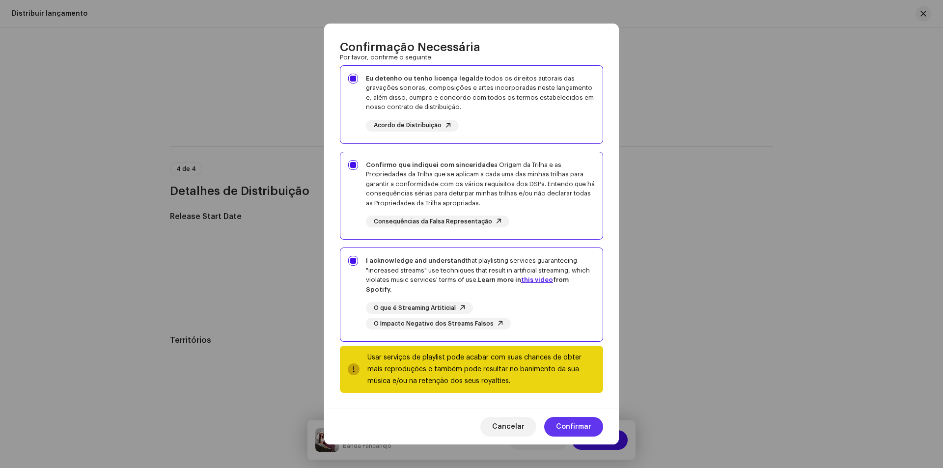
click at [566, 427] on span "Confirmar" at bounding box center [573, 427] width 35 height 20
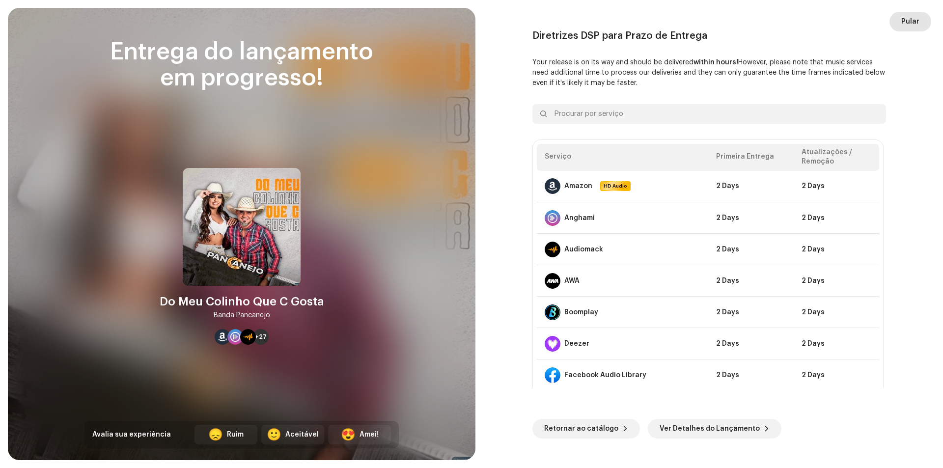
click at [897, 17] on button "Pular" at bounding box center [910, 22] width 42 height 20
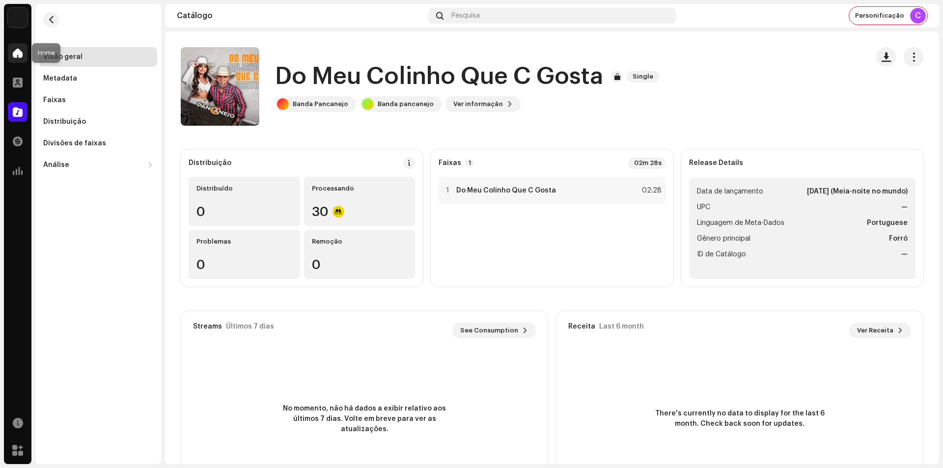
click at [21, 47] on div at bounding box center [18, 53] width 20 height 20
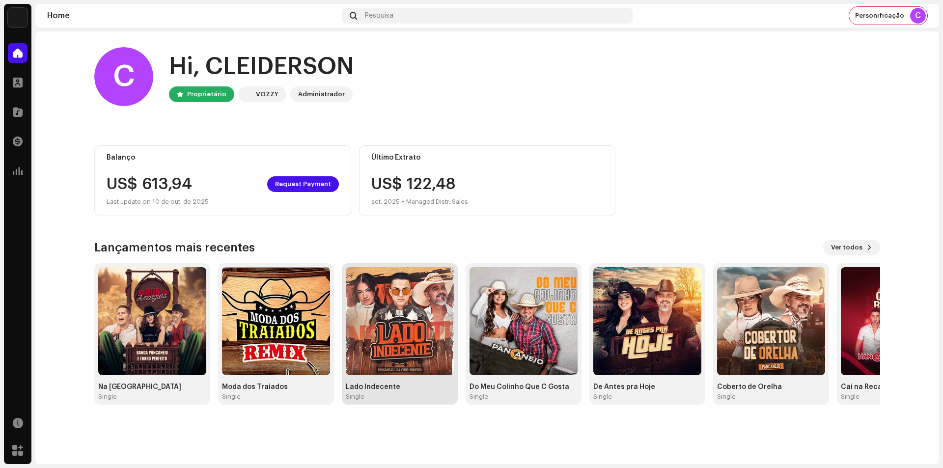
drag, startPoint x: 396, startPoint y: 333, endPoint x: 368, endPoint y: 385, distance: 58.9
click at [368, 385] on div "Lado Indecente" at bounding box center [400, 387] width 108 height 8
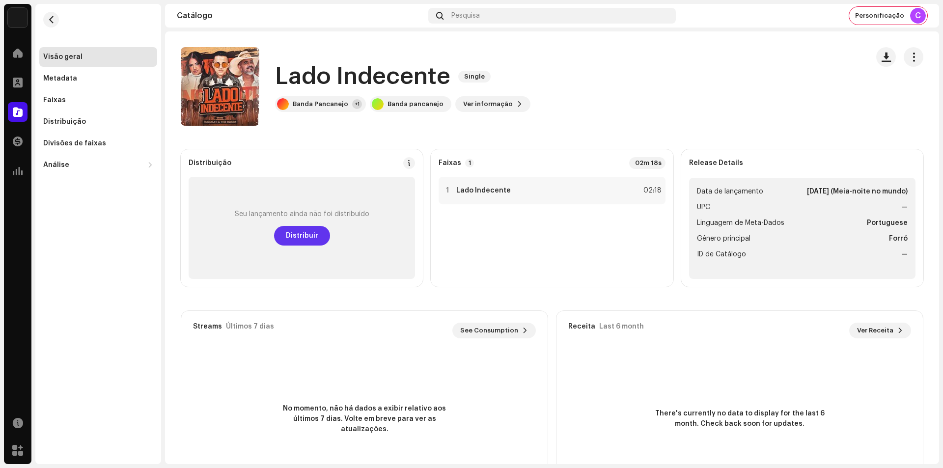
click at [309, 239] on span "Distribuir" at bounding box center [302, 236] width 32 height 20
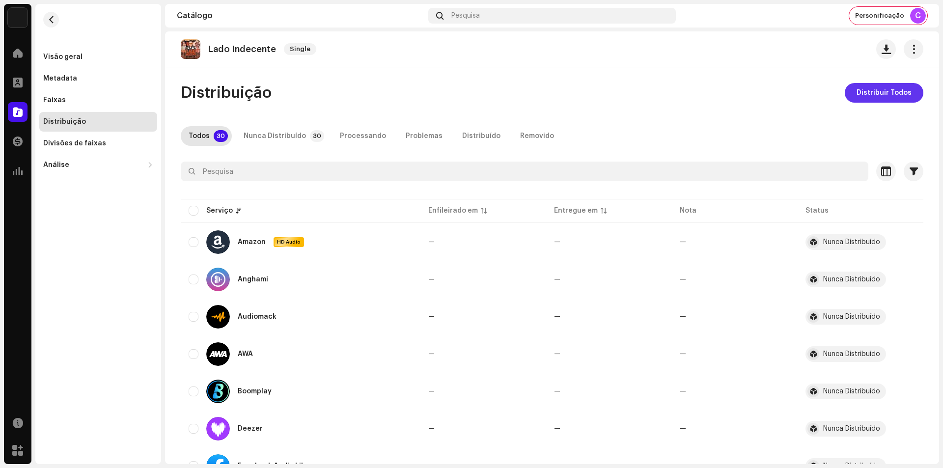
click at [849, 89] on button "Distribuir Todos" at bounding box center [883, 93] width 79 height 20
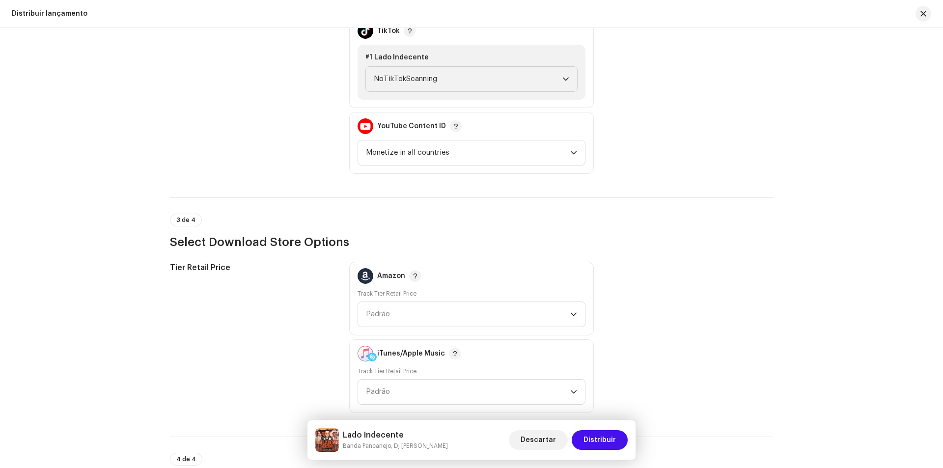
scroll to position [1129, 0]
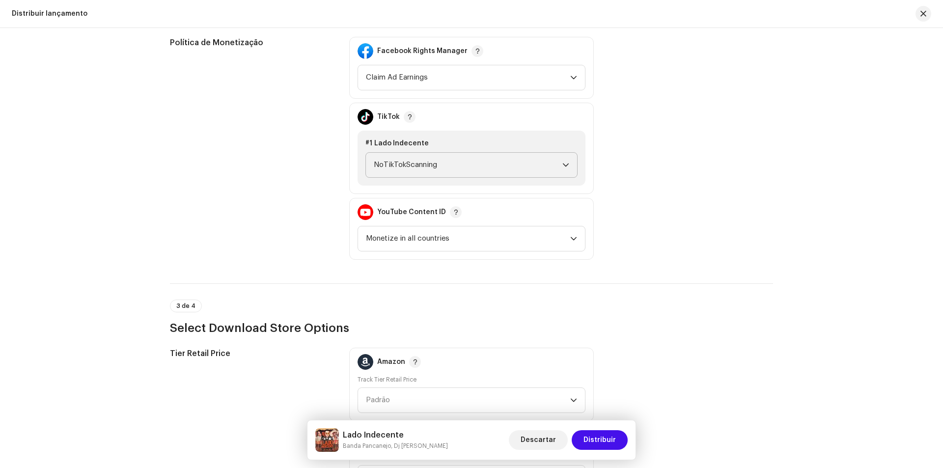
click at [461, 156] on span "NoTikTokScanning" at bounding box center [468, 165] width 189 height 25
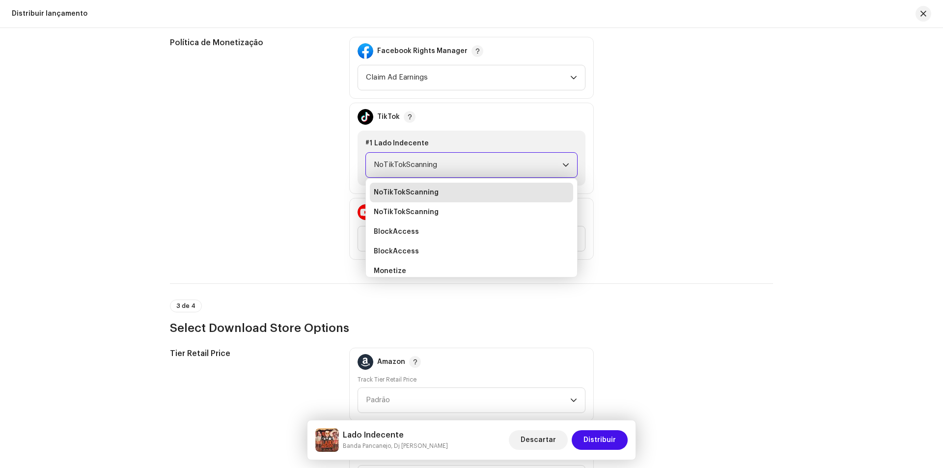
scroll to position [4, 0]
click at [431, 265] on li "Monetize" at bounding box center [471, 267] width 203 height 20
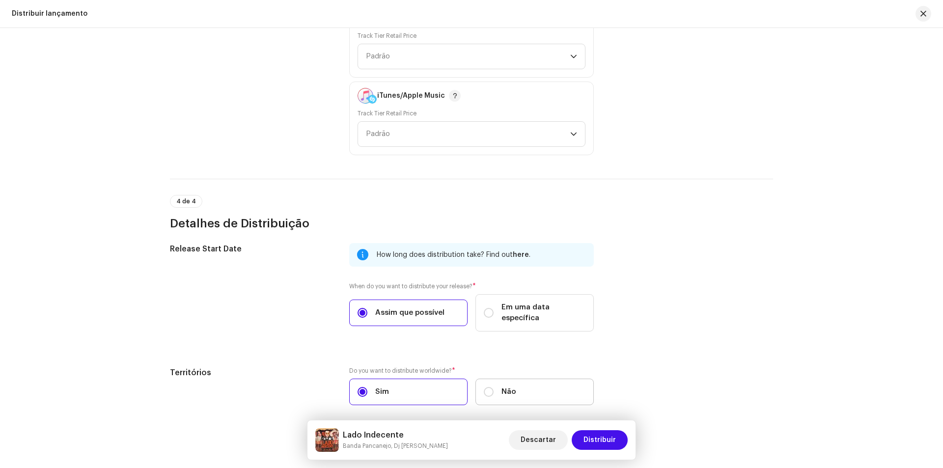
scroll to position [1505, 0]
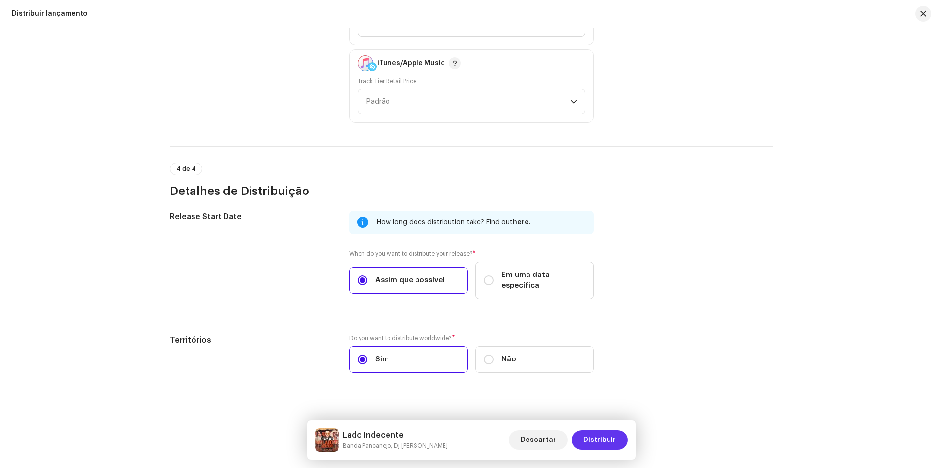
click at [591, 434] on span "Distribuir" at bounding box center [599, 440] width 32 height 20
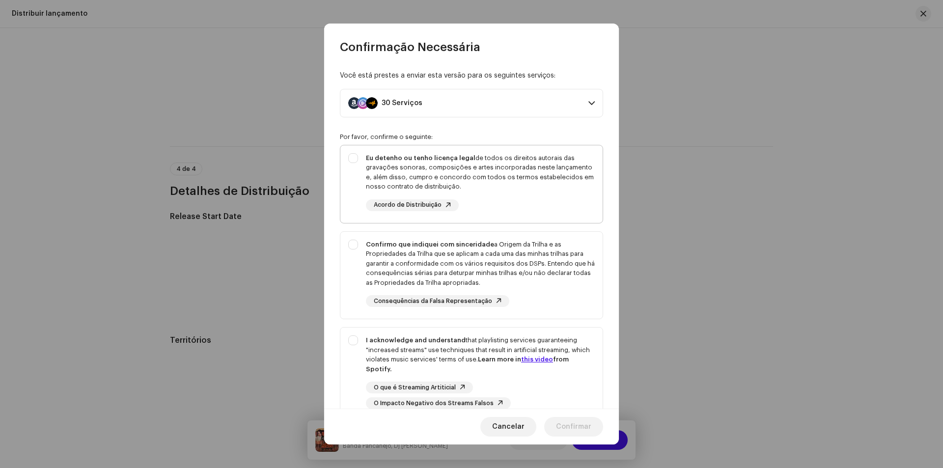
click at [518, 193] on div "Eu detenho ou tenho licença legal de todos os direitos autorais das gravações s…" at bounding box center [480, 182] width 229 height 58
checkbox input "true"
click at [487, 271] on div "Confirmo que indiquei com sinceridade a Origem da Trilha e as Propriedades da T…" at bounding box center [480, 264] width 229 height 48
checkbox input "true"
click at [429, 362] on div "I acknowledge and understand that playlisting services guaranteeing "increased …" at bounding box center [480, 354] width 229 height 38
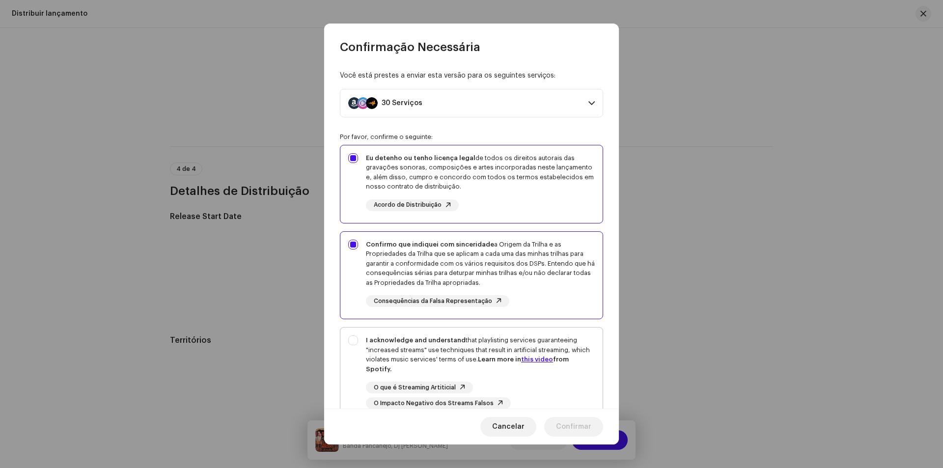
checkbox input "true"
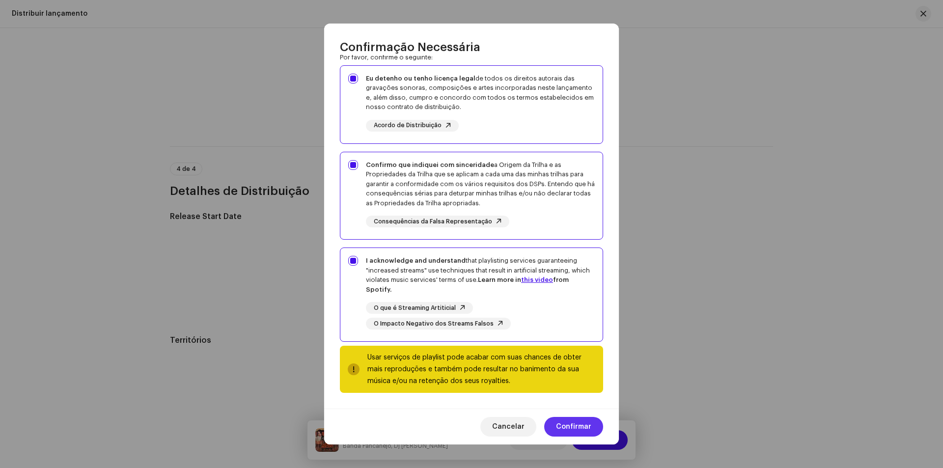
click at [585, 435] on span "Confirmar" at bounding box center [573, 427] width 35 height 20
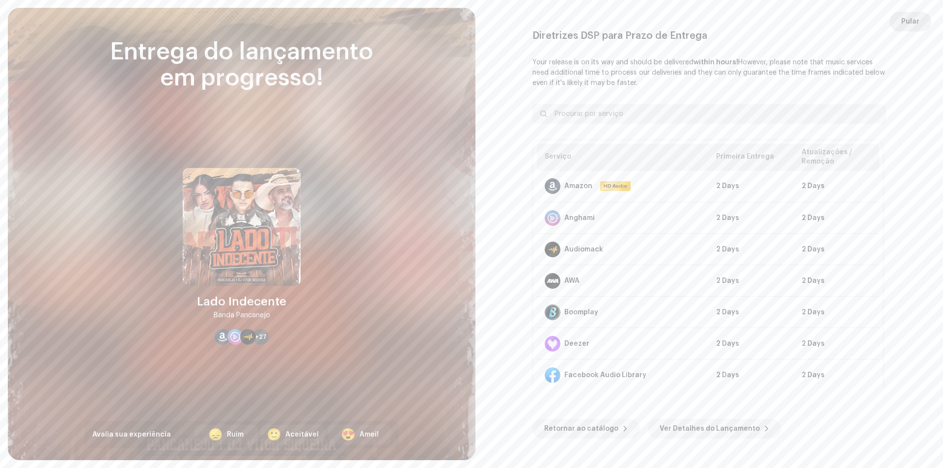
click at [923, 28] on button "Pular" at bounding box center [910, 22] width 42 height 20
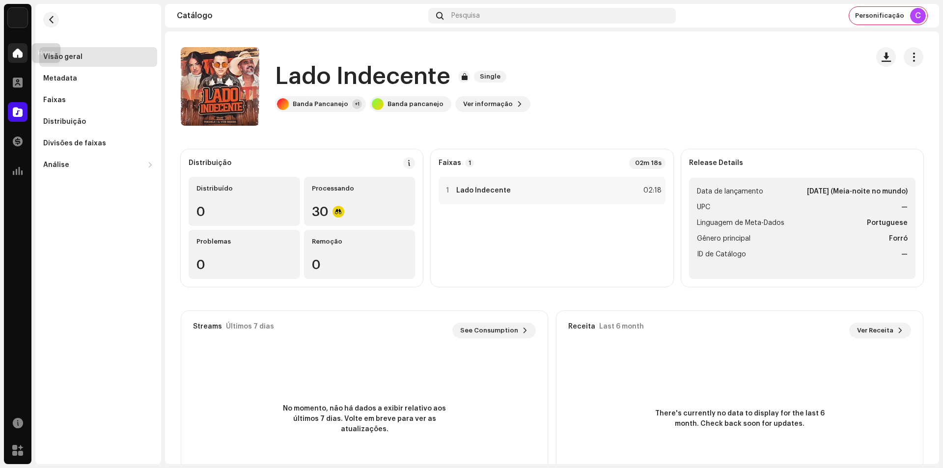
click at [18, 56] on span at bounding box center [18, 53] width 10 height 8
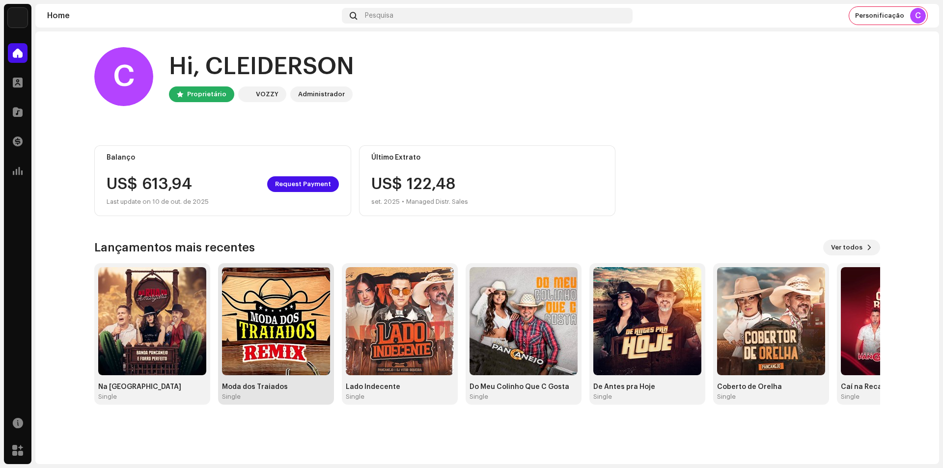
drag, startPoint x: 295, startPoint y: 383, endPoint x: 245, endPoint y: 386, distance: 49.2
click at [245, 386] on div "Moda dos Traiados" at bounding box center [276, 387] width 108 height 8
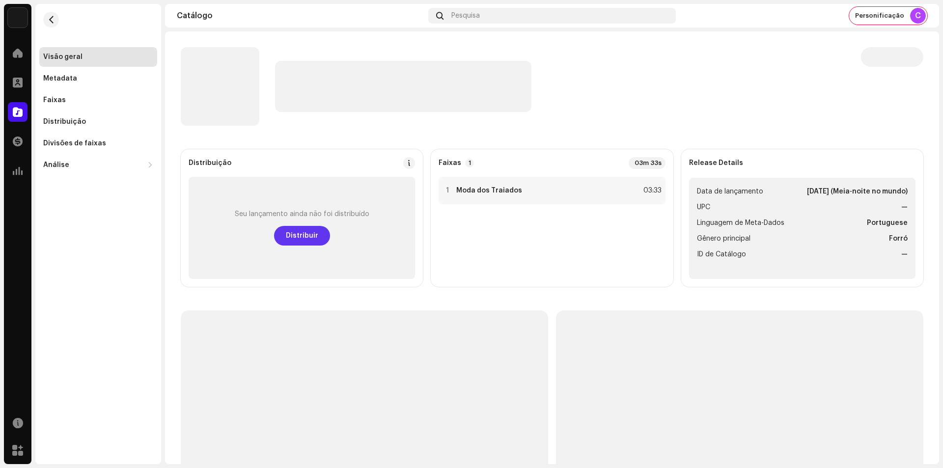
click at [300, 227] on span "Distribuir" at bounding box center [302, 236] width 32 height 20
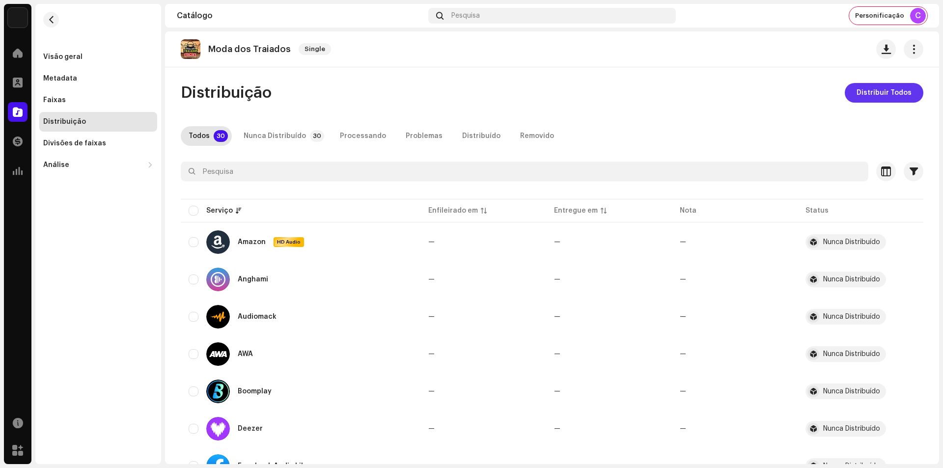
click at [885, 101] on span "Distribuir Todos" at bounding box center [883, 93] width 55 height 20
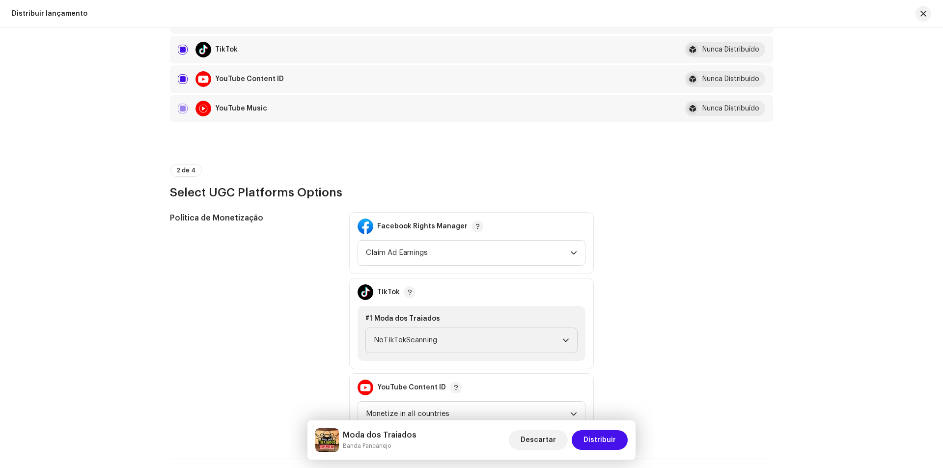
scroll to position [982, 0]
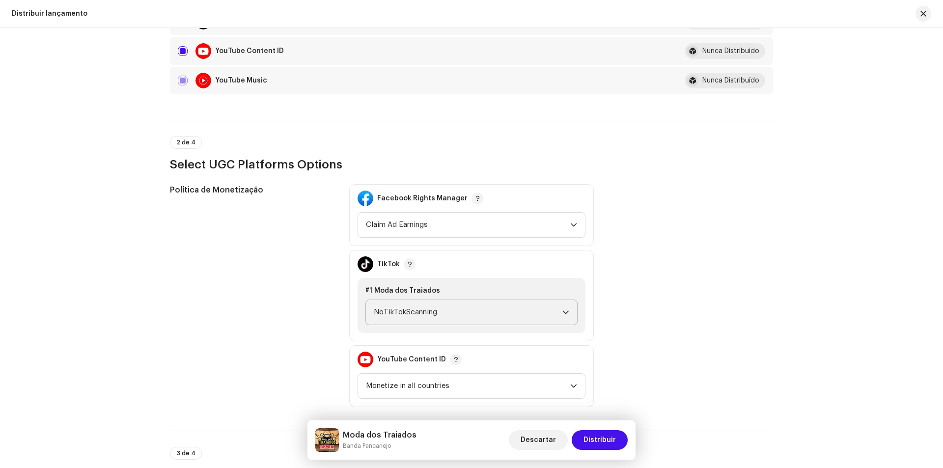
click at [394, 318] on span "NoTikTokScanning" at bounding box center [468, 312] width 189 height 25
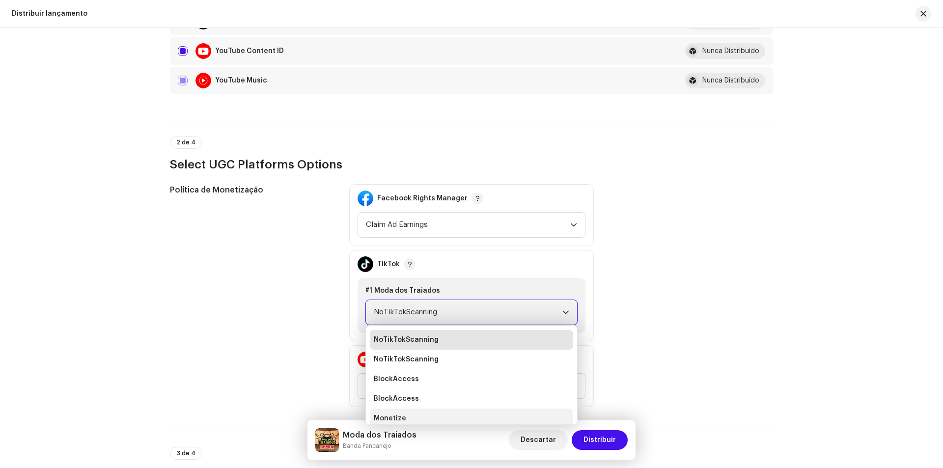
scroll to position [4, 0]
click at [407, 413] on li "Monetize" at bounding box center [471, 415] width 203 height 20
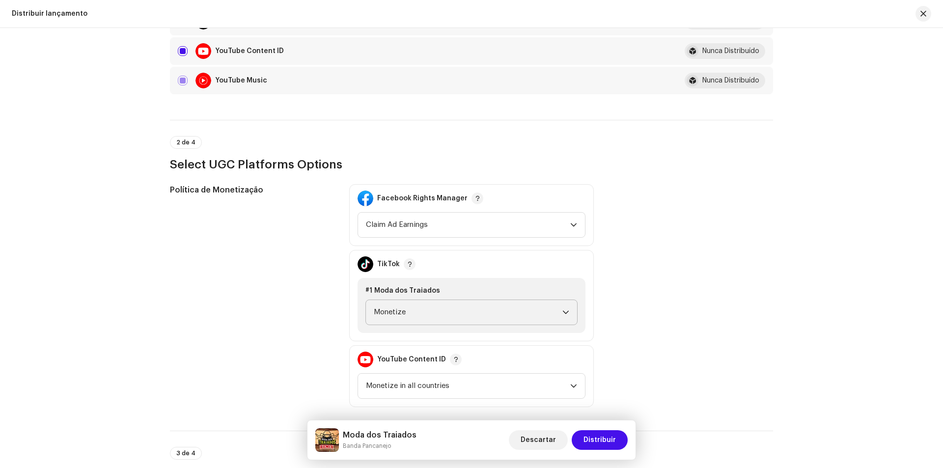
click at [301, 244] on div "Política de Monetização" at bounding box center [251, 295] width 163 height 223
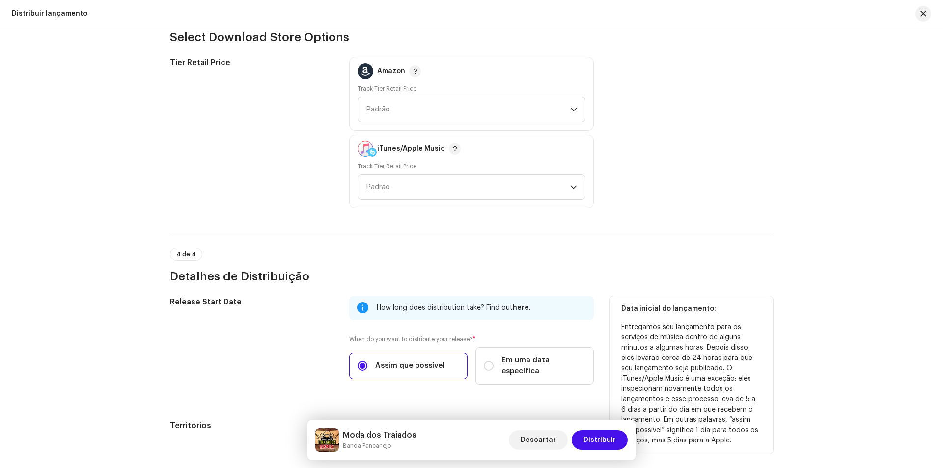
scroll to position [1505, 0]
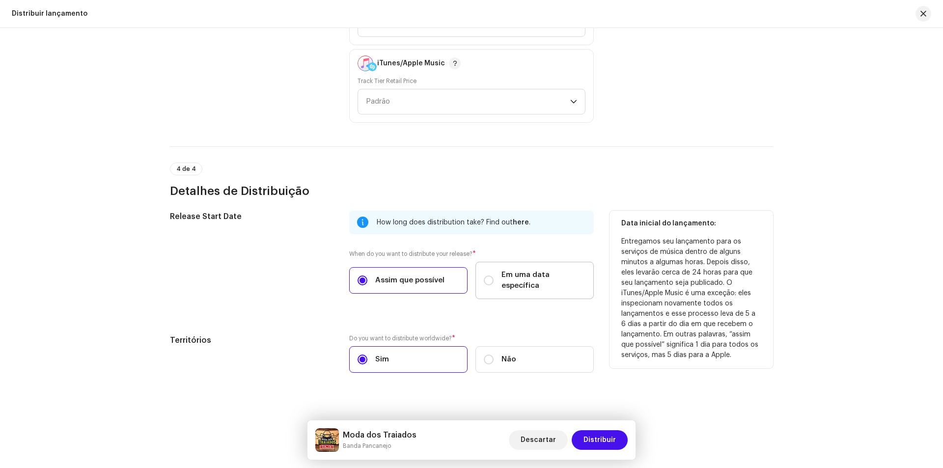
click at [516, 280] on span "Em uma data específica" at bounding box center [543, 281] width 84 height 22
click at [493, 280] on input "Em uma data específica" at bounding box center [489, 280] width 10 height 10
radio input "true"
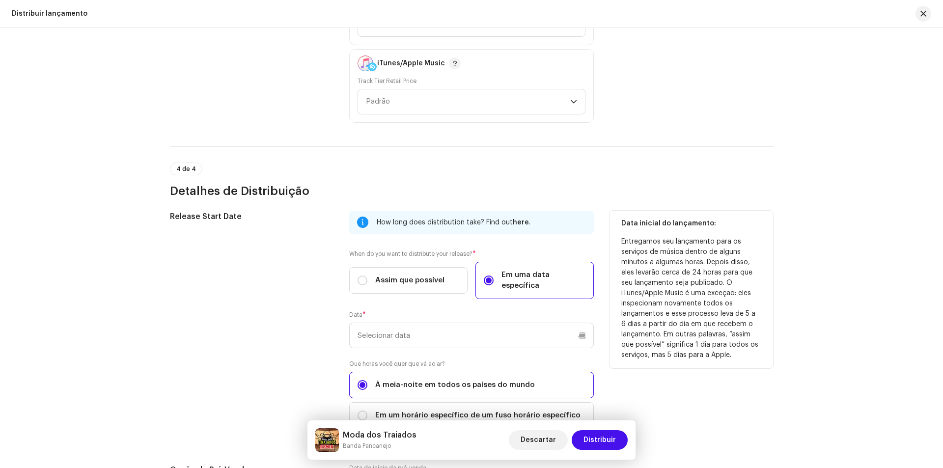
click at [445, 343] on div "How long does distribution take? Find out here . When do you want to distribute…" at bounding box center [471, 326] width 244 height 230
click at [446, 332] on input "text" at bounding box center [471, 336] width 244 height 26
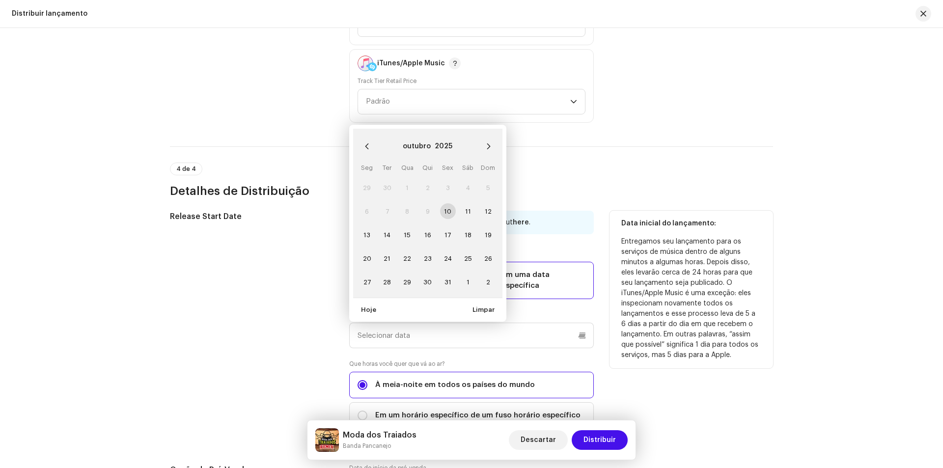
click at [604, 217] on div "Release Start Date How long does distribution take? Find out here . When do you…" at bounding box center [471, 326] width 603 height 230
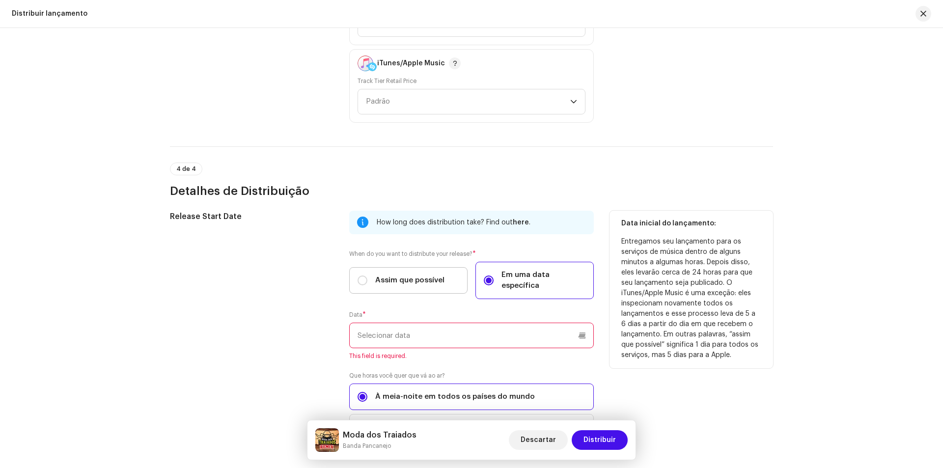
click at [407, 283] on label "Assim que possível" at bounding box center [408, 280] width 118 height 27
click at [367, 283] on input "Assim que possível" at bounding box center [362, 280] width 10 height 10
radio input "true"
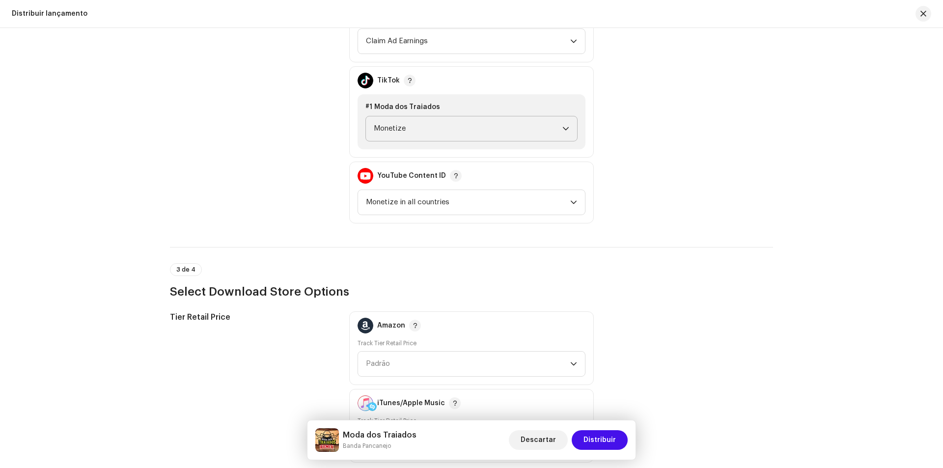
scroll to position [1162, 0]
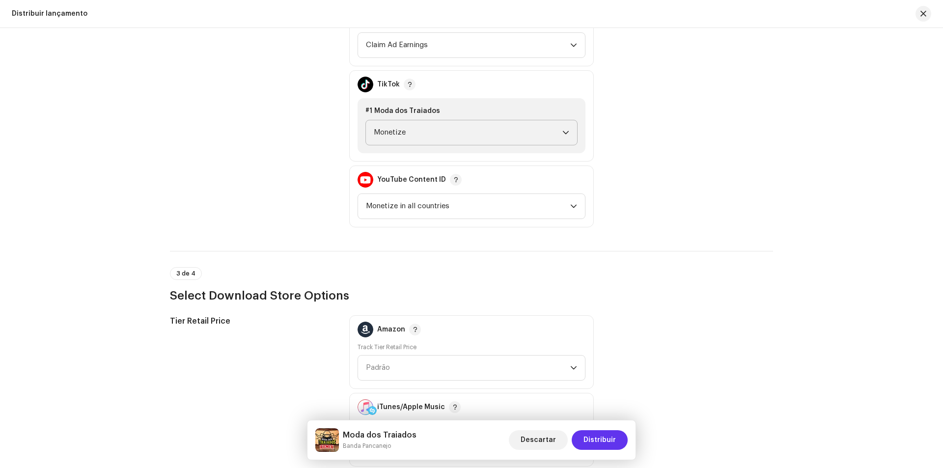
click at [620, 432] on button "Distribuir" at bounding box center [599, 440] width 56 height 20
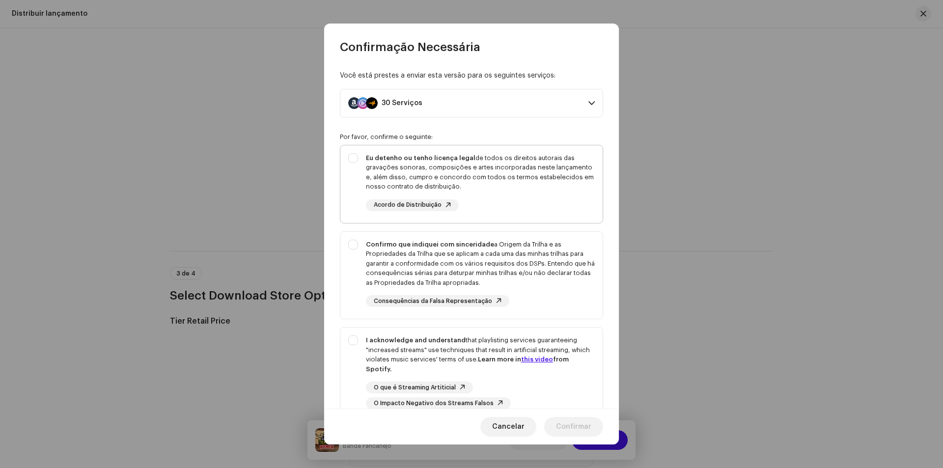
click at [454, 164] on div "Eu detenho ou tenho licença legal de todos os direitos autorais das gravações s…" at bounding box center [480, 172] width 229 height 38
checkbox input "true"
click at [482, 252] on div "Confirmo que indiquei com sinceridade a Origem da Trilha e as Propriedades da T…" at bounding box center [480, 264] width 229 height 48
checkbox input "true"
click at [451, 336] on div "I acknowledge and understand that playlisting services guaranteeing "increased …" at bounding box center [480, 354] width 229 height 38
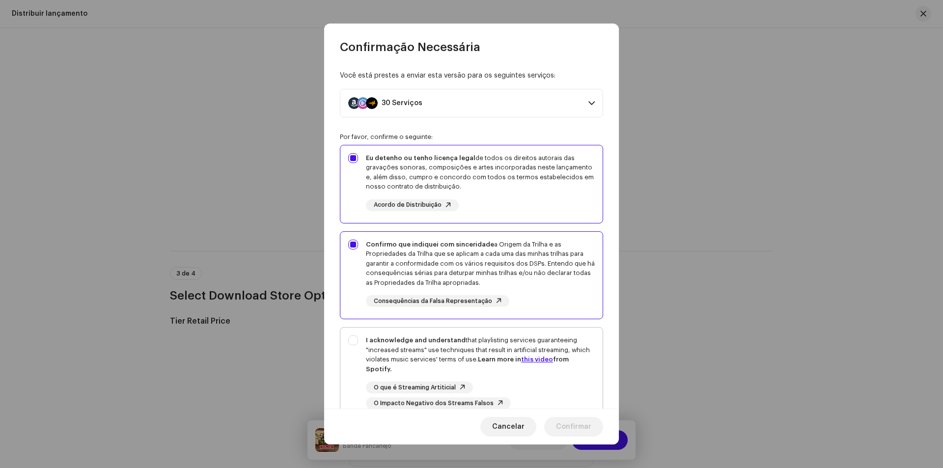
checkbox input "true"
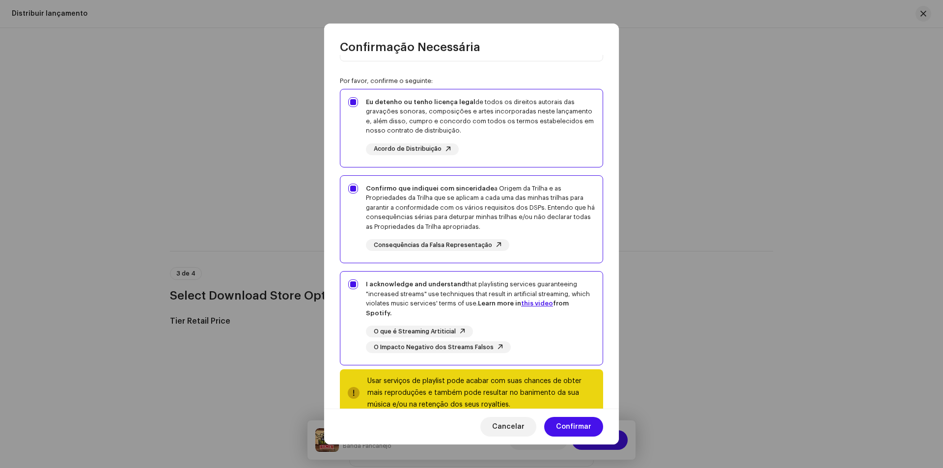
scroll to position [80, 0]
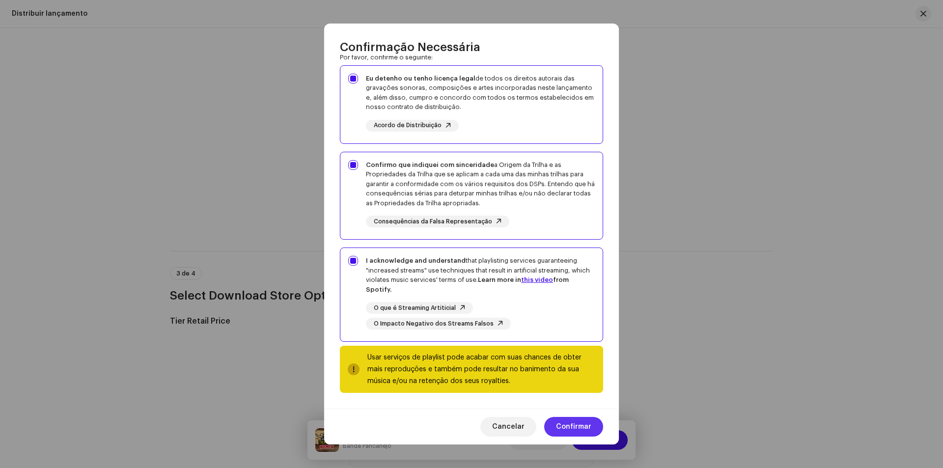
click at [572, 423] on span "Confirmar" at bounding box center [573, 427] width 35 height 20
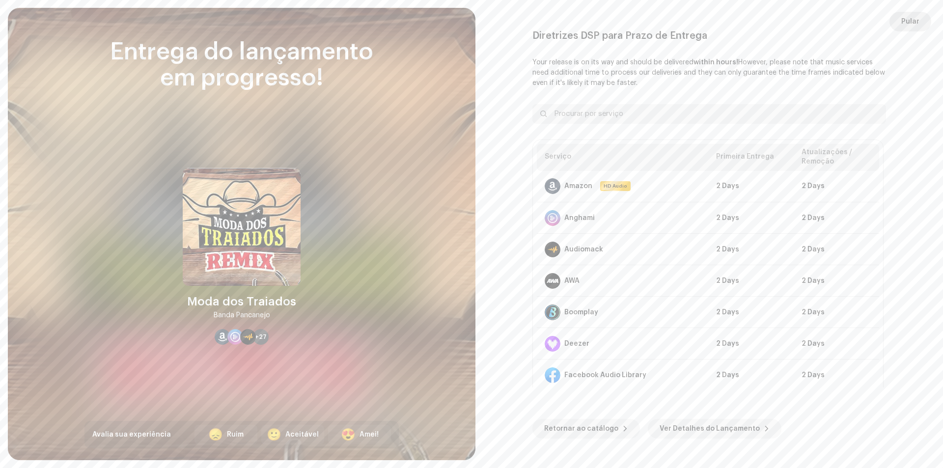
click at [908, 28] on span "Pular" at bounding box center [910, 22] width 18 height 20
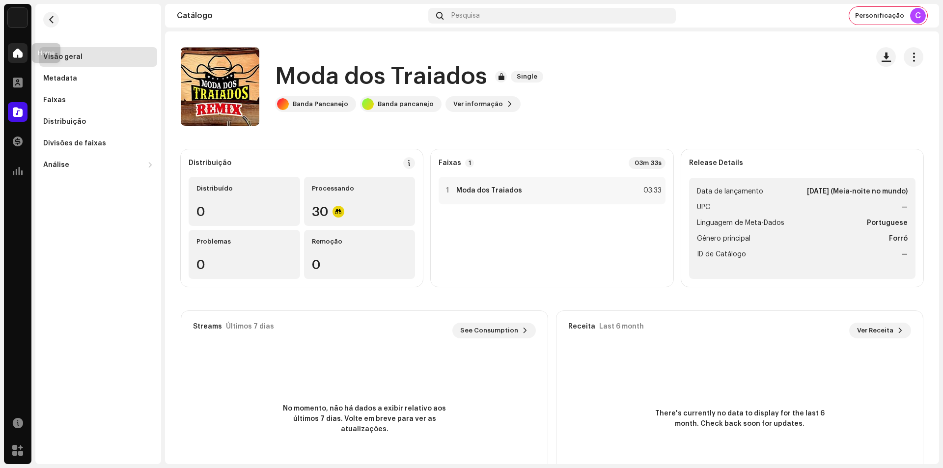
click at [18, 52] on span at bounding box center [18, 53] width 10 height 8
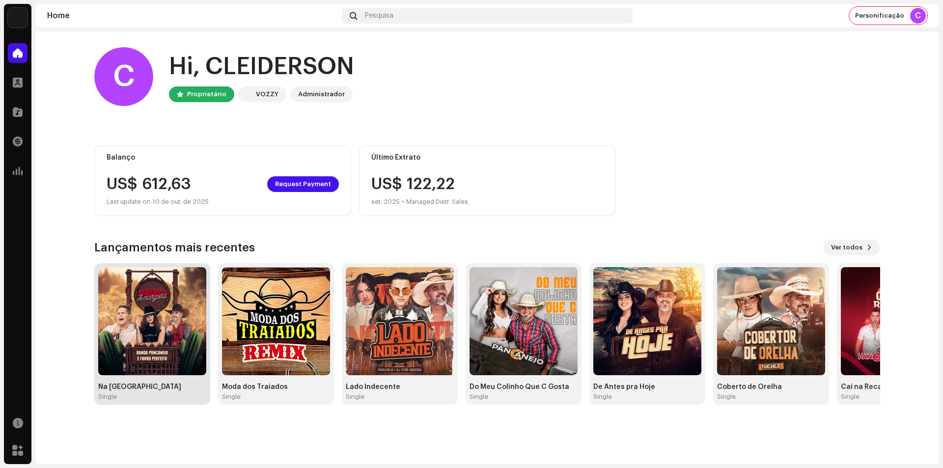
click at [160, 365] on img at bounding box center [152, 321] width 108 height 108
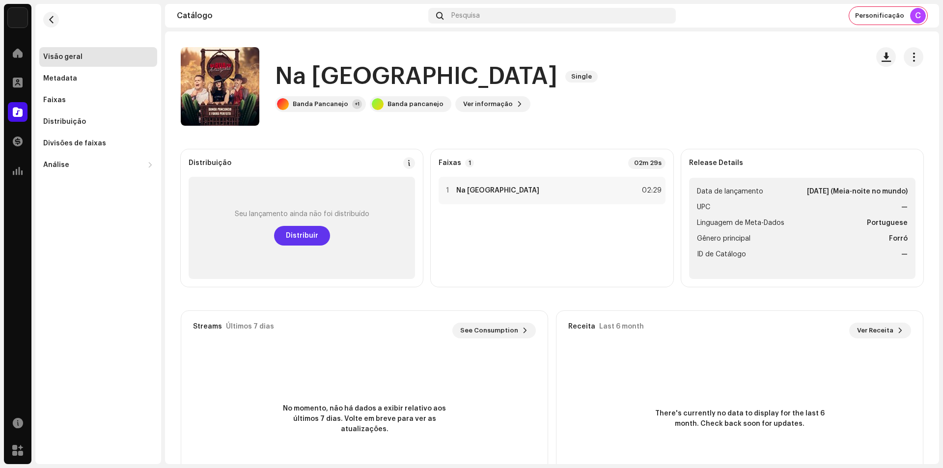
click at [299, 235] on span "Distribuir" at bounding box center [302, 236] width 32 height 20
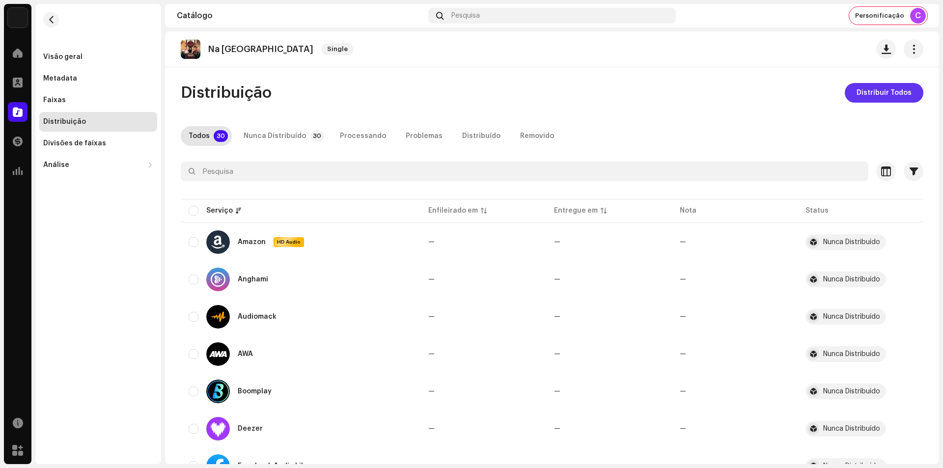
drag, startPoint x: 837, startPoint y: 94, endPoint x: 848, endPoint y: 93, distance: 11.3
click at [848, 93] on div "Distribuição Distribuir Todos" at bounding box center [552, 93] width 742 height 20
click at [848, 92] on button "Distribuir Todos" at bounding box center [883, 93] width 79 height 20
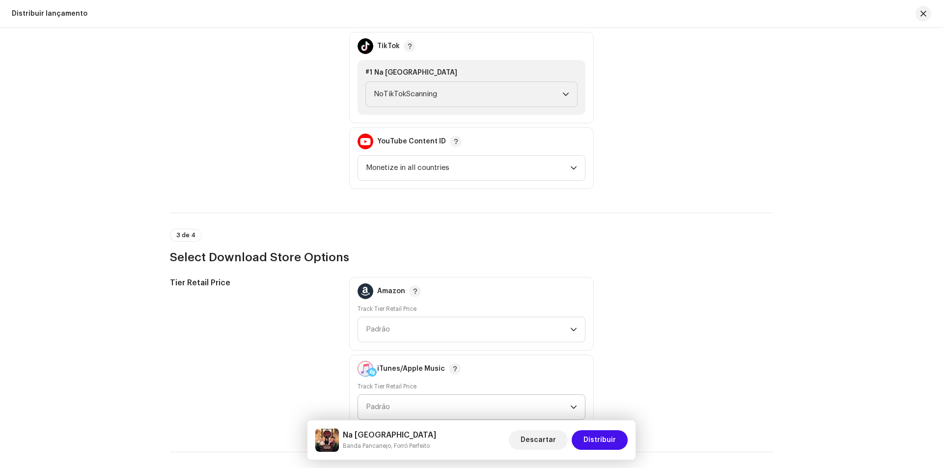
scroll to position [1080, 0]
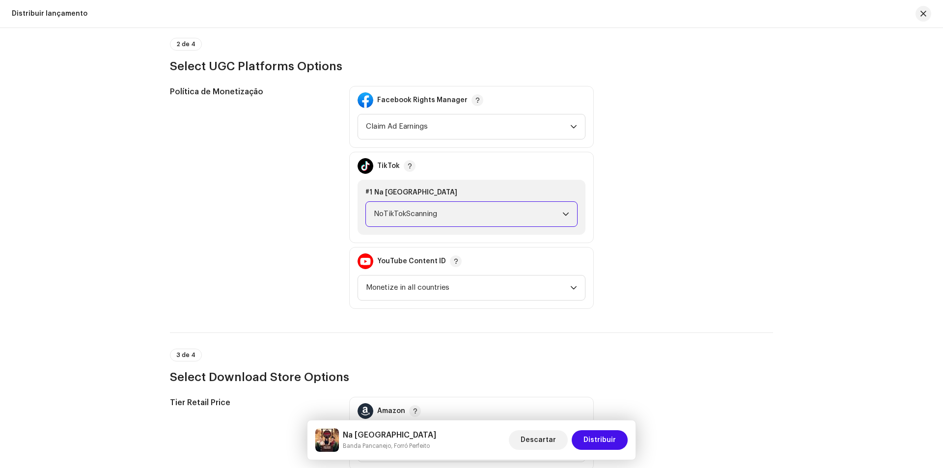
click at [462, 204] on span "NoTikTokScanning" at bounding box center [468, 214] width 189 height 25
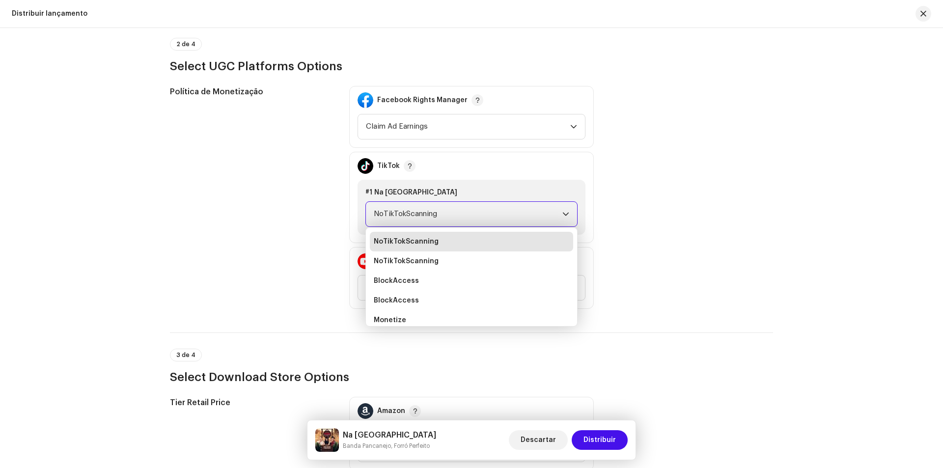
scroll to position [4, 0]
click at [402, 310] on li "Monetize" at bounding box center [471, 316] width 203 height 20
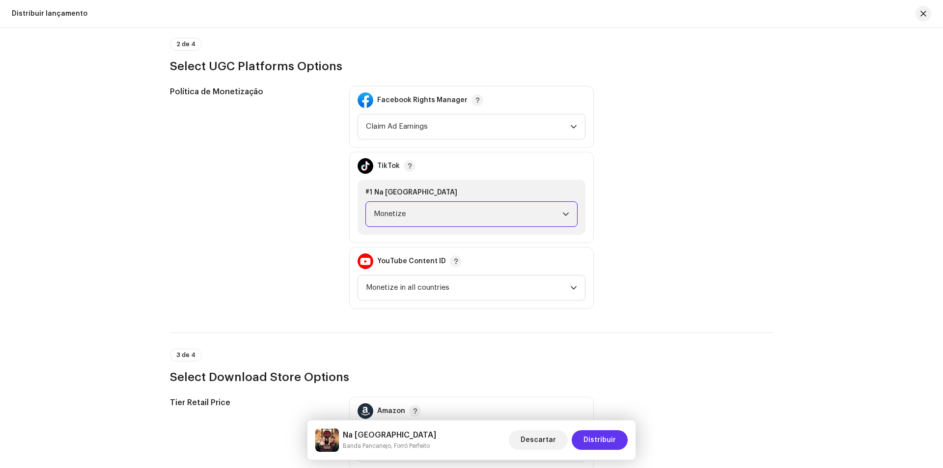
click at [591, 434] on span "Distribuir" at bounding box center [599, 440] width 32 height 20
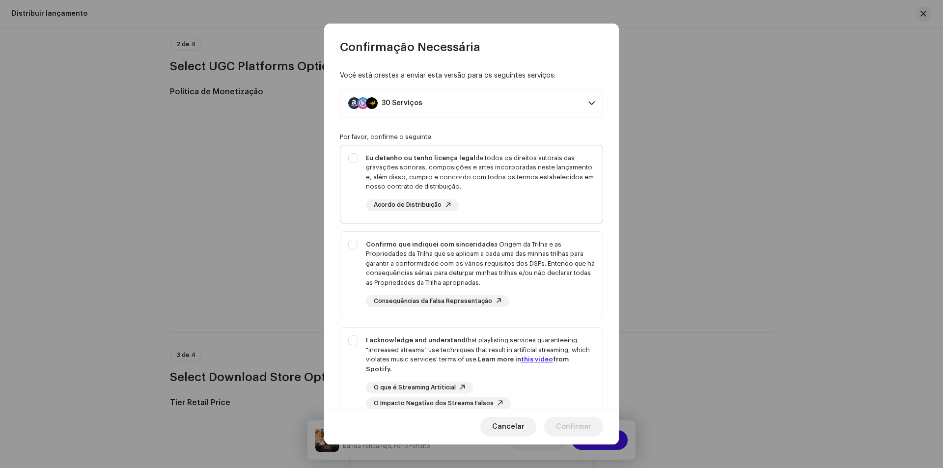
click at [491, 200] on div "Eu detenho ou tenho licença legal de todos os direitos autorais das gravações s…" at bounding box center [480, 182] width 229 height 58
checkbox input "true"
click at [426, 266] on div "Confirmo que indiquei com sinceridade a Origem da Trilha e as Propriedades da T…" at bounding box center [480, 264] width 229 height 48
checkbox input "true"
click at [396, 374] on div "I acknowledge and understand that playlisting services guaranteeing "increased …" at bounding box center [480, 354] width 229 height 38
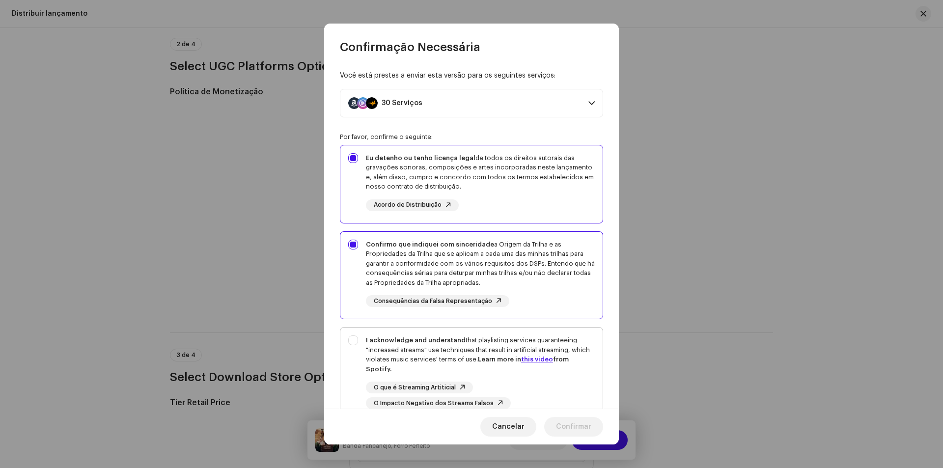
checkbox input "true"
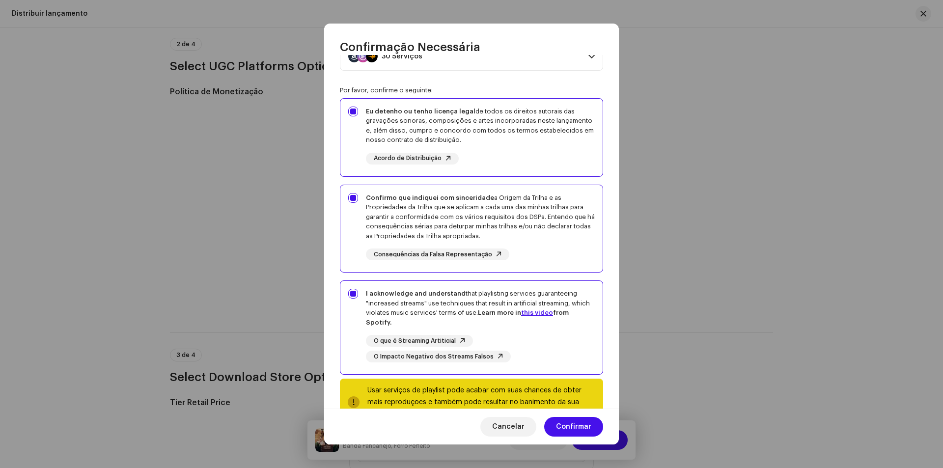
scroll to position [80, 0]
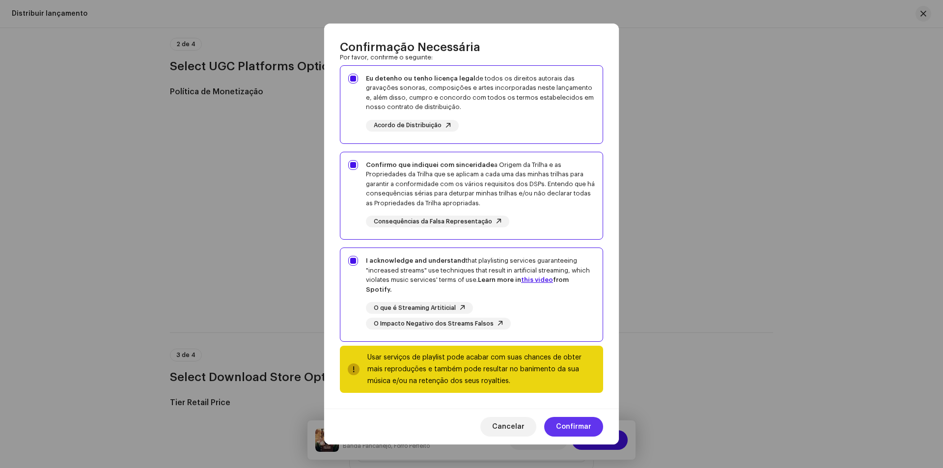
click at [558, 424] on span "Confirmar" at bounding box center [573, 427] width 35 height 20
